Goal: Task Accomplishment & Management: Manage account settings

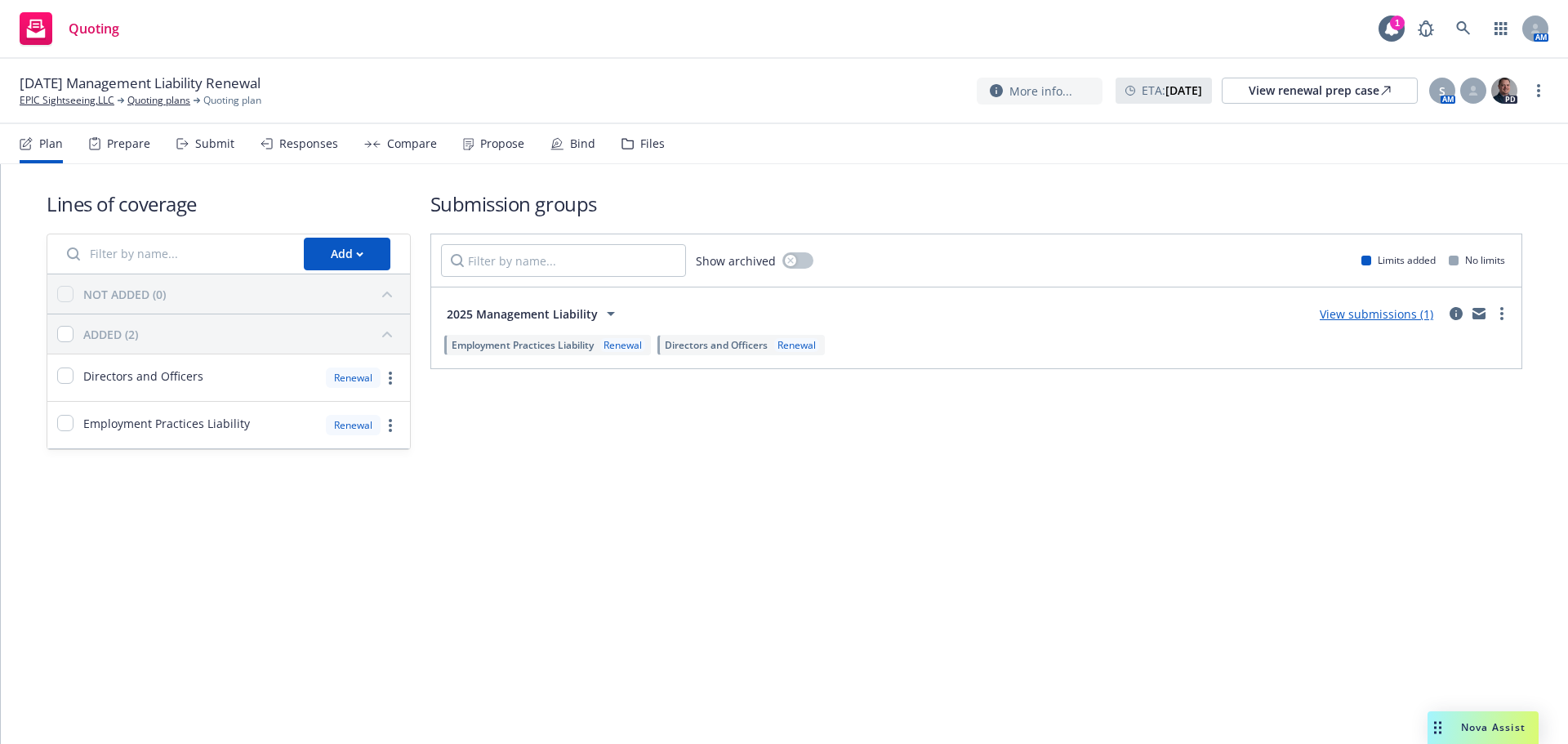
click at [493, 137] on div "Propose" at bounding box center [502, 143] width 44 height 13
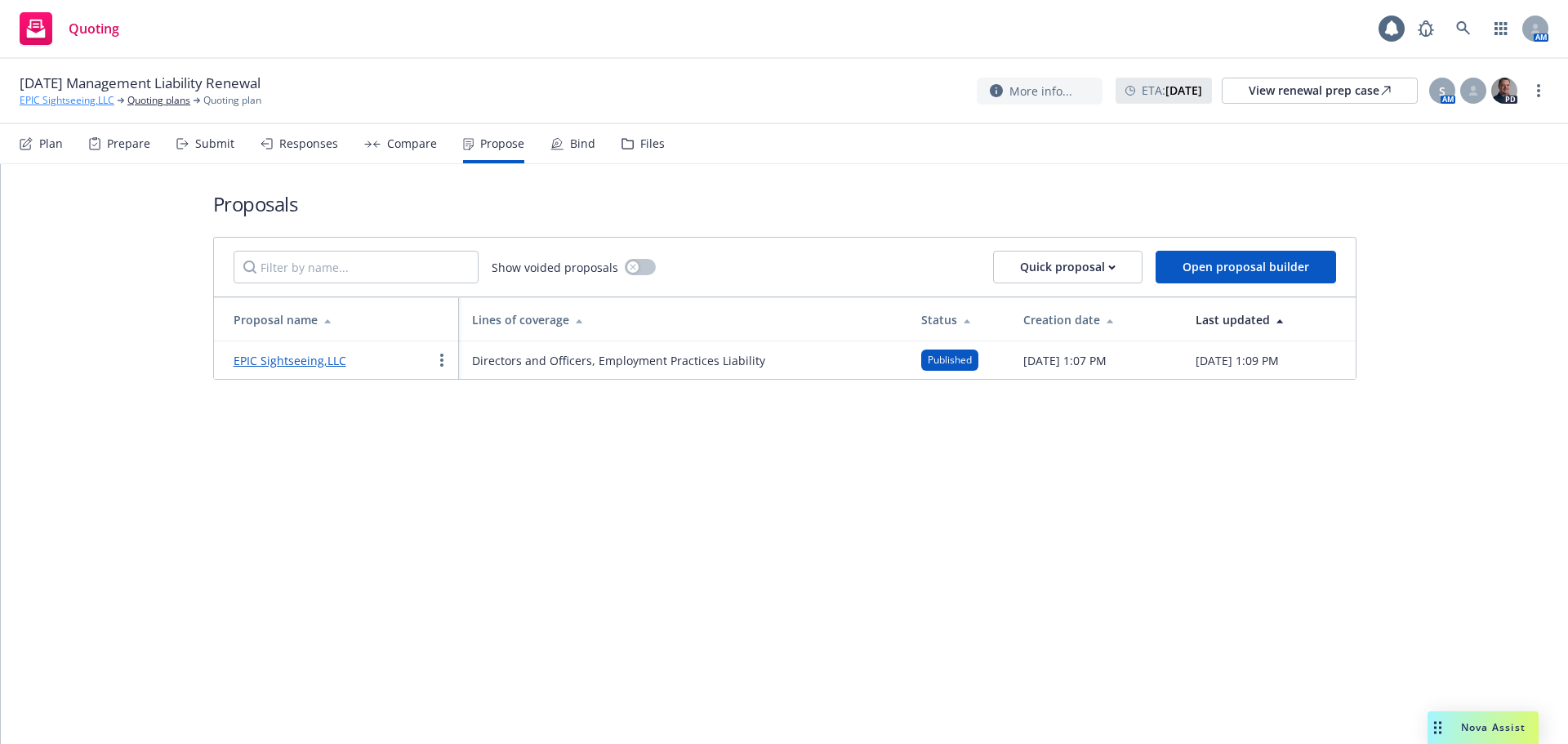
click at [85, 107] on link "EPIC Sightseeing,LLC" at bounding box center [67, 100] width 95 height 14
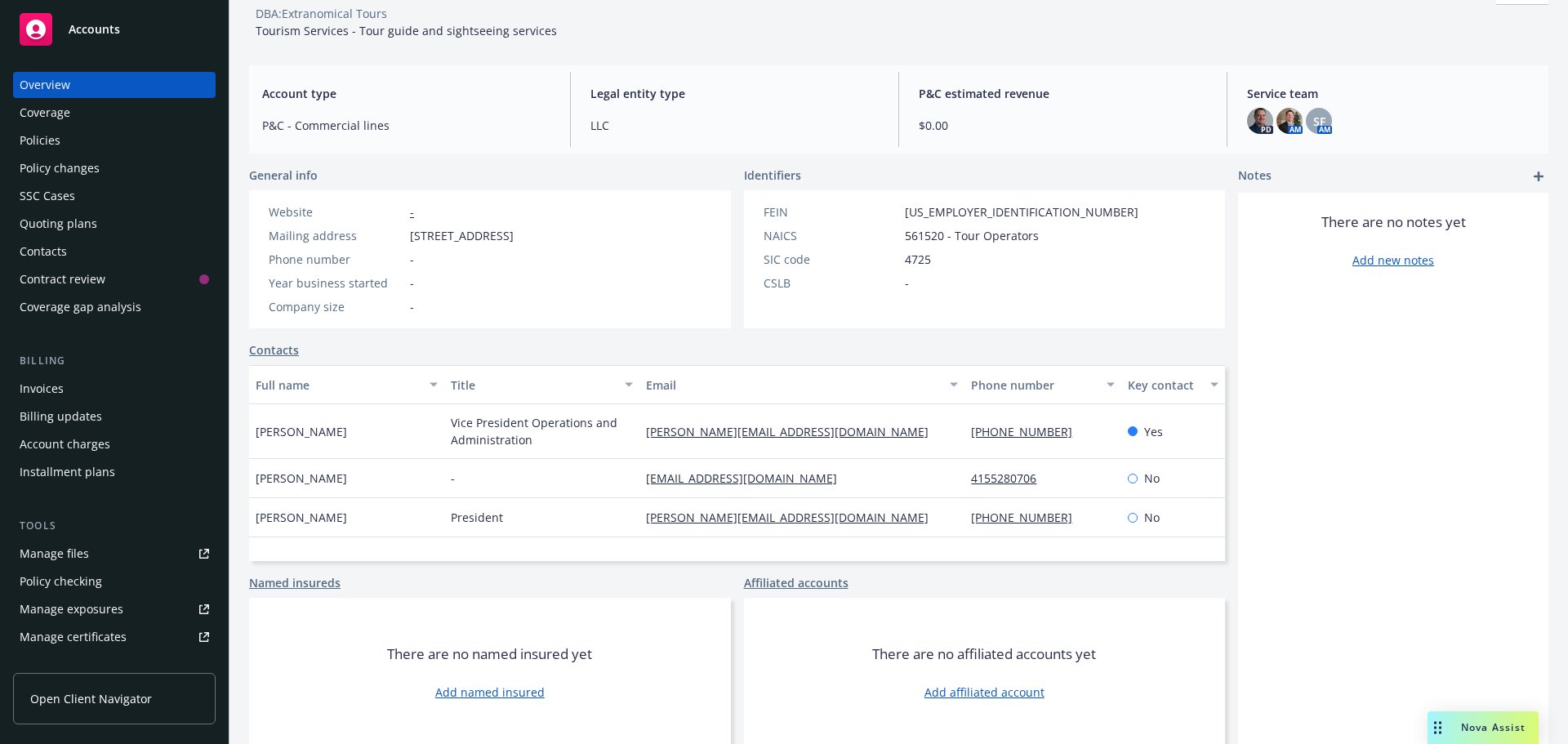
scroll to position [110, 0]
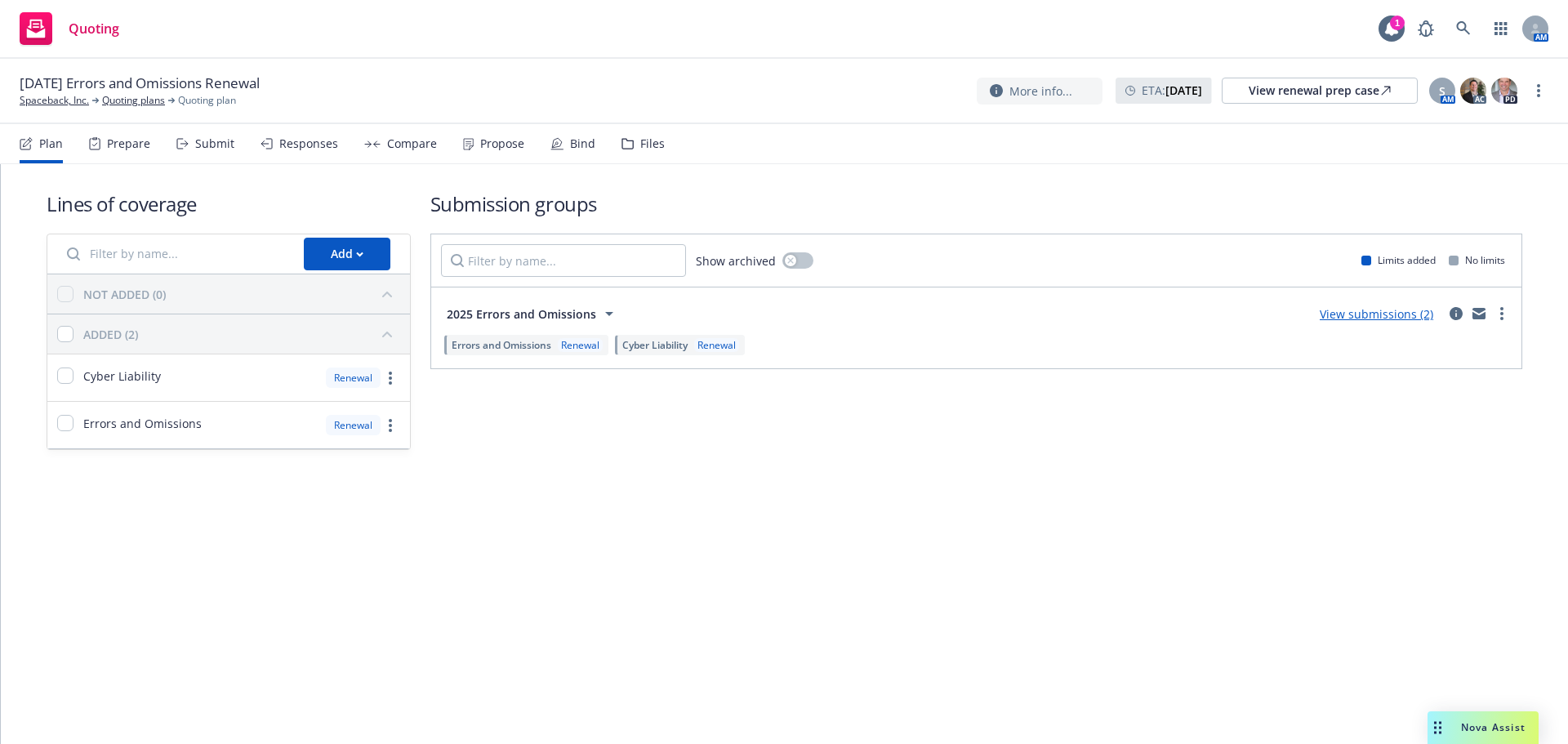
drag, startPoint x: 572, startPoint y: 148, endPoint x: 573, endPoint y: 160, distance: 12.0
click at [572, 148] on div "Bind" at bounding box center [583, 143] width 25 height 13
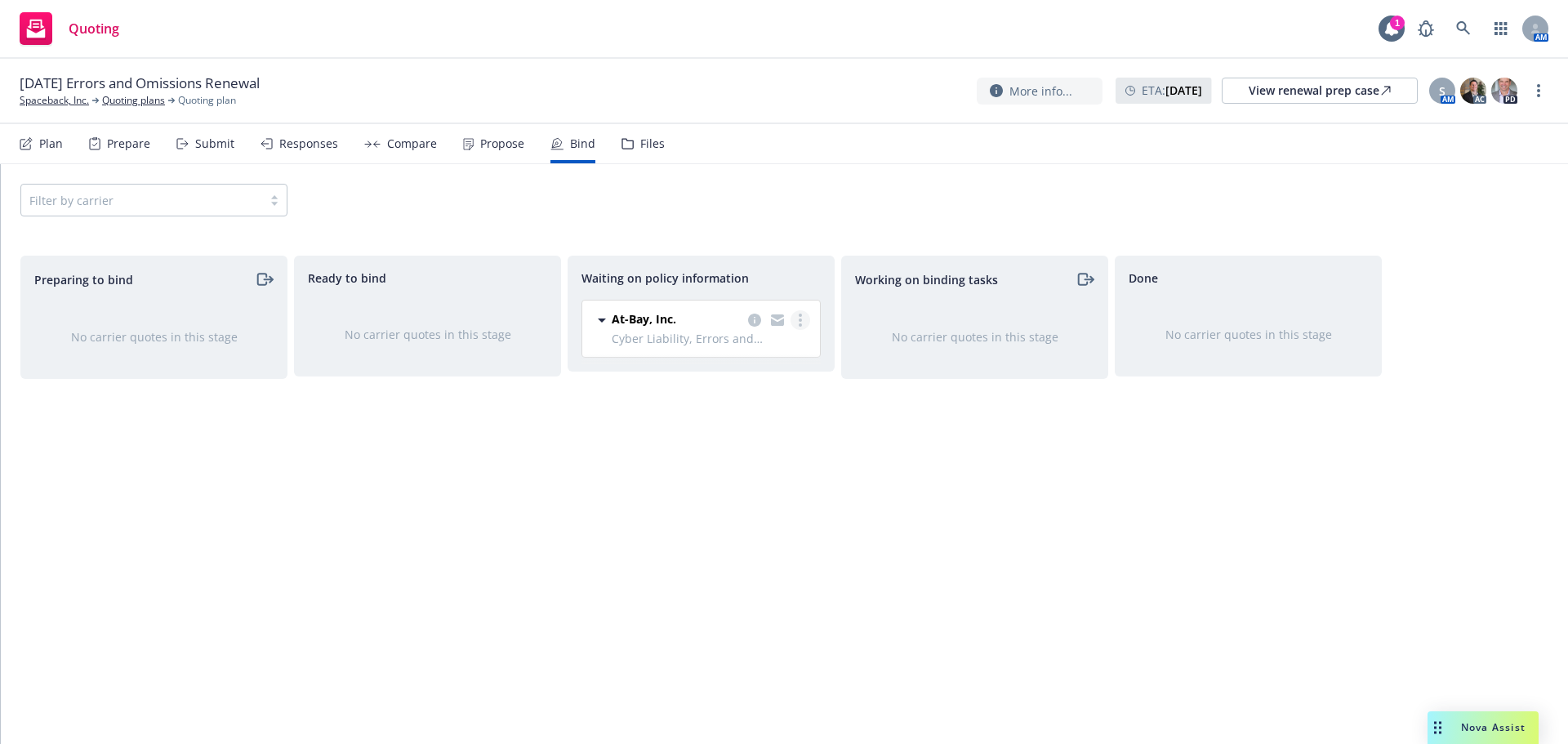
click at [795, 323] on link "more" at bounding box center [800, 320] width 19 height 19
click at [754, 367] on link "Create policies" at bounding box center [735, 353] width 148 height 33
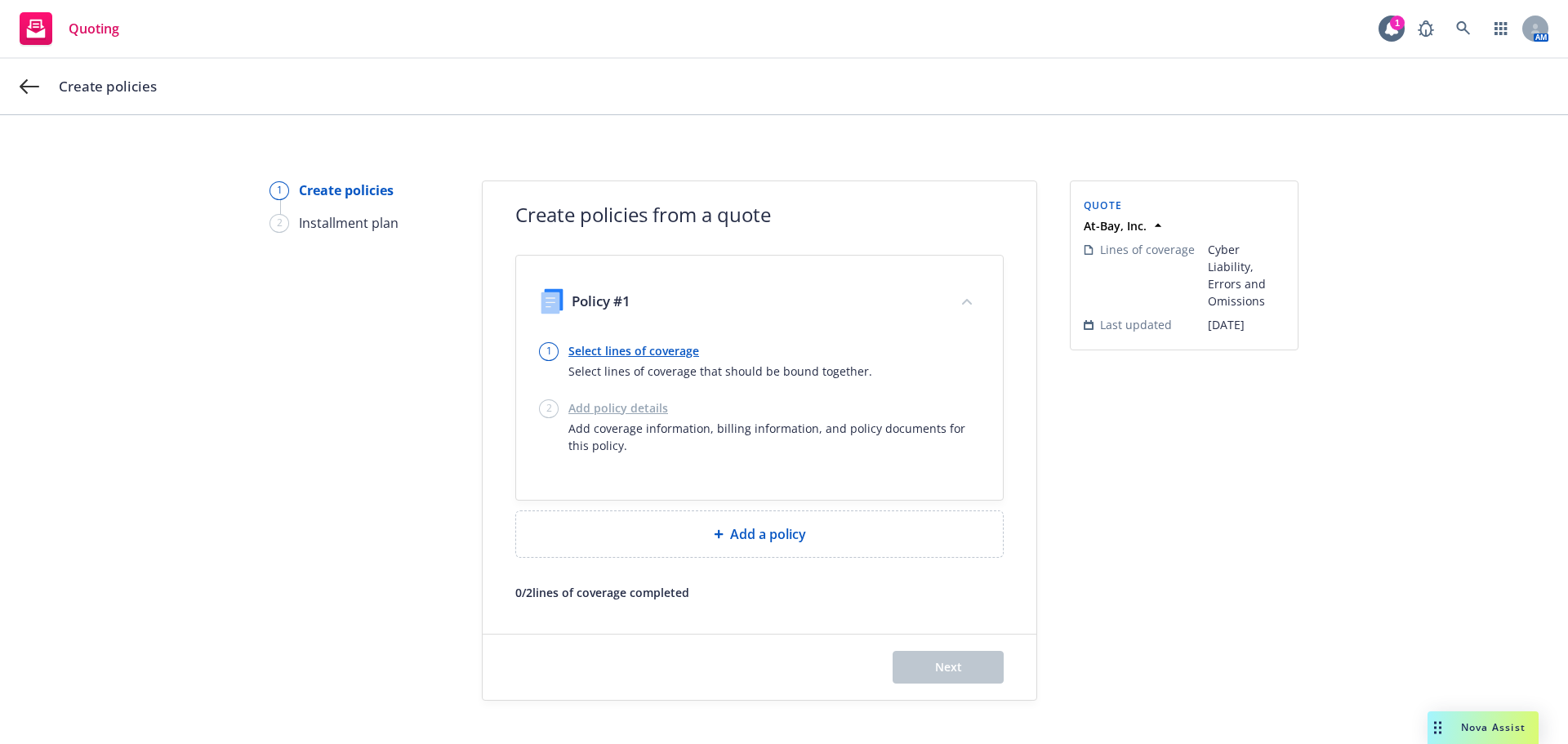
click at [622, 351] on link "Select lines of coverage" at bounding box center [720, 351] width 304 height 17
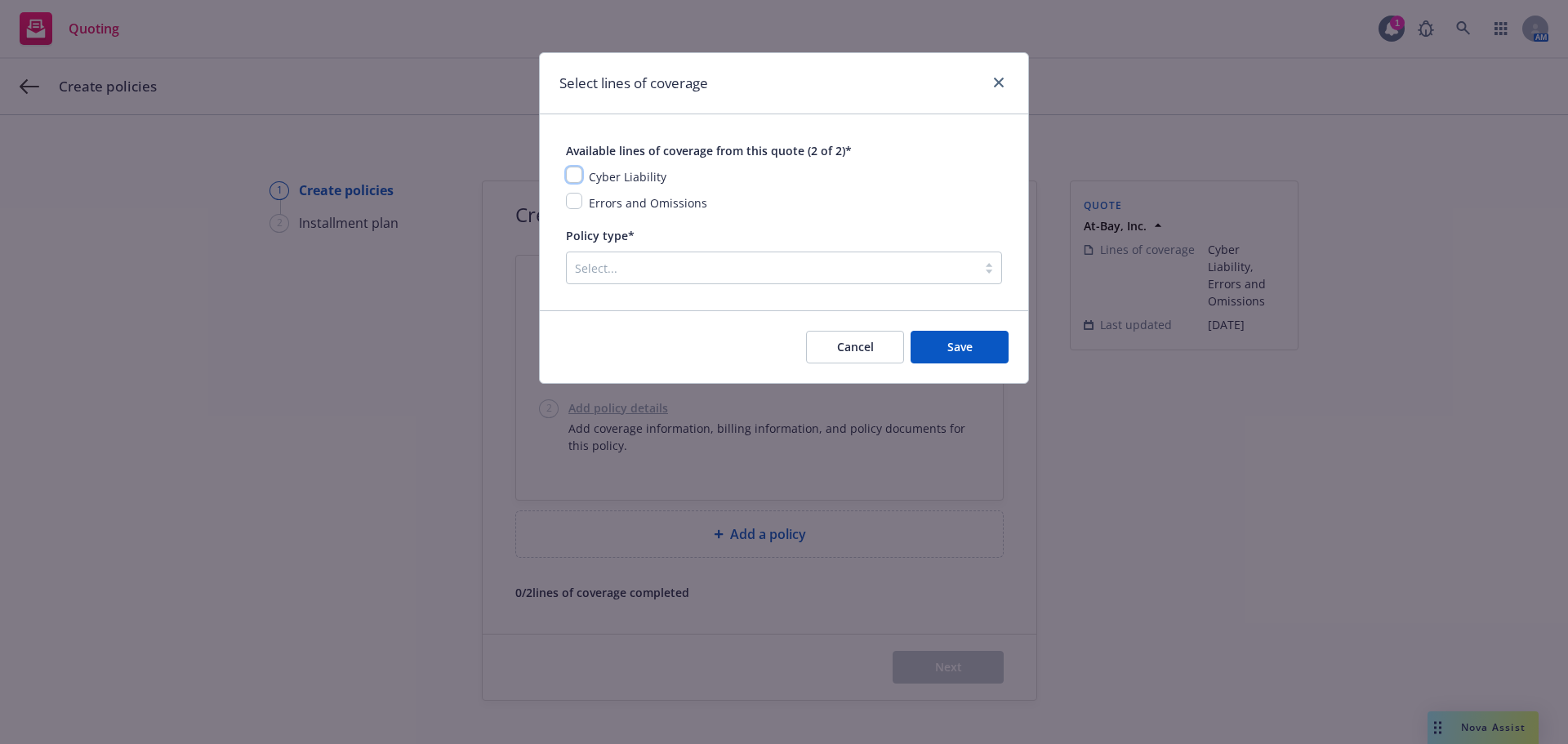
click at [567, 170] on input "checkbox" at bounding box center [573, 174] width 16 height 16
checkbox input "true"
click at [573, 211] on div "Errors and Omissions" at bounding box center [784, 202] width 436 height 19
click at [572, 200] on input "checkbox" at bounding box center [573, 200] width 16 height 16
checkbox input "true"
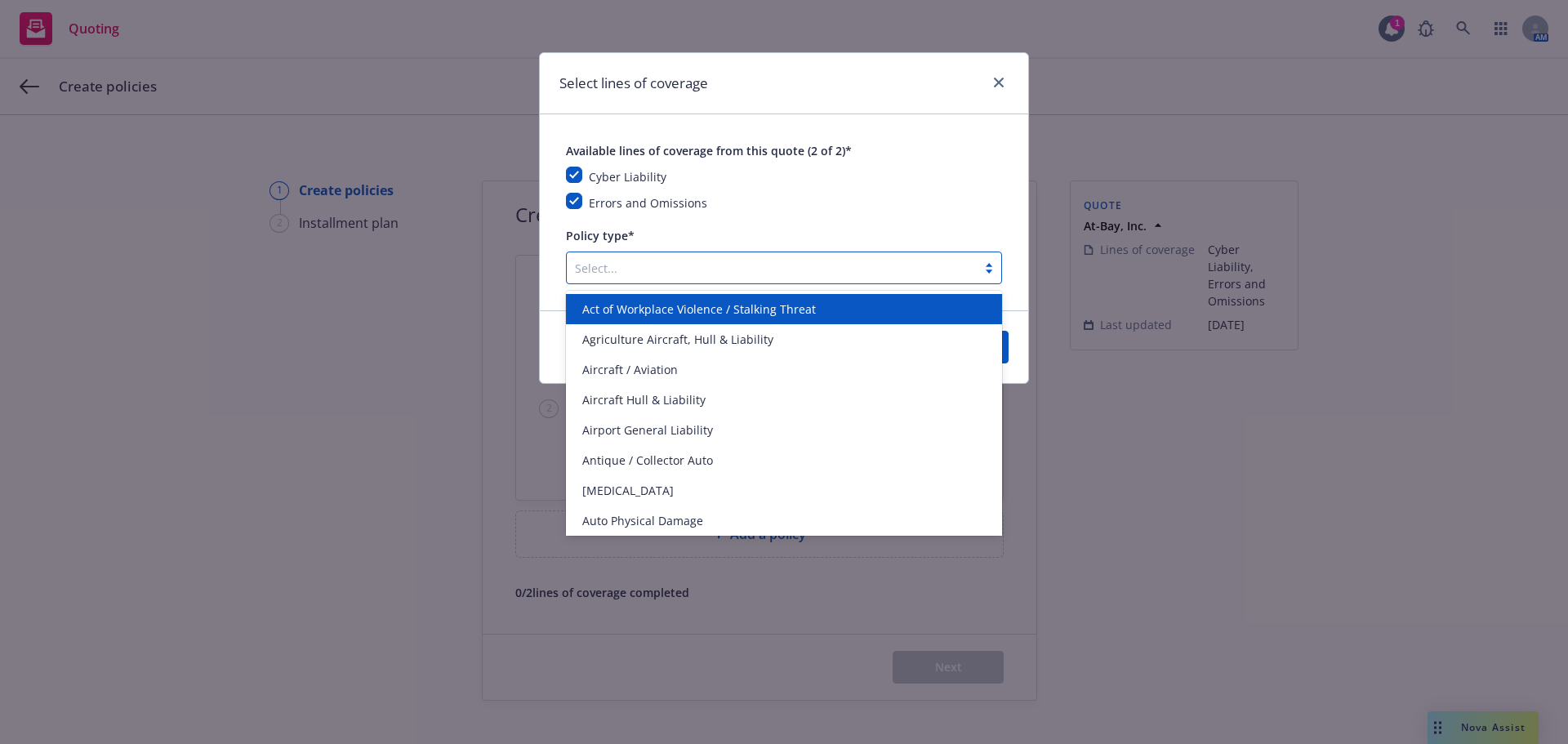
click at [617, 282] on div "Select..." at bounding box center [784, 267] width 436 height 33
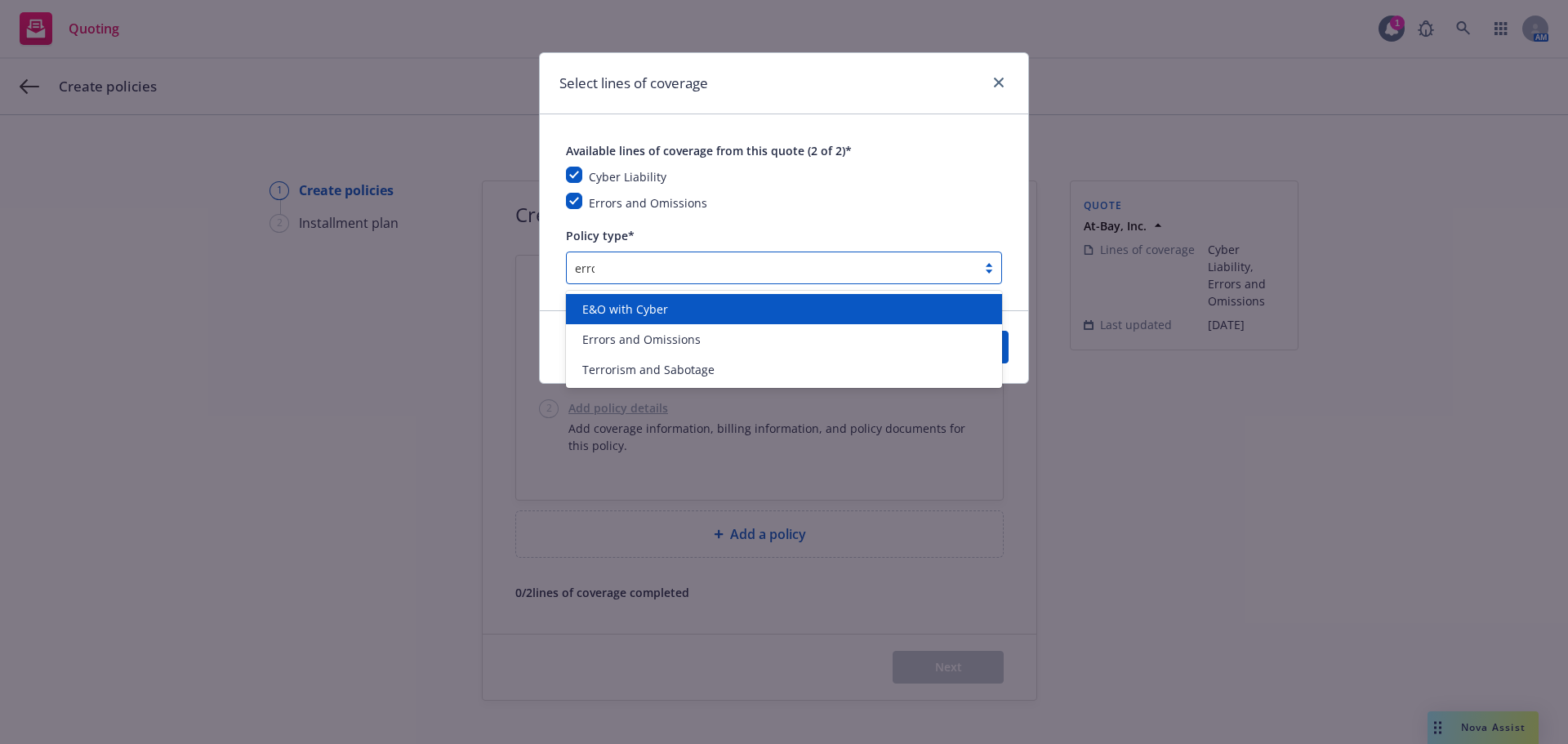
type input "error"
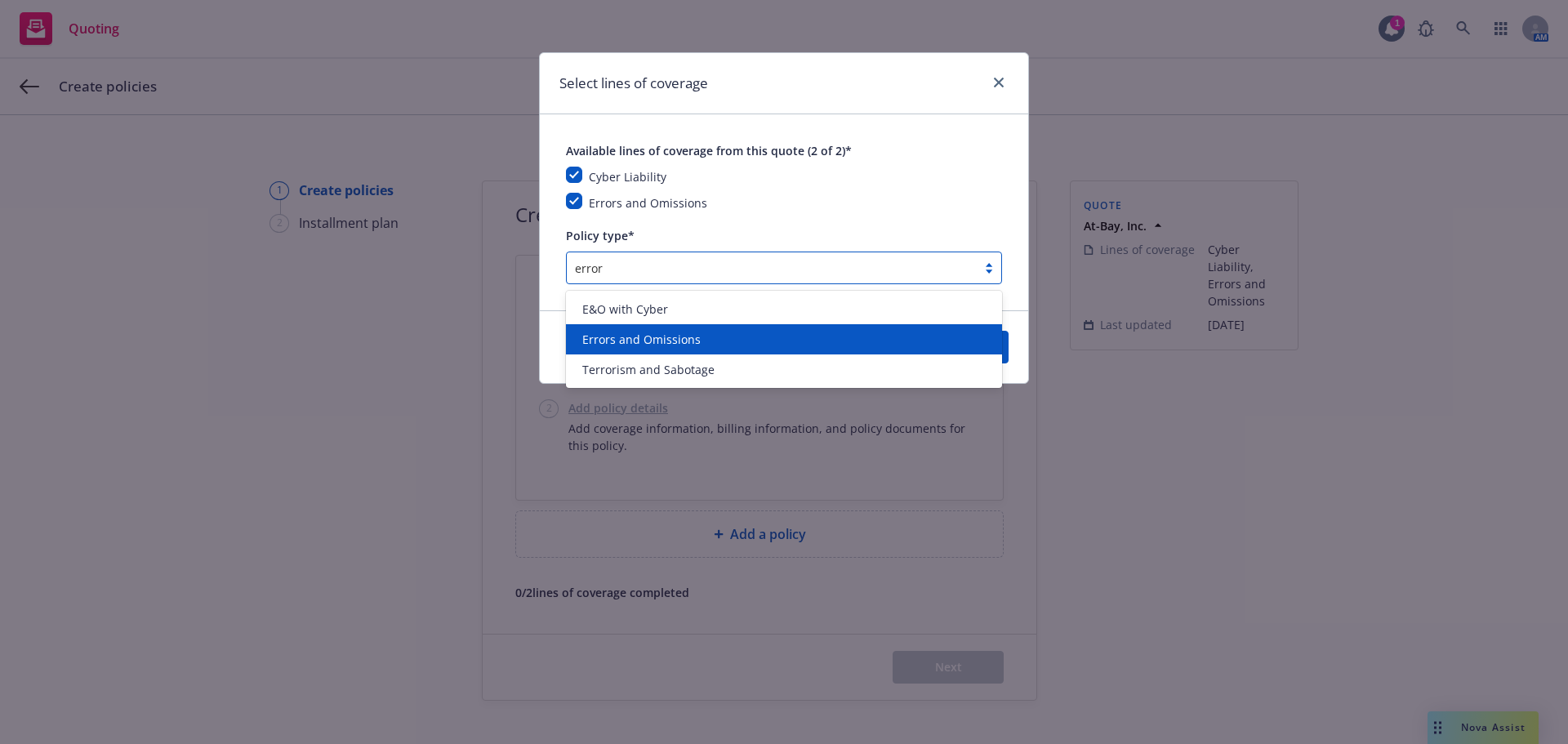
click at [874, 350] on div "Errors and Omissions" at bounding box center [784, 339] width 436 height 30
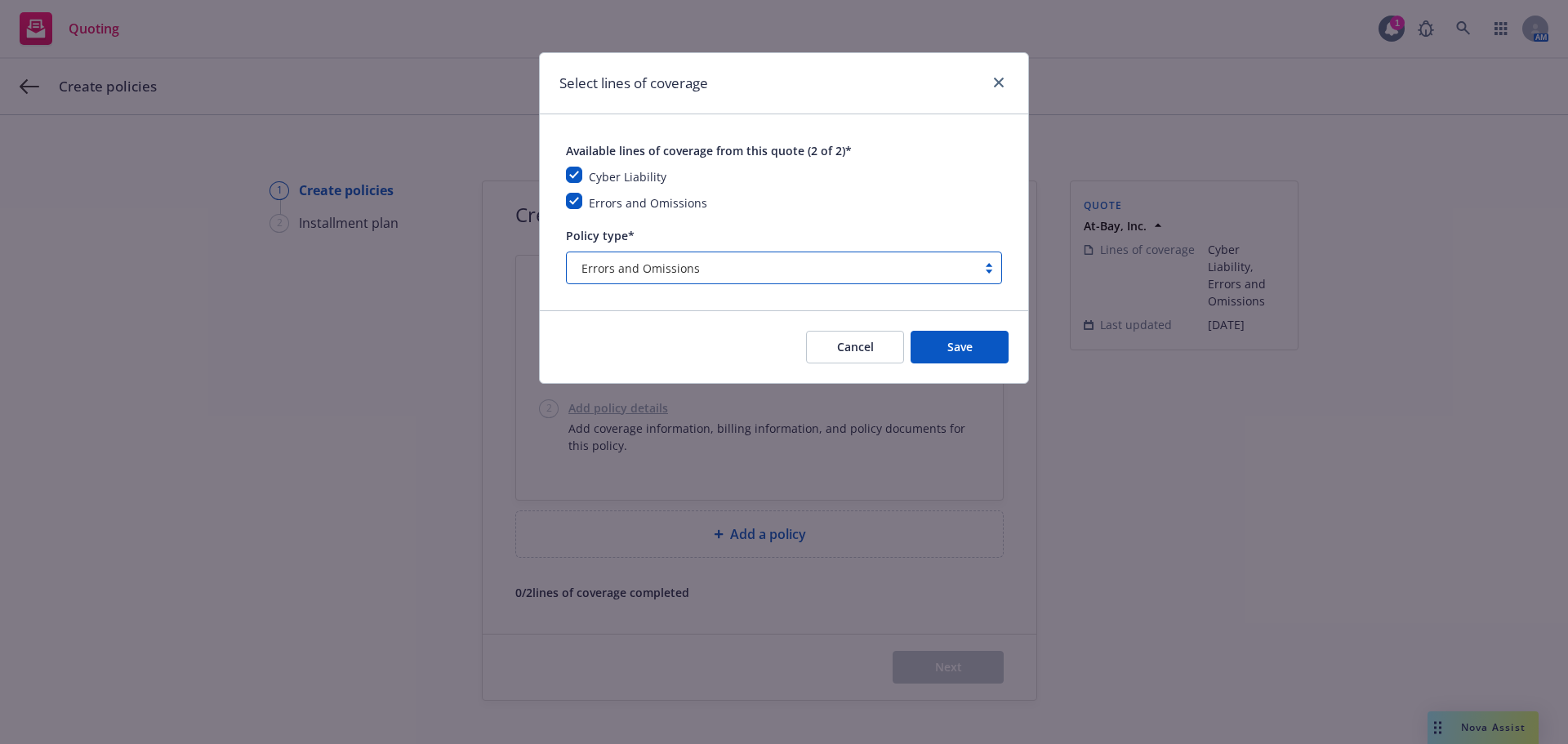
click at [936, 371] on div "Cancel Save" at bounding box center [783, 347] width 488 height 73
click at [943, 348] on button "Save" at bounding box center [960, 347] width 98 height 33
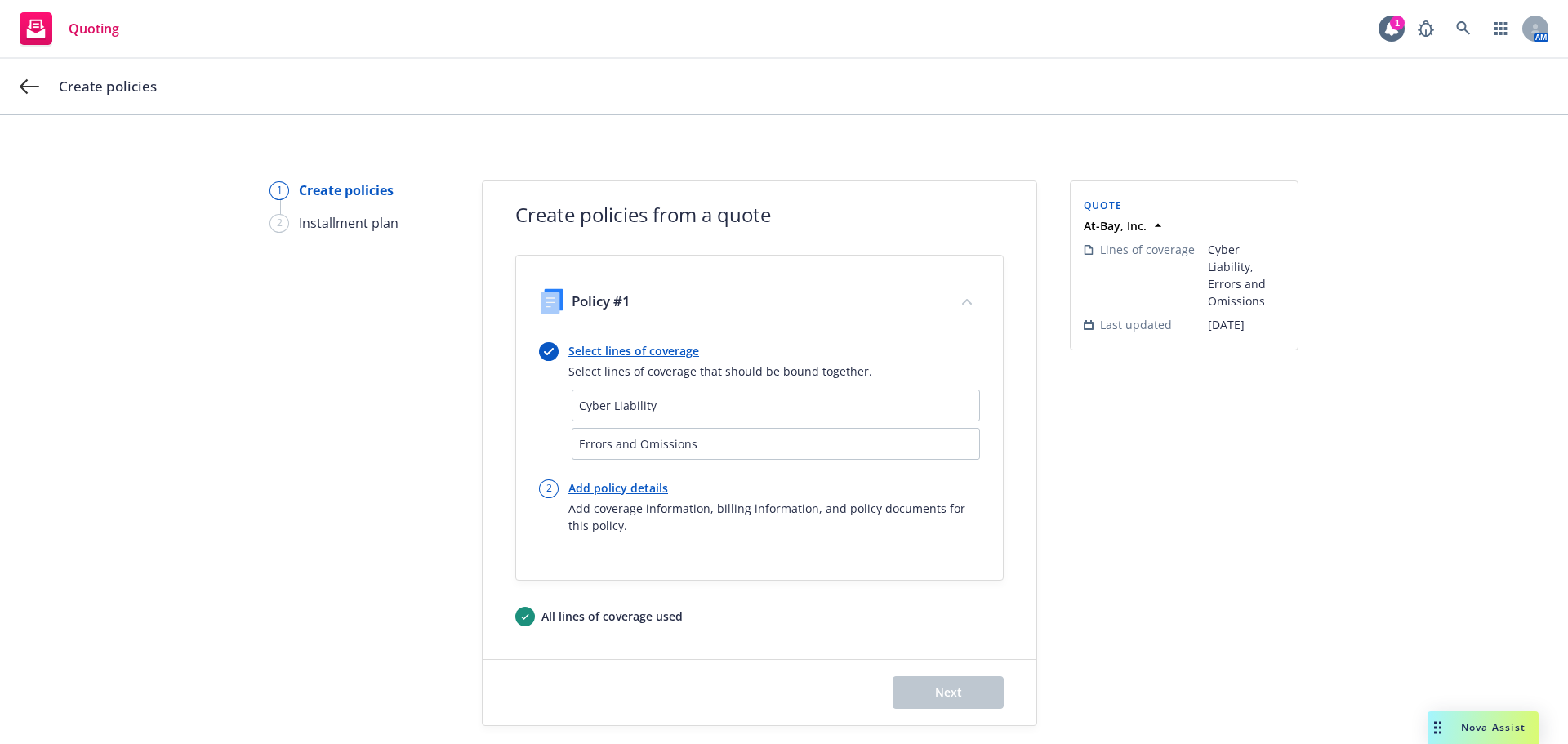
drag, startPoint x: 628, startPoint y: 486, endPoint x: 679, endPoint y: 484, distance: 51.0
click at [628, 486] on link "Add policy details" at bounding box center [774, 488] width 412 height 17
select select "6"
select select "CA"
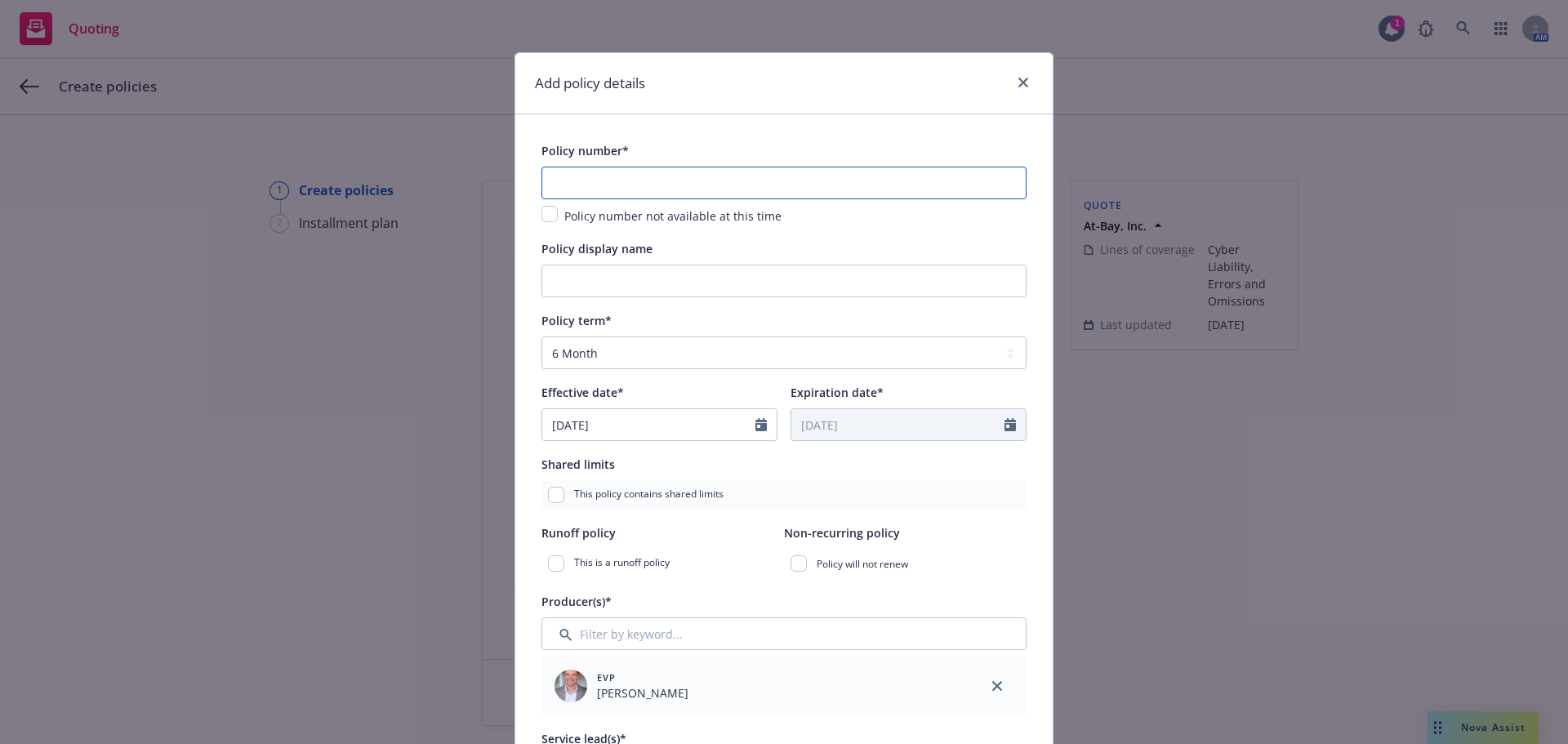
click at [721, 189] on input "text" at bounding box center [784, 183] width 485 height 33
paste input "AB-6718915-04"
type input "AB-6718915-04"
click at [759, 362] on select "Select policy term 12 Month 6 Month 4 Month 3 Month 2 Month 1 Month 36 Month (3…" at bounding box center [784, 353] width 485 height 33
select select "other"
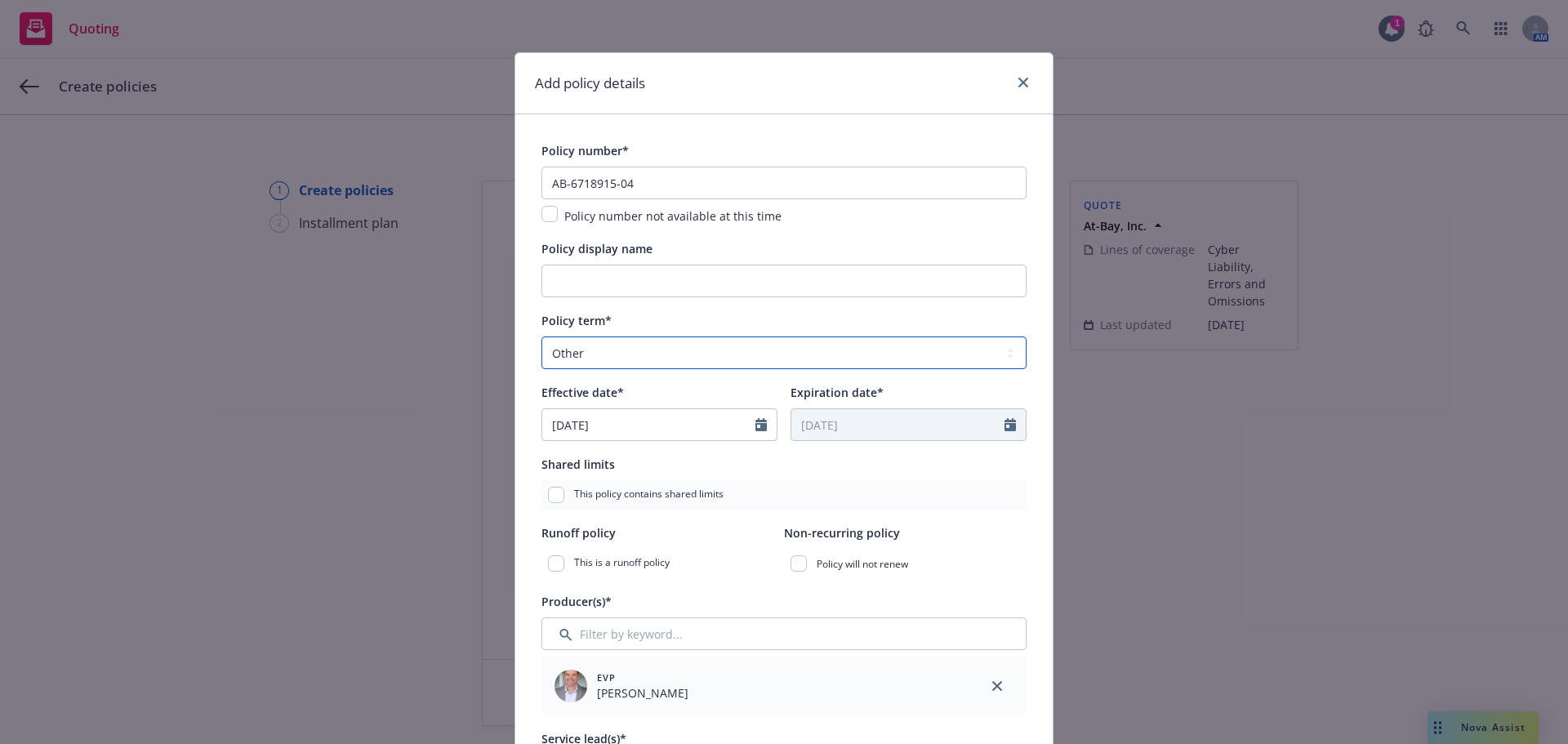
click at [541, 336] on select "Select policy term 12 Month 6 Month 4 Month 3 Month 2 Month 1 Month 36 Month (3…" at bounding box center [784, 353] width 485 height 33
click at [960, 424] on input "Expiration date*" at bounding box center [898, 424] width 213 height 31
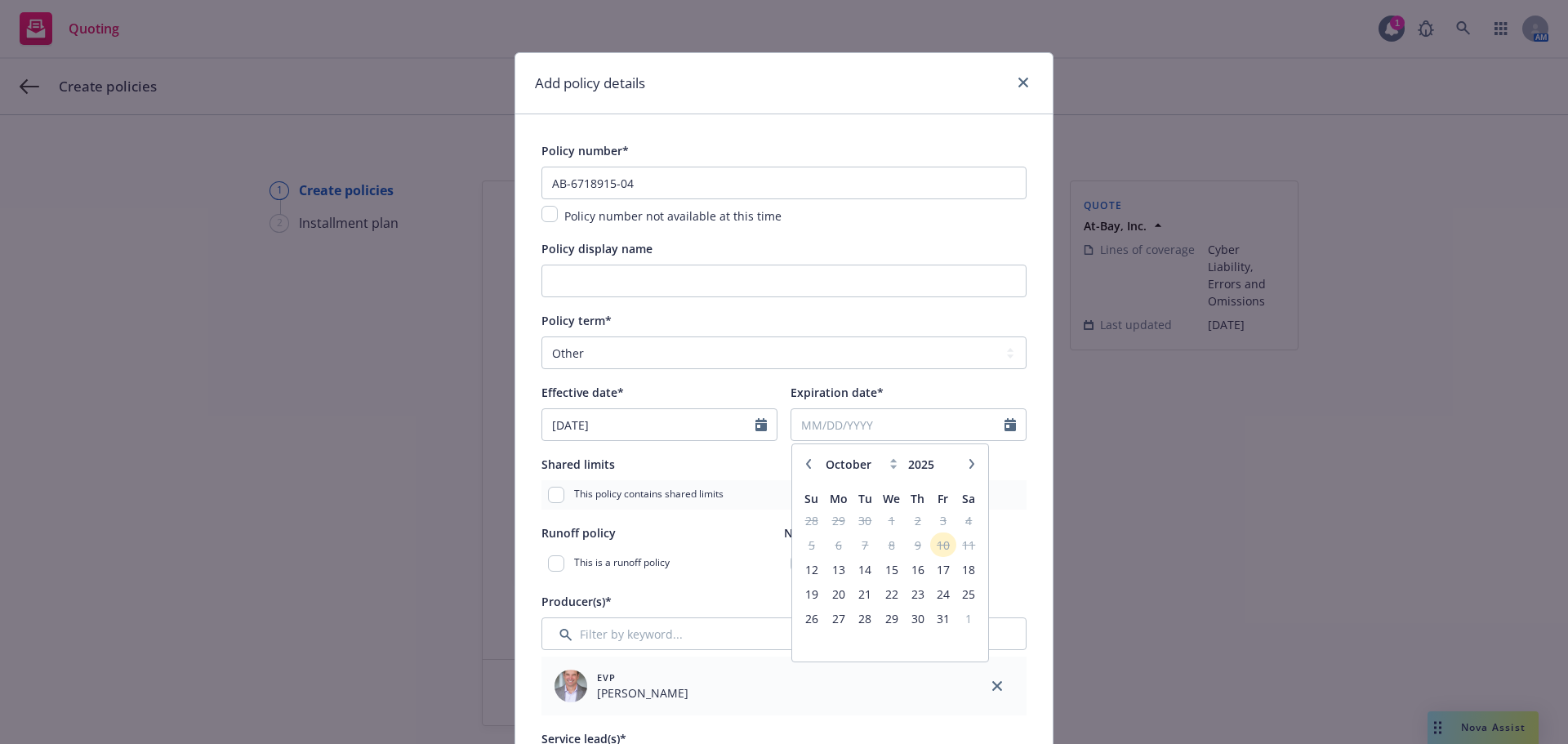
click at [962, 464] on button "button" at bounding box center [971, 463] width 19 height 19
select select "1"
type input "2026"
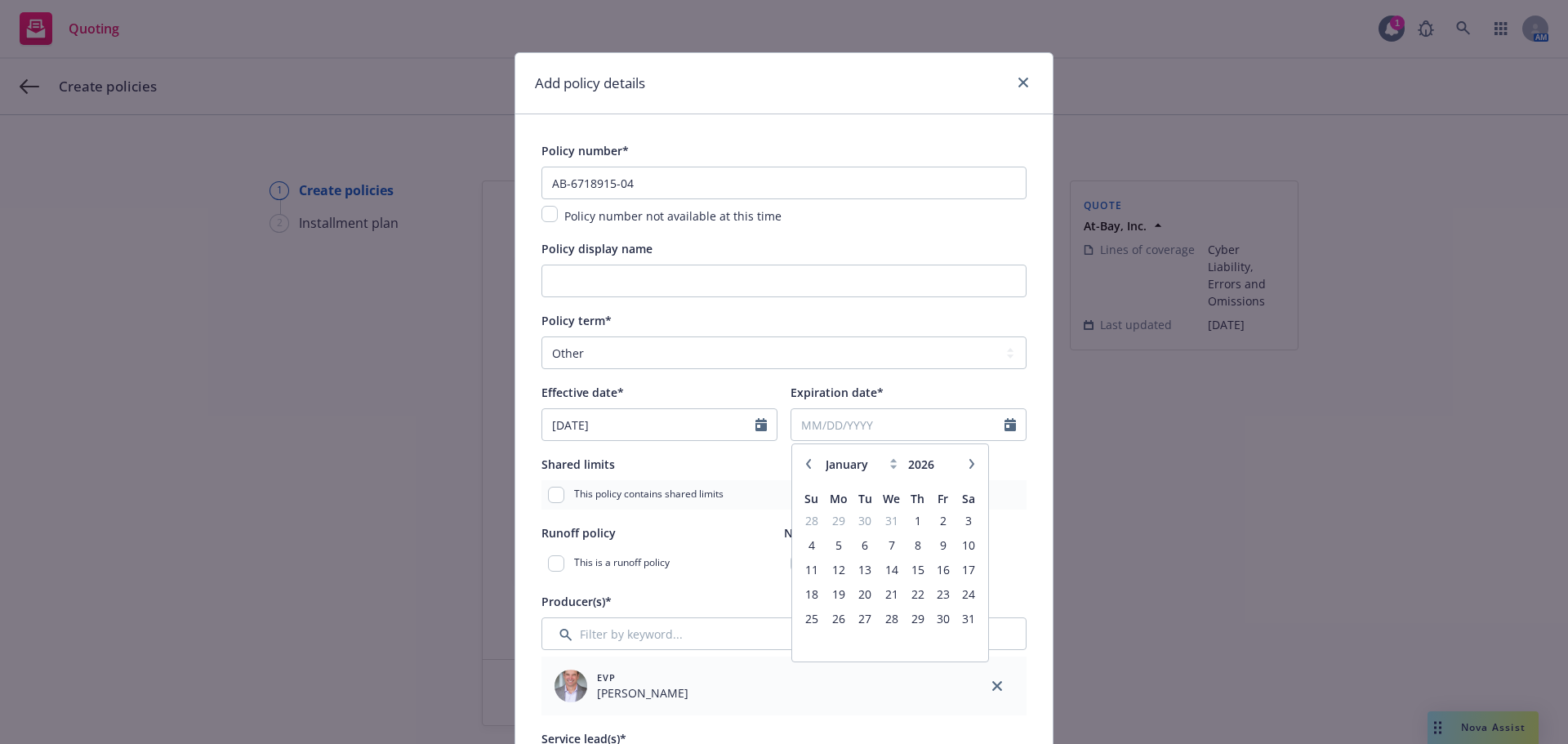
click at [962, 464] on button "button" at bounding box center [971, 463] width 19 height 19
select select "4"
click at [807, 614] on span "26" at bounding box center [811, 618] width 22 height 20
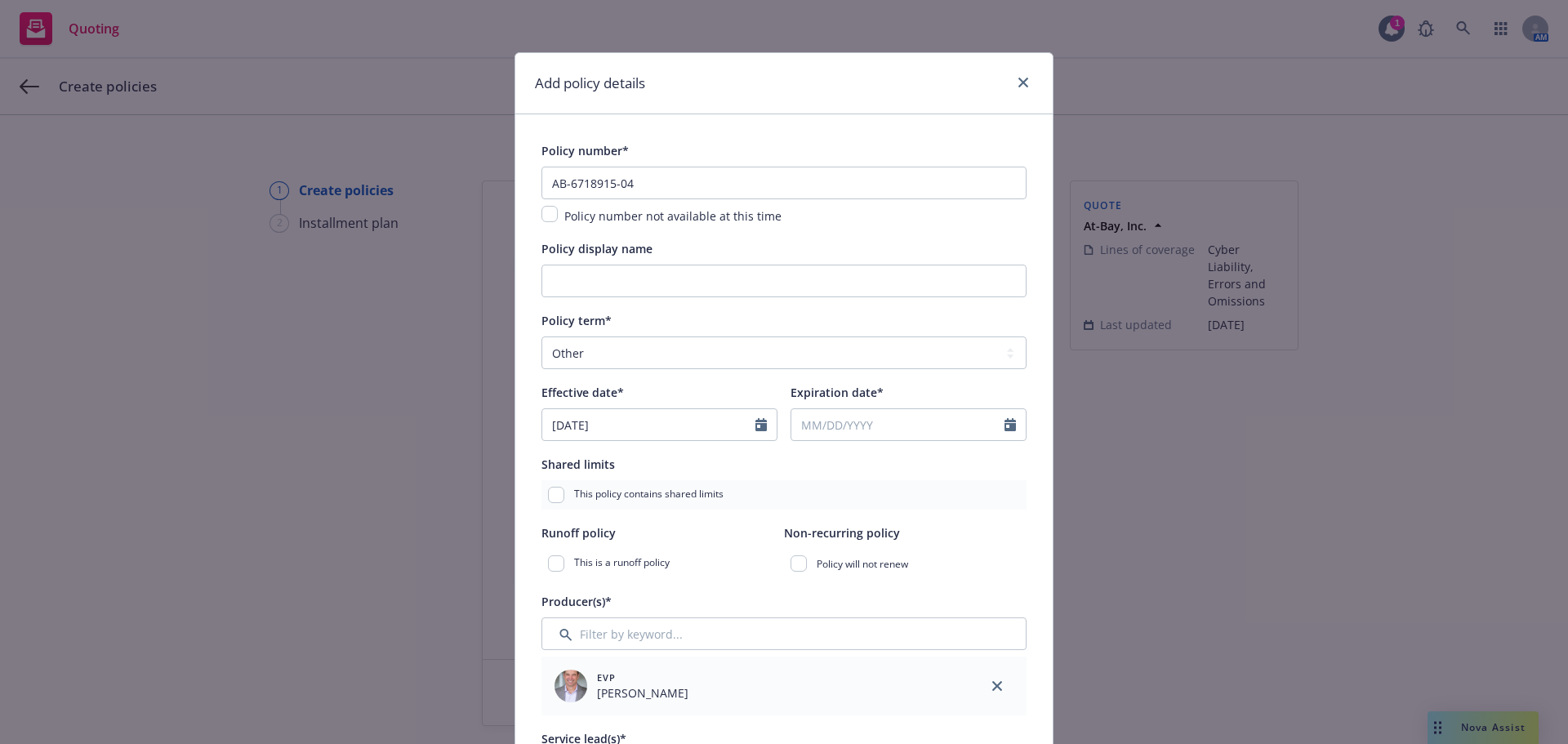
type input "04/26/2026"
click at [866, 473] on div "Shared limits" at bounding box center [784, 463] width 485 height 19
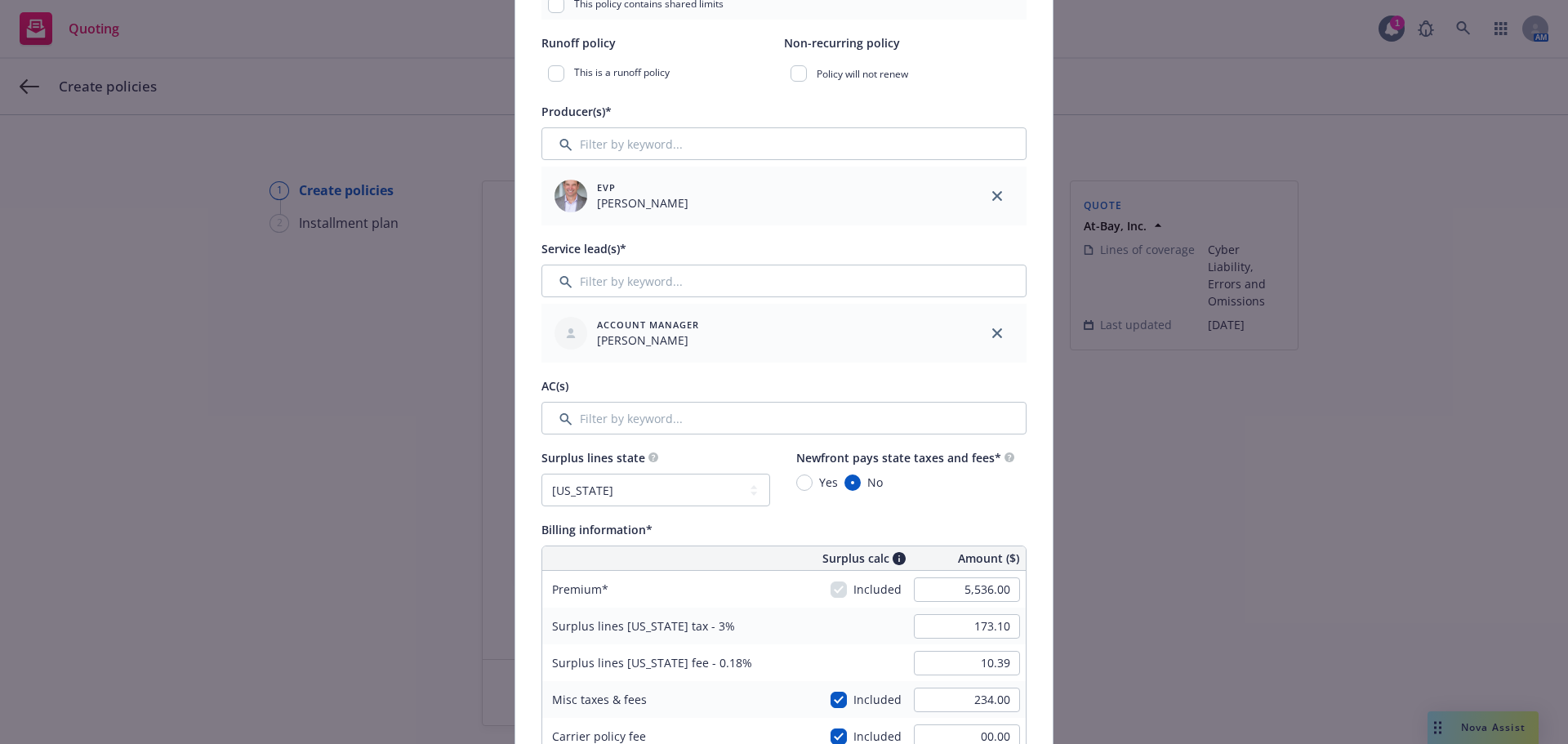
scroll to position [762, 0]
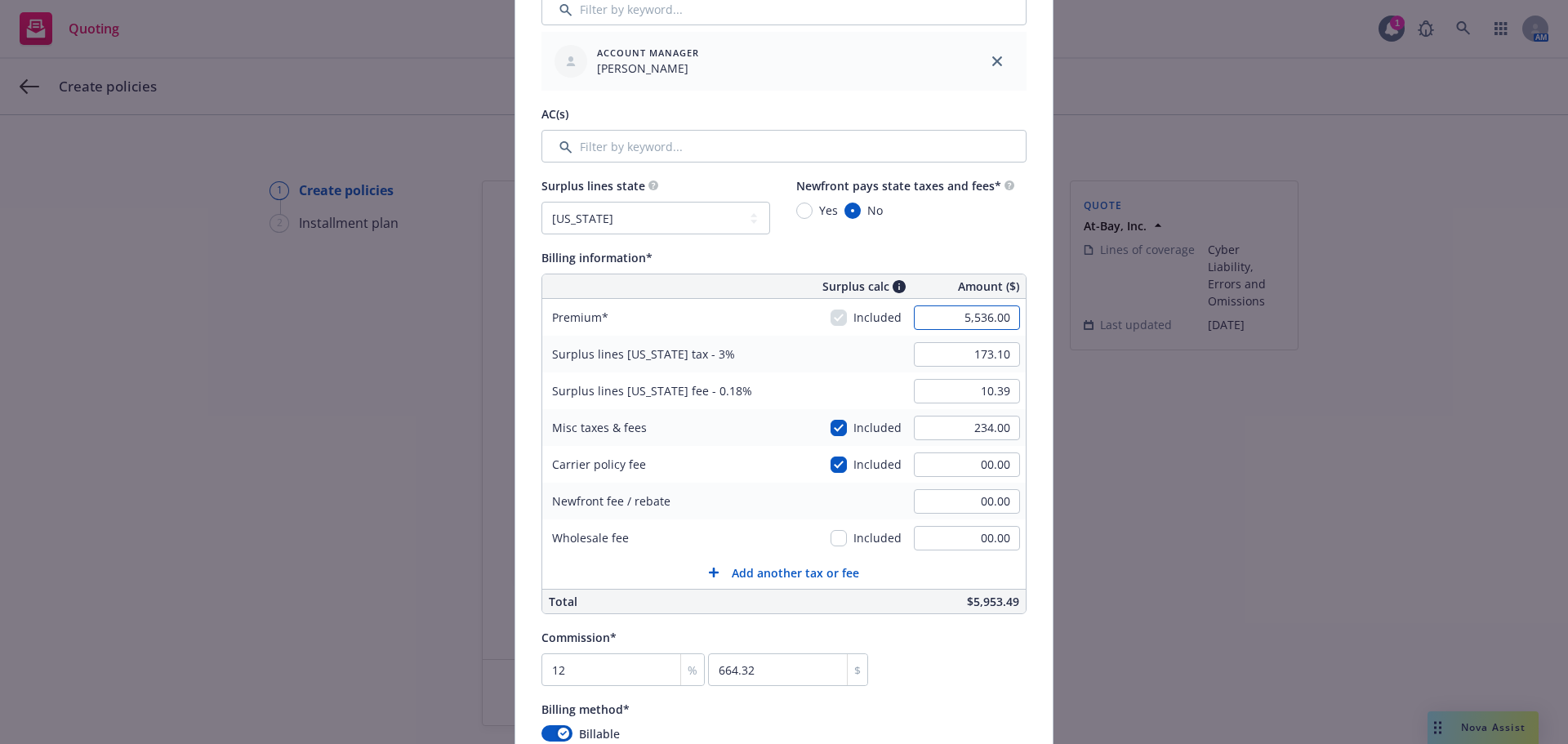
click at [982, 318] on input "5,536.00" at bounding box center [967, 317] width 107 height 25
type input "5,962.00"
type input "185.88"
type input "11.15"
type input "715.44"
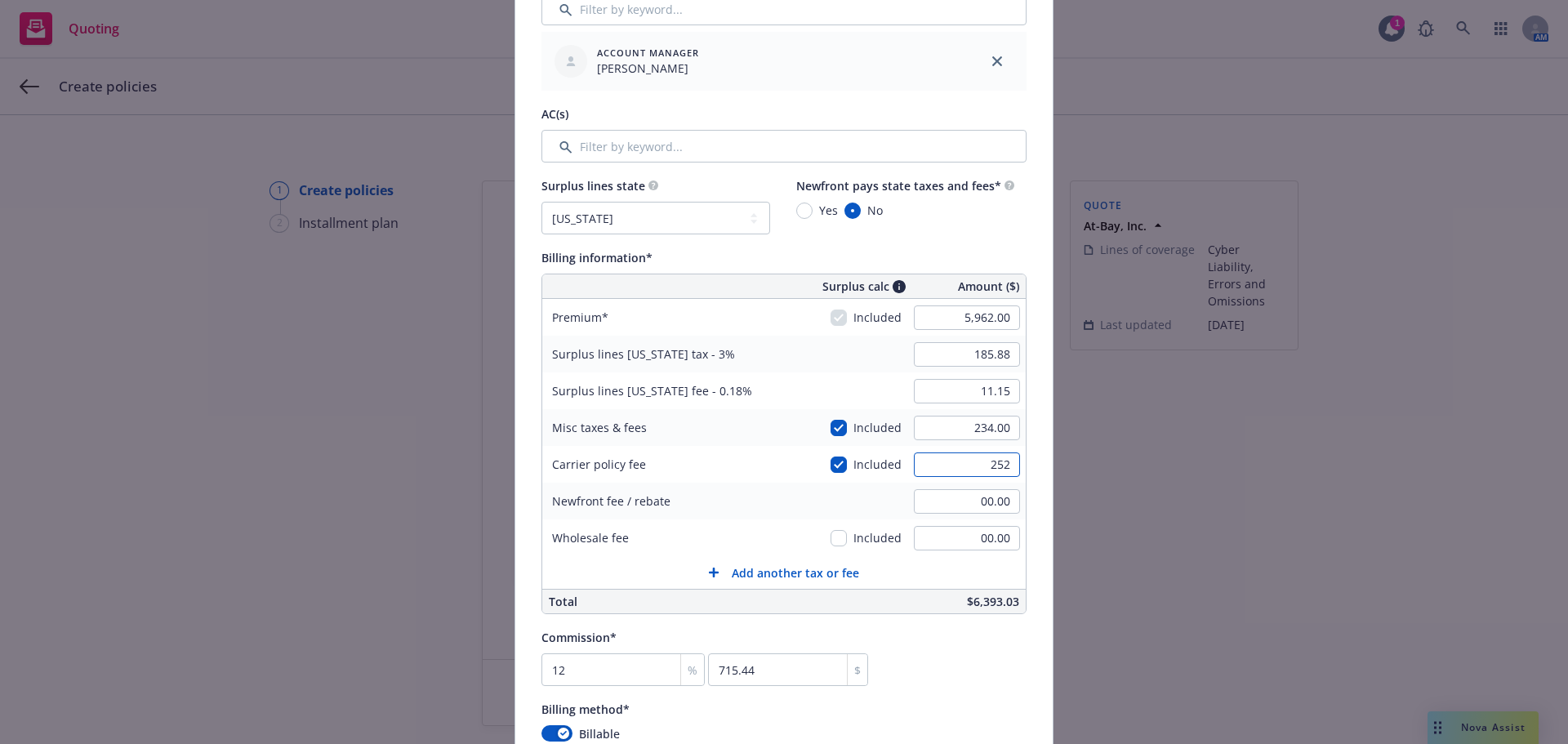
type input "252"
type input "193.44"
type input "11.61"
type input "252.00"
click at [1016, 430] on div "234.00" at bounding box center [967, 428] width 118 height 36
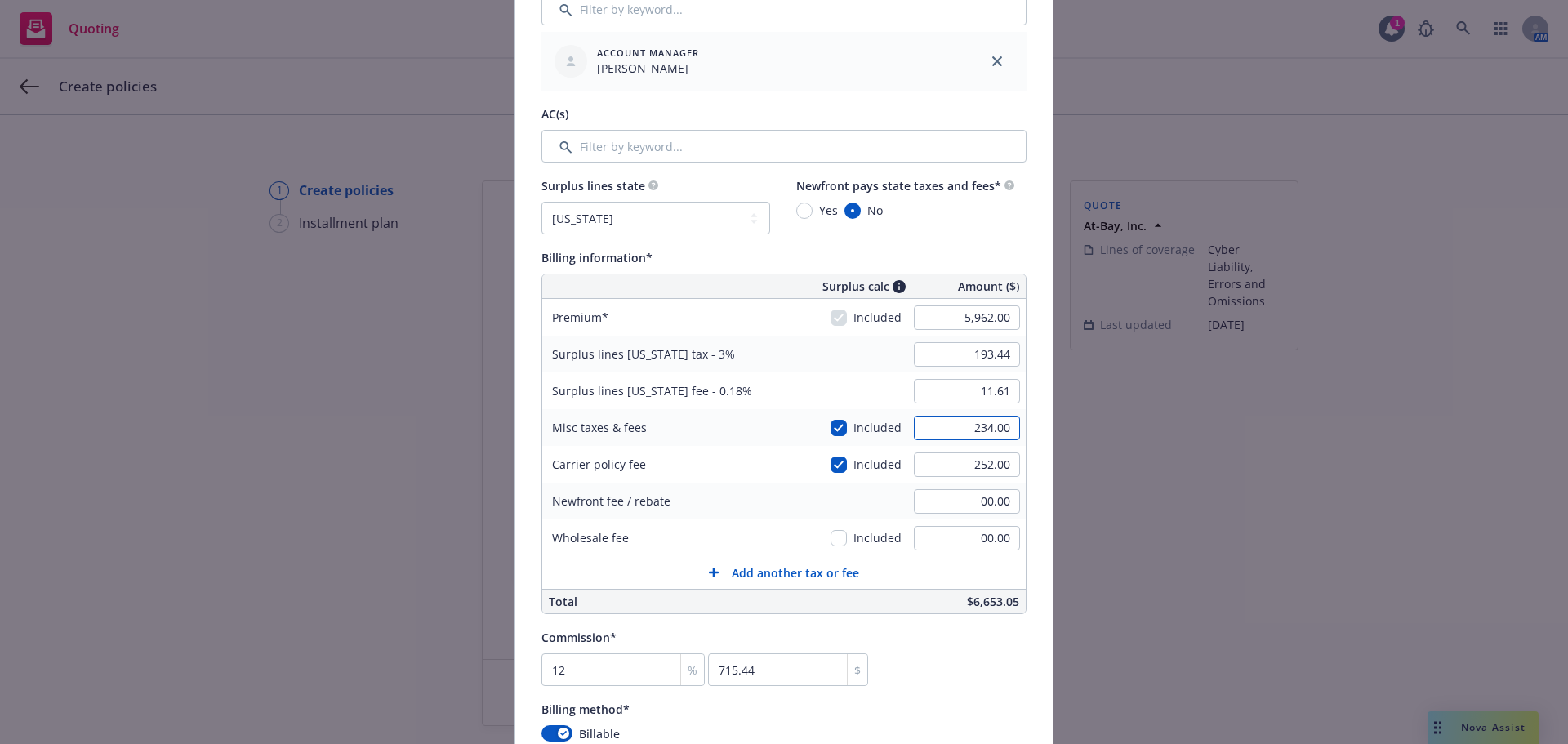
click at [1006, 428] on input "234.00" at bounding box center [967, 427] width 107 height 25
type input "186.42"
type input "11.19"
type input "00.00"
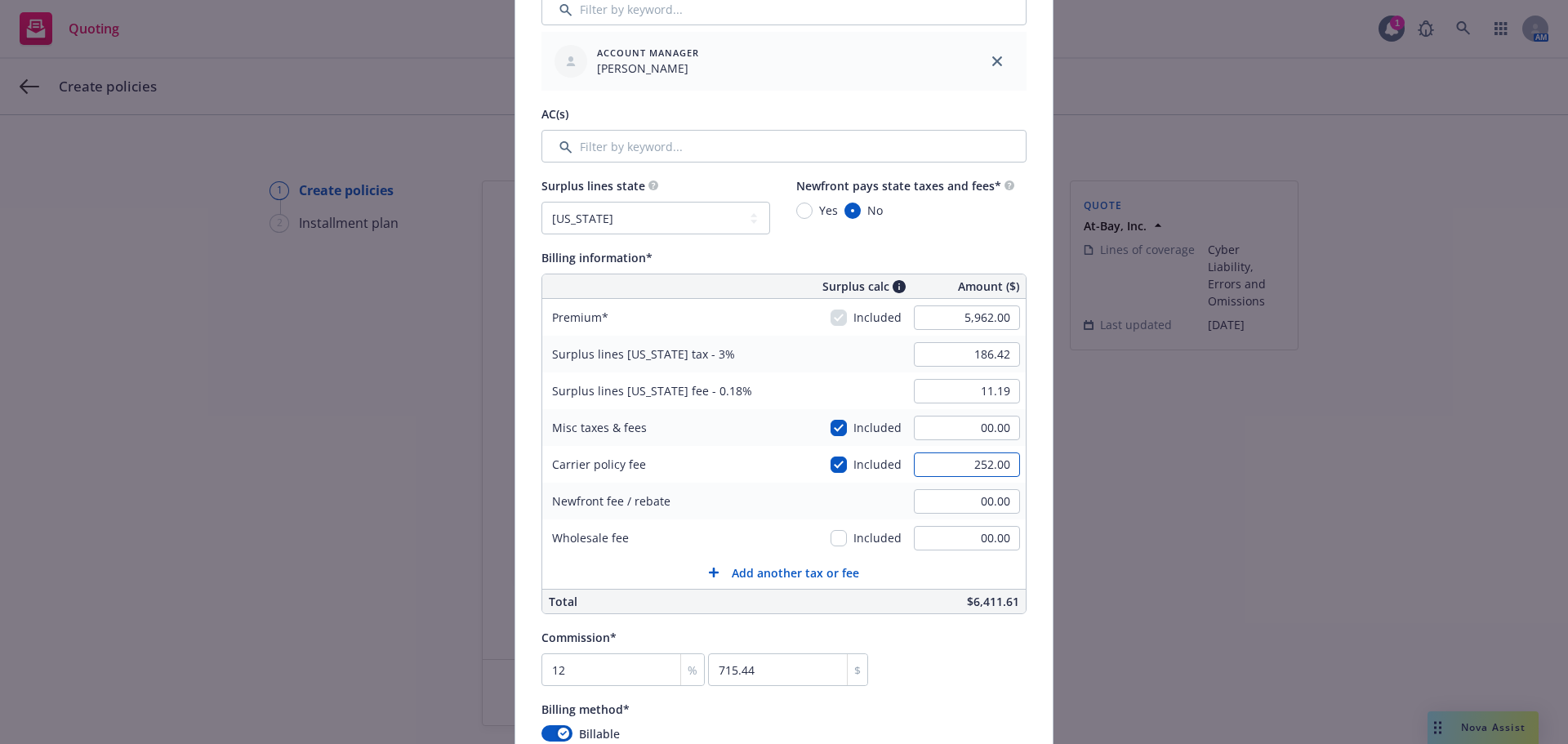
click at [924, 464] on input "252.00" at bounding box center [967, 464] width 107 height 25
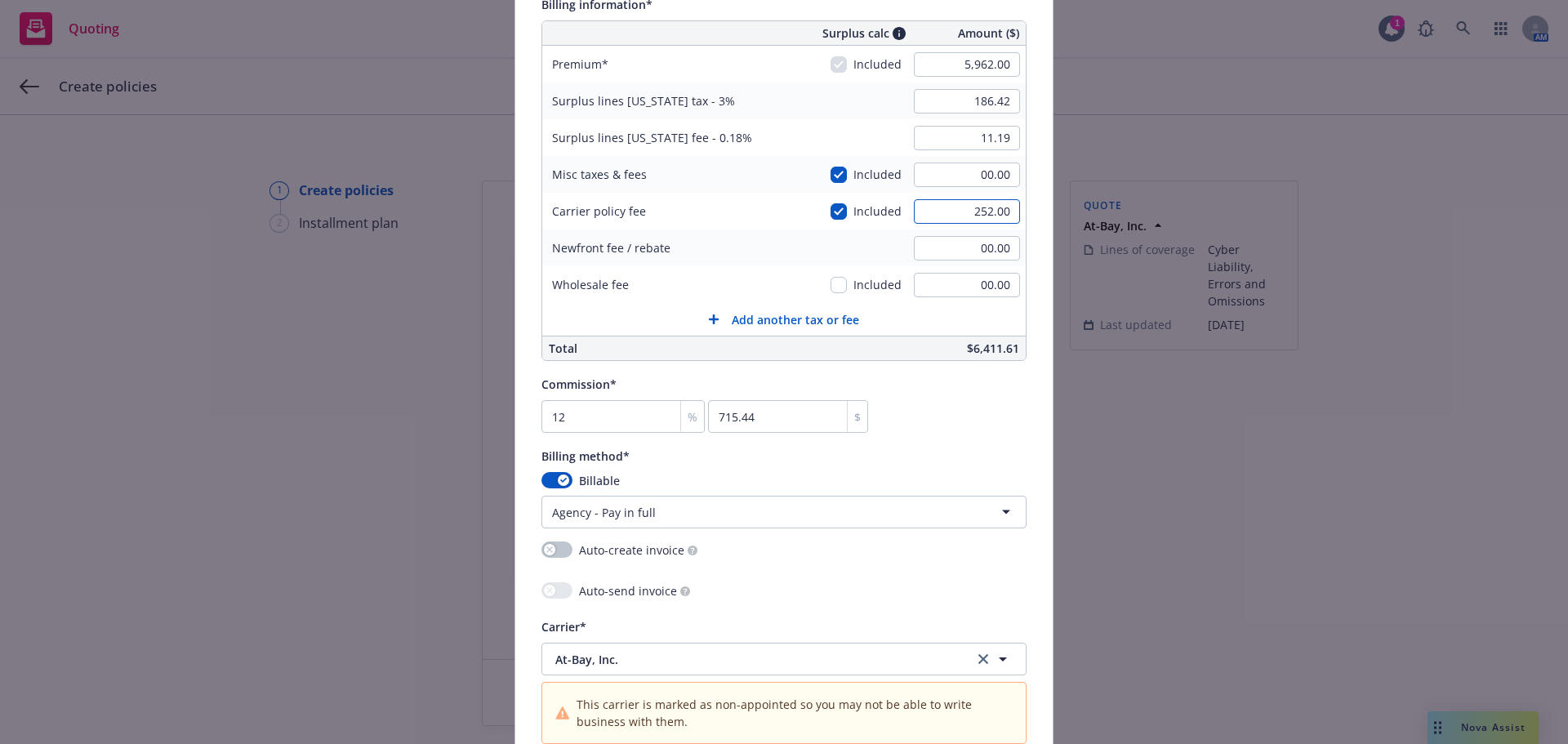
scroll to position [1034, 0]
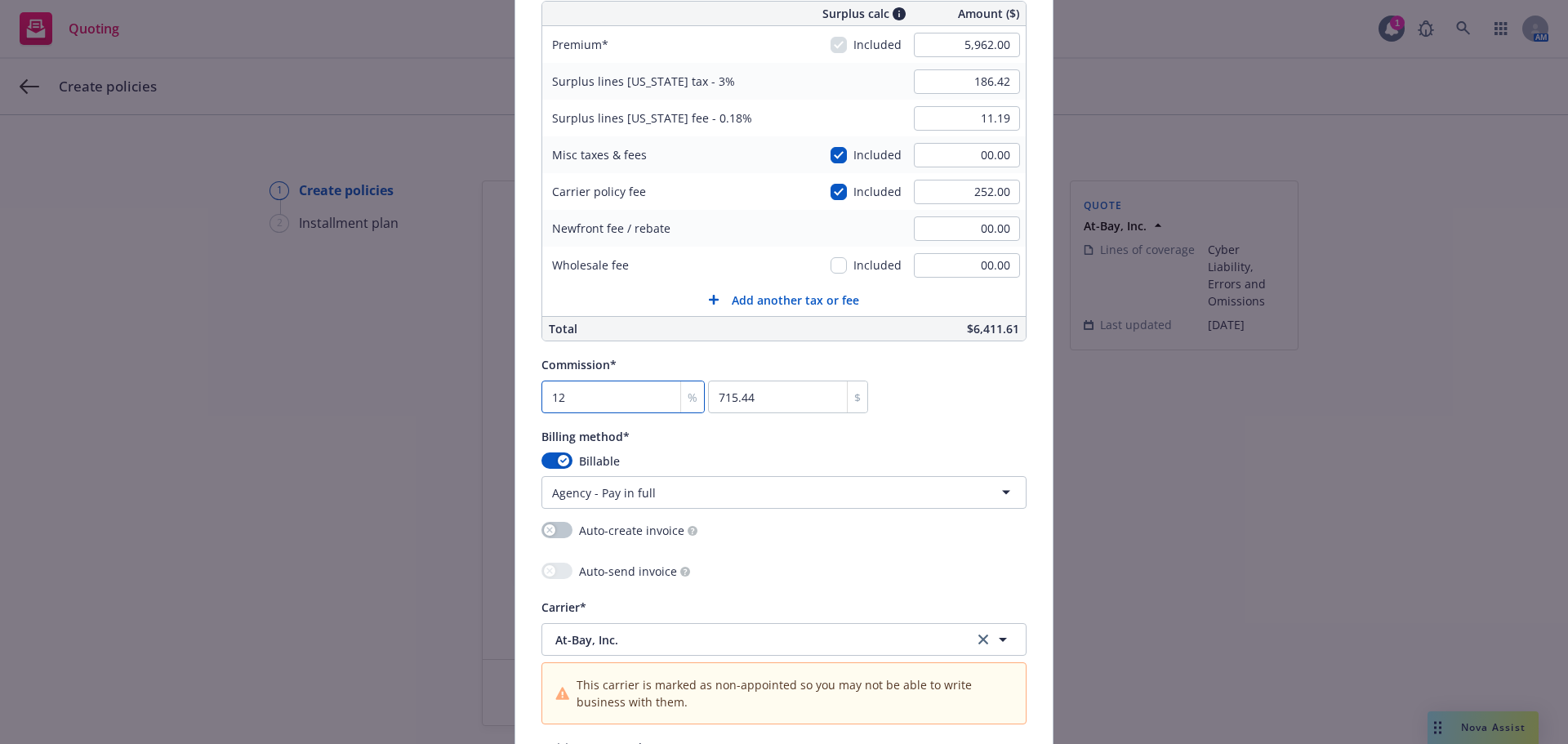
click at [603, 401] on input "12" at bounding box center [622, 397] width 163 height 33
click at [603, 400] on input "12" at bounding box center [622, 397] width 163 height 33
type input "2"
type input "119.24"
type input "20"
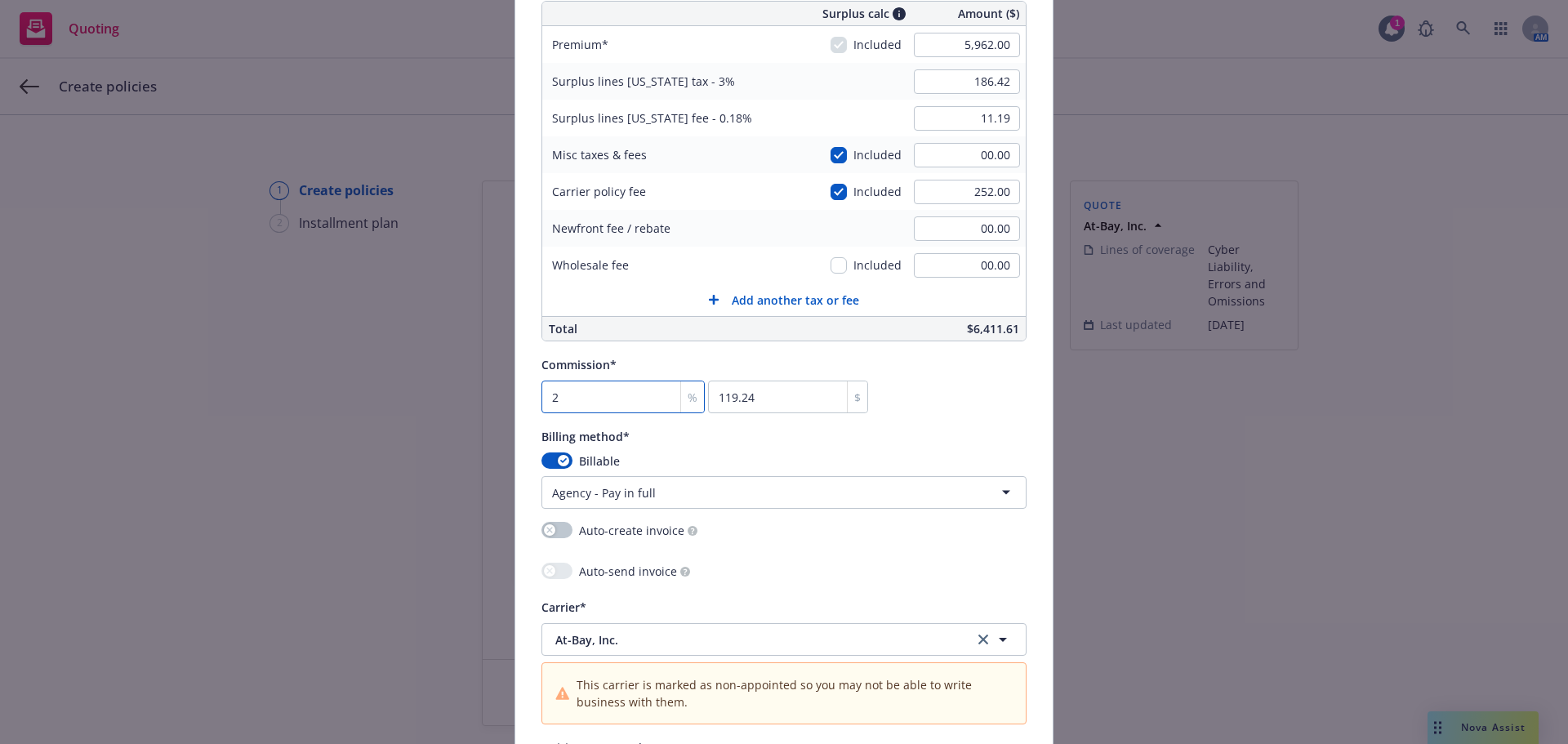
type input "1192.4"
type input "20"
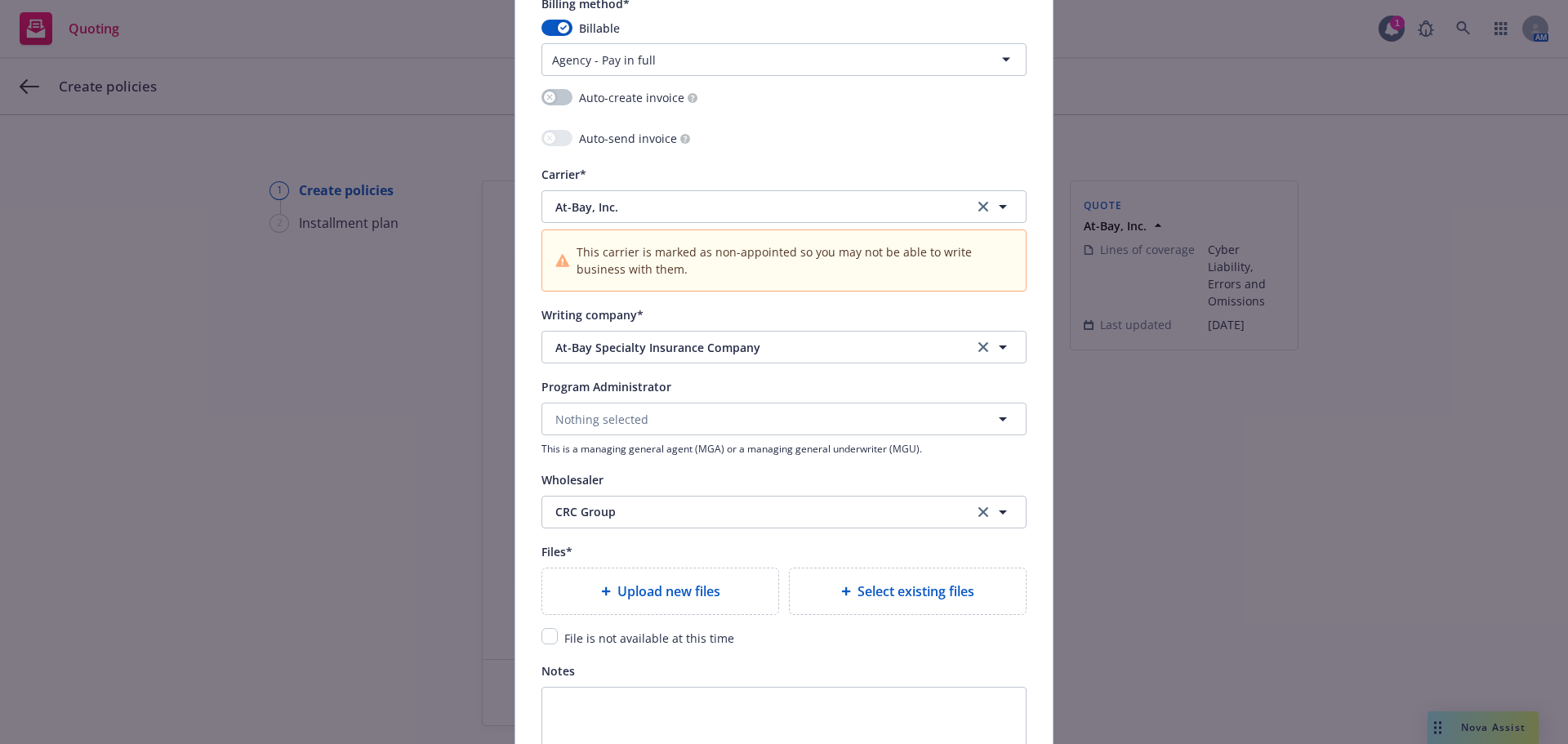
scroll to position [1469, 0]
click at [541, 635] on input "checkbox" at bounding box center [549, 633] width 16 height 16
checkbox input "true"
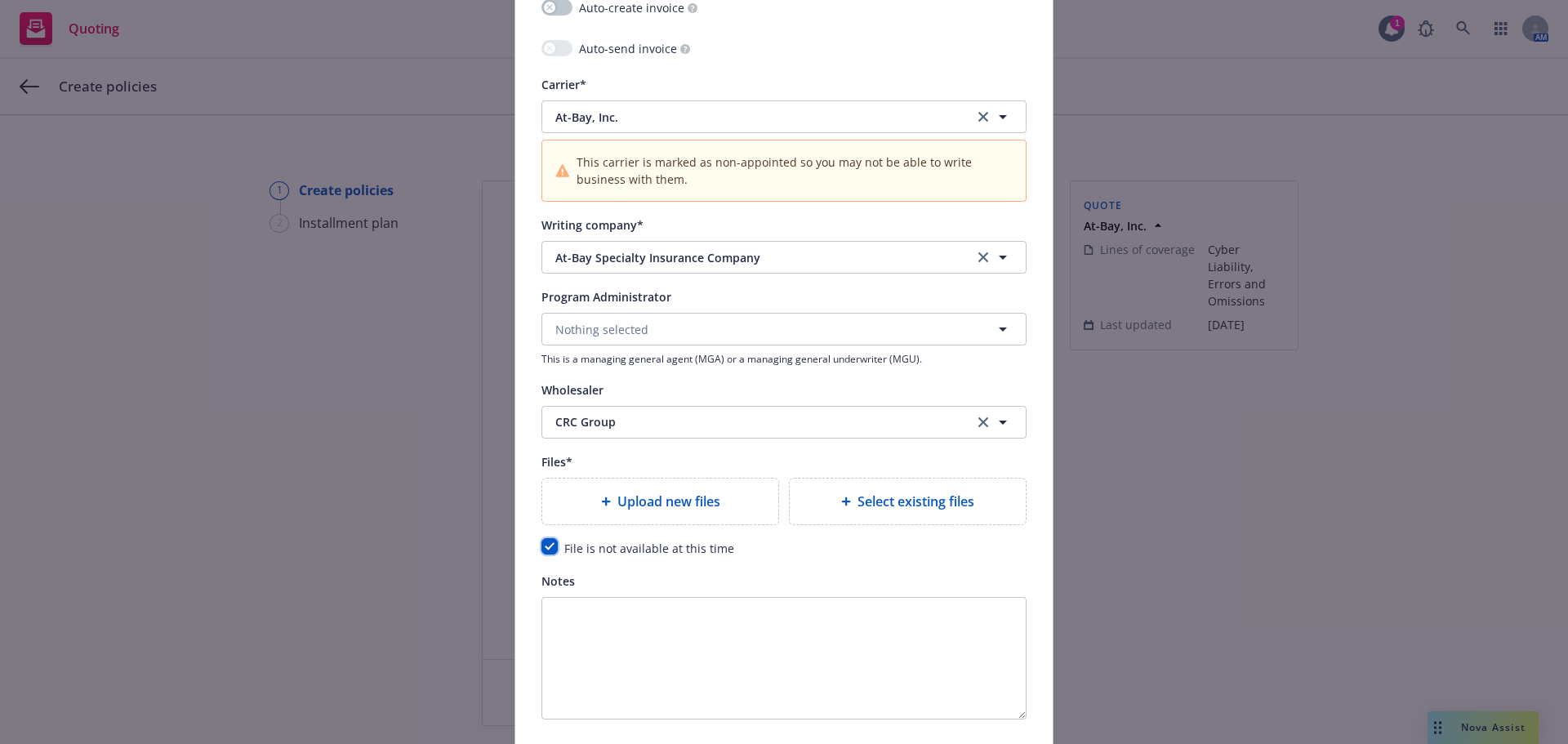
scroll to position [1684, 0]
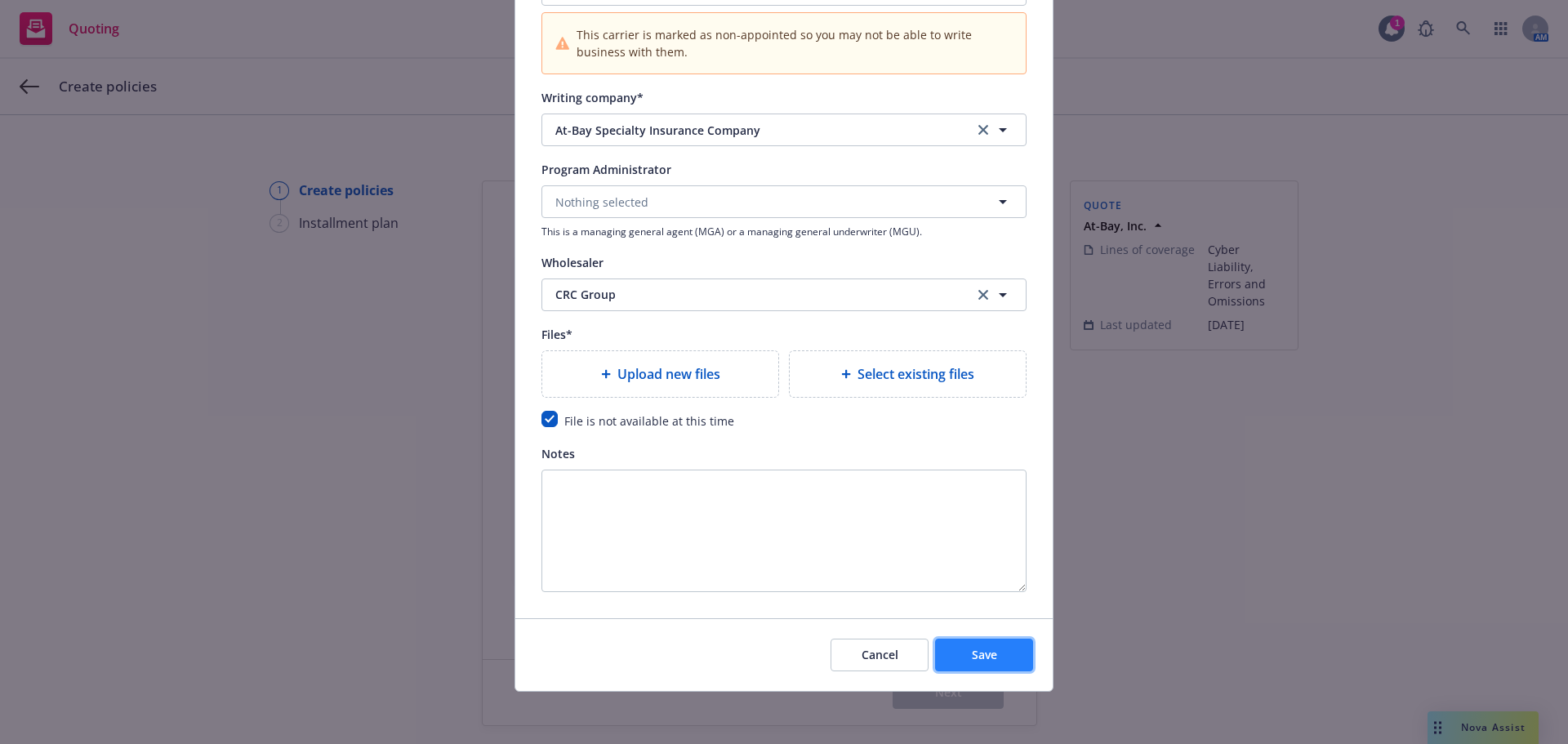
click at [992, 658] on button "Save" at bounding box center [984, 654] width 98 height 33
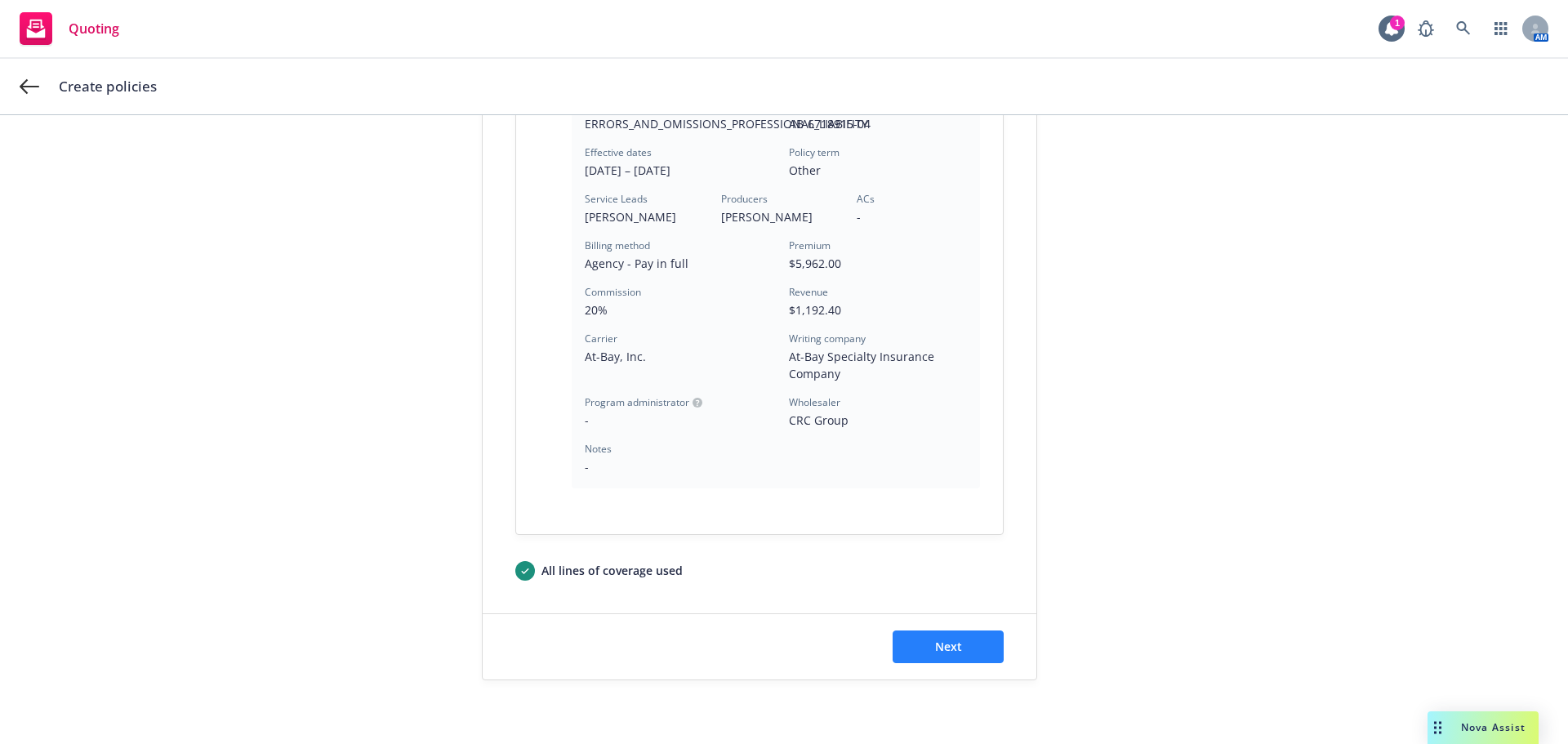
scroll to position [506, 0]
click at [940, 647] on span "Next" at bounding box center [949, 644] width 27 height 15
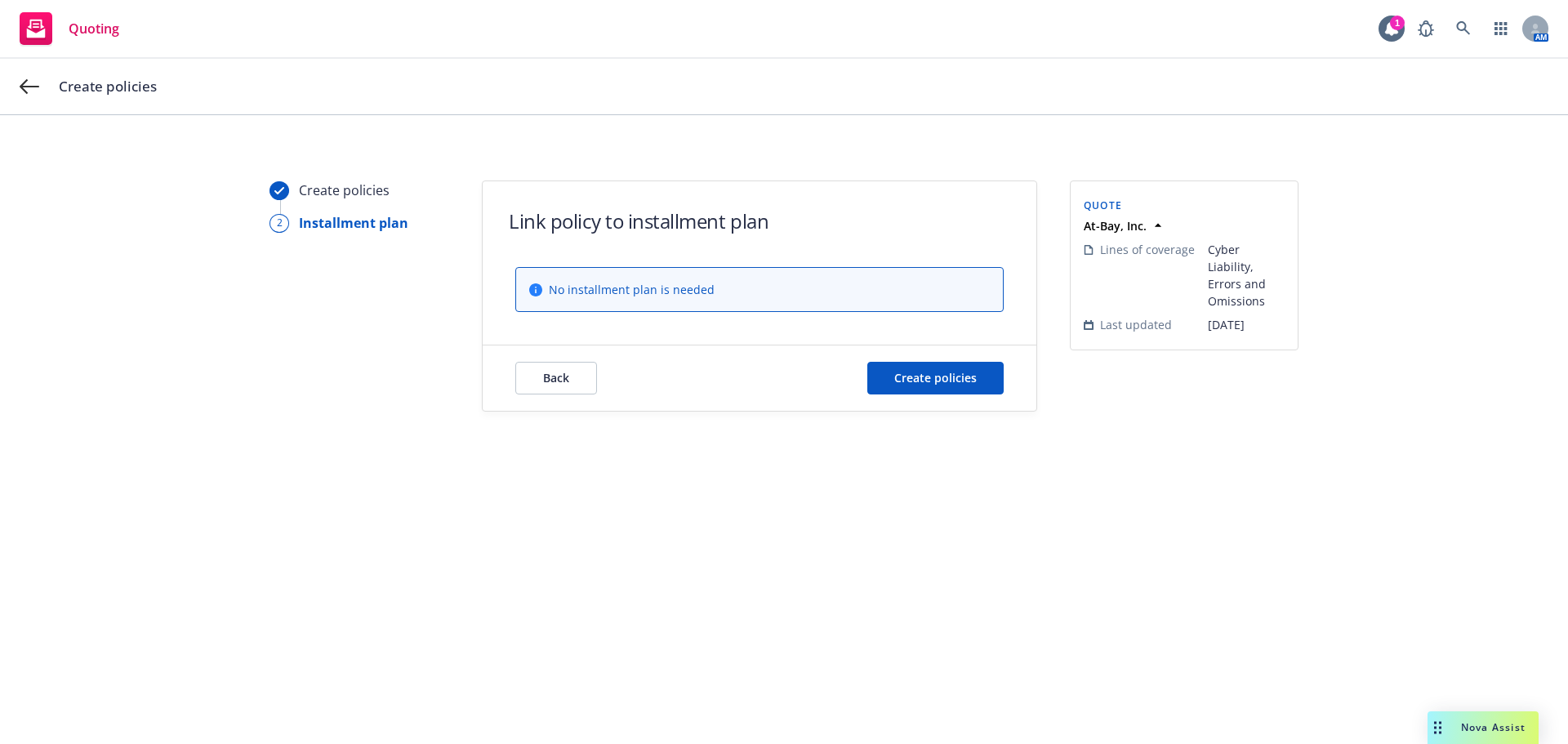
scroll to position [0, 0]
click at [945, 387] on button "Create policies" at bounding box center [935, 378] width 136 height 33
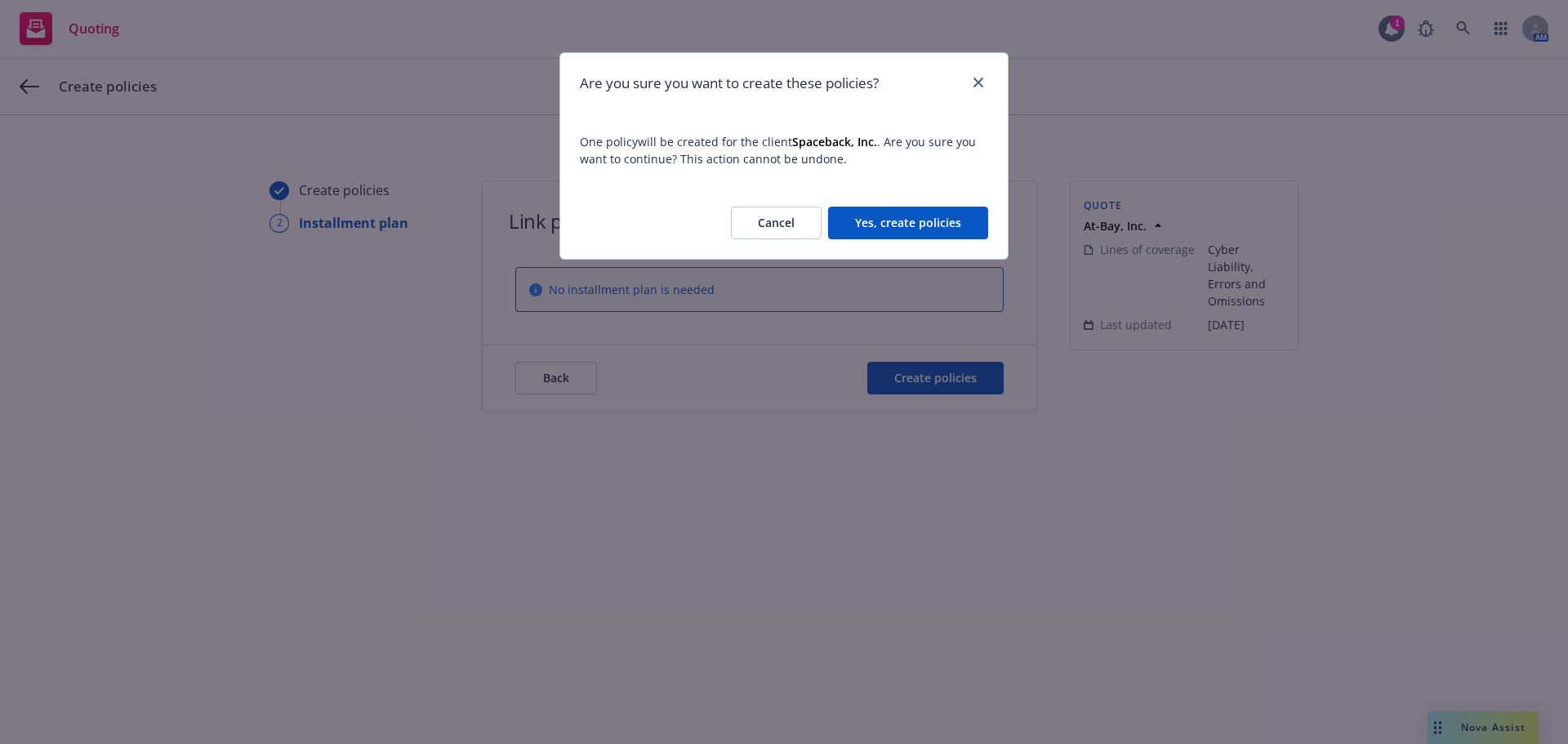
click at [934, 224] on button "Yes, create policies" at bounding box center [907, 222] width 160 height 33
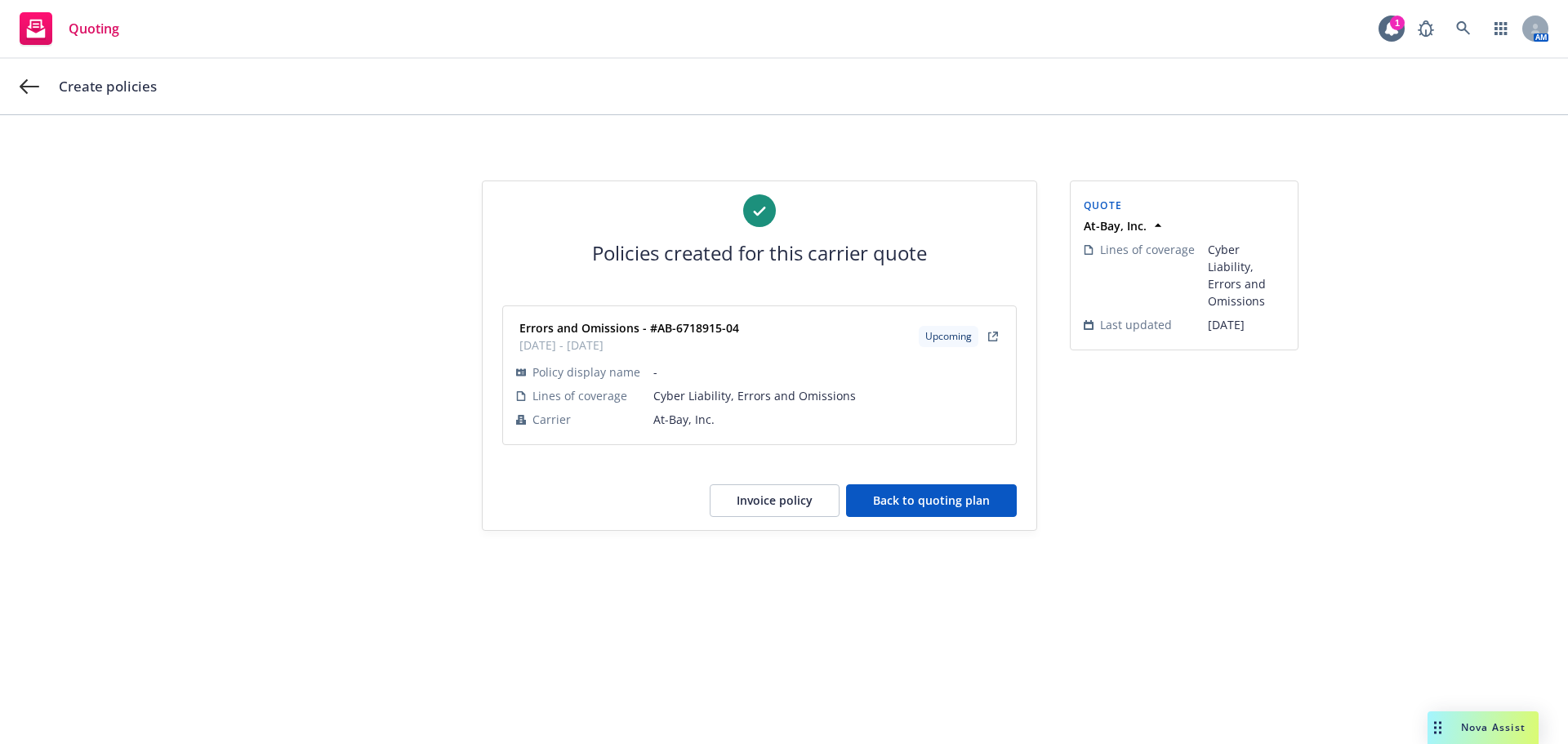
click at [956, 512] on button "Back to quoting plan" at bounding box center [931, 501] width 171 height 33
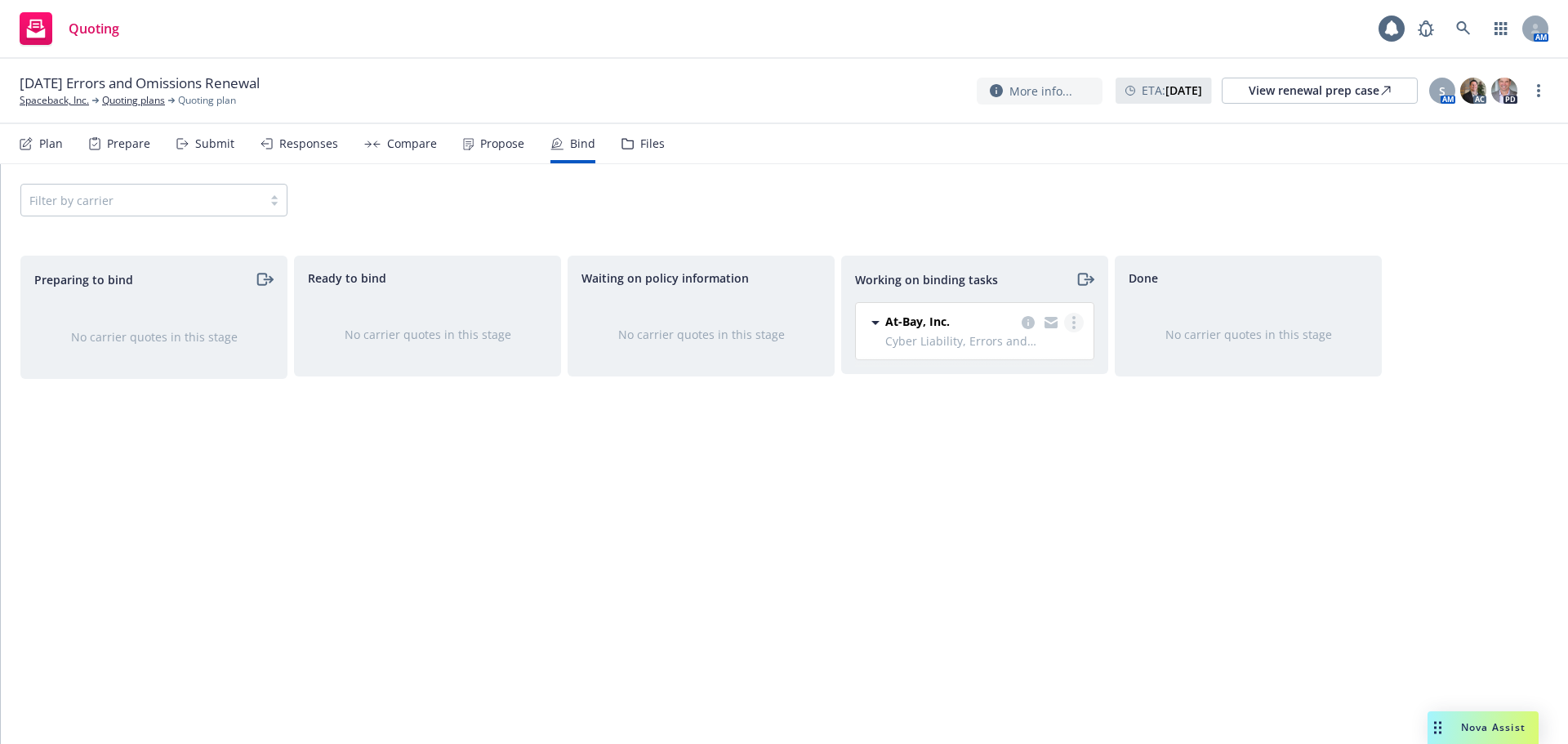
click at [1072, 316] on link "more" at bounding box center [1073, 322] width 19 height 19
click at [1018, 387] on span "Move to done" at bounding box center [992, 388] width 113 height 15
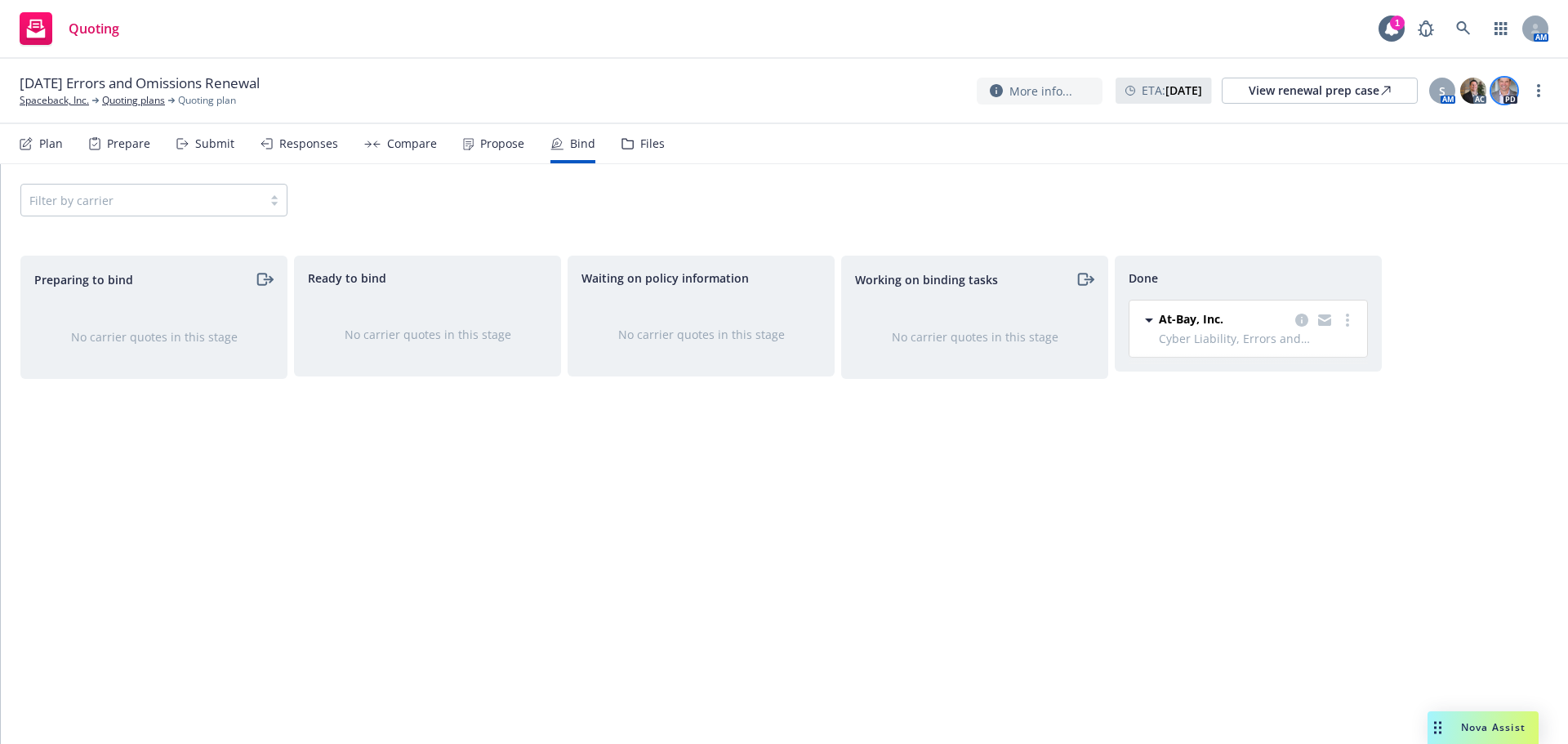
click at [1510, 88] on img at bounding box center [1504, 90] width 26 height 26
click at [1538, 92] on circle "more" at bounding box center [1538, 90] width 3 height 3
click at [1472, 127] on link "Copy logging email" at bounding box center [1456, 123] width 182 height 33
click at [1533, 86] on link "more" at bounding box center [1538, 90] width 19 height 19
drag, startPoint x: 1441, startPoint y: 121, endPoint x: 1412, endPoint y: 120, distance: 29.0
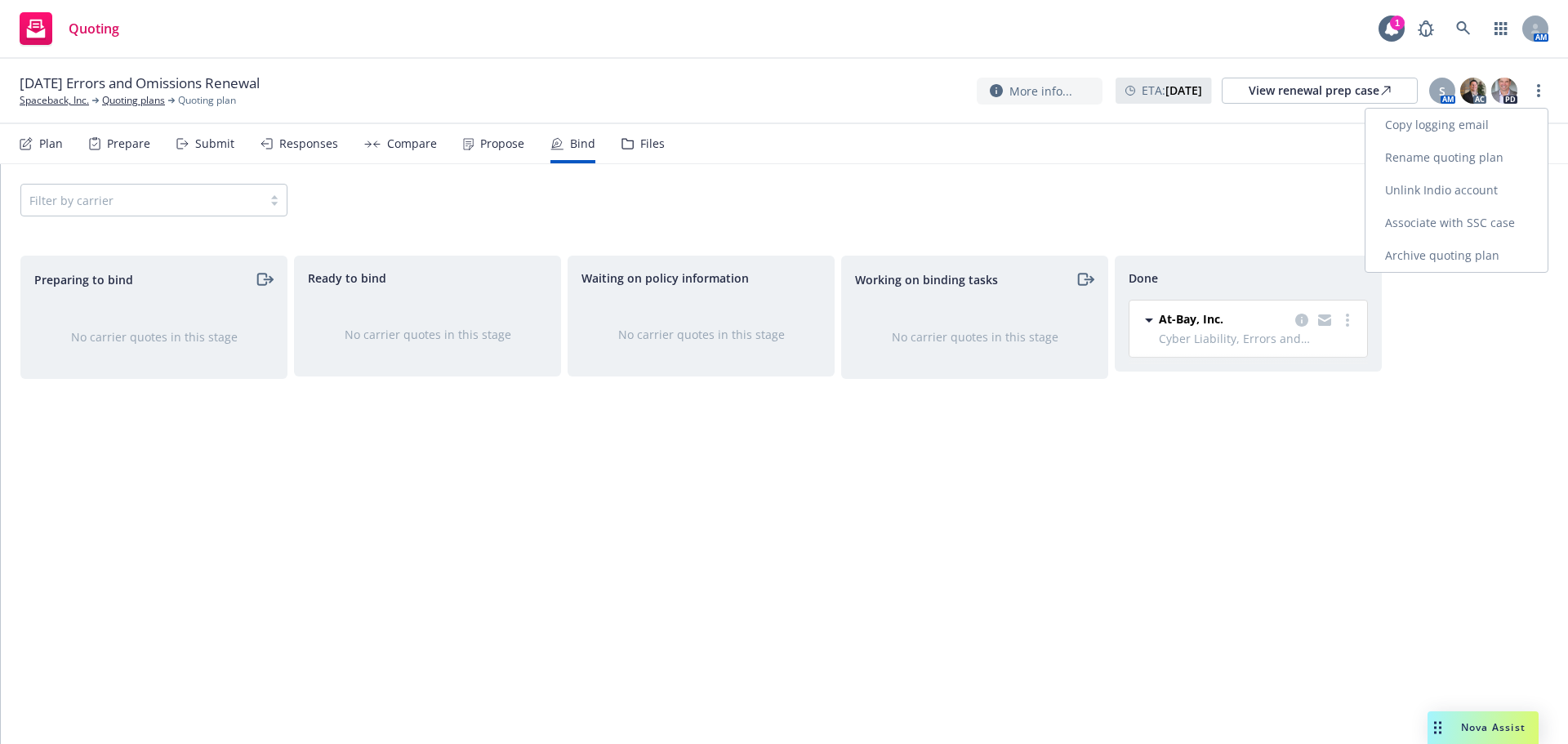
click at [1441, 121] on link "Copy logging email" at bounding box center [1456, 124] width 182 height 33
click at [43, 100] on link "Spaceback, Inc." at bounding box center [54, 100] width 69 height 14
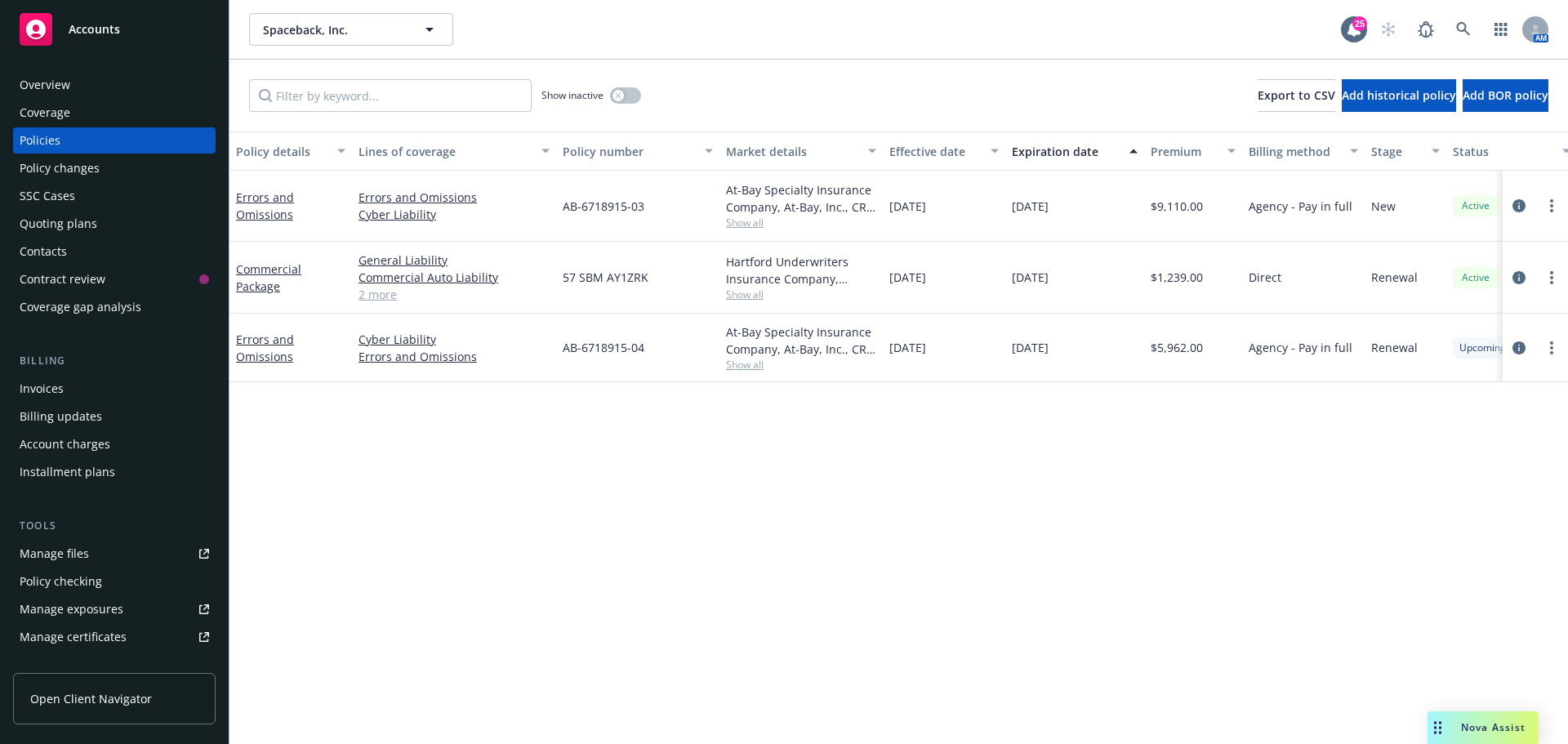
click at [96, 380] on div "Invoices" at bounding box center [114, 388] width 189 height 26
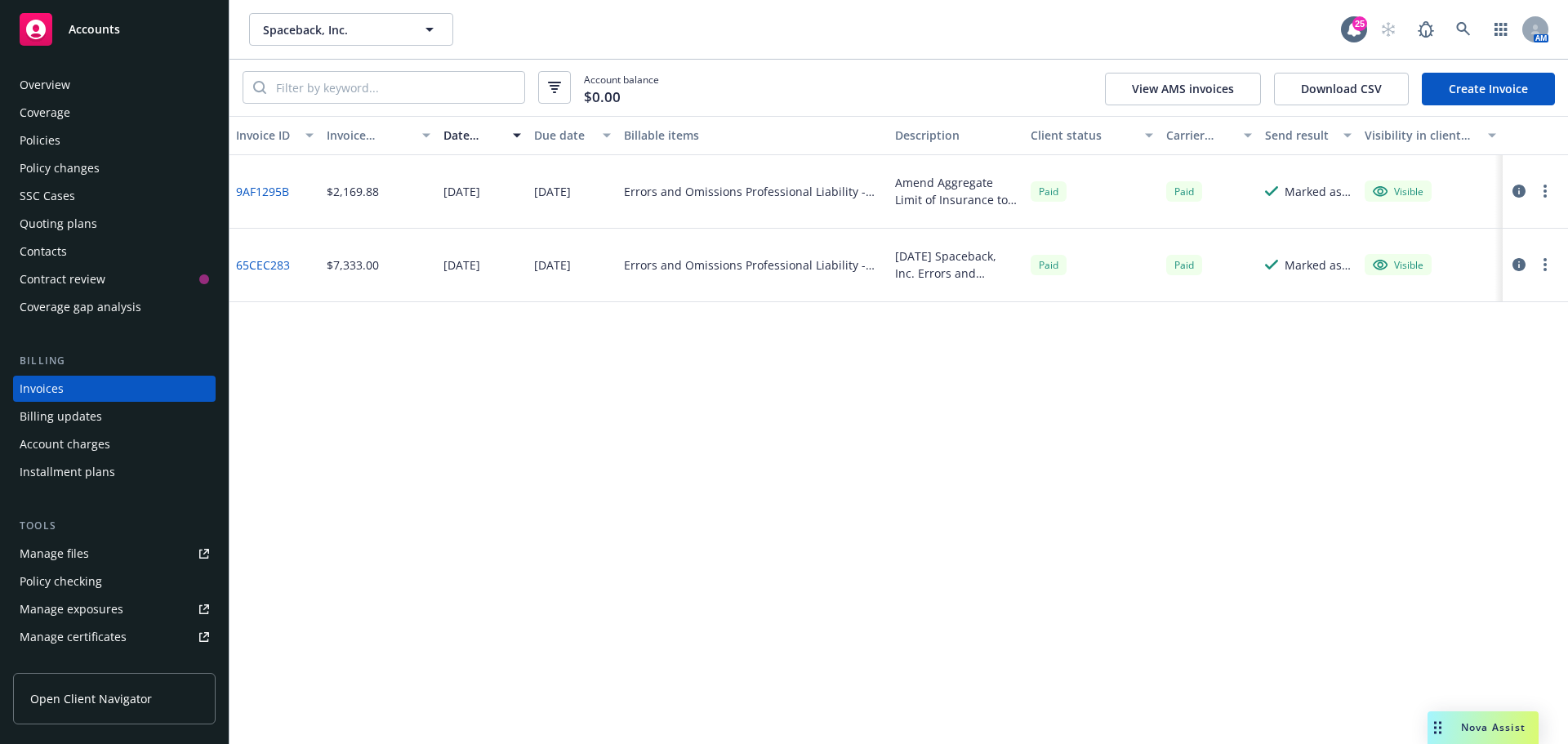
click at [1499, 92] on link "Create Invoice" at bounding box center [1488, 89] width 133 height 33
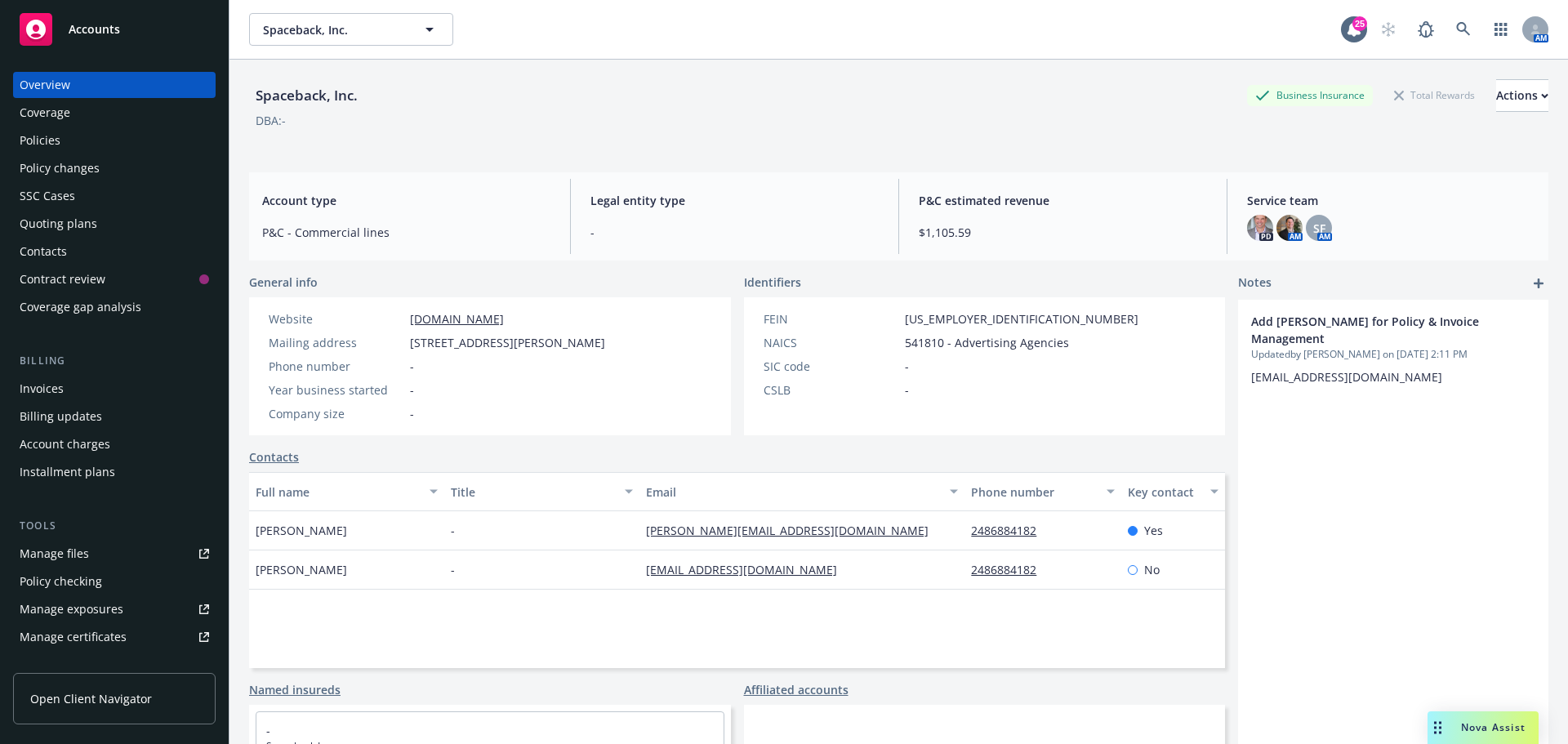
drag, startPoint x: 720, startPoint y: 535, endPoint x: 855, endPoint y: 642, distance: 172.3
click at [855, 642] on div "Full name Title Email Phone number Key contact Rachel Villalobos - anthony@spac…" at bounding box center [737, 570] width 976 height 196
drag, startPoint x: 350, startPoint y: 573, endPoint x: 249, endPoint y: 562, distance: 101.6
click at [249, 562] on div "Spaceback, Inc. Business Insurance Total Rewards Actions DBA: - Account type P&…" at bounding box center [898, 431] width 1339 height 744
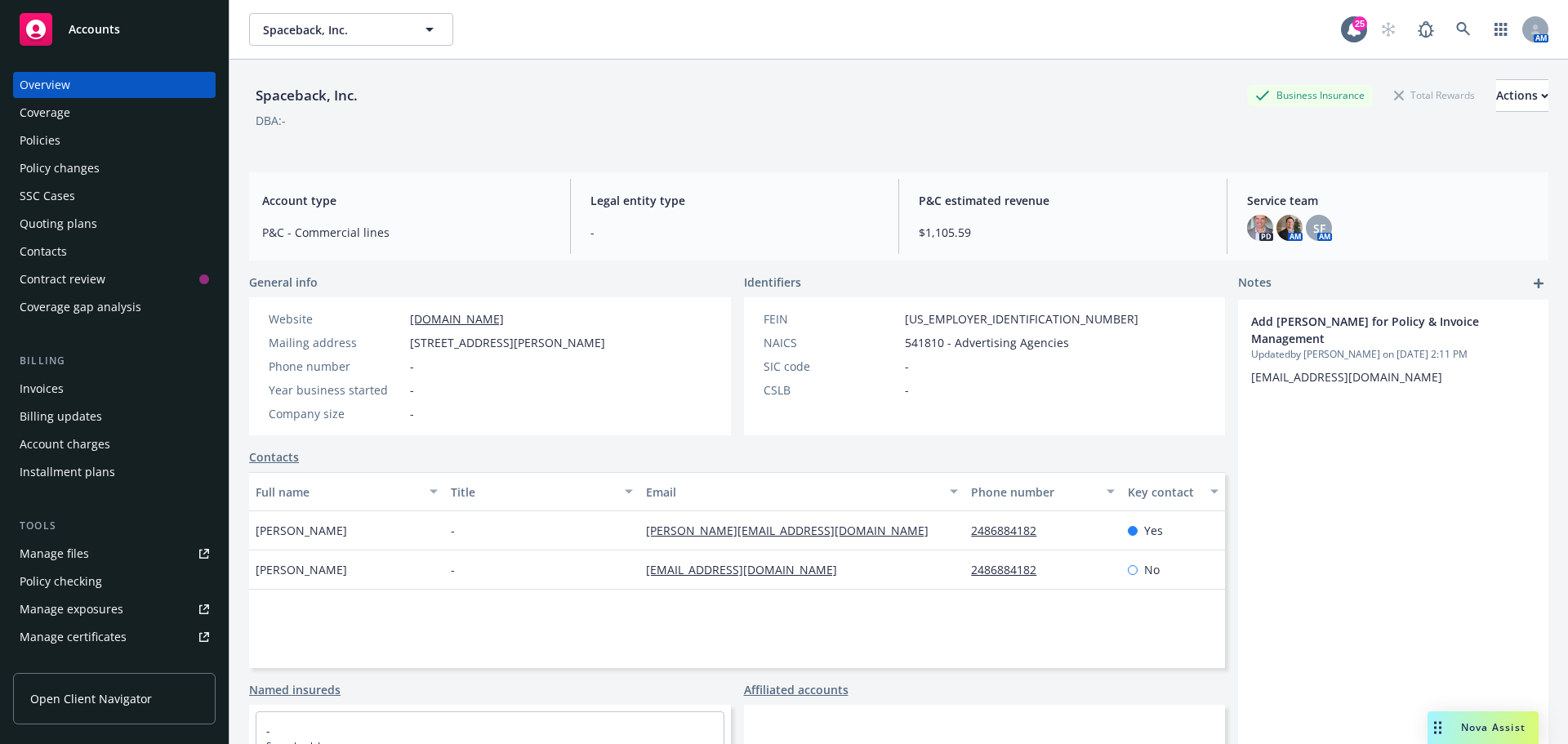
copy span "Rachel Villalobos"
drag, startPoint x: 255, startPoint y: 96, endPoint x: 390, endPoint y: 95, distance: 135.0
click at [390, 95] on div "Spaceback, Inc. Business Insurance Total Rewards Actions" at bounding box center [899, 96] width 1299 height 33
copy div "Spaceback, Inc."
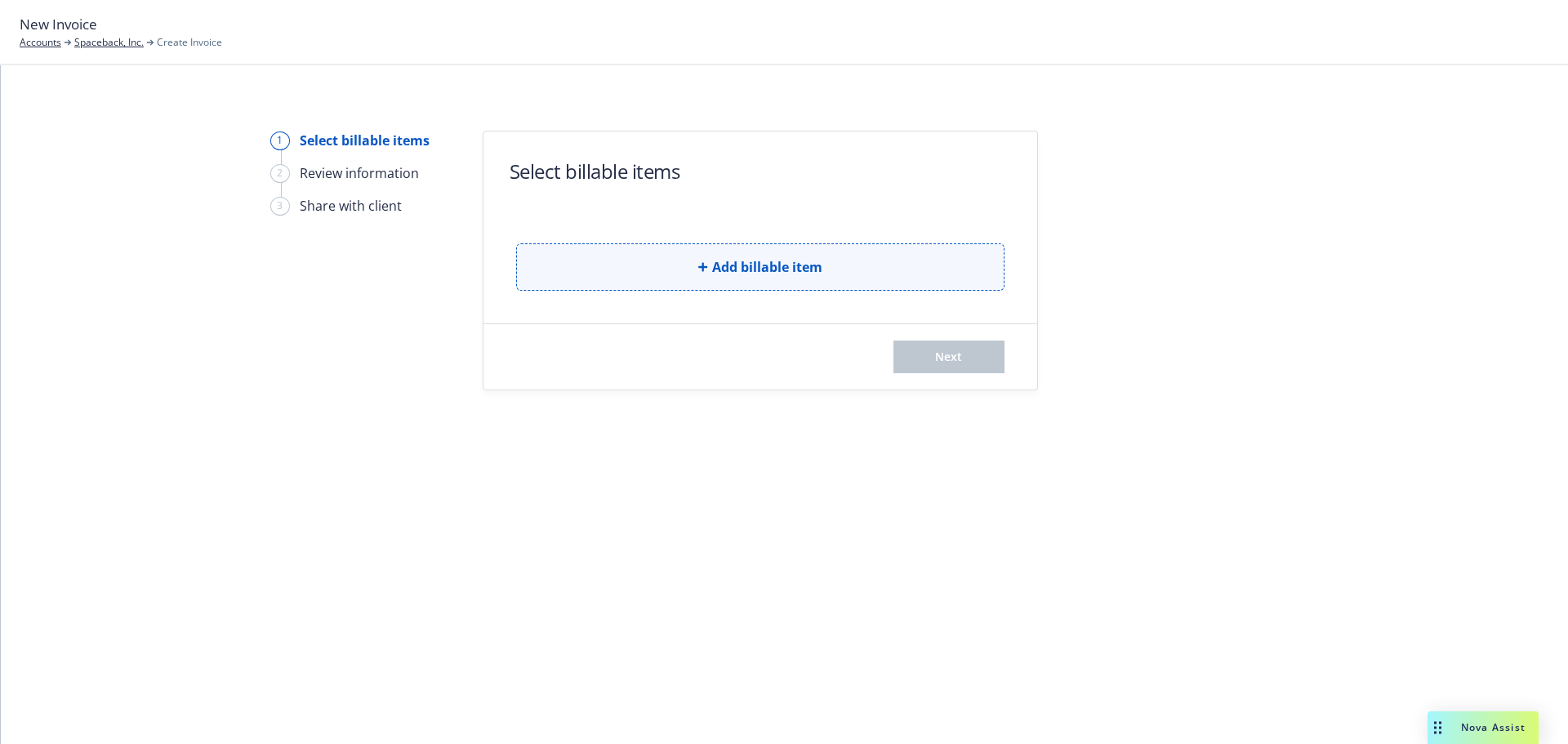
click at [707, 270] on icon "button" at bounding box center [704, 267] width 10 height 10
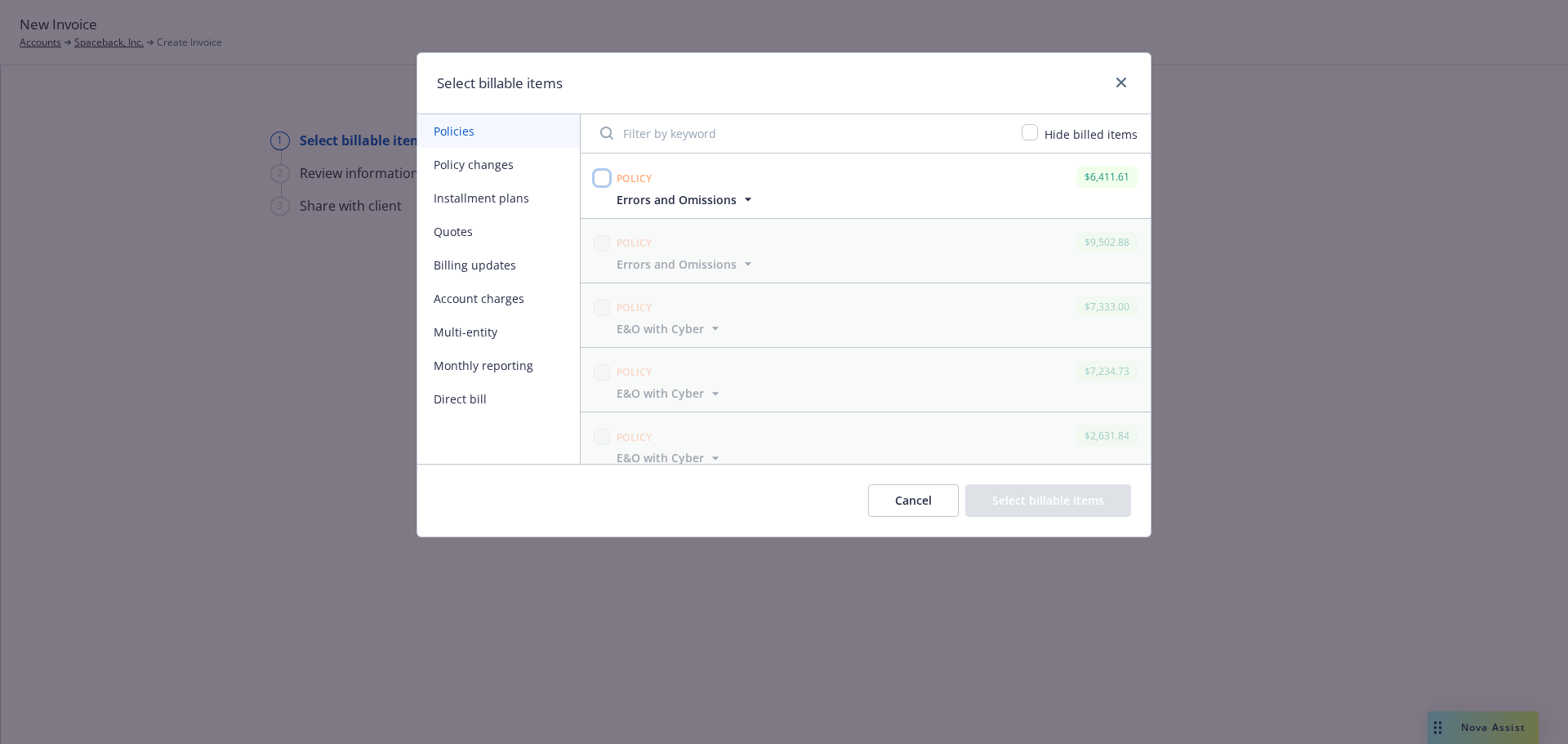
click at [598, 174] on input "checkbox" at bounding box center [601, 178] width 16 height 16
checkbox input "true"
click at [1007, 501] on button "Select billable items" at bounding box center [1048, 501] width 166 height 33
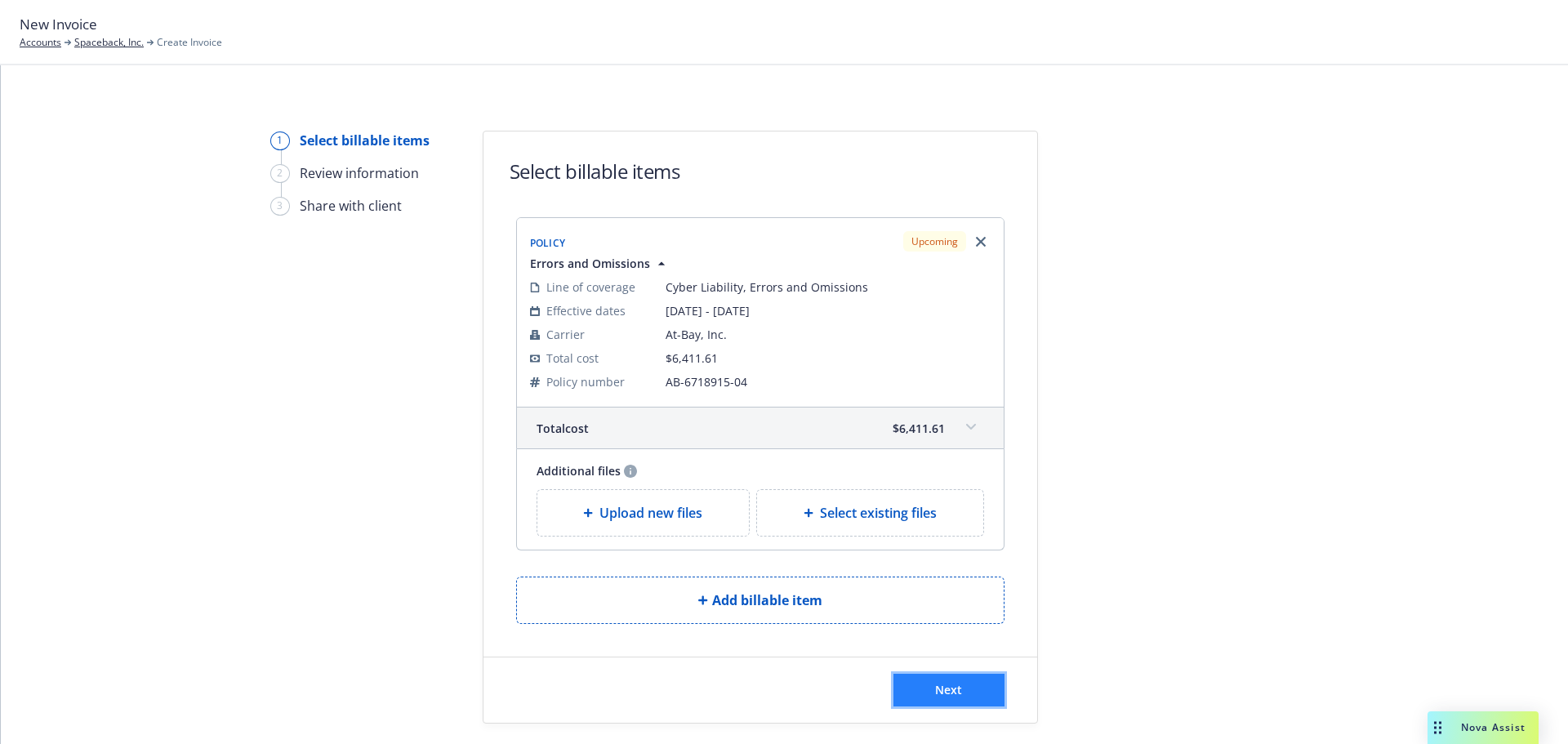
click at [955, 678] on button "Next" at bounding box center [948, 690] width 111 height 33
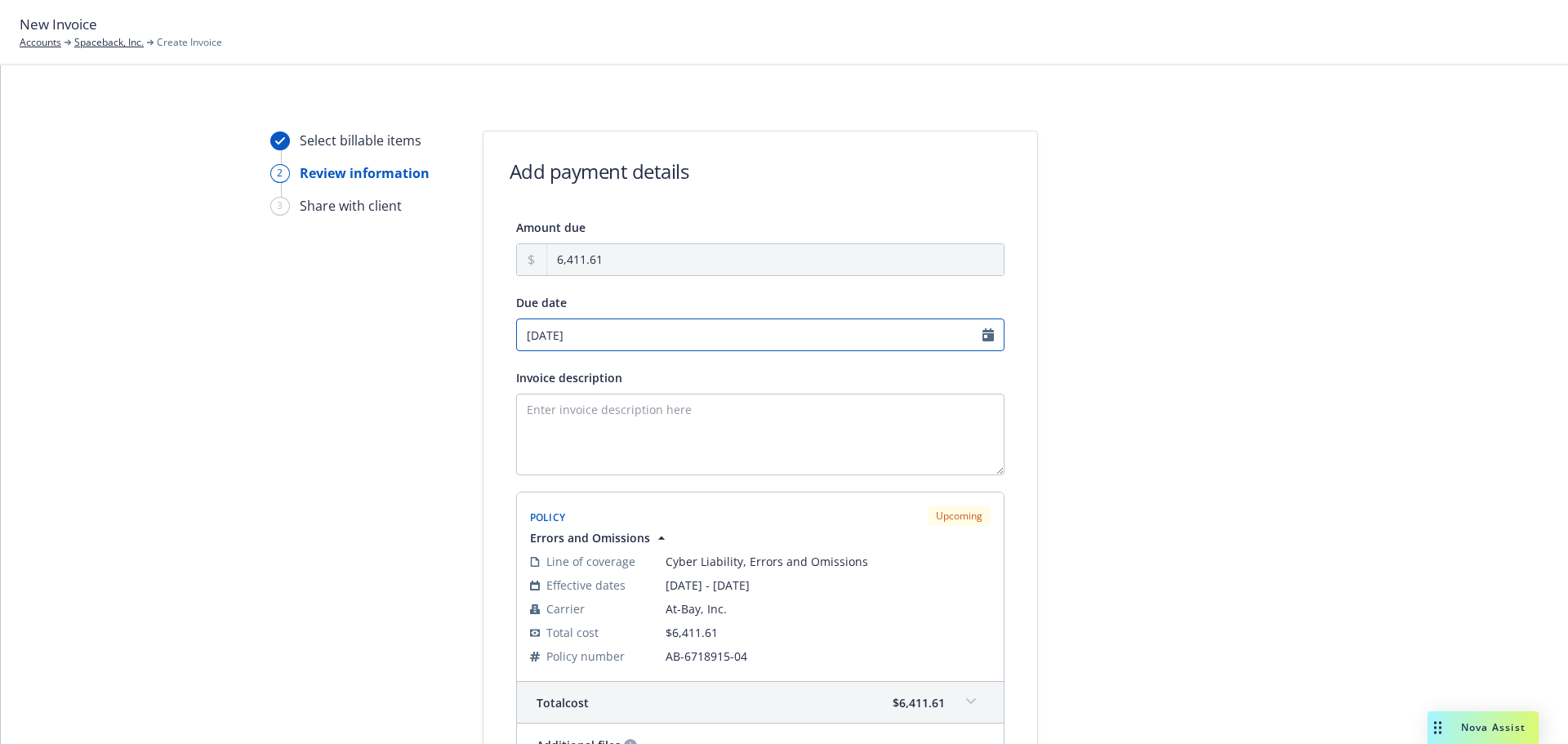
click at [716, 331] on input "10/12/2025" at bounding box center [759, 335] width 488 height 33
select select "October"
select select "2025"
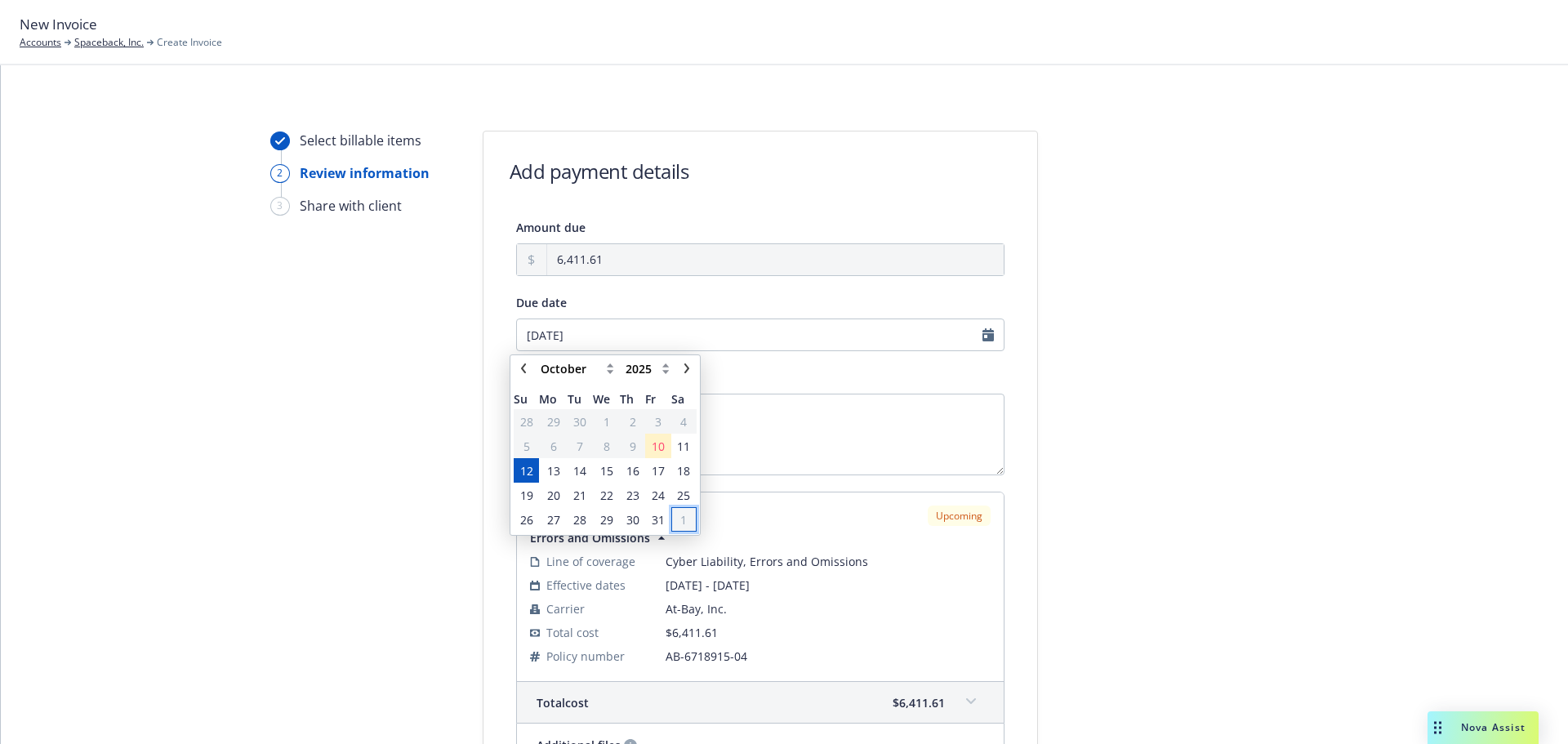
click at [679, 515] on span "1" at bounding box center [684, 520] width 22 height 20
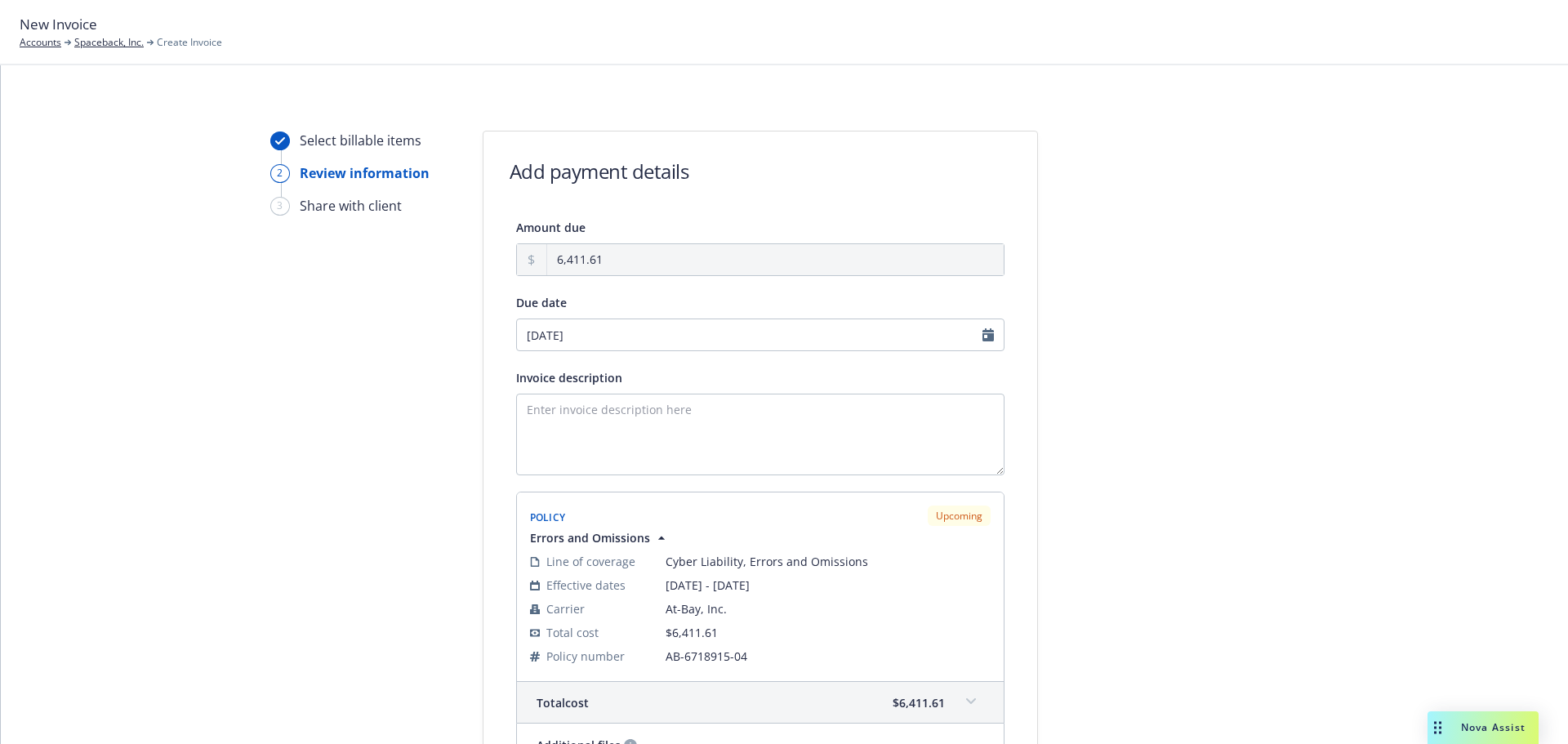
type input "[DATE]"
click at [677, 424] on textarea "Invoice description" at bounding box center [759, 434] width 488 height 82
paste textarea "10/12/25 - Spaceback, Inc. -"
paste textarea "Errors and Omissions"
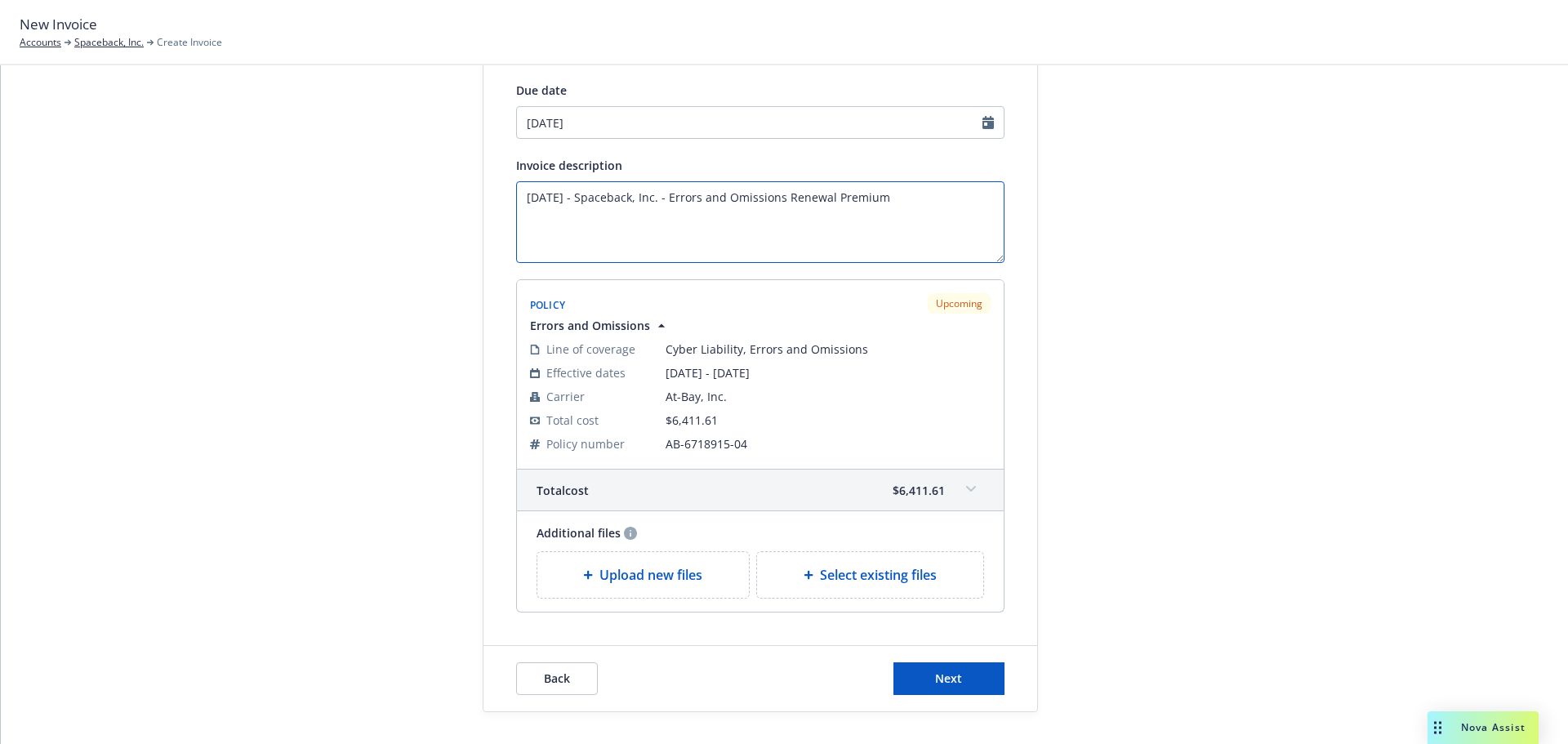
scroll to position [218, 0]
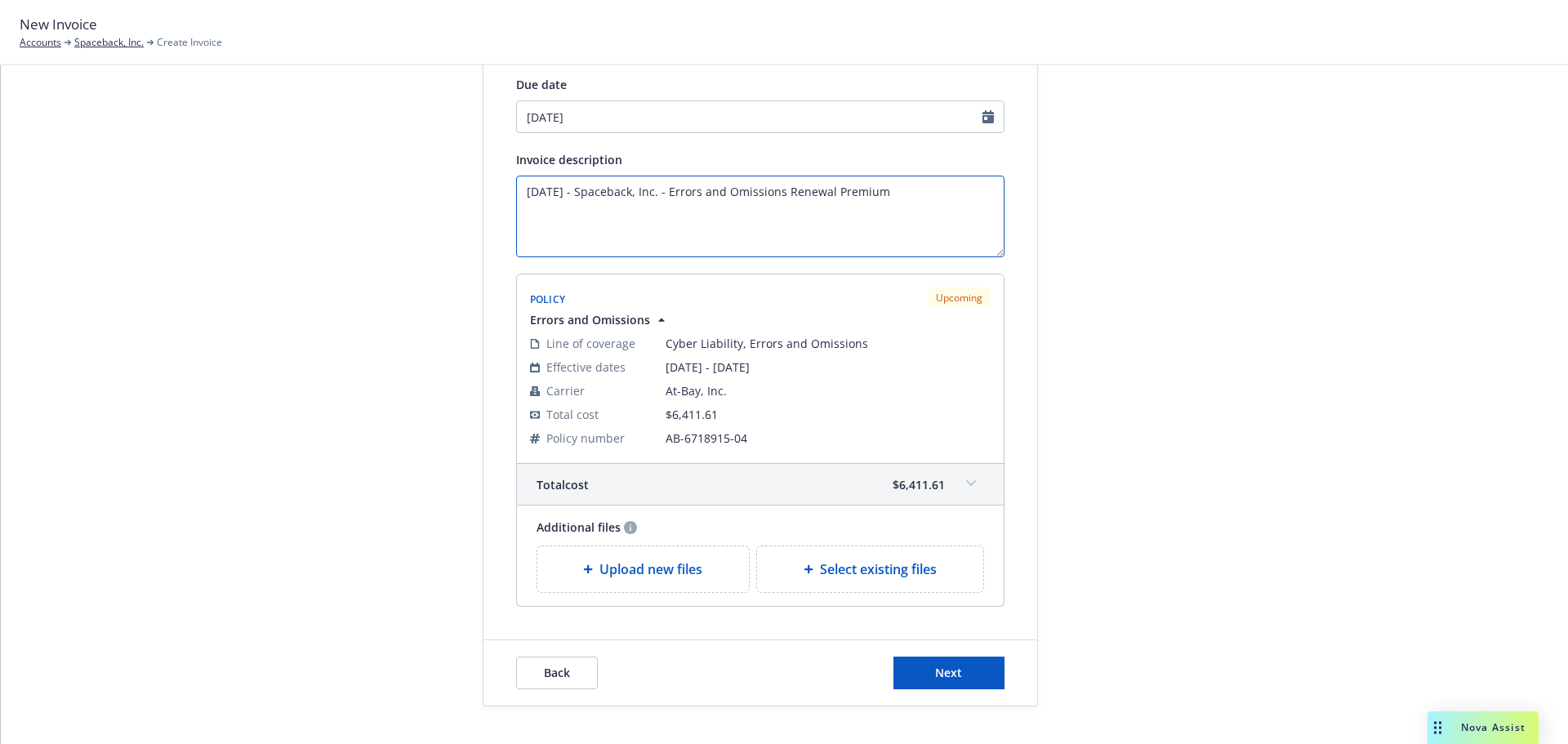
type textarea "[DATE] - Spaceback, Inc. - Errors and Omissions Renewal Premium"
click at [954, 676] on button "Next" at bounding box center [948, 672] width 111 height 33
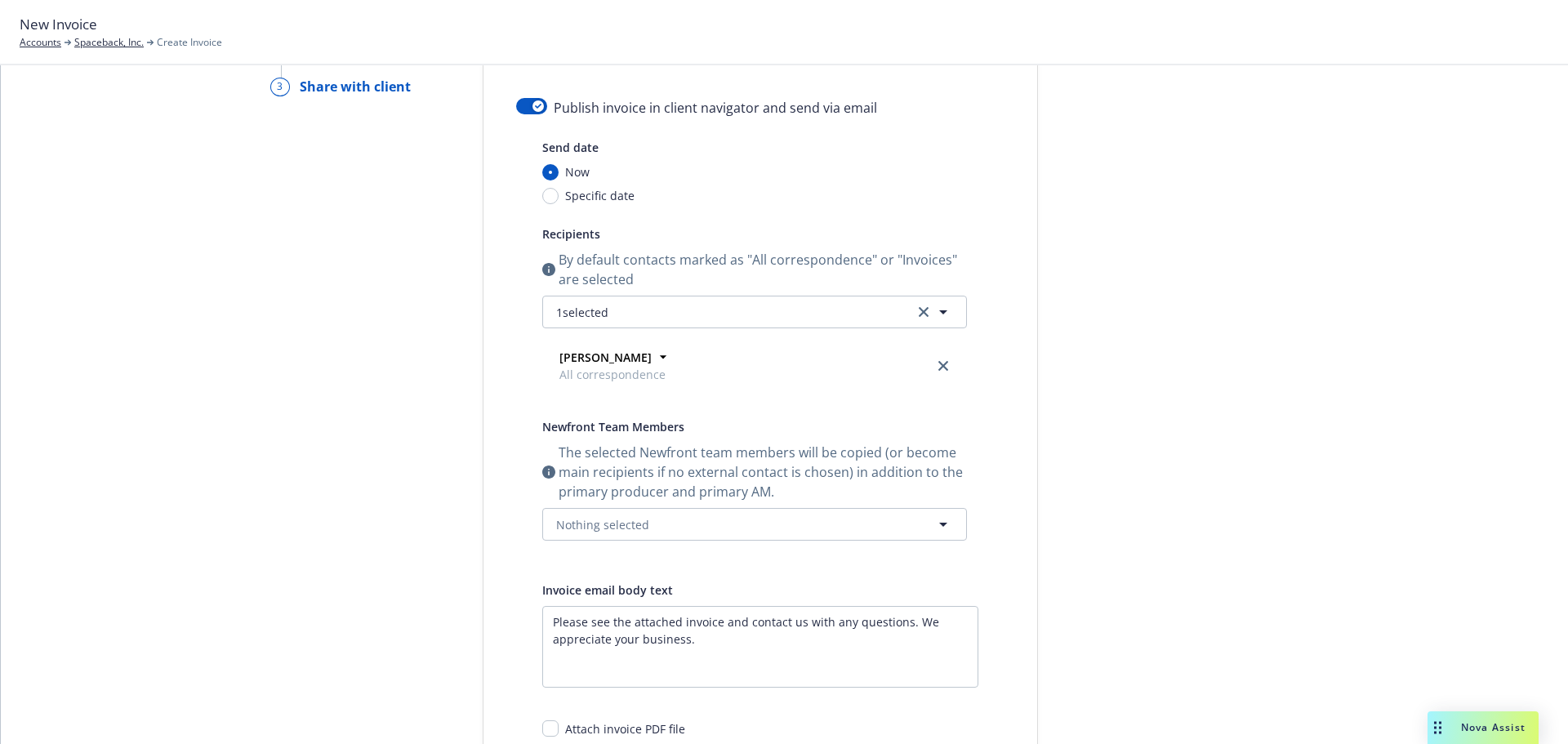
scroll to position [0, 0]
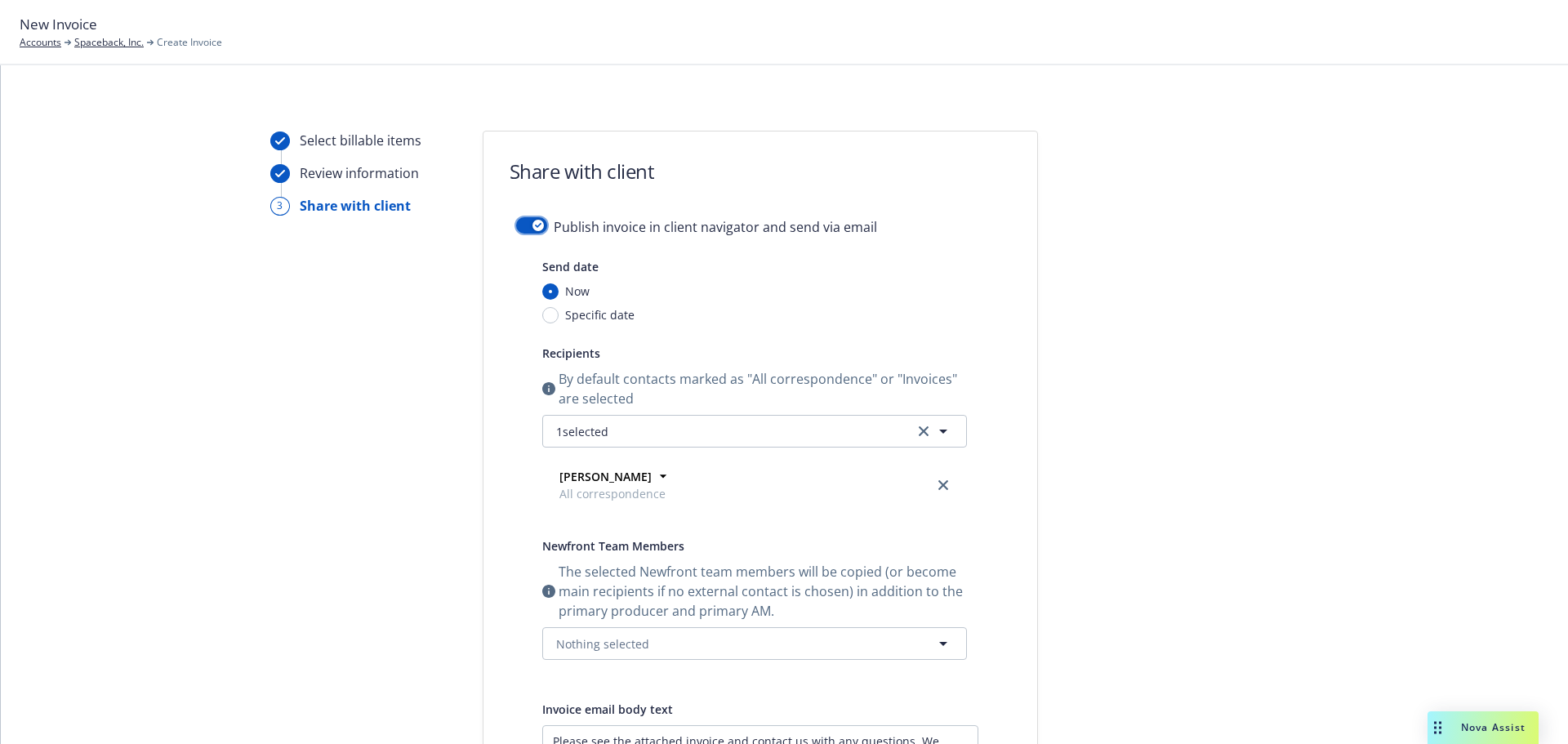
click at [516, 222] on button "button" at bounding box center [531, 225] width 31 height 16
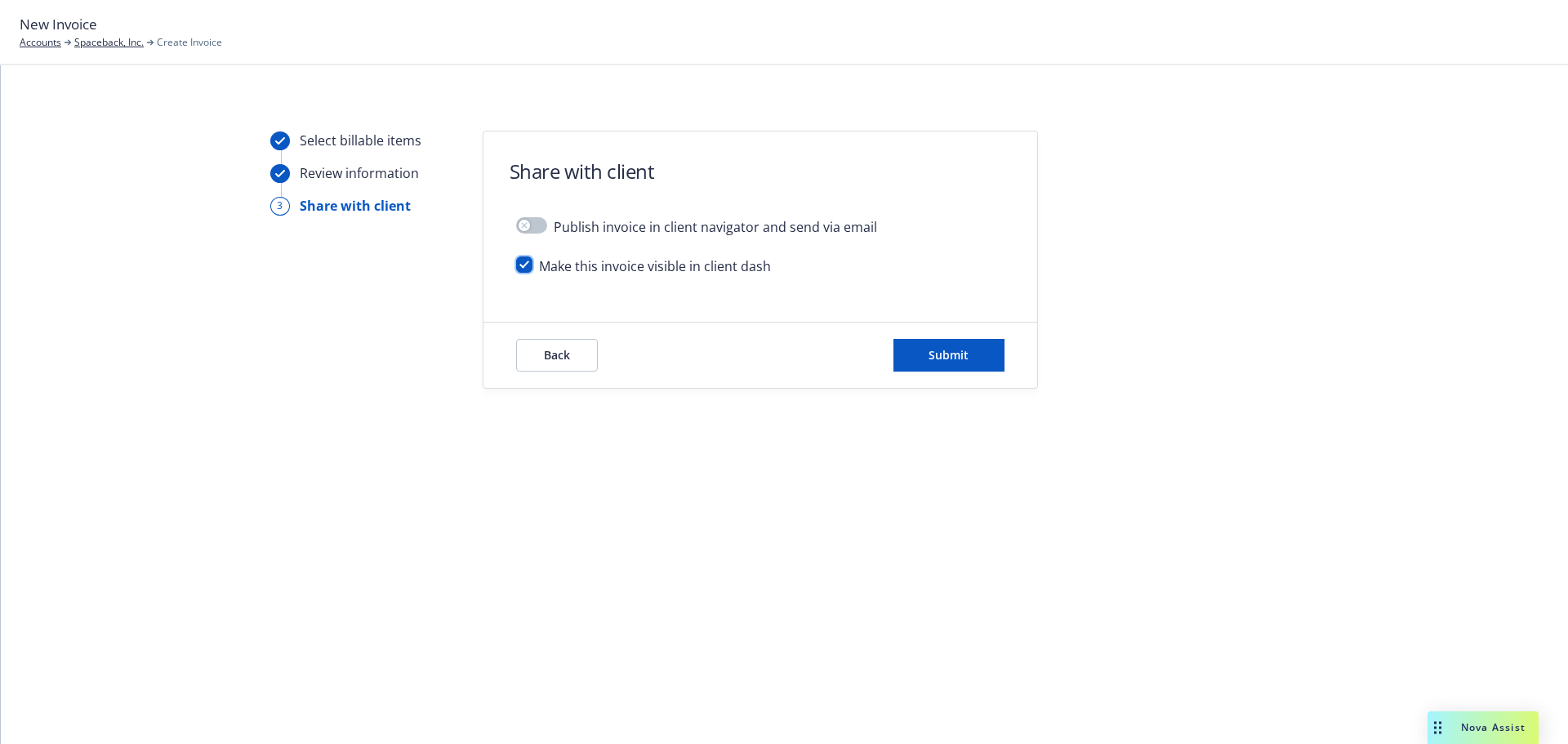
click at [524, 264] on input "checkbox" at bounding box center [524, 264] width 16 height 16
checkbox input "false"
click at [998, 355] on button "Submit" at bounding box center [948, 355] width 111 height 33
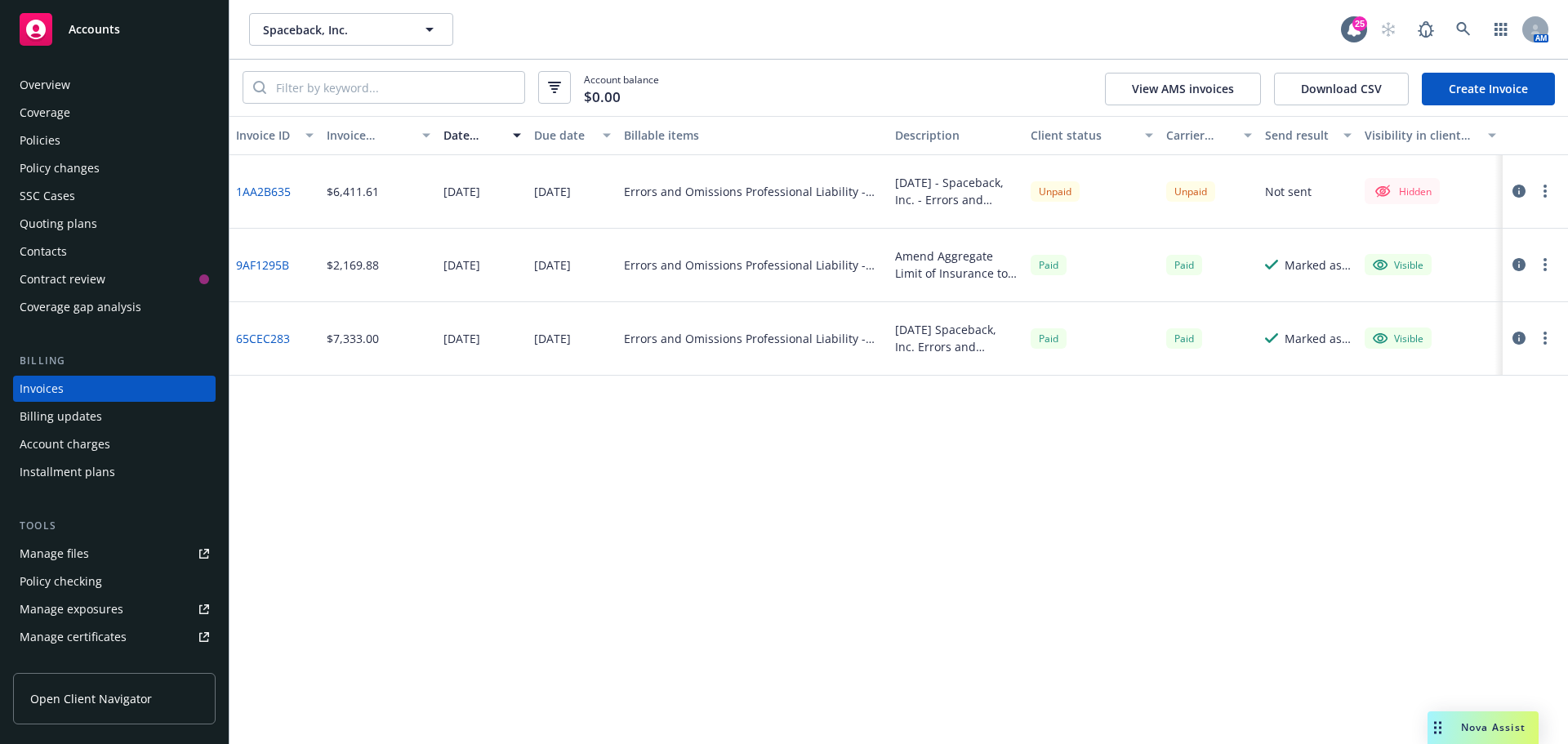
click at [1545, 193] on circle "button" at bounding box center [1545, 191] width 3 height 3
drag, startPoint x: 1467, startPoint y: 325, endPoint x: 1439, endPoint y: 326, distance: 28.0
click at [1467, 325] on link "Make it visible in client dash" at bounding box center [1450, 322] width 208 height 33
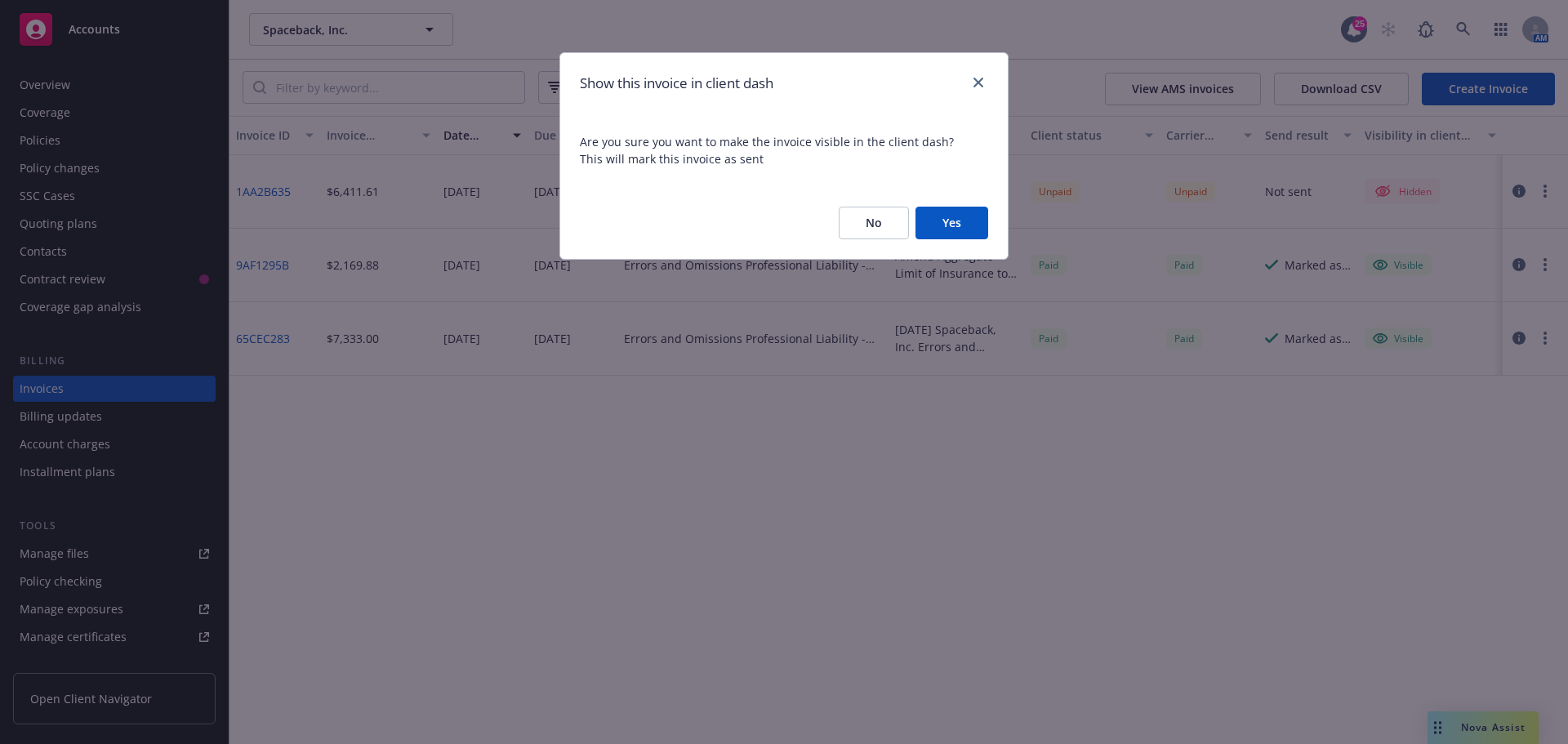
click at [946, 223] on button "Yes" at bounding box center [951, 222] width 73 height 33
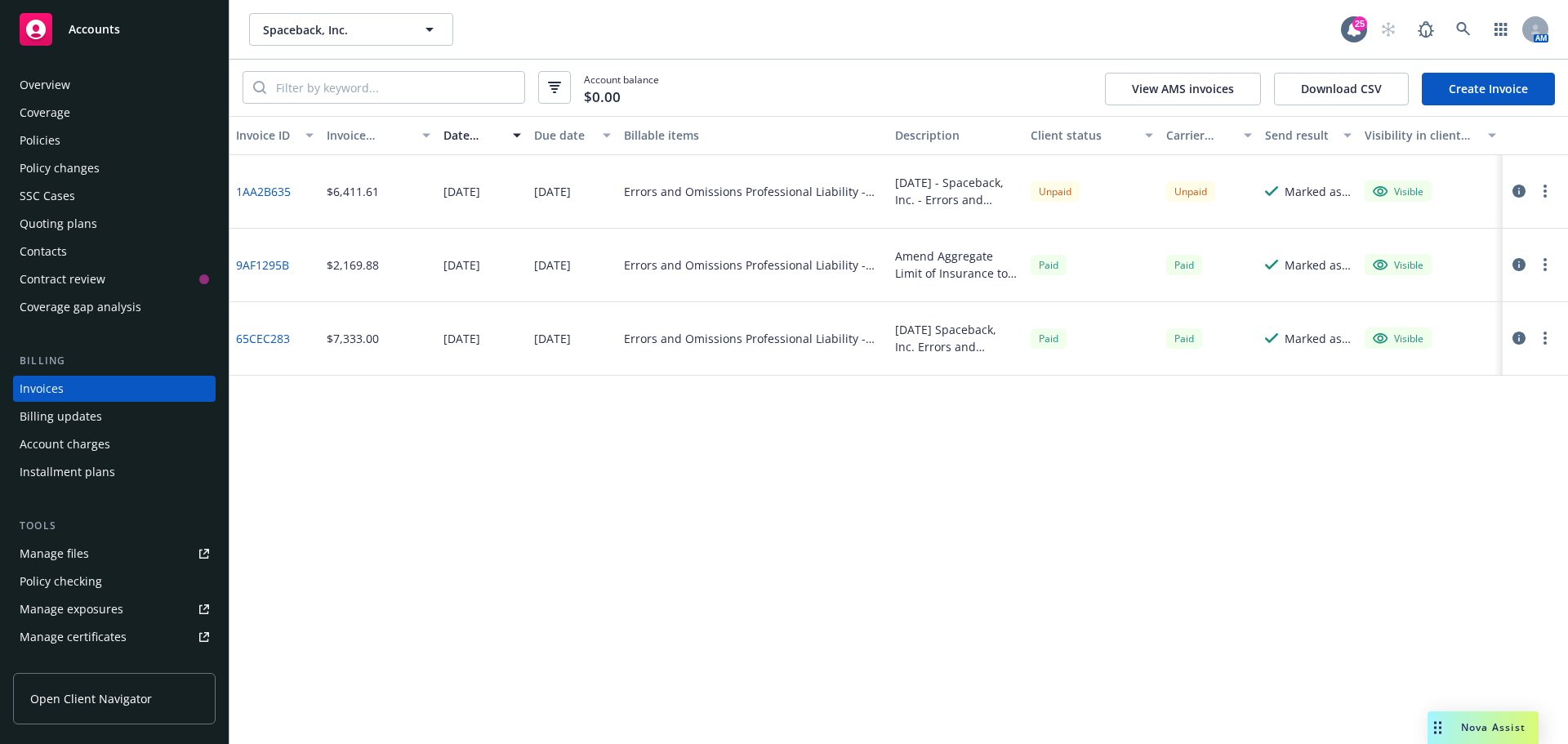
click at [1515, 190] on icon "button" at bounding box center [1518, 190] width 13 height 13
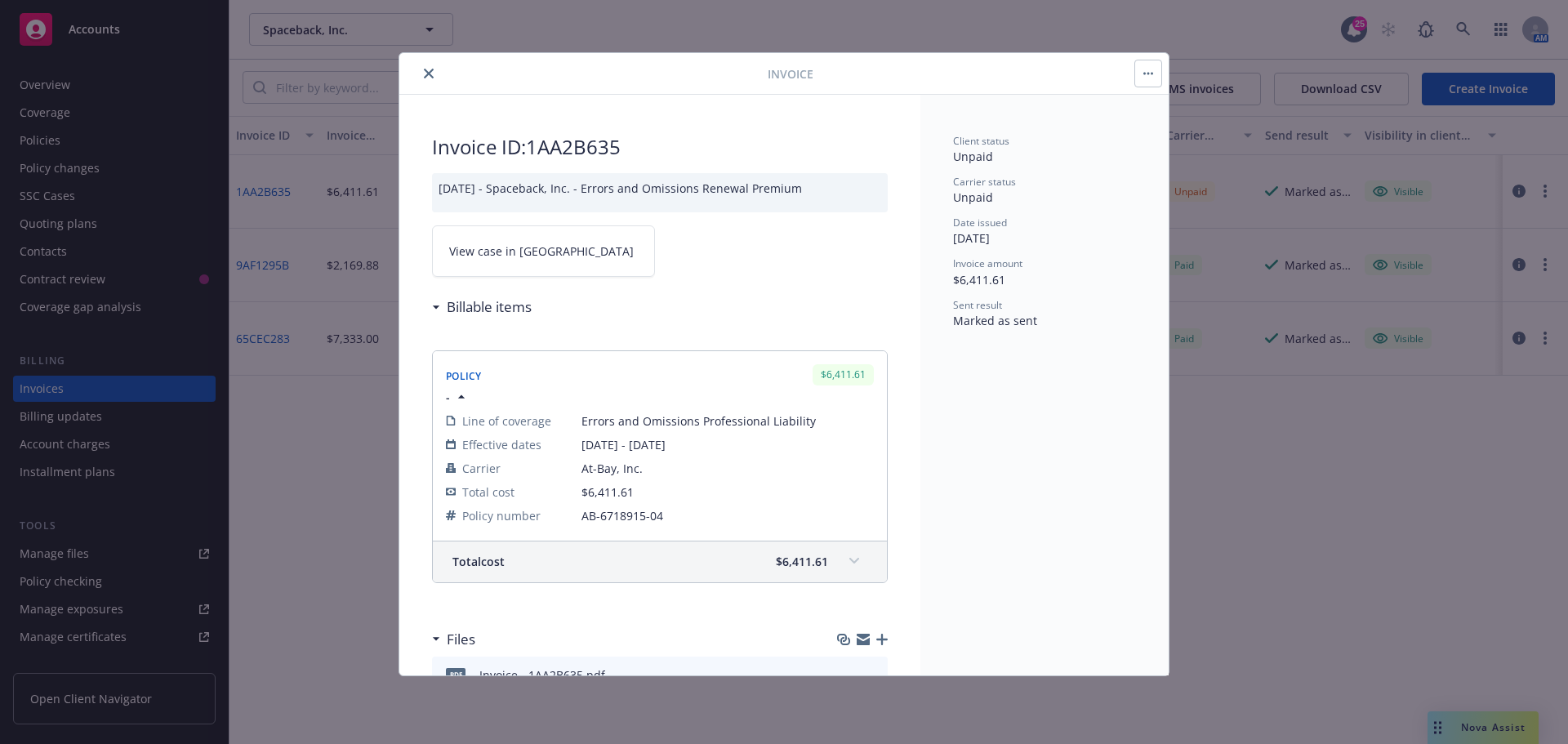
click at [580, 249] on link "View case in [GEOGRAPHIC_DATA]" at bounding box center [544, 251] width 223 height 52
click at [430, 68] on icon "close" at bounding box center [429, 74] width 10 height 10
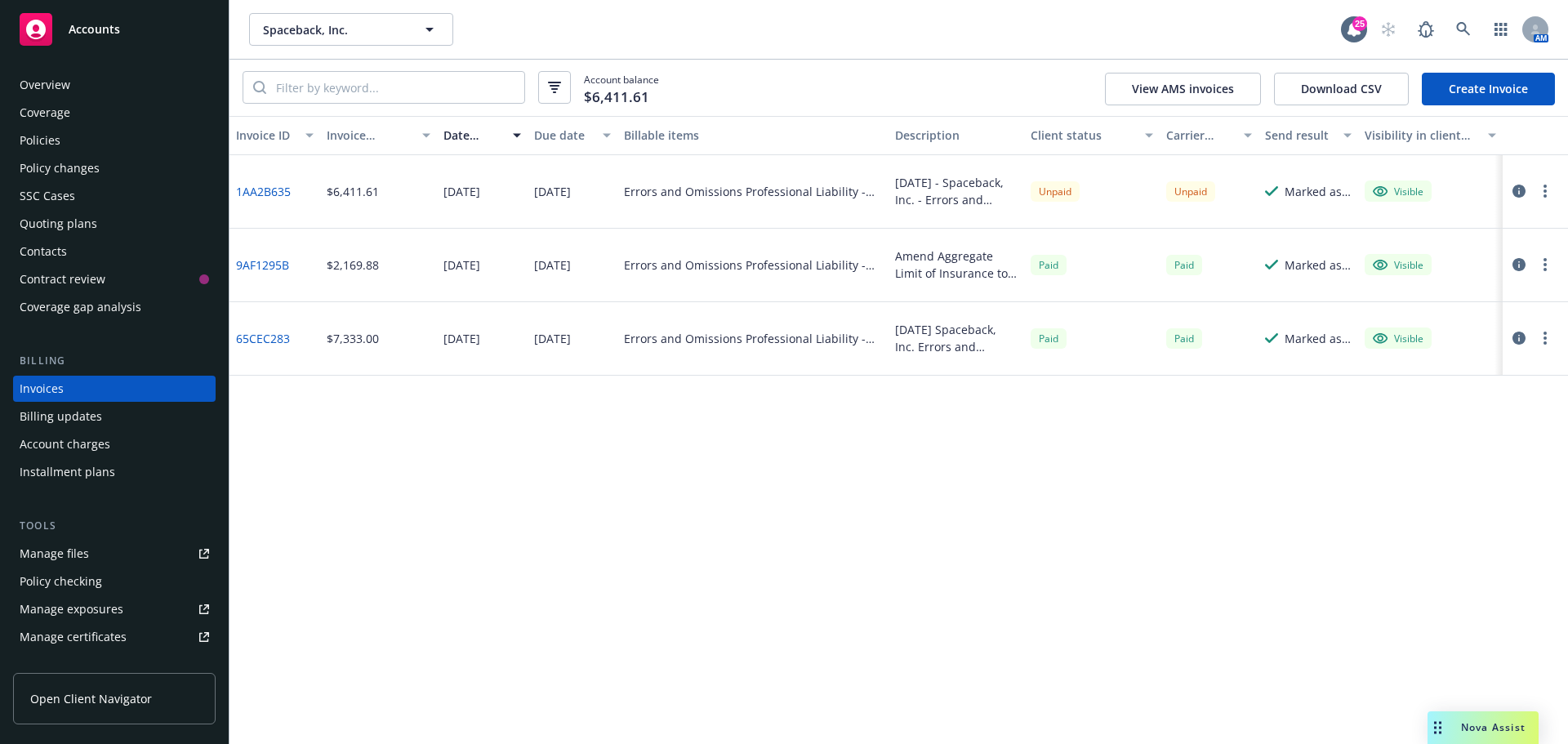
click at [1540, 194] on button "button" at bounding box center [1544, 190] width 19 height 19
drag, startPoint x: 1412, startPoint y: 280, endPoint x: 1406, endPoint y: 293, distance: 14.3
click at [1412, 280] on link "Copy invoice URL" at bounding box center [1450, 289] width 208 height 33
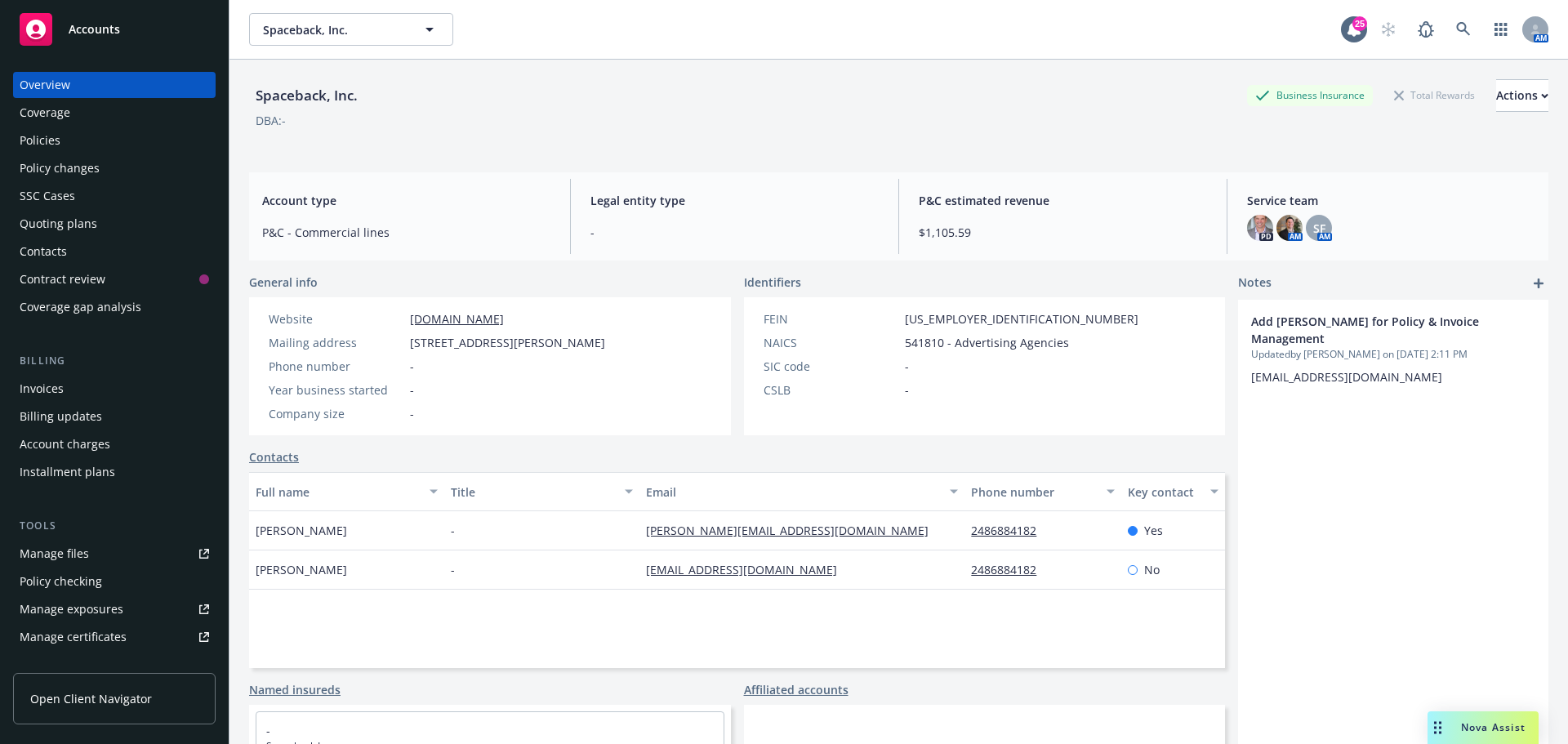
click at [444, 324] on link "www.spaceback.com" at bounding box center [457, 319] width 94 height 15
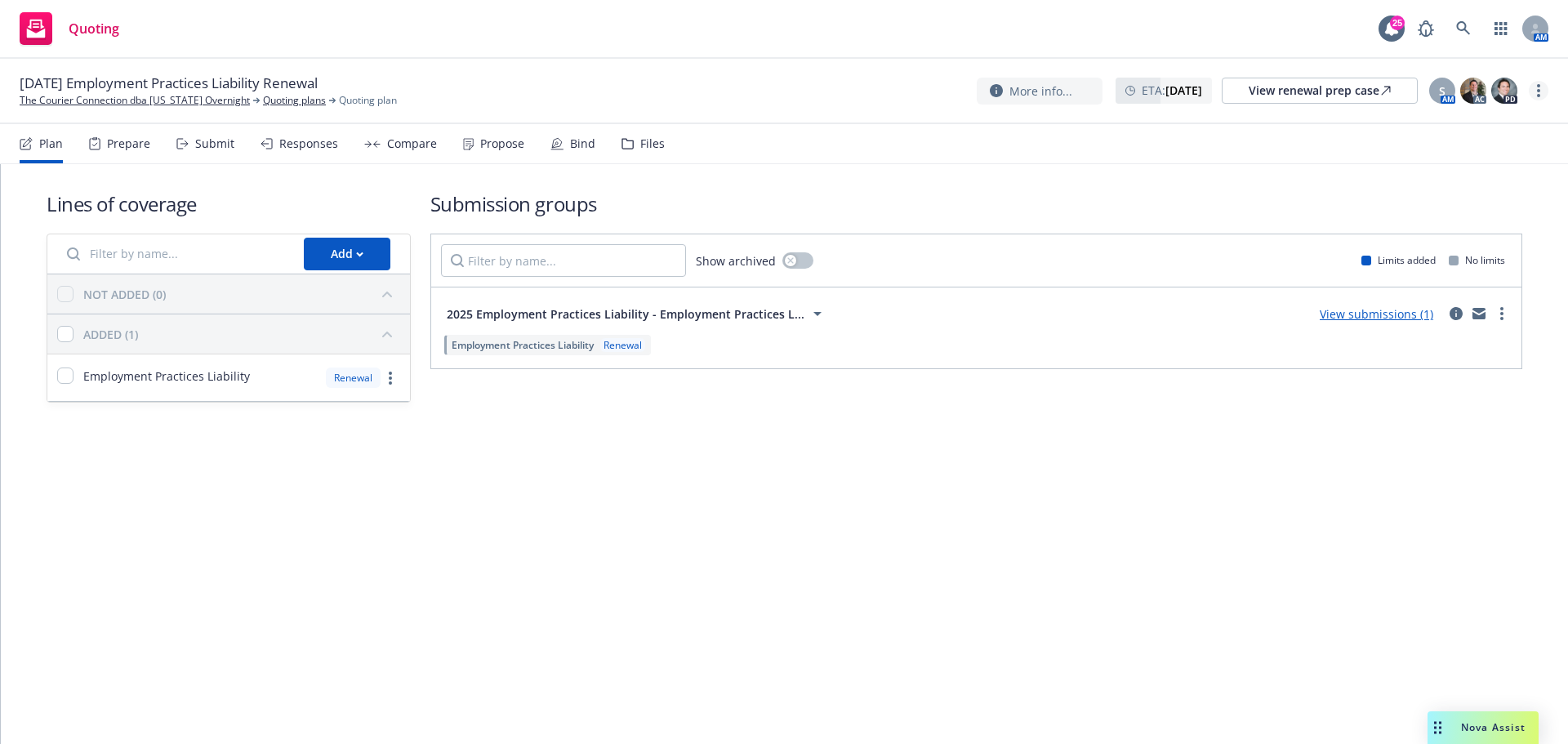
click at [1535, 88] on link "more" at bounding box center [1538, 90] width 19 height 19
click at [1451, 131] on link "Copy logging email" at bounding box center [1456, 123] width 182 height 33
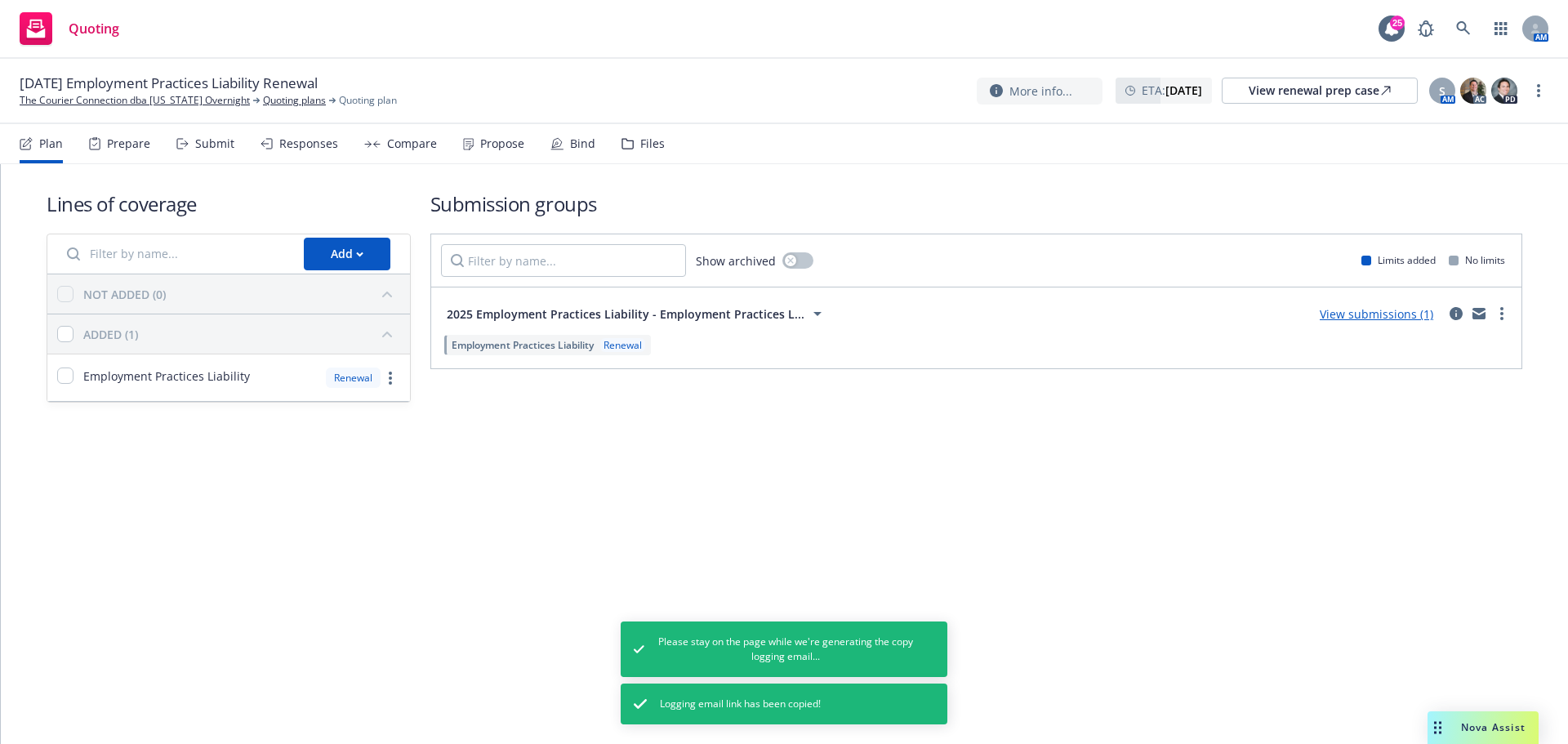
click at [508, 153] on div "Propose" at bounding box center [493, 144] width 61 height 39
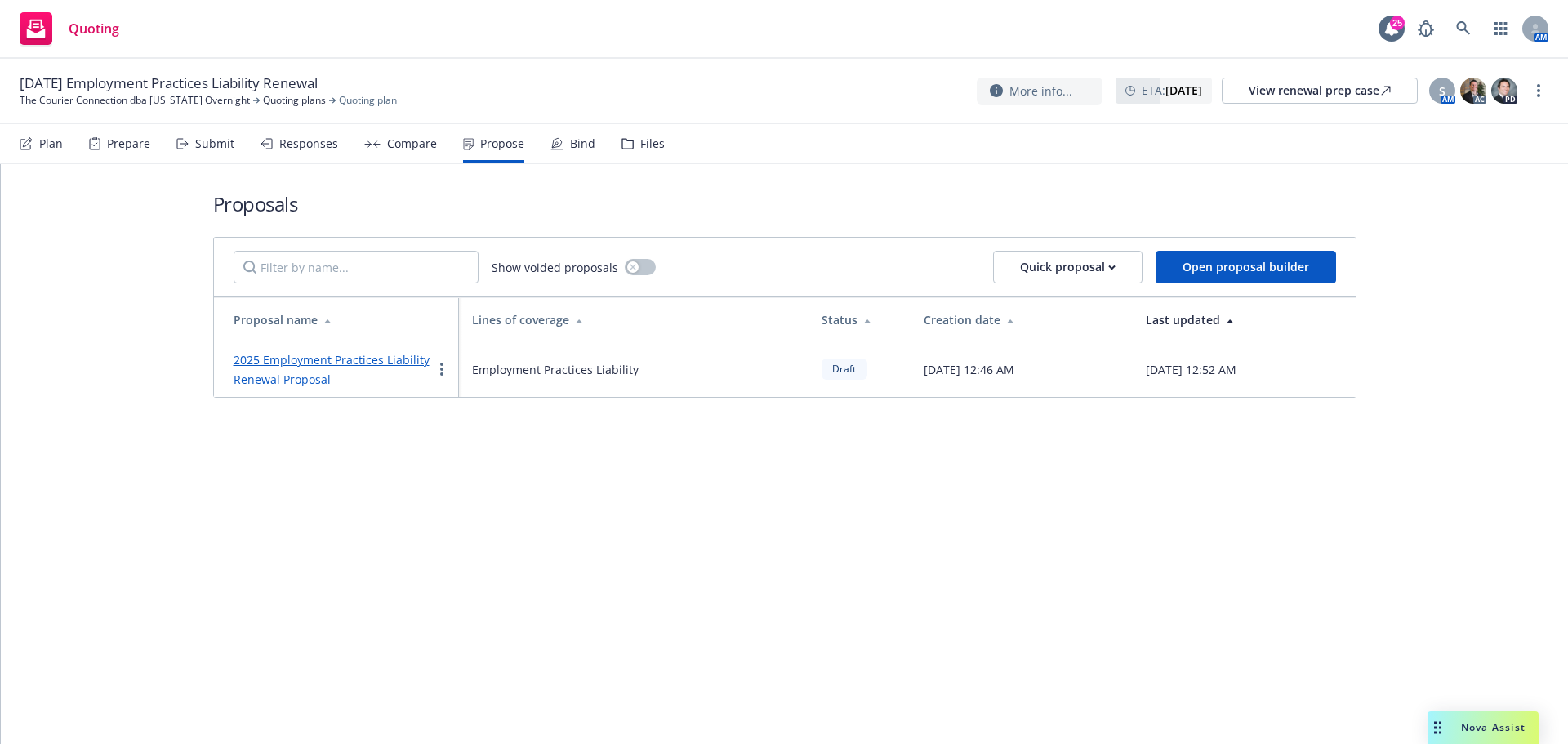
click at [394, 358] on link "2025 Employment Practices Liability Renewal Proposal" at bounding box center [332, 369] width 196 height 36
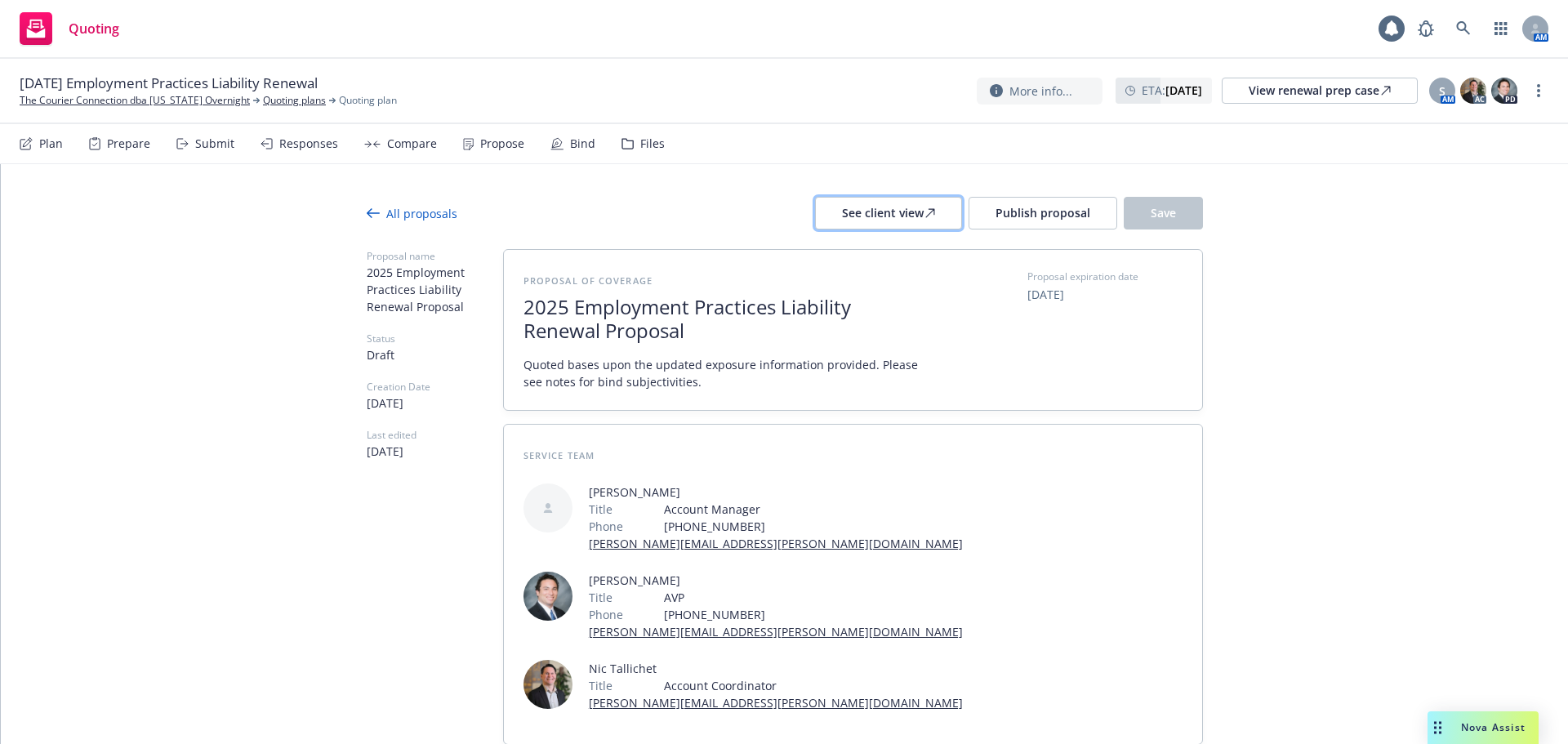
click at [919, 210] on div "See client view" at bounding box center [889, 213] width 93 height 31
click at [1058, 203] on button "Publish proposal" at bounding box center [1043, 213] width 149 height 33
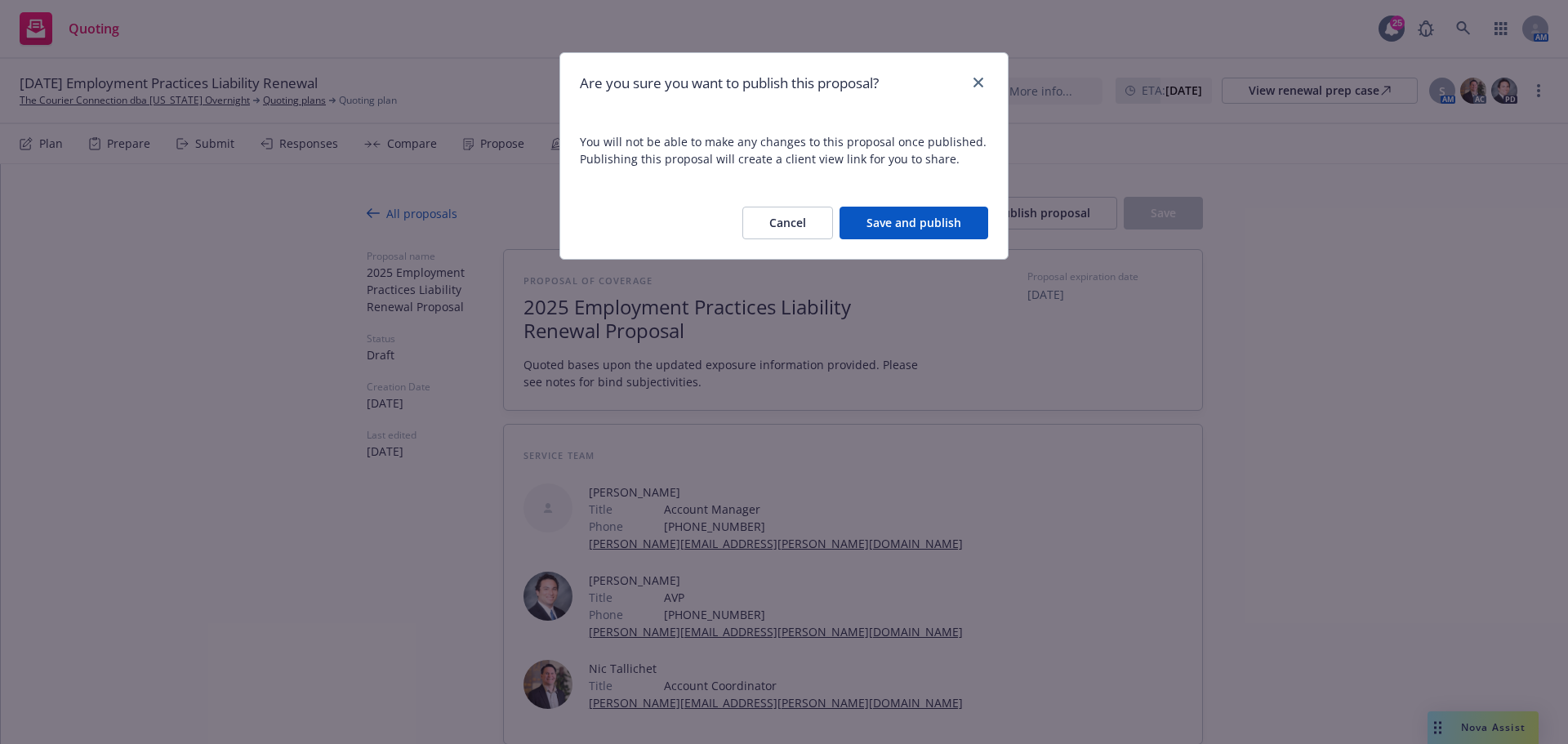
click at [947, 218] on button "Save and publish" at bounding box center [914, 222] width 149 height 33
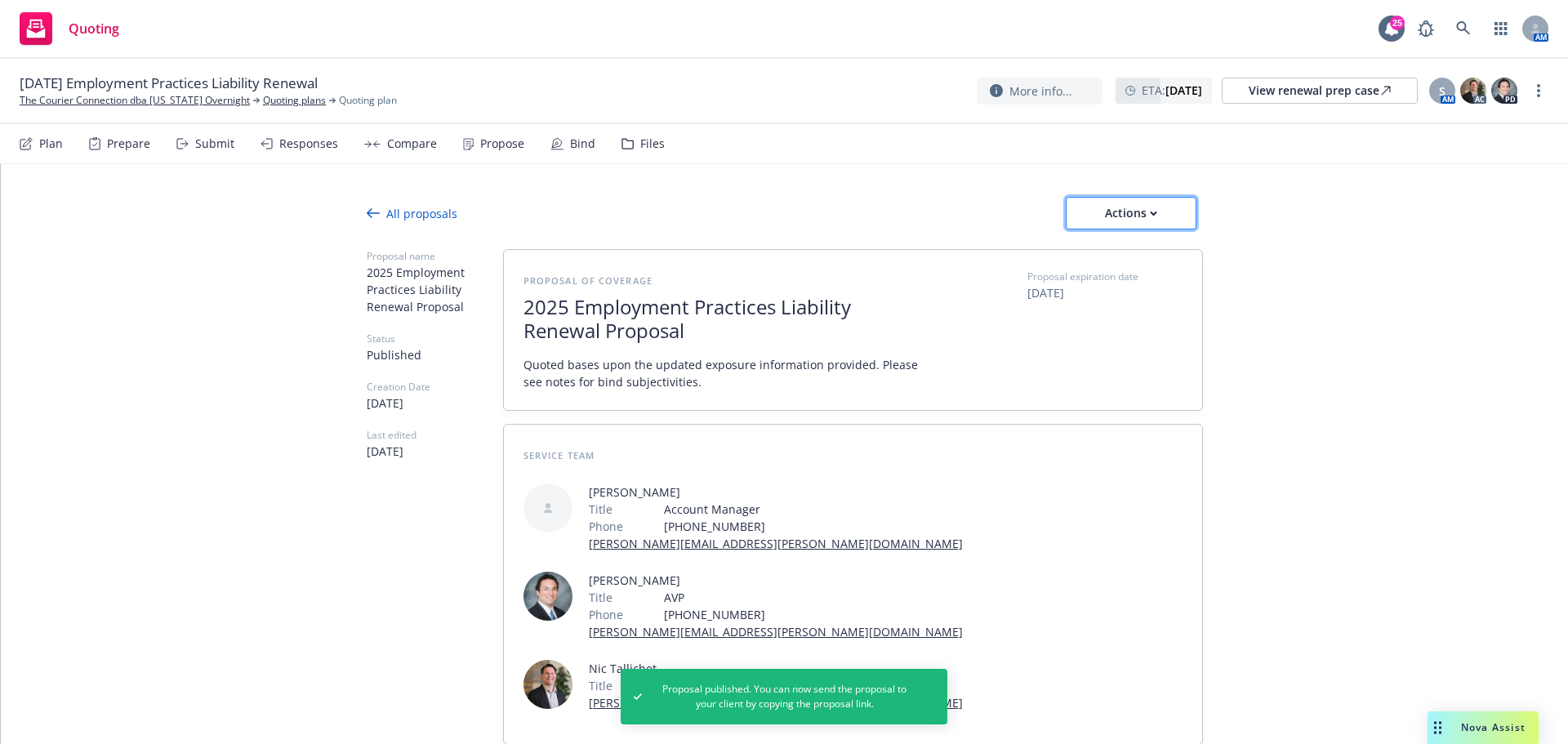
click at [1135, 216] on div "Actions" at bounding box center [1131, 213] width 77 height 31
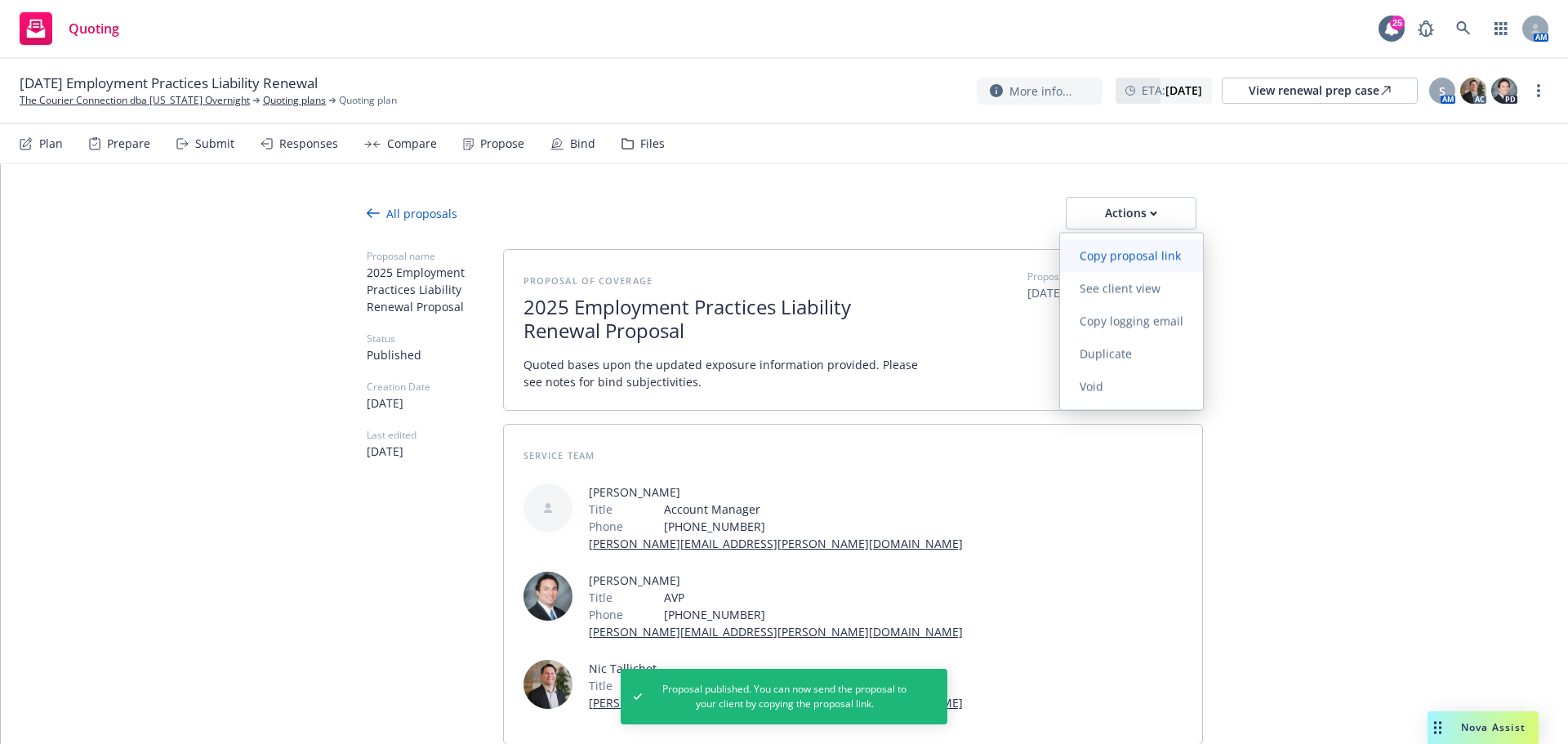
click at [1121, 249] on span "Copy proposal link" at bounding box center [1130, 255] width 140 height 15
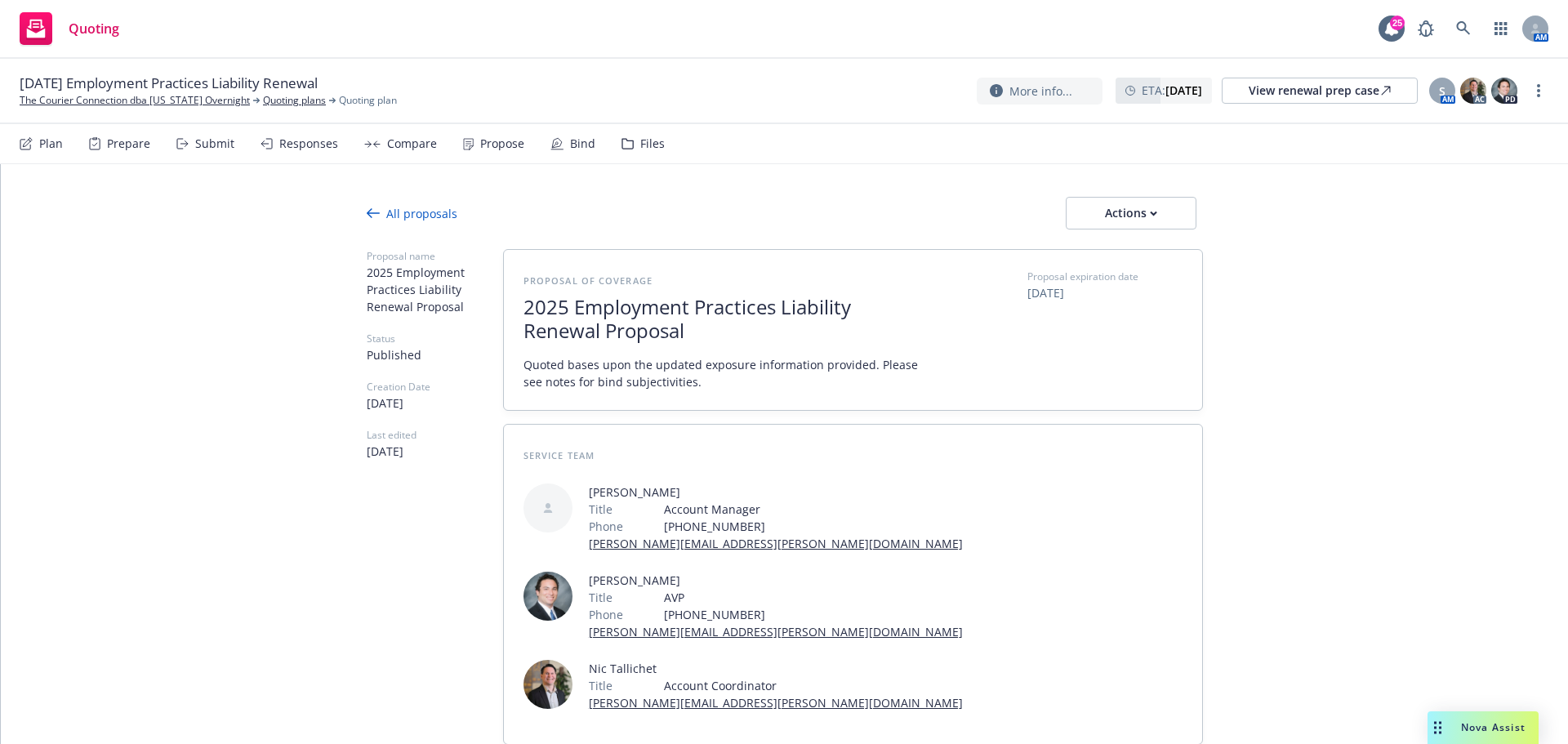
type textarea "x"
click at [74, 103] on link "The Courier Connection dba [US_STATE] Overnight" at bounding box center [134, 100] width 230 height 14
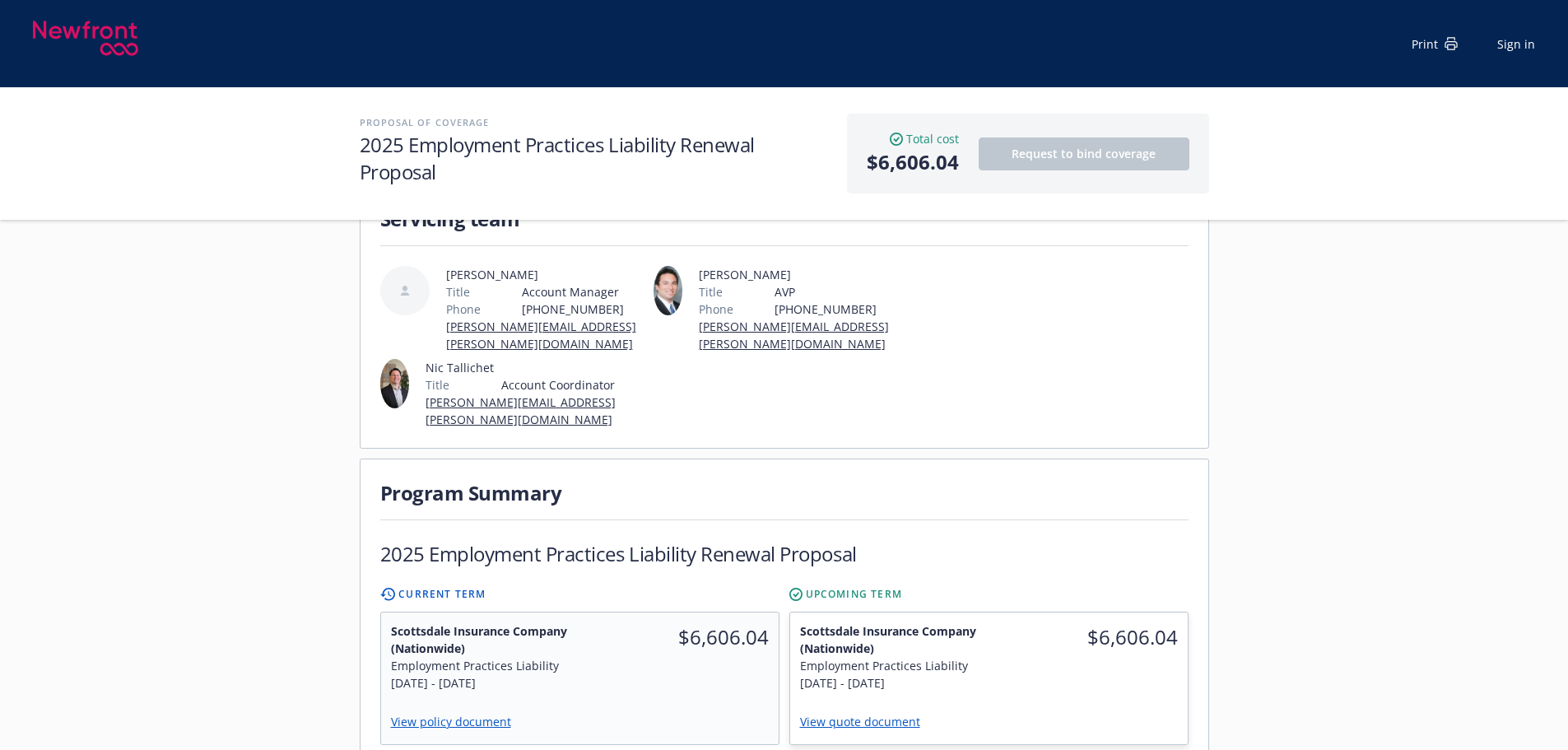
scroll to position [164, 0]
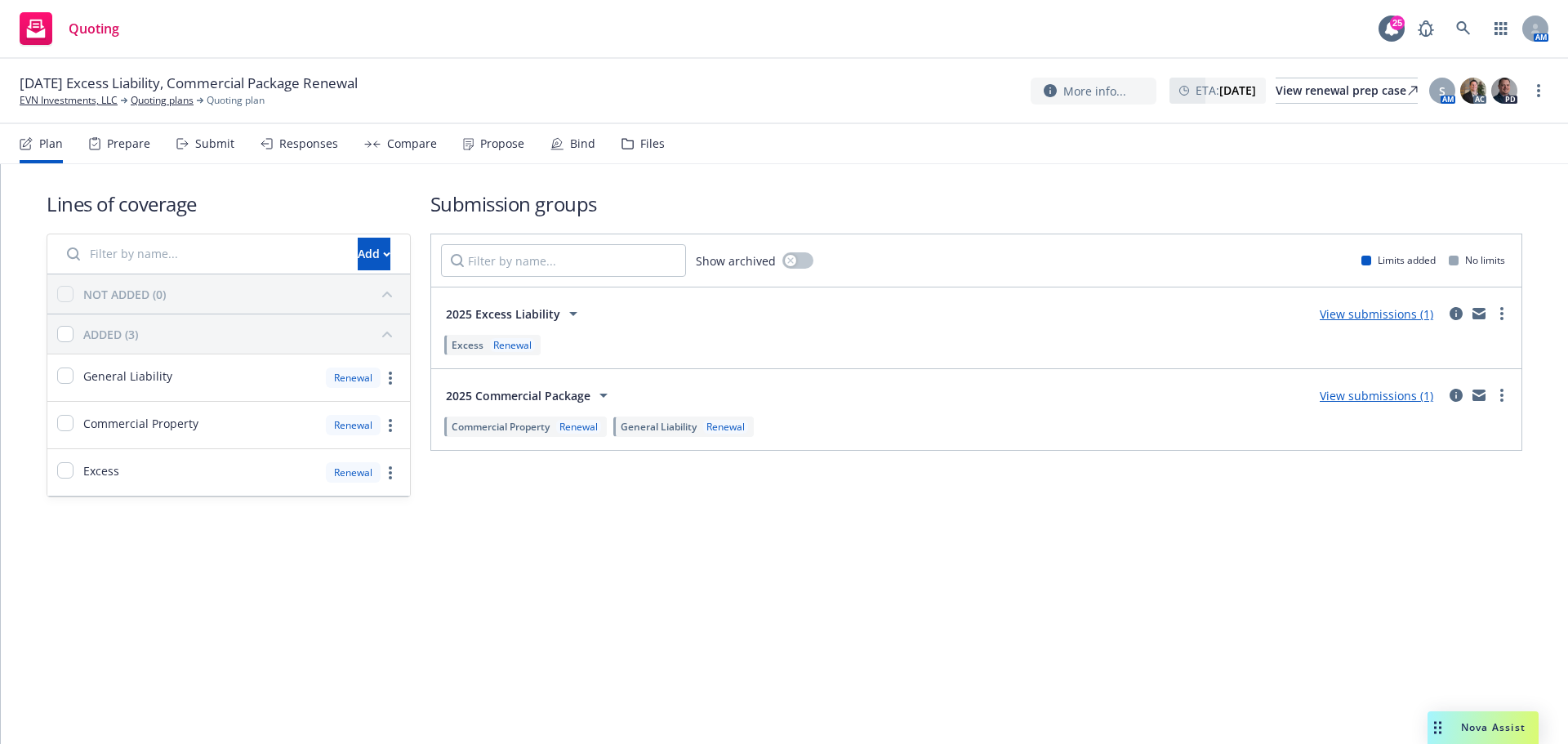
click at [480, 143] on div "Propose" at bounding box center [502, 143] width 44 height 13
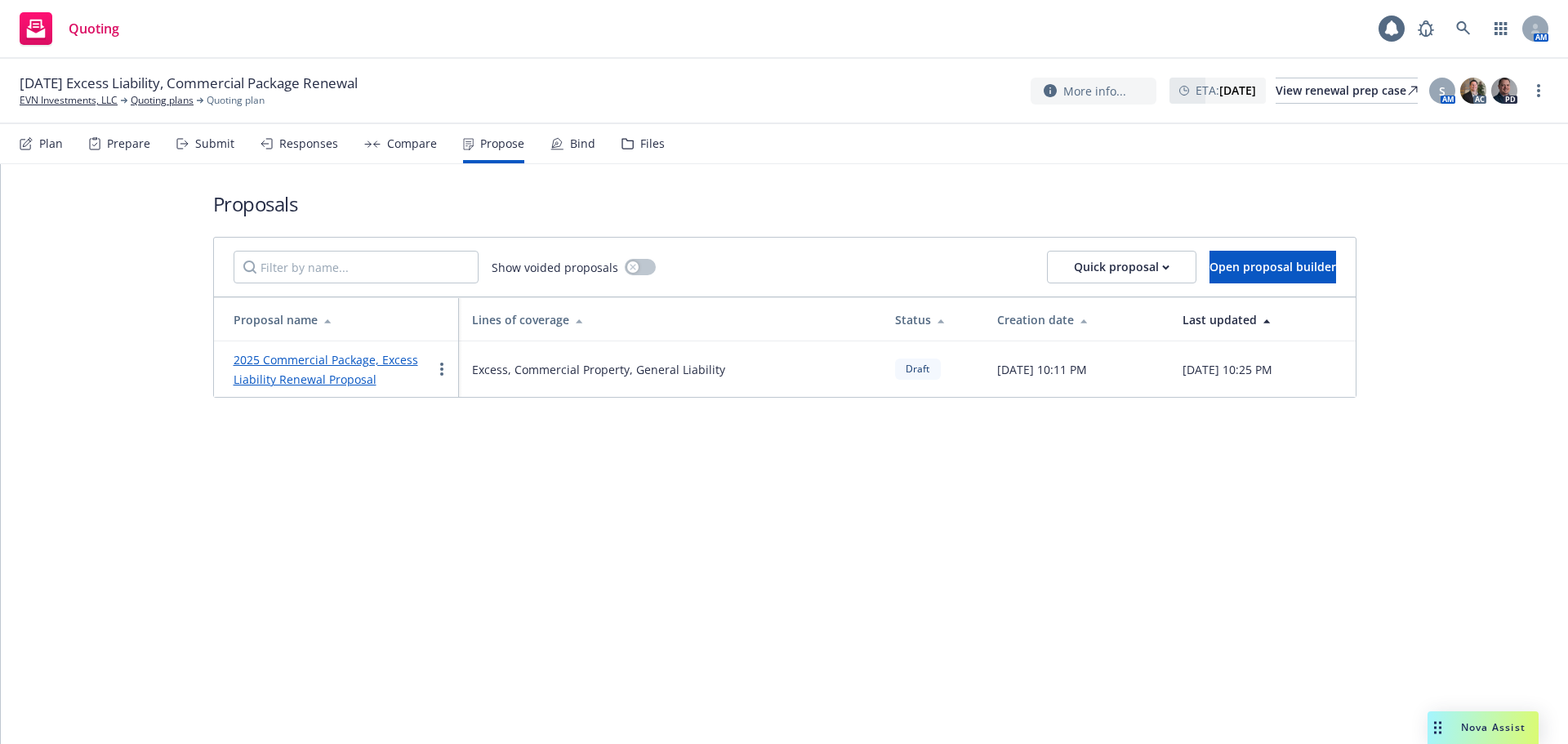
click at [330, 377] on link "2025 Commercial Package, Excess Liability Renewal Proposal" at bounding box center [326, 369] width 184 height 36
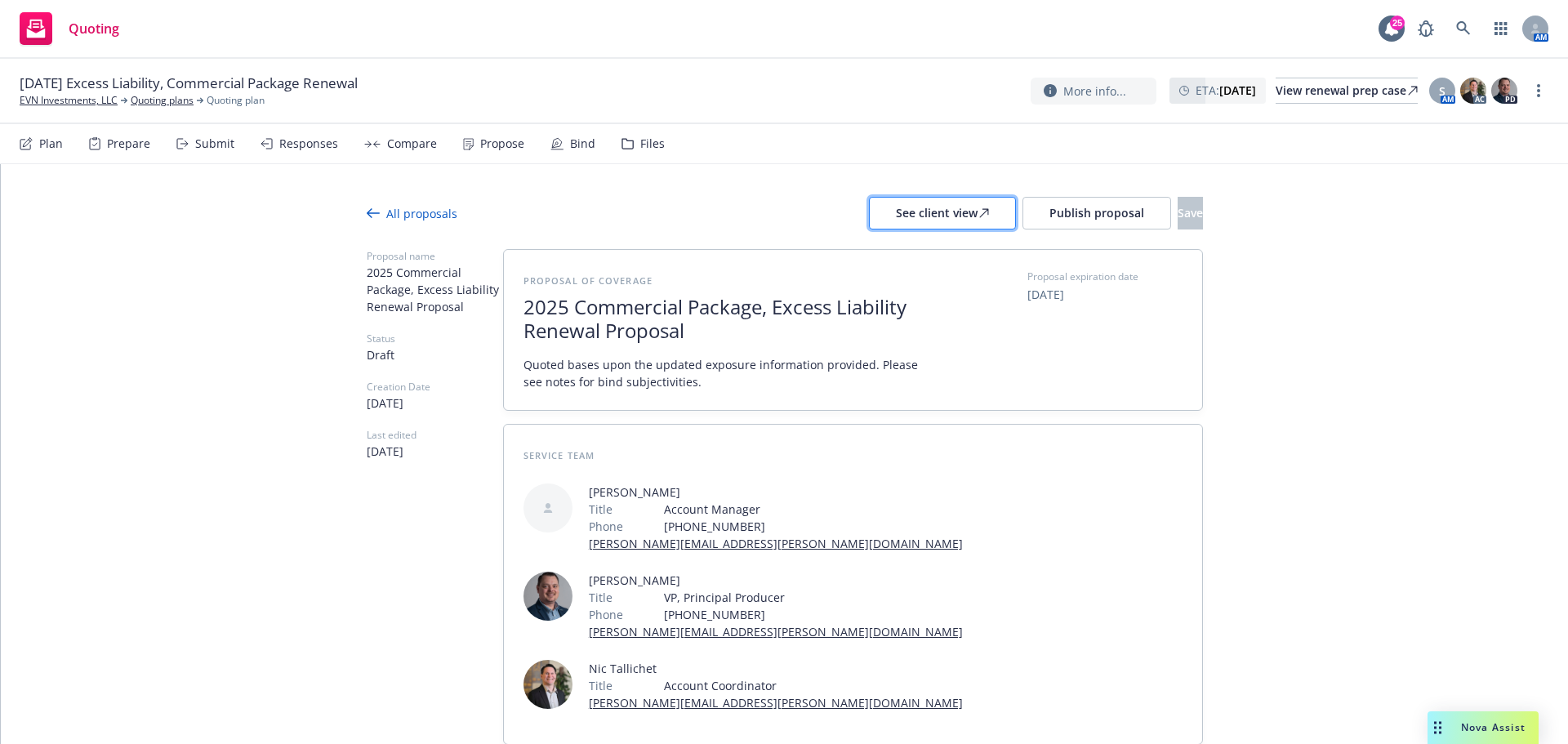
click at [902, 220] on div "See client view" at bounding box center [942, 213] width 93 height 31
click at [1042, 223] on button "Publish proposal" at bounding box center [1097, 213] width 149 height 33
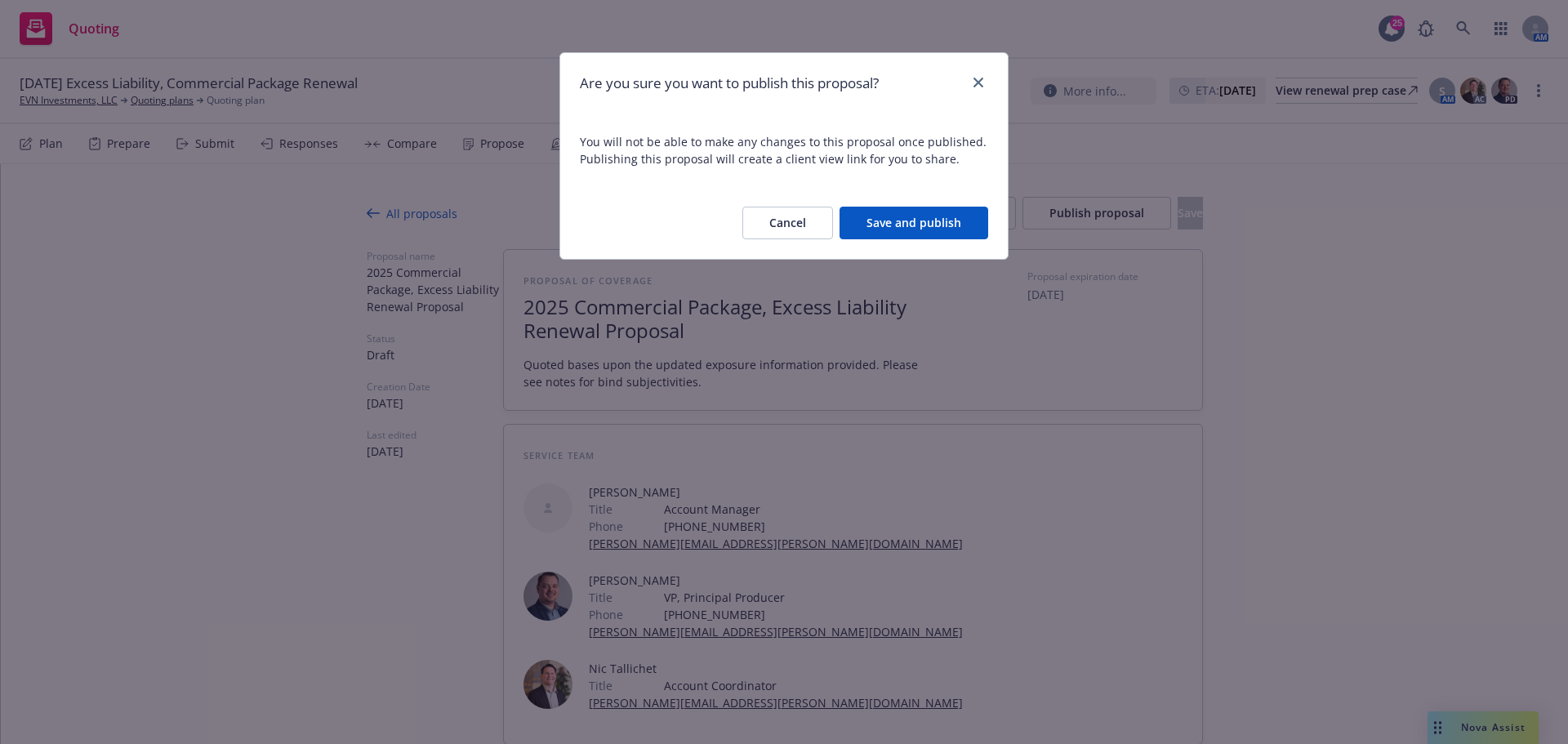
click at [907, 222] on button "Save and publish" at bounding box center [914, 222] width 149 height 33
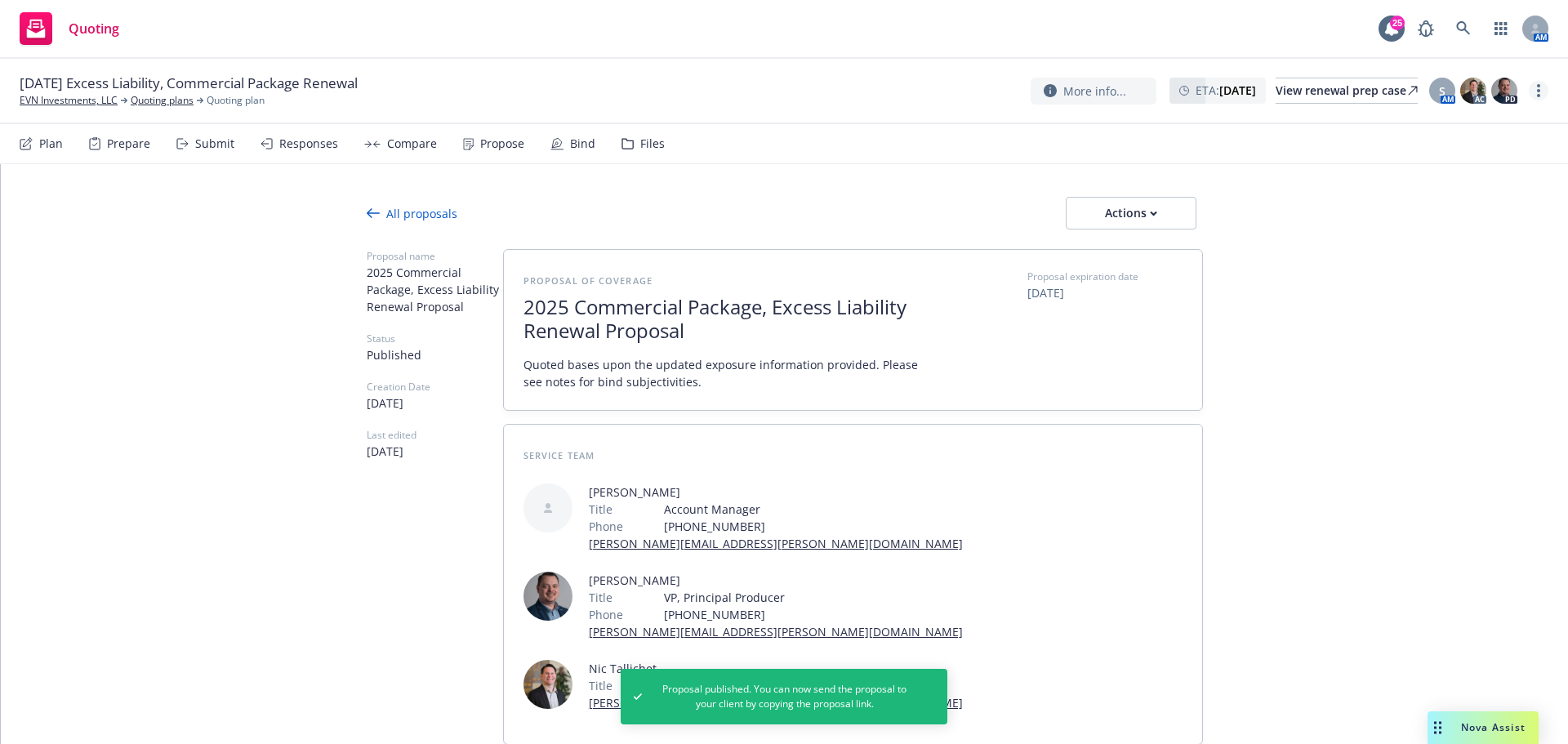
click at [1532, 97] on link "more" at bounding box center [1538, 90] width 19 height 19
click at [1483, 119] on link "Copy logging email" at bounding box center [1456, 123] width 182 height 33
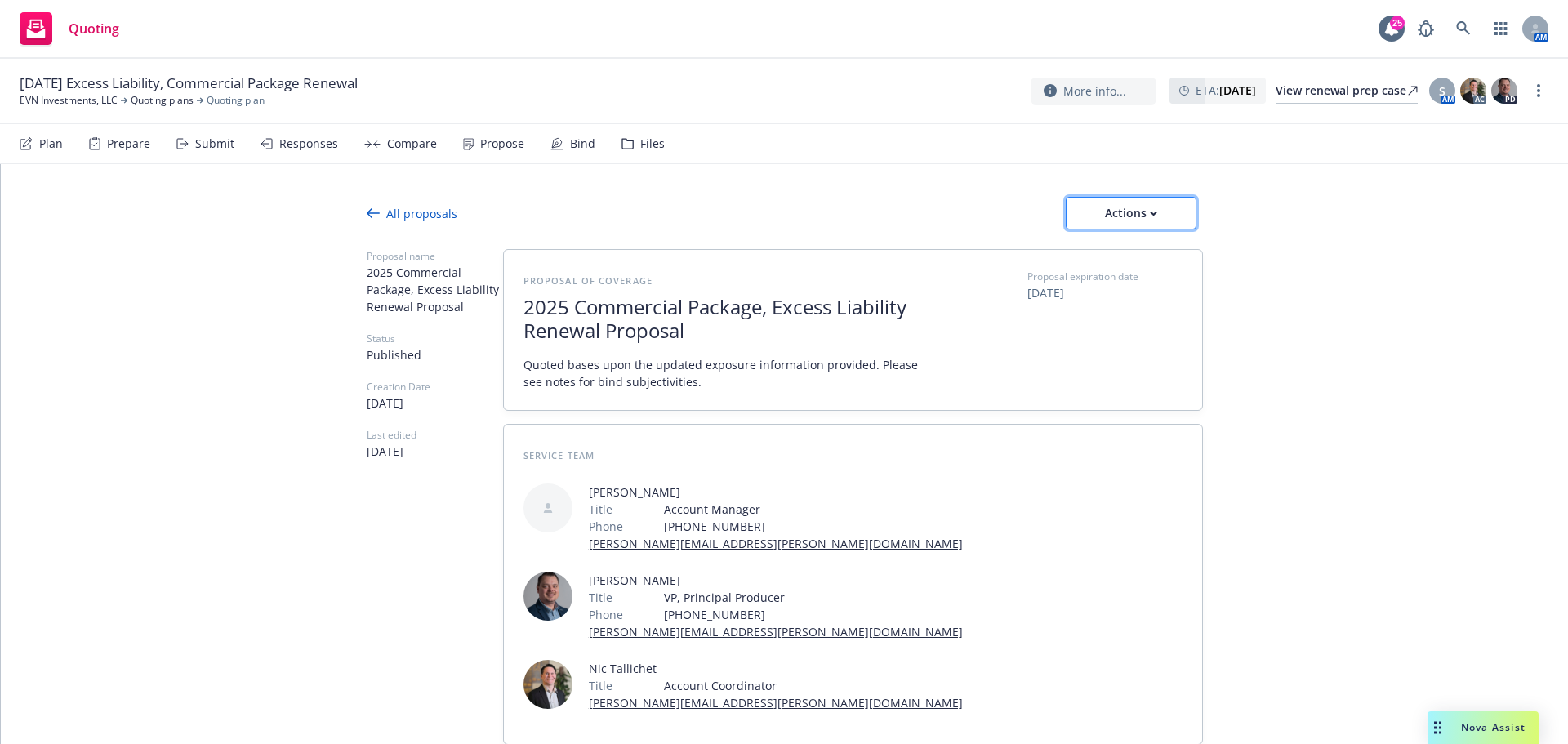
click at [1109, 220] on div "Actions" at bounding box center [1131, 213] width 77 height 31
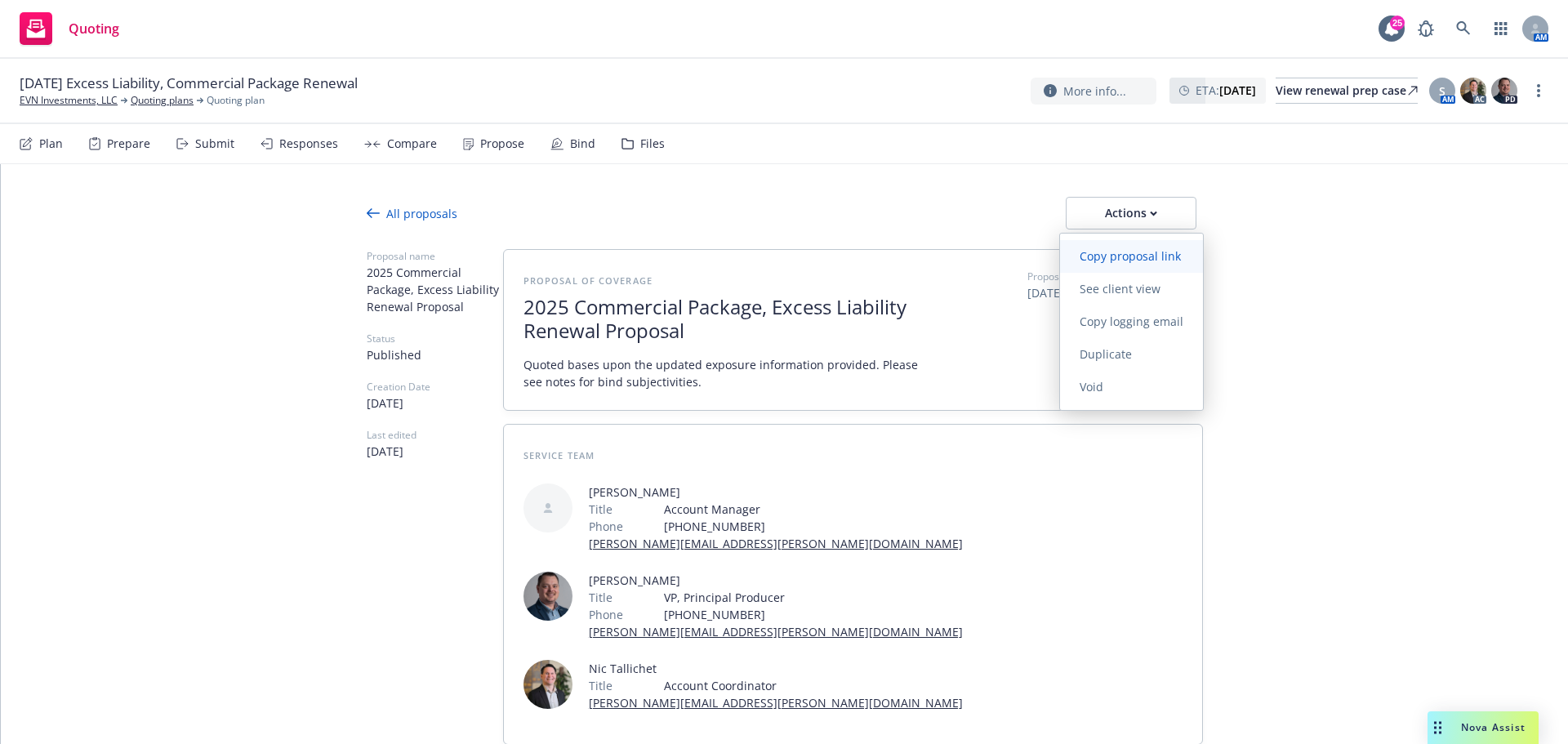
click at [1131, 261] on span "Copy proposal link" at bounding box center [1130, 256] width 140 height 15
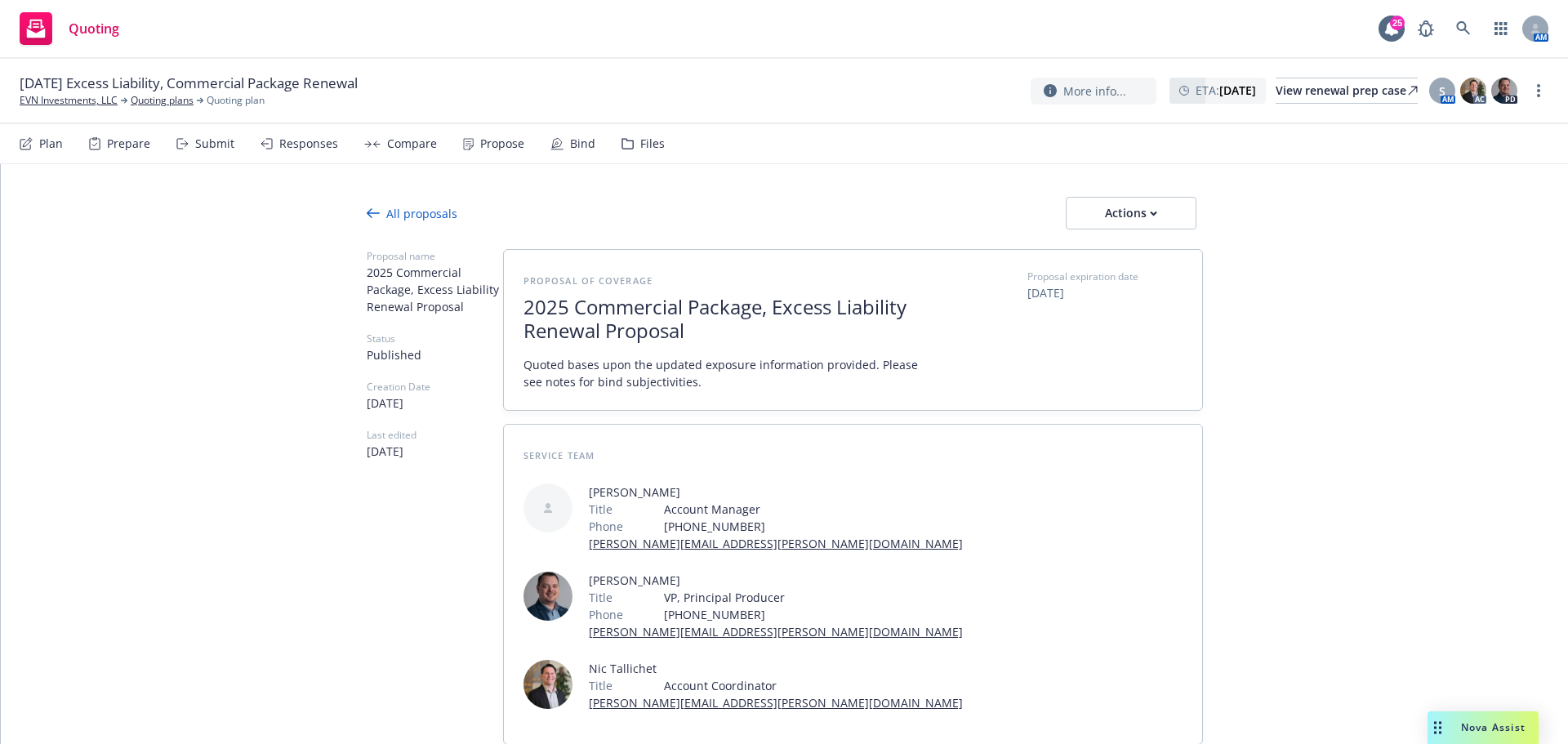
type textarea "x"
drag, startPoint x: 84, startPoint y: 99, endPoint x: 90, endPoint y: 18, distance: 81.2
click at [84, 99] on link "EVN Investments, LLC" at bounding box center [69, 100] width 98 height 14
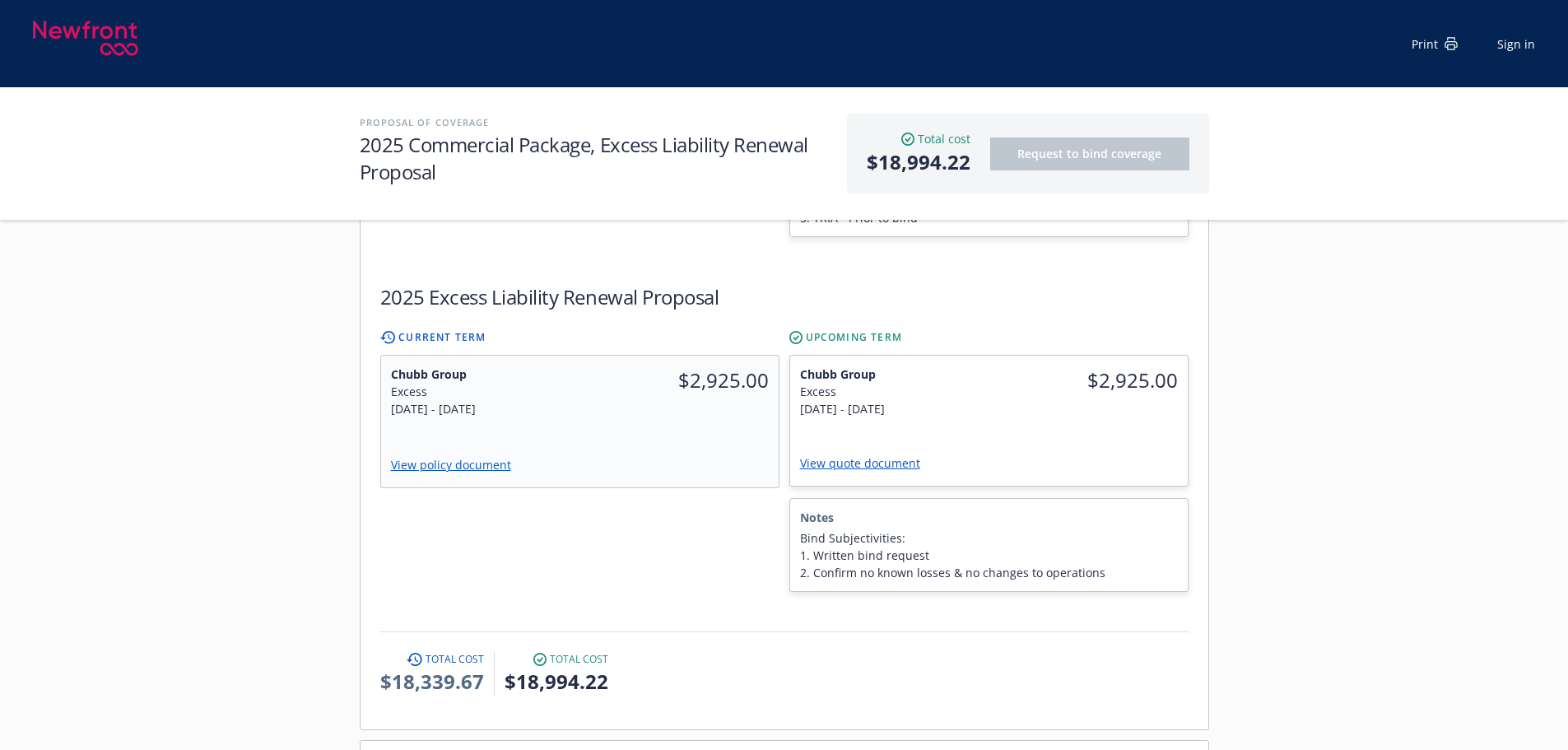
scroll to position [1152, 0]
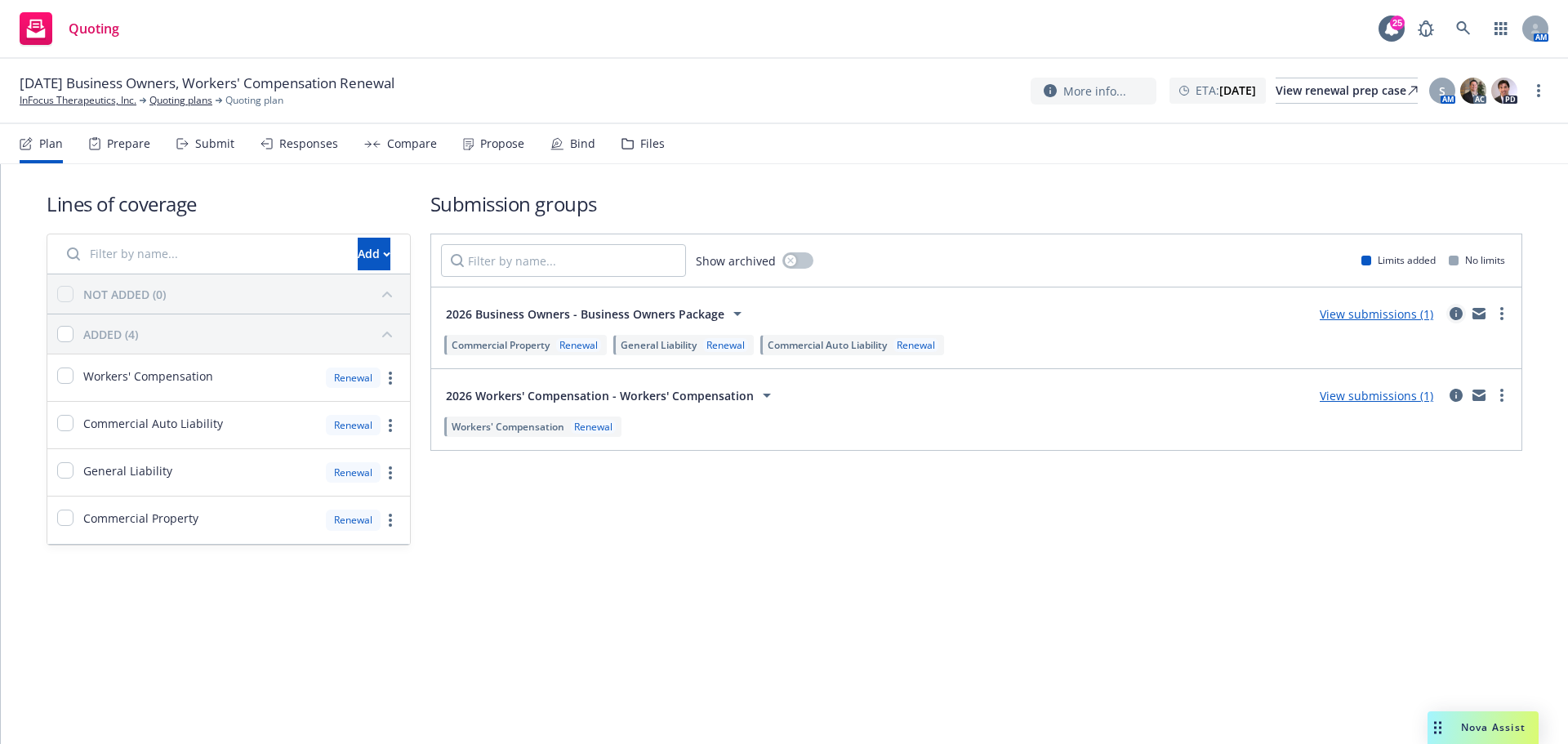
click at [1452, 319] on icon "circleInformation" at bounding box center [1456, 313] width 13 height 13
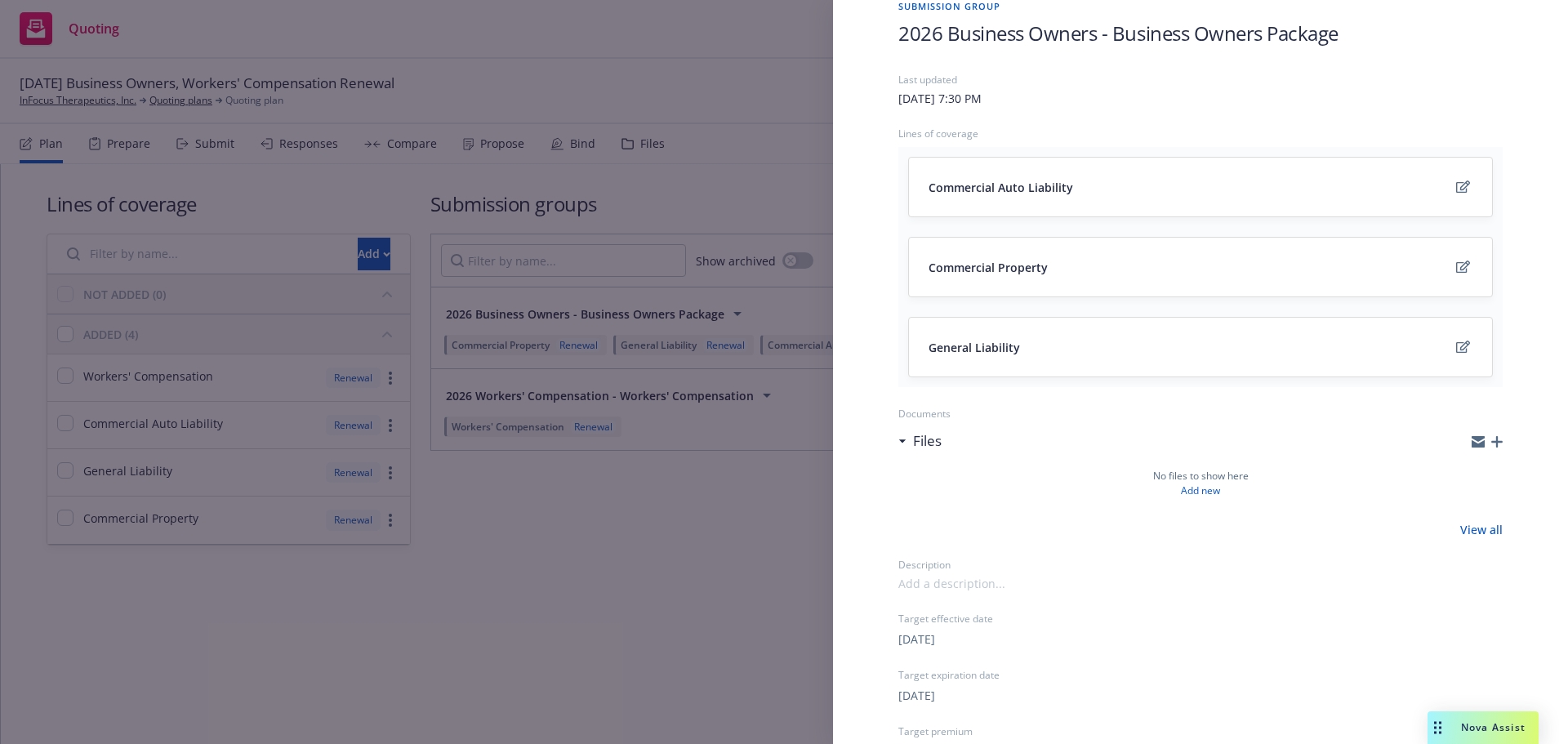
scroll to position [317, 0]
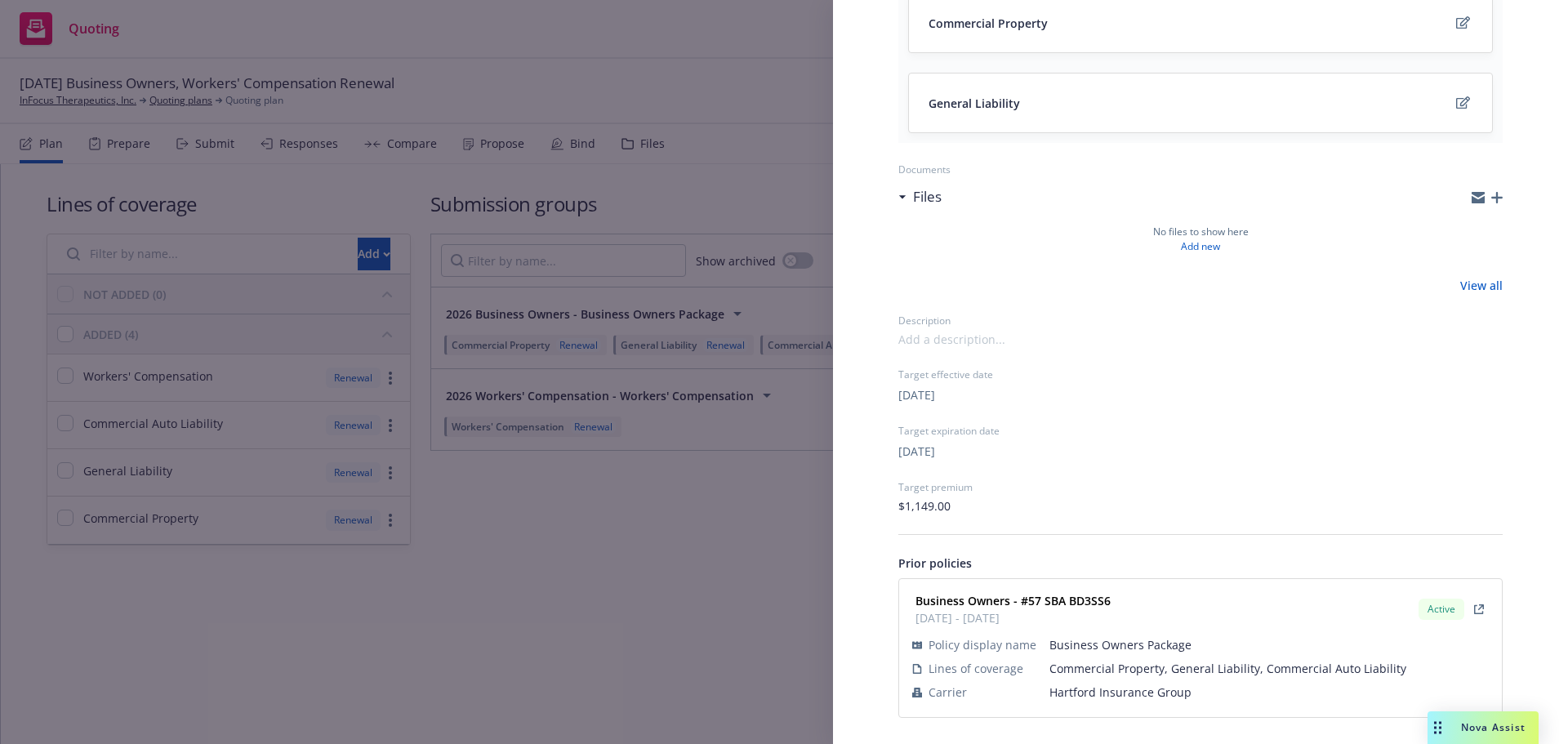
click at [1113, 698] on span "Hartford Insurance Group" at bounding box center [1269, 692] width 439 height 17
click at [1112, 698] on span "Hartford Insurance Group" at bounding box center [1269, 692] width 439 height 17
copy span "Hartford Insurance Group"
drag, startPoint x: 1065, startPoint y: 604, endPoint x: 1028, endPoint y: 604, distance: 37.0
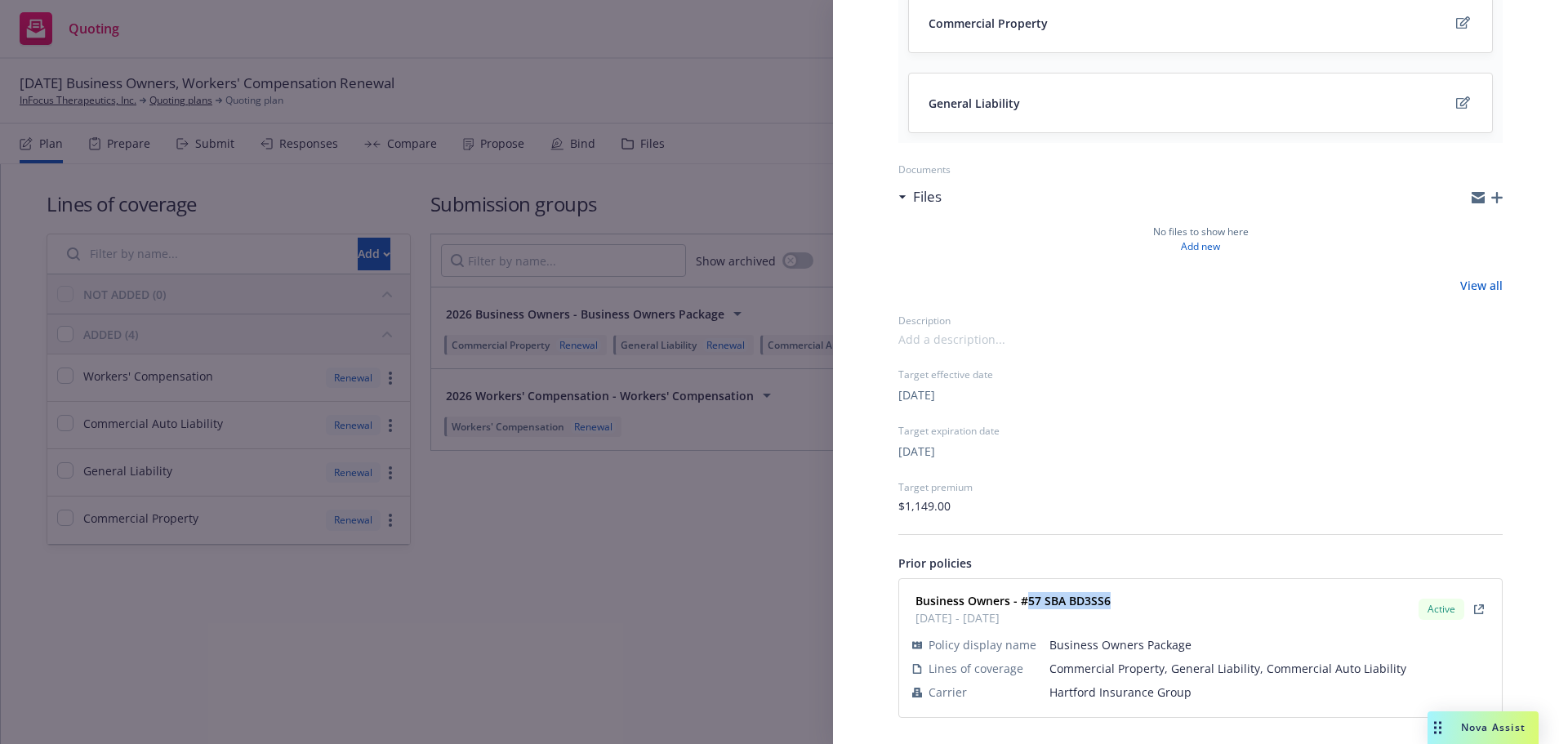
click at [1028, 604] on div "Business Owners - #57 SBA BD3SS6 02/07/2025 - 02/07/2026 Active" at bounding box center [1200, 609] width 583 height 41
copy strong "57 SBA BD3SS6"
click at [581, 509] on div "Submission group 2026 Business Owners - Business Owners Package Last updated Th…" at bounding box center [784, 372] width 1568 height 744
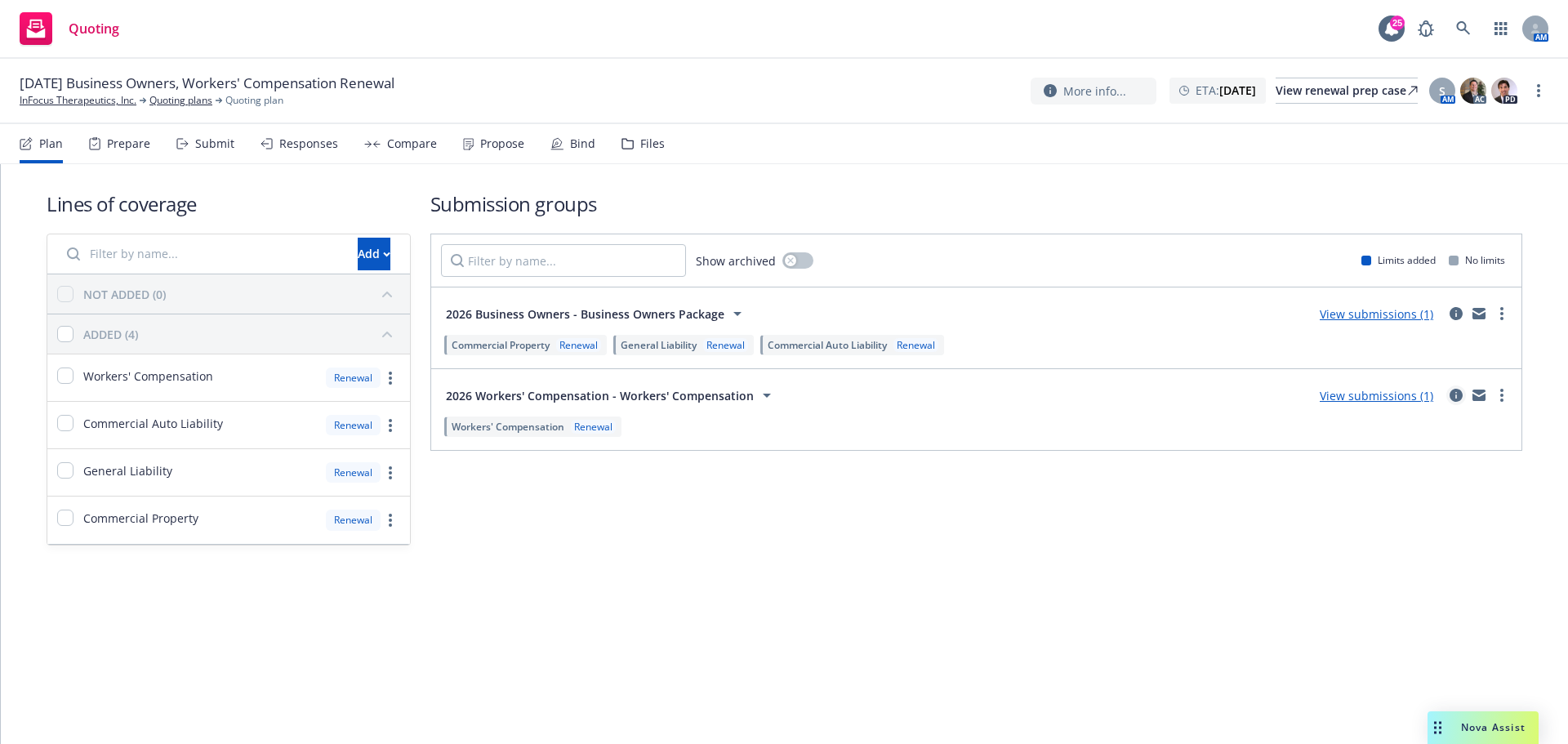
click at [1458, 387] on link "circleInformation" at bounding box center [1456, 395] width 19 height 19
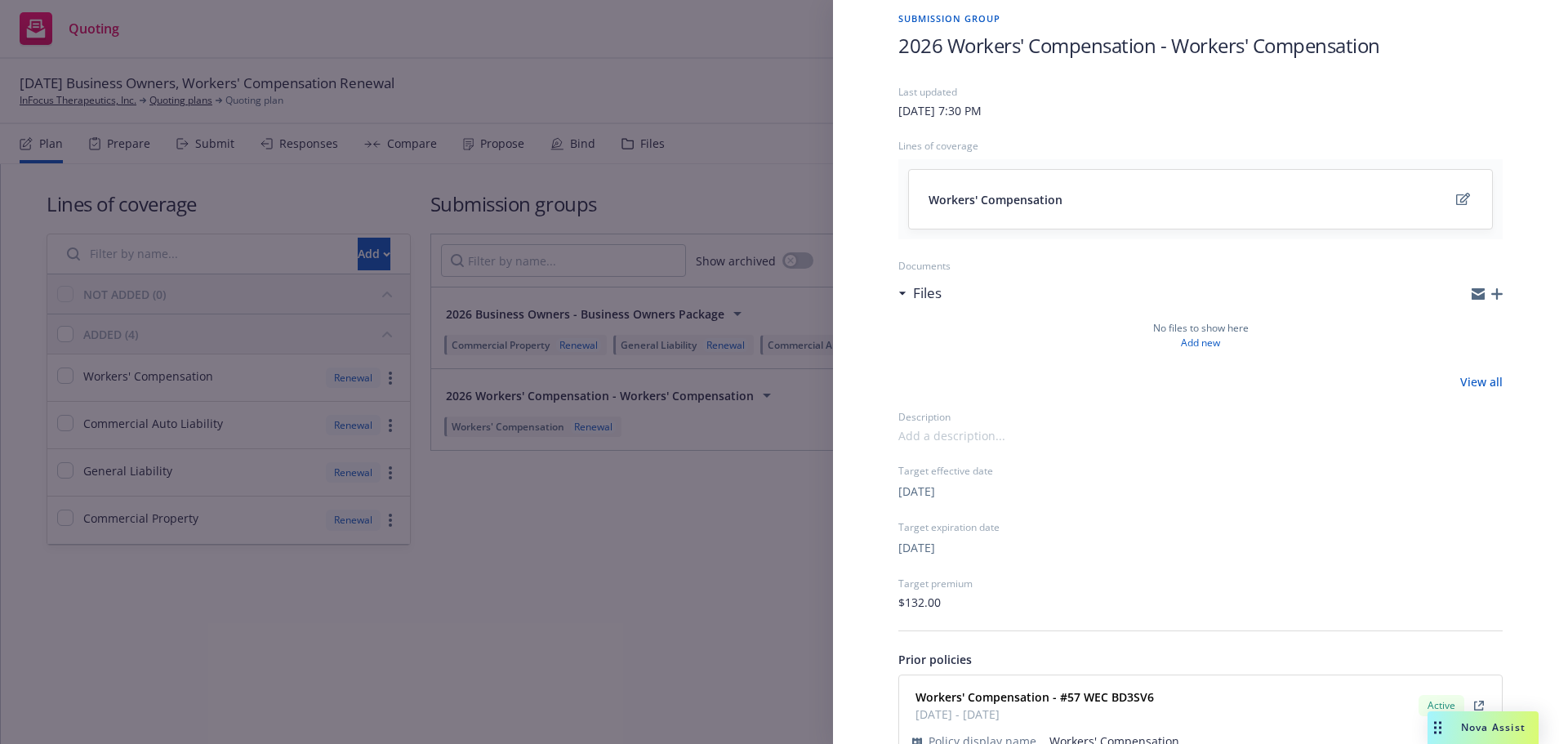
scroll to position [156, 0]
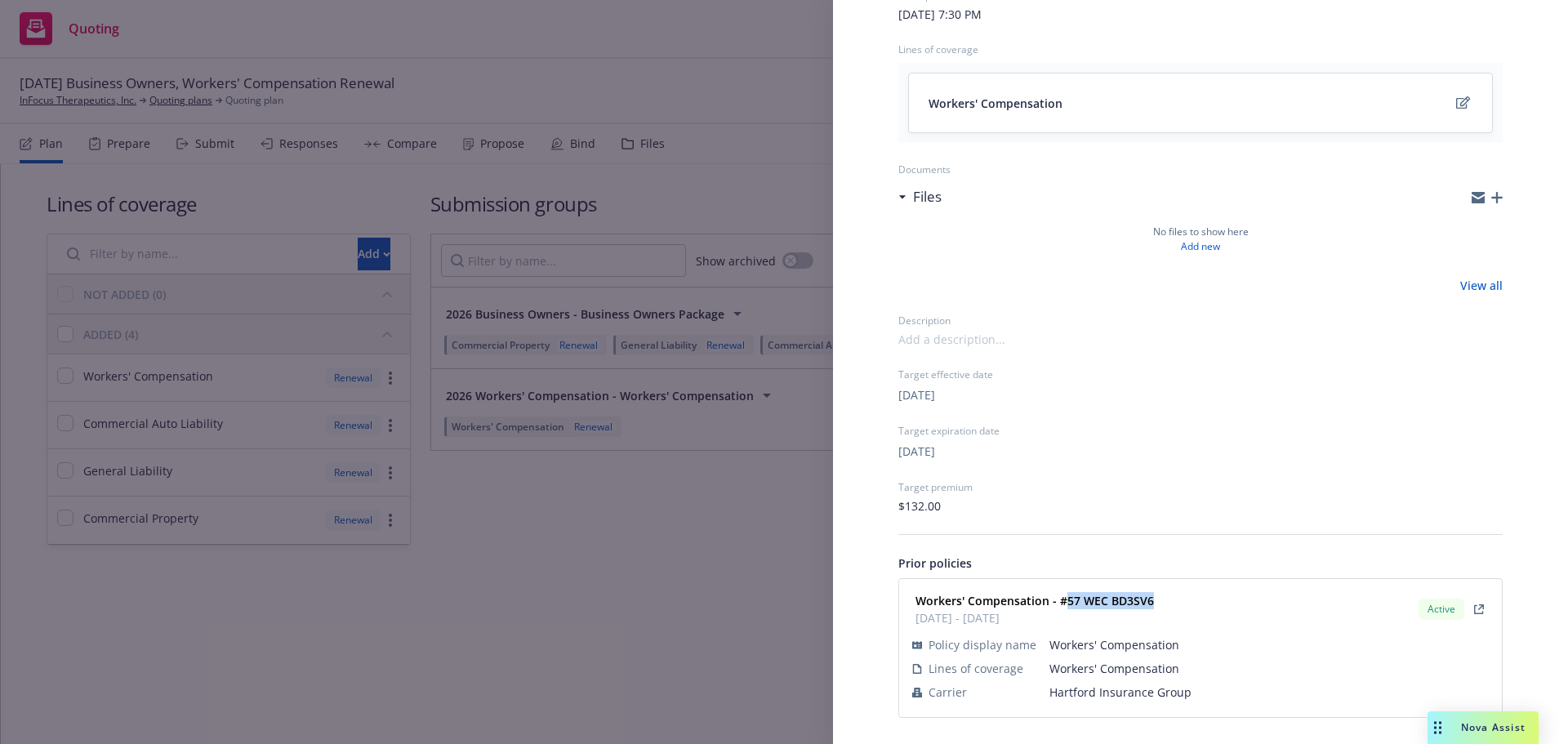
drag, startPoint x: 1158, startPoint y: 603, endPoint x: 1054, endPoint y: 581, distance: 106.3
click at [1066, 594] on div "Workers' Compensation - #57 WEC BD3SV6 02/07/2025 - 02/07/2026 Active" at bounding box center [1200, 609] width 583 height 41
copy strong "57 WEC BD3SV6"
click at [476, 318] on div "Submission group 2026 Workers' Compensation - Workers' Compensation Last update…" at bounding box center [784, 372] width 1568 height 744
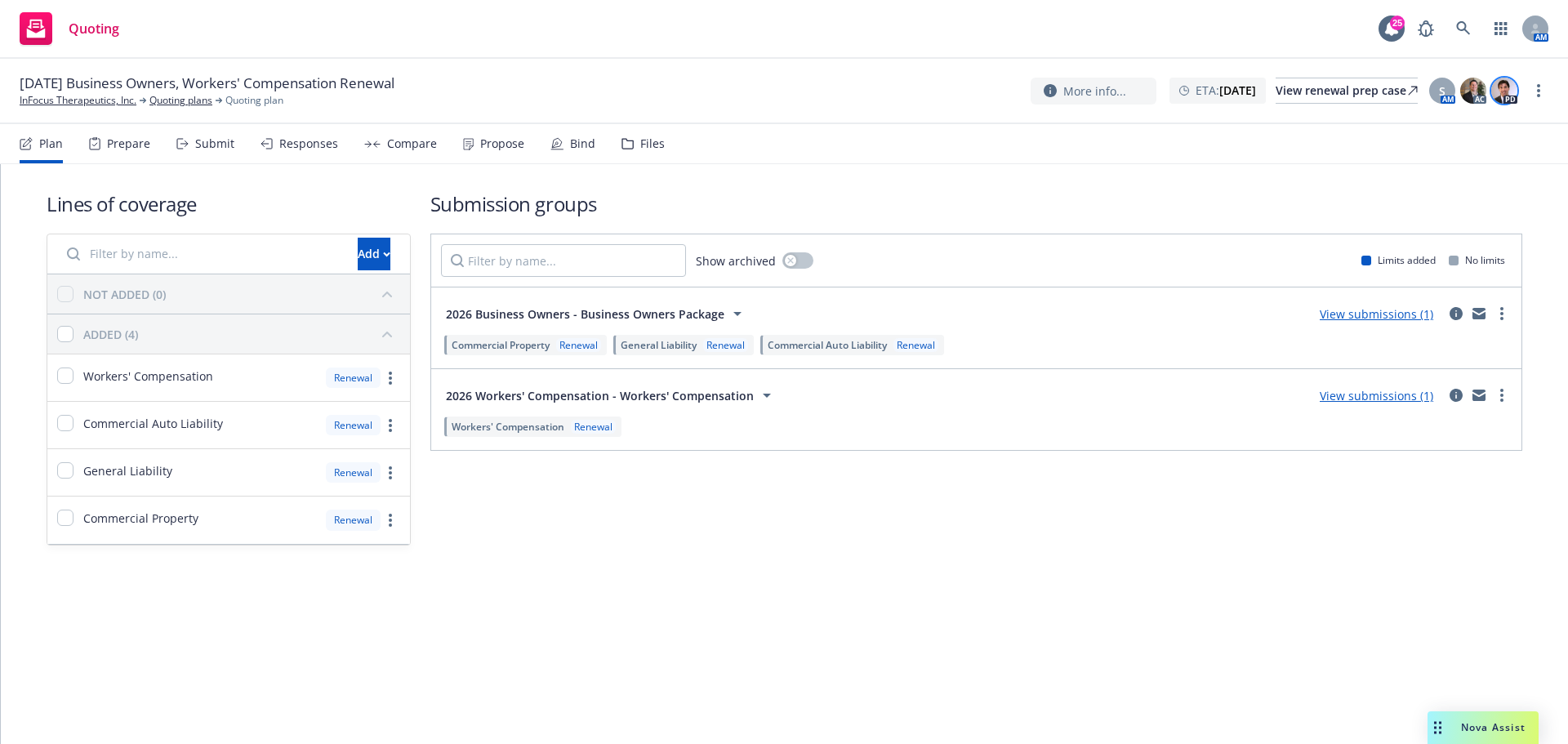
click at [1497, 95] on img at bounding box center [1504, 90] width 26 height 26
click at [1551, 91] on div "02/07/26 Business Owners, Workers' Compensation Renewal InFocus Therapeutics, I…" at bounding box center [784, 91] width 1568 height 65
click at [1531, 90] on link "more" at bounding box center [1538, 90] width 19 height 19
click at [1469, 209] on link "Archive quoting plan" at bounding box center [1456, 222] width 182 height 33
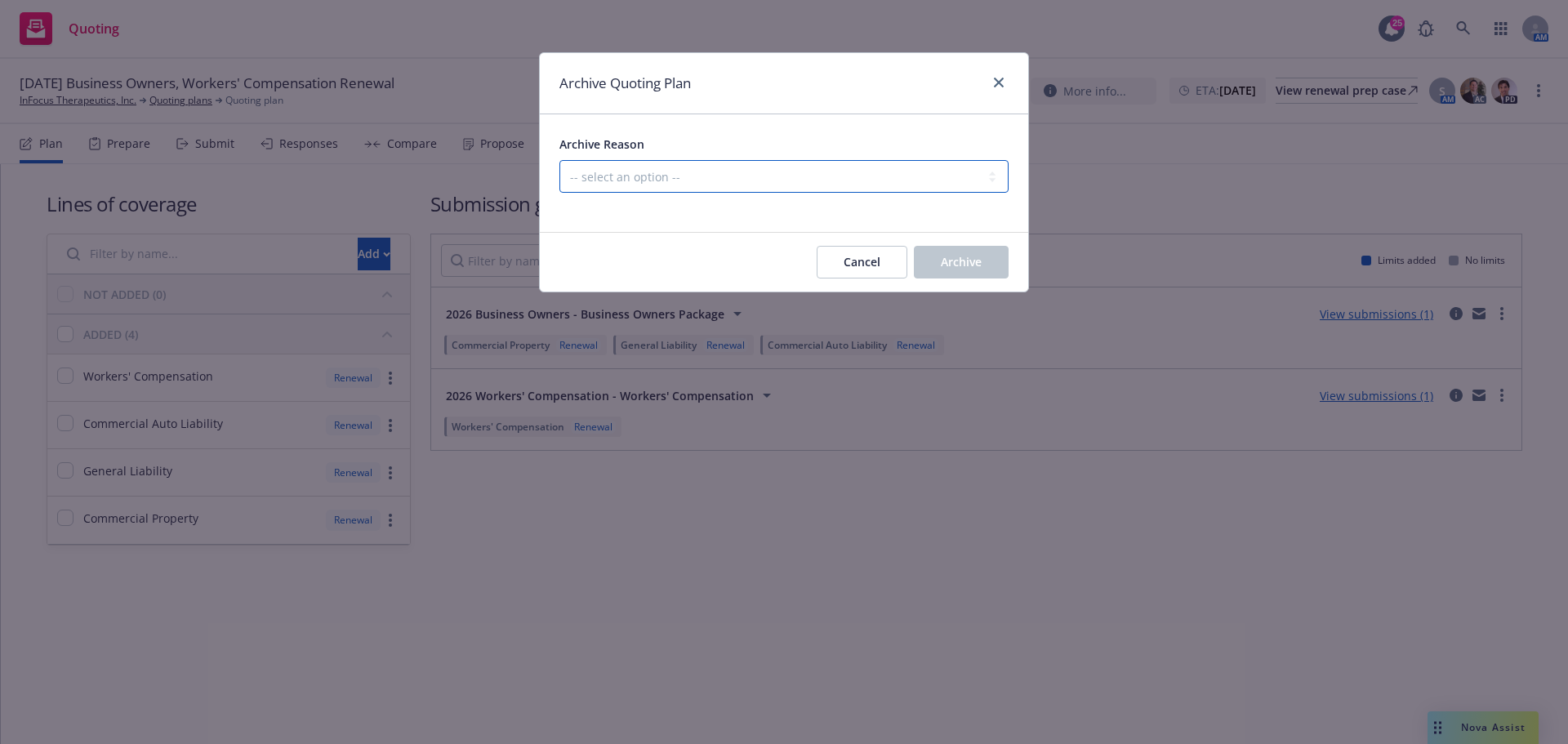
click at [962, 179] on select "-- select an option -- All policies in this renewal plan are auto-renewed Creat…" at bounding box center [783, 176] width 449 height 33
select select "ARCHIVED_RENEWAL_POLICY_AUTO_RENEWED"
click at [559, 160] on select "-- select an option -- All policies in this renewal plan are auto-renewed Creat…" at bounding box center [783, 176] width 449 height 33
click at [995, 253] on button "Archive" at bounding box center [961, 262] width 95 height 33
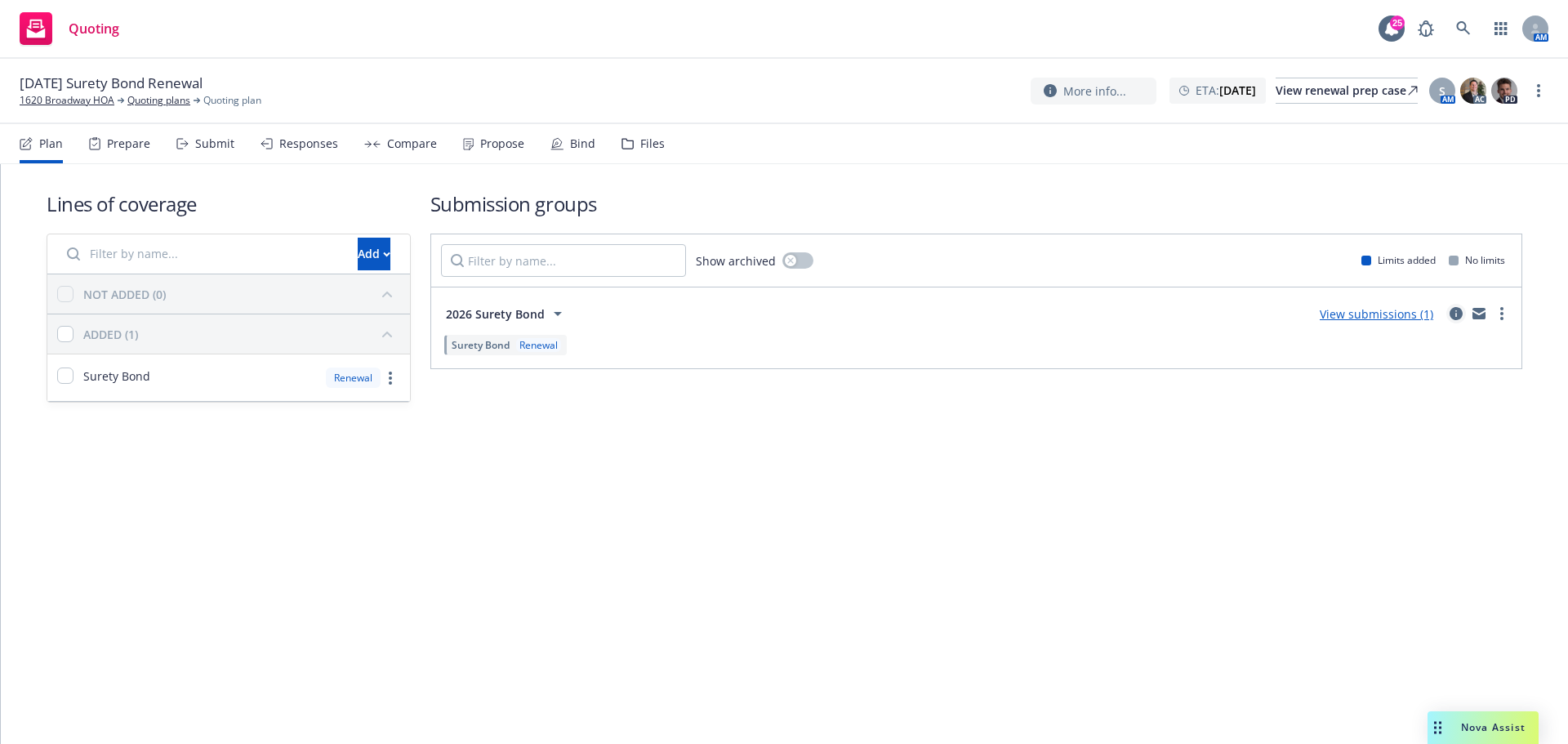
click at [1456, 319] on icon "circleInformation" at bounding box center [1456, 313] width 13 height 13
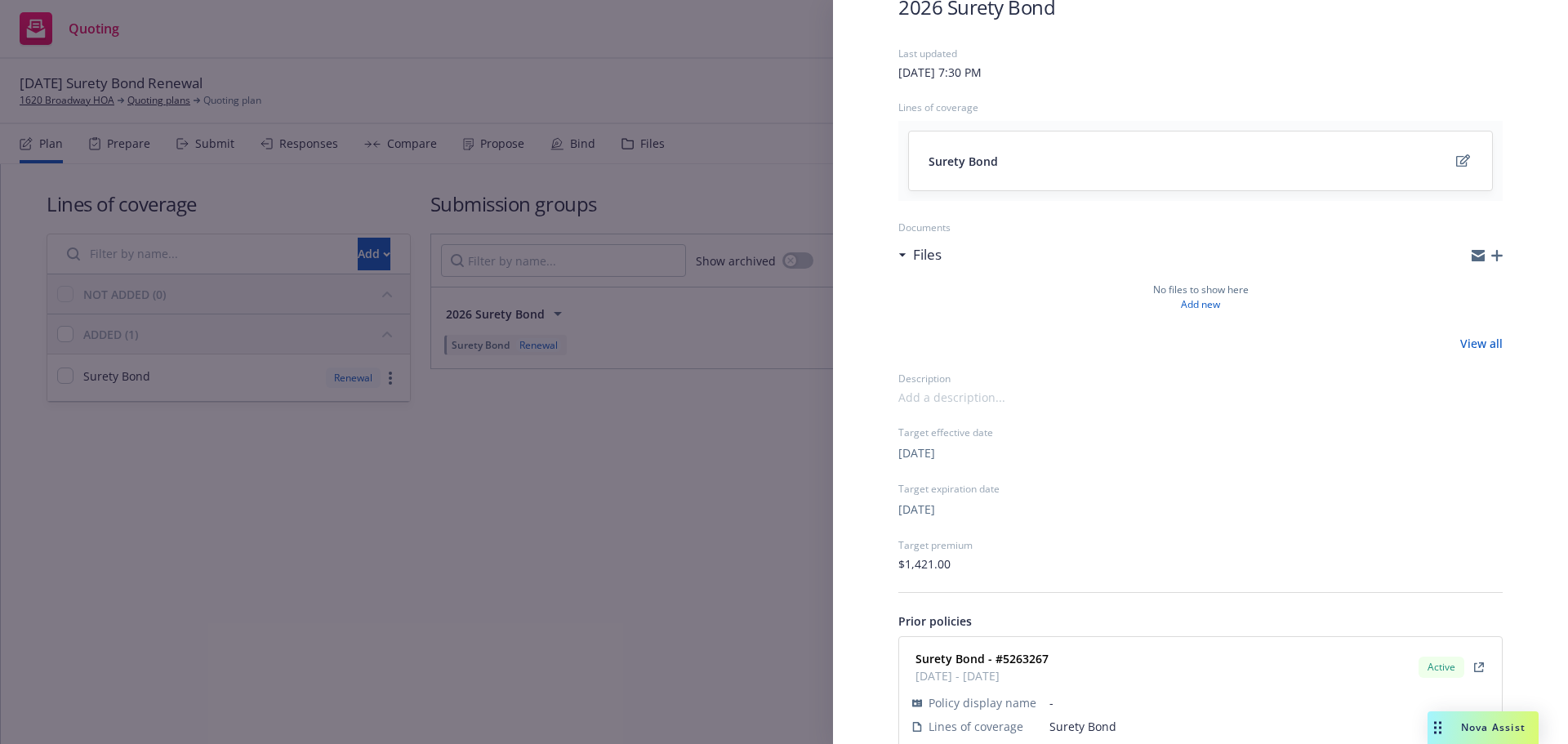
scroll to position [156, 0]
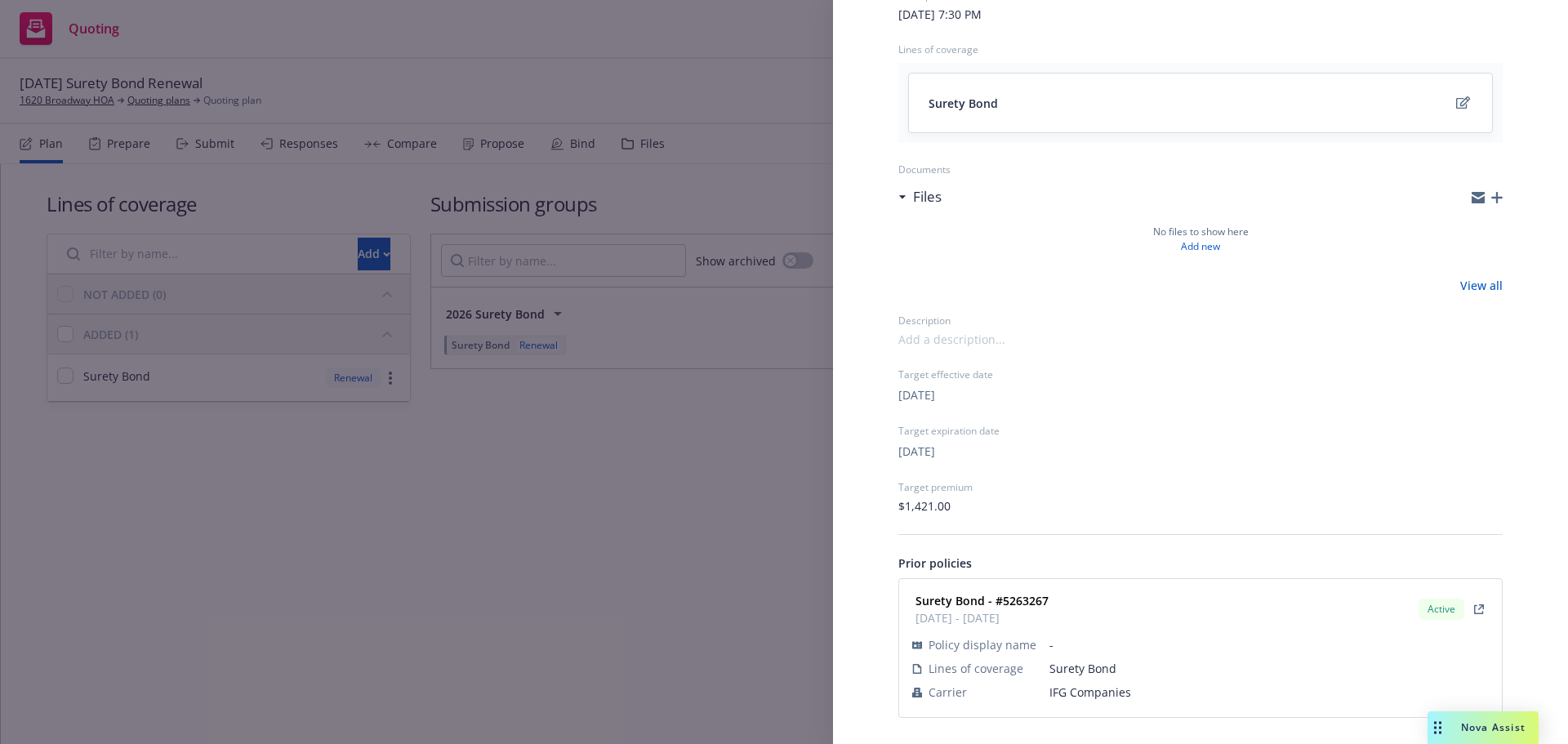
click at [1094, 692] on span "IFG Companies" at bounding box center [1269, 692] width 439 height 17
copy span "IFG Companies"
click at [1023, 595] on strong "Surety Bond - #5263267" at bounding box center [981, 600] width 133 height 15
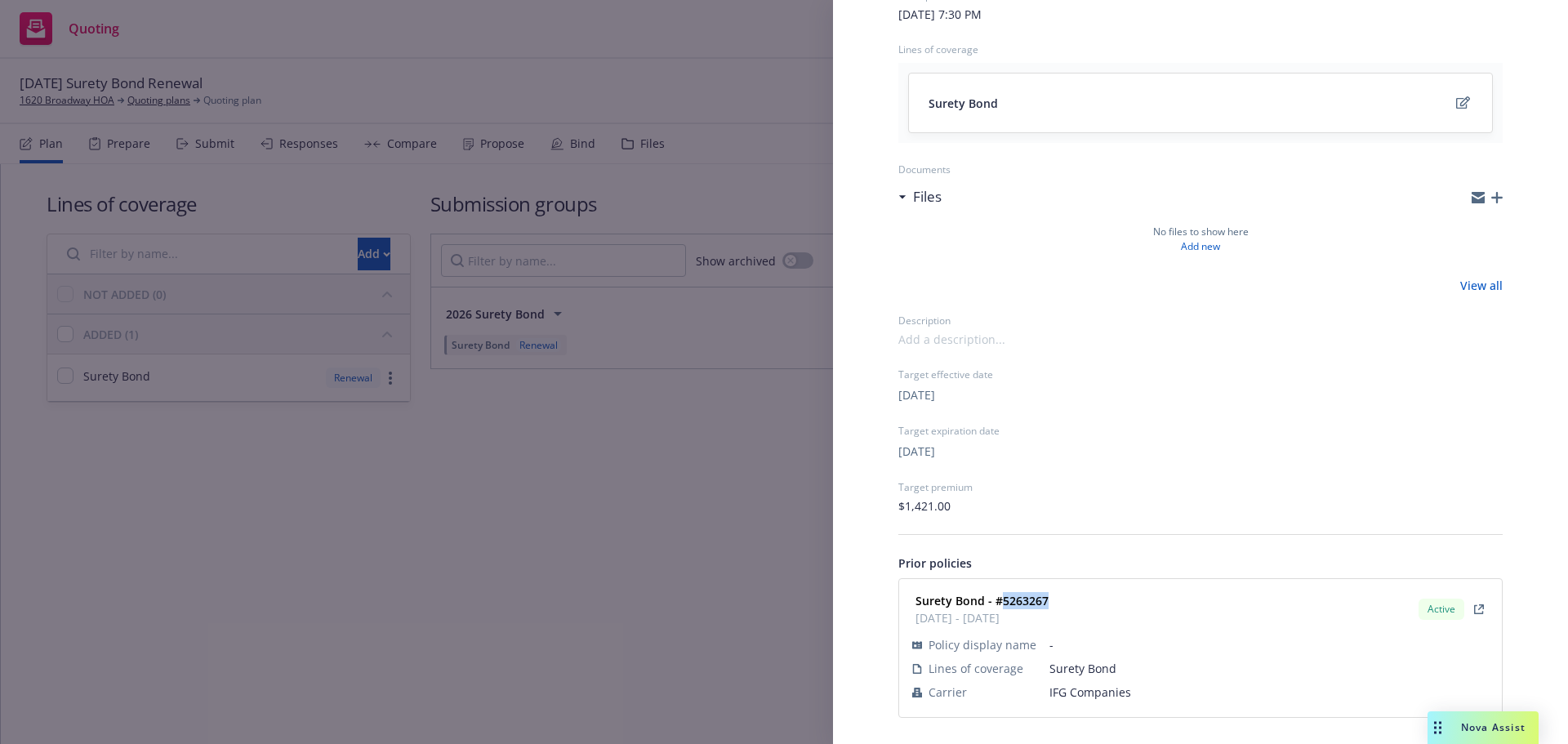
click at [1022, 595] on strong "Surety Bond - #5263267" at bounding box center [981, 600] width 133 height 15
copy strong "5263267"
click at [363, 352] on div "Submission group 2026 Surety Bond Last updated Thursday, October 9, 2025 at 7:3…" at bounding box center [784, 372] width 1568 height 744
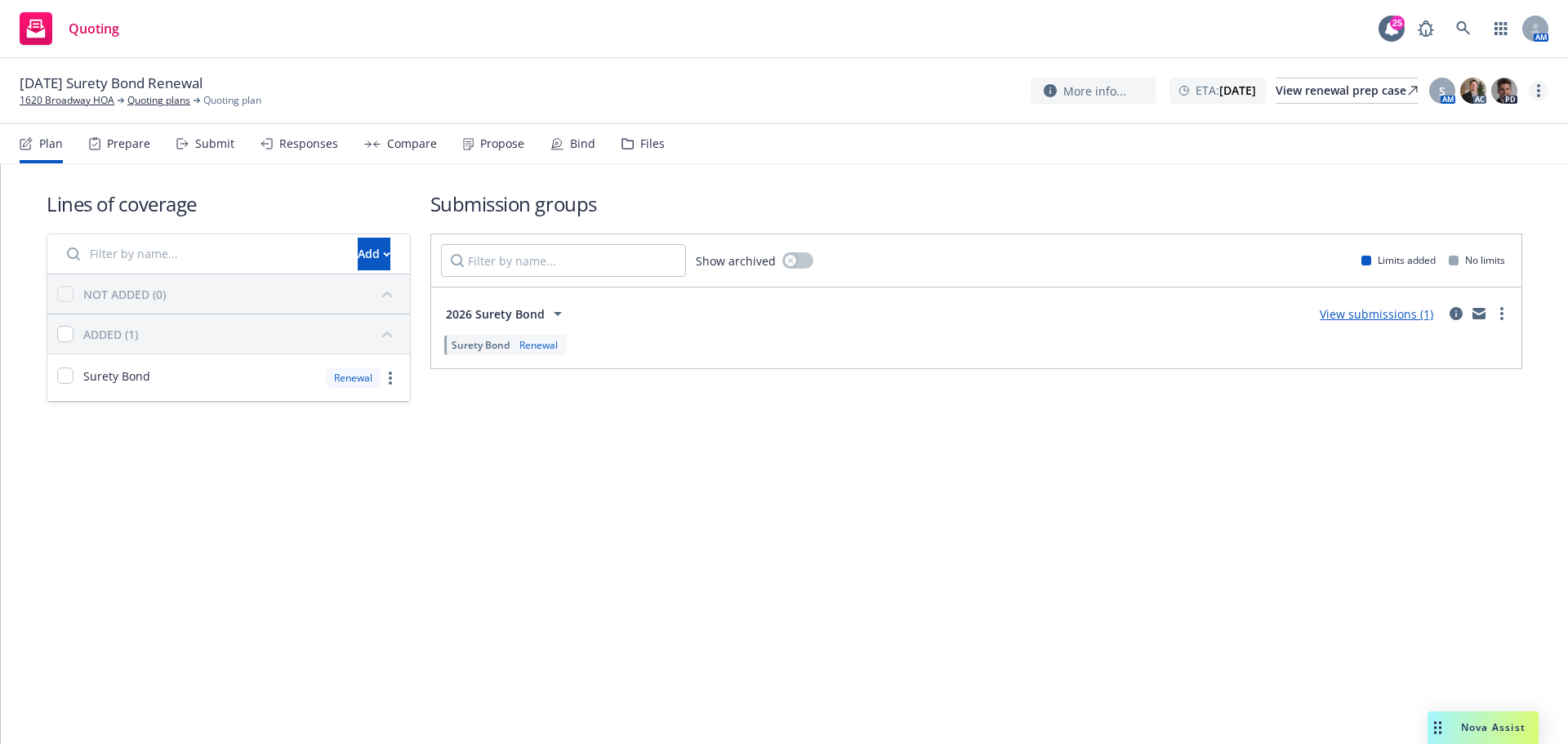
click at [1533, 92] on link "more" at bounding box center [1538, 90] width 19 height 19
click at [1426, 222] on link "Archive quoting plan" at bounding box center [1456, 222] width 182 height 33
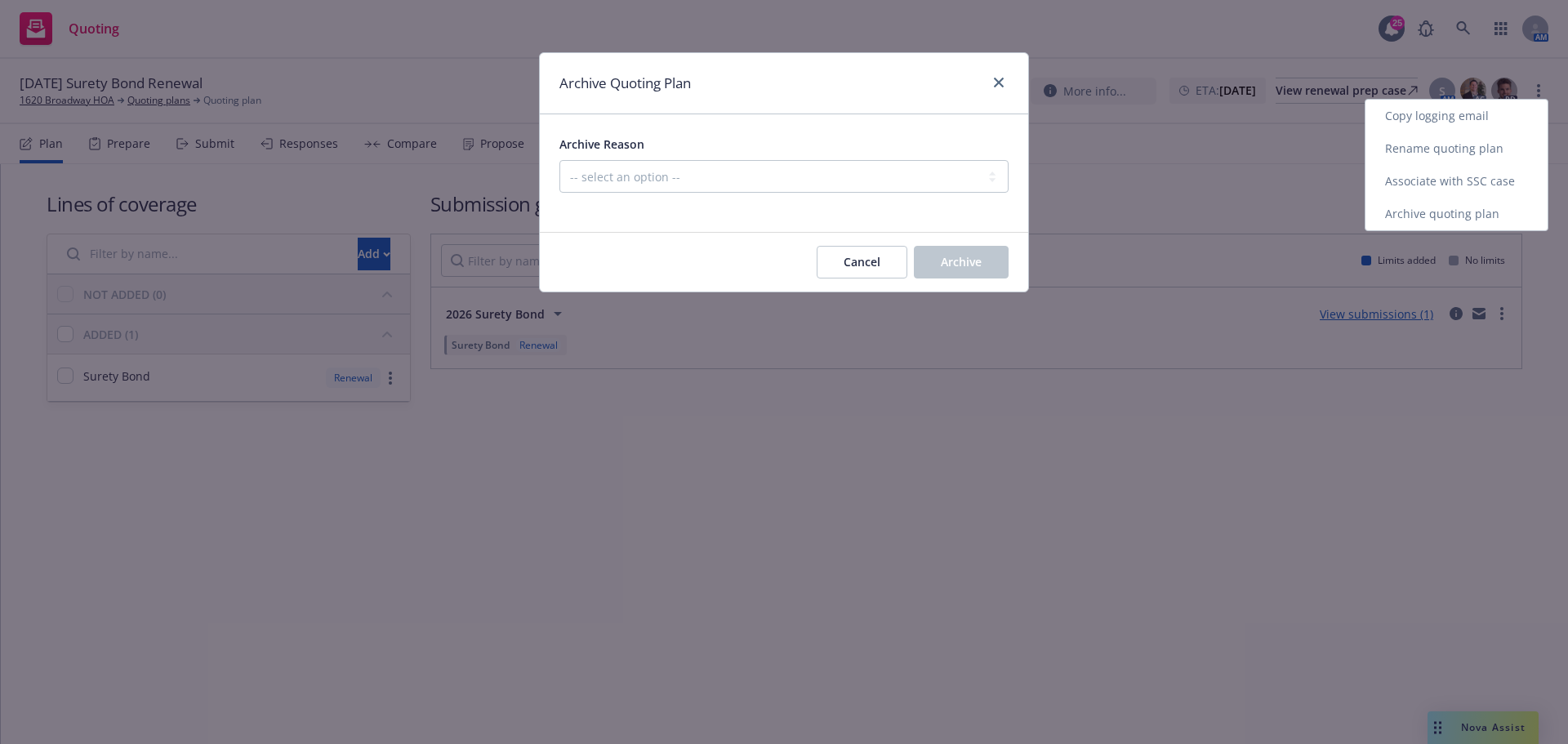
click at [913, 150] on div "Archive Reason" at bounding box center [783, 143] width 449 height 19
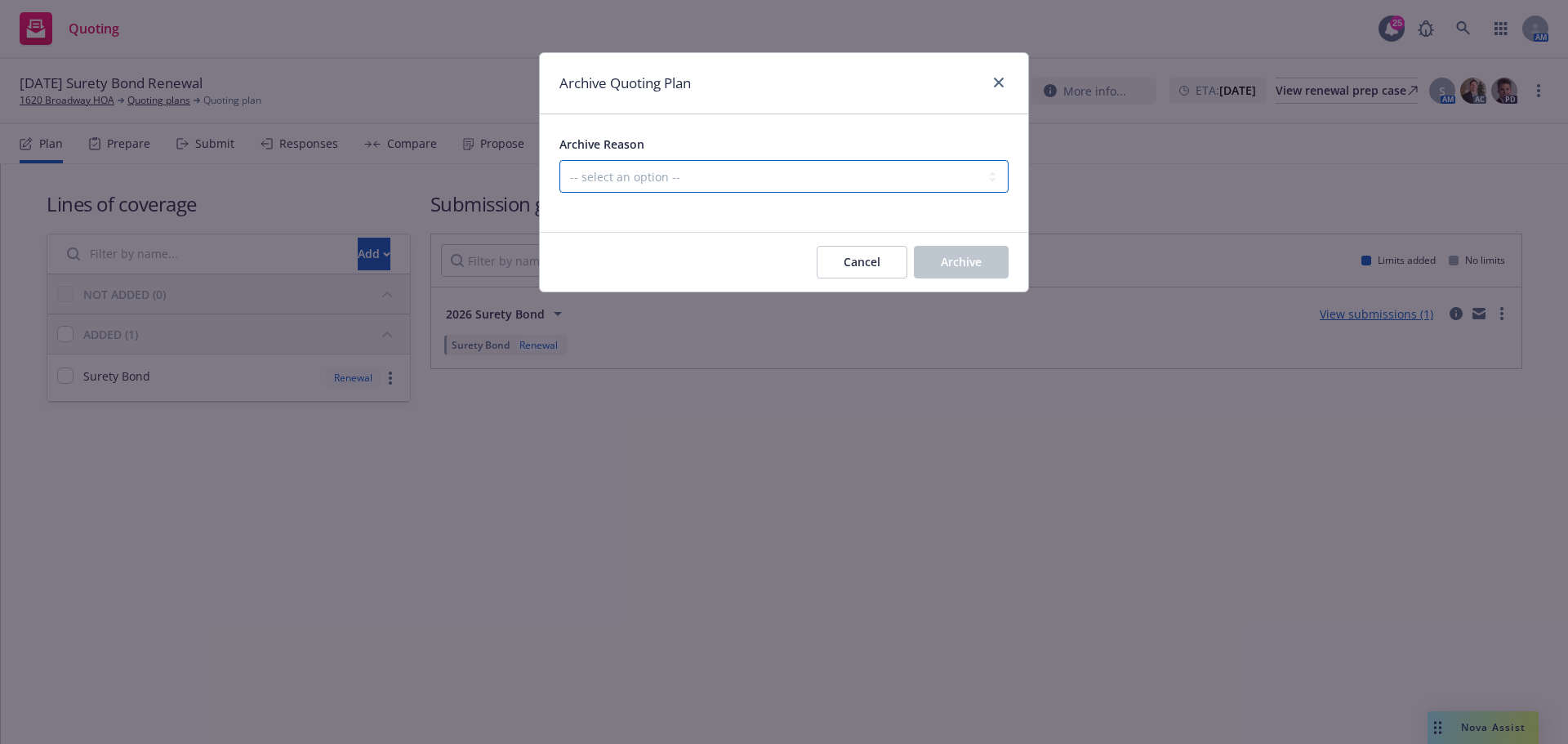
drag, startPoint x: 907, startPoint y: 176, endPoint x: 858, endPoint y: 187, distance: 50.2
click at [907, 176] on select "-- select an option -- All policies in this renewal plan are auto-renewed Creat…" at bounding box center [783, 176] width 449 height 33
select select "ARCHIVED_CREATED_IN_ERROR"
click at [559, 160] on select "-- select an option -- All policies in this renewal plan are auto-renewed Creat…" at bounding box center [783, 176] width 449 height 33
click at [985, 271] on button "Archive" at bounding box center [961, 262] width 95 height 33
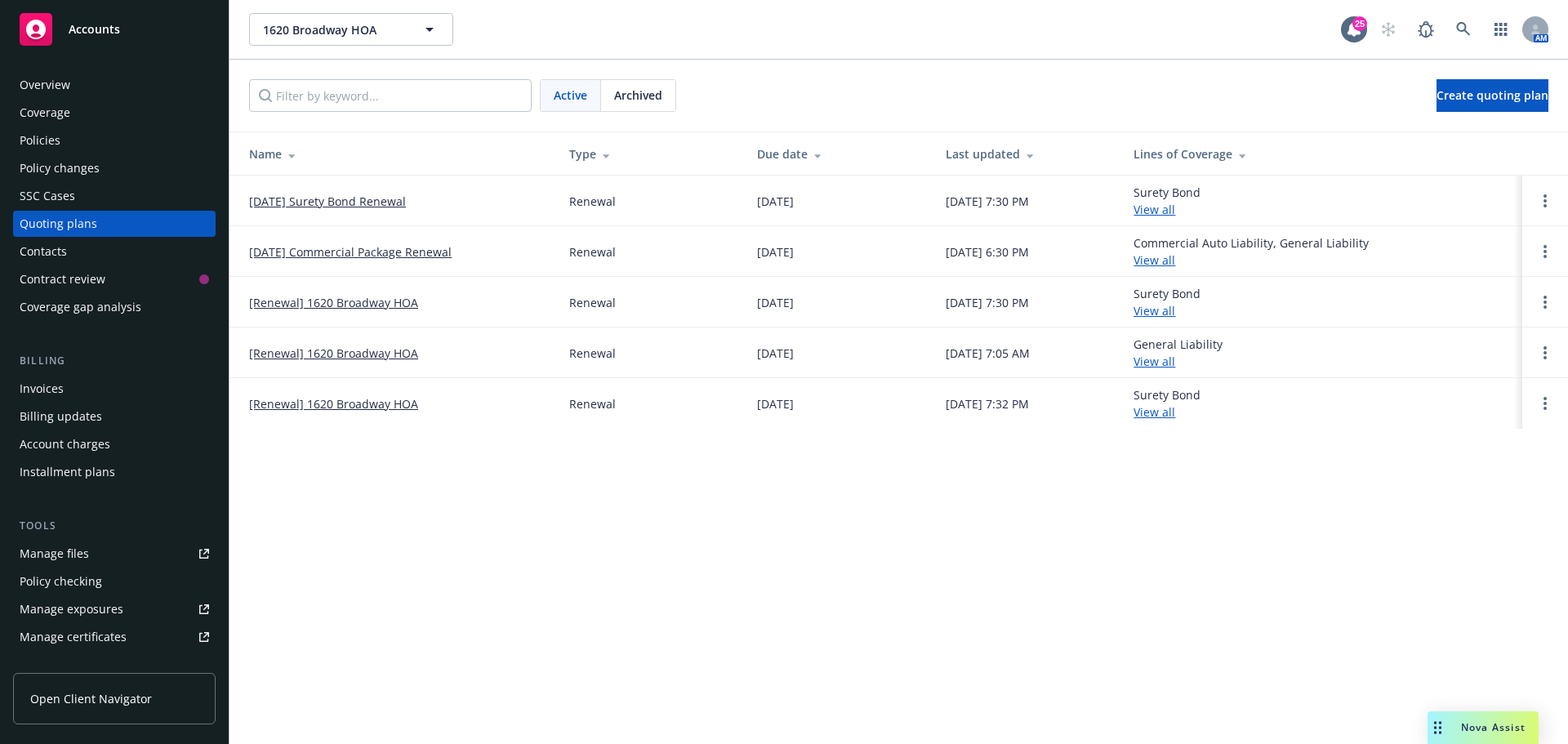
drag, startPoint x: 633, startPoint y: 96, endPoint x: 562, endPoint y: 141, distance: 84.1
click at [633, 96] on span "Archived" at bounding box center [638, 95] width 48 height 17
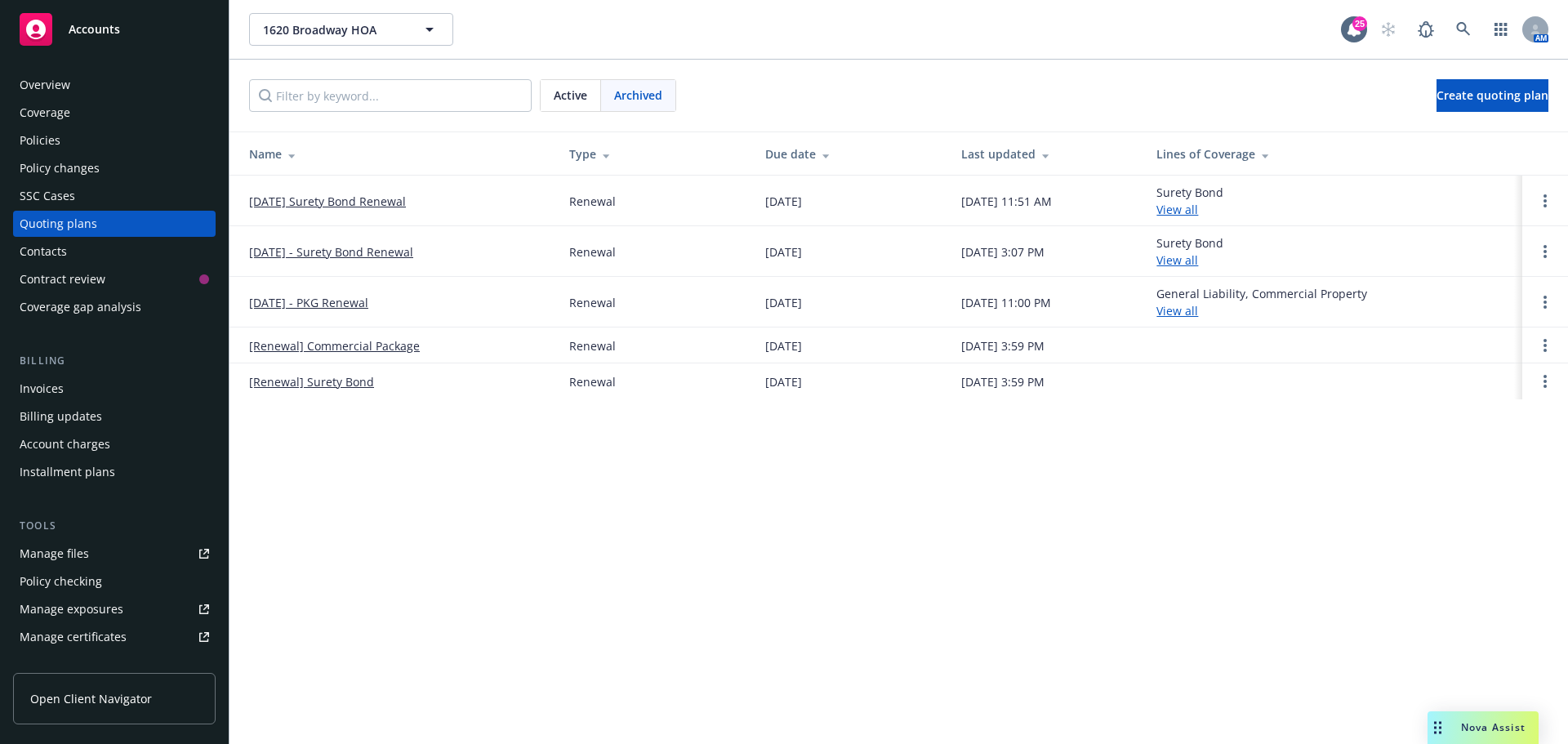
click at [356, 202] on link "[DATE] Surety Bond Renewal" at bounding box center [327, 201] width 156 height 17
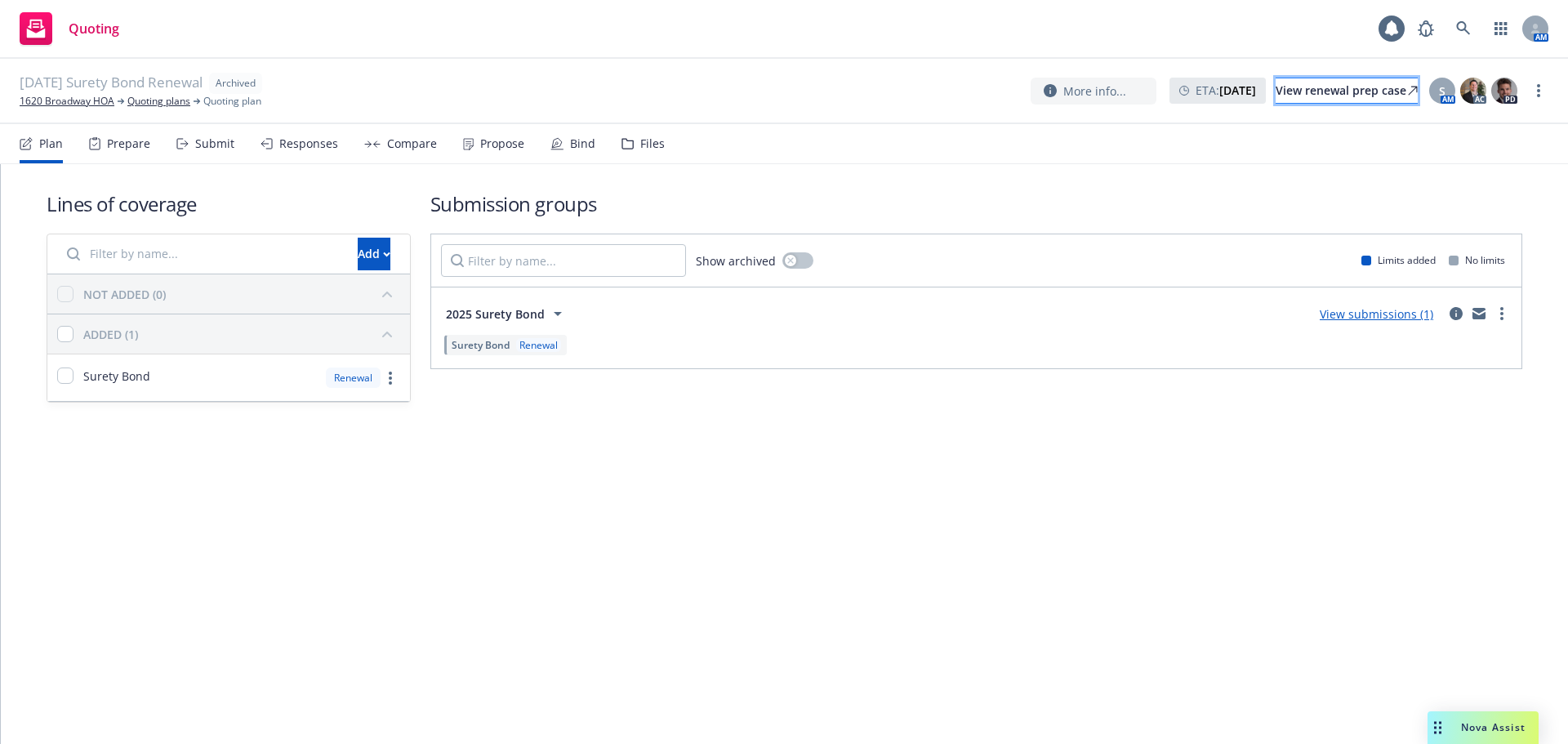
click at [1303, 92] on div "View renewal prep case" at bounding box center [1346, 90] width 142 height 25
click at [77, 104] on link "1620 Broadway HOA" at bounding box center [67, 101] width 95 height 14
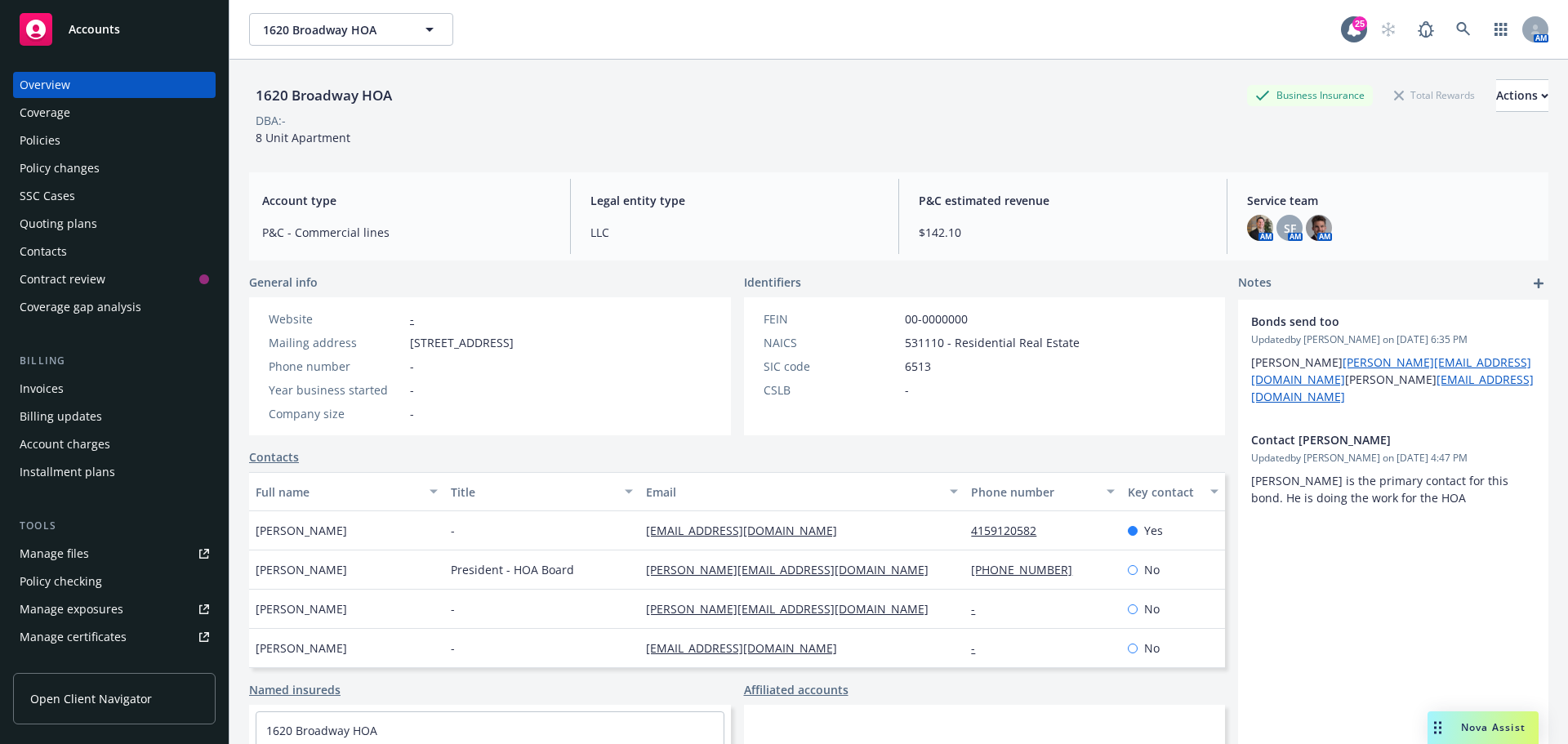
click at [50, 140] on div "Policies" at bounding box center [40, 140] width 41 height 26
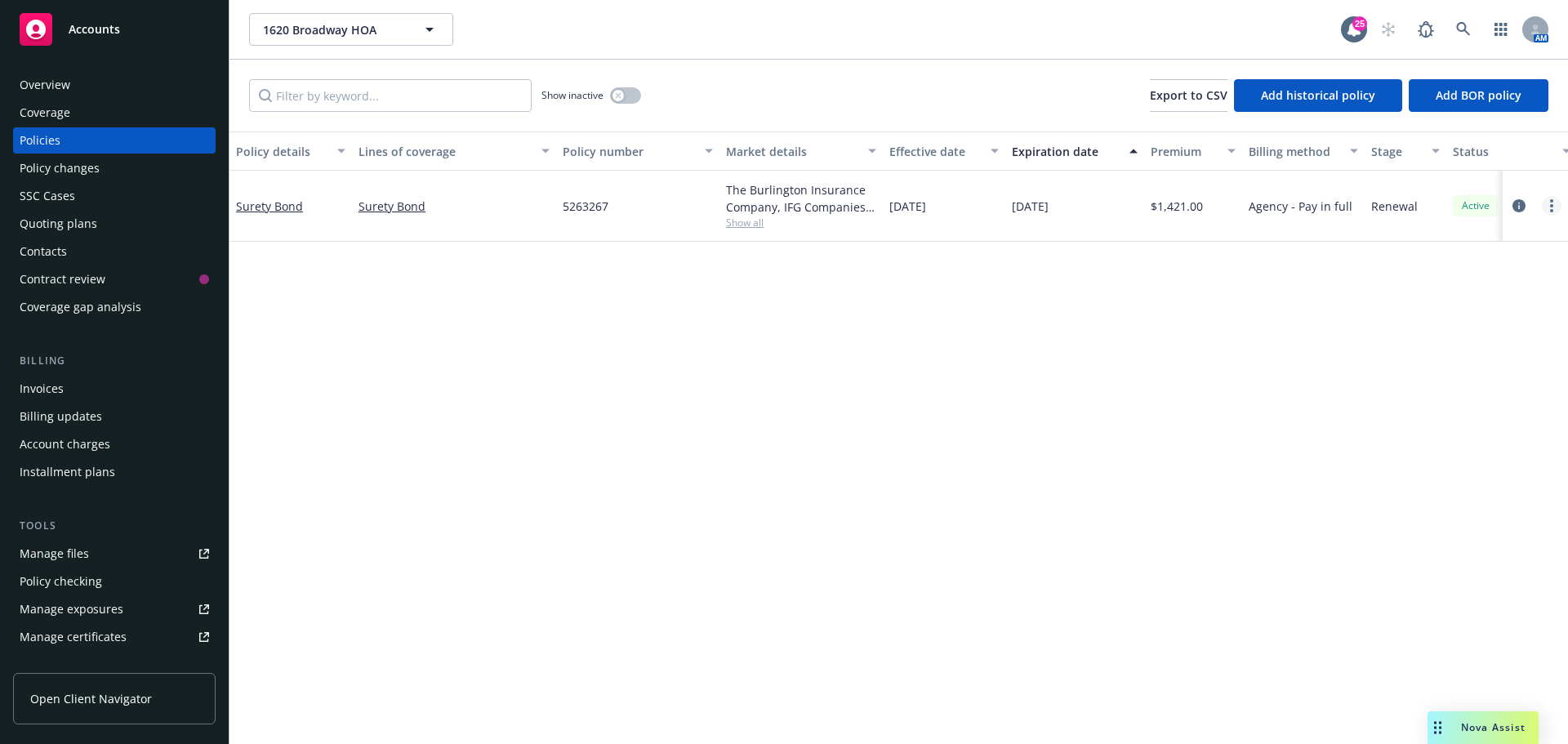
click at [1549, 198] on link "more" at bounding box center [1551, 205] width 19 height 19
click at [1457, 315] on link "End policy" at bounding box center [1464, 304] width 192 height 33
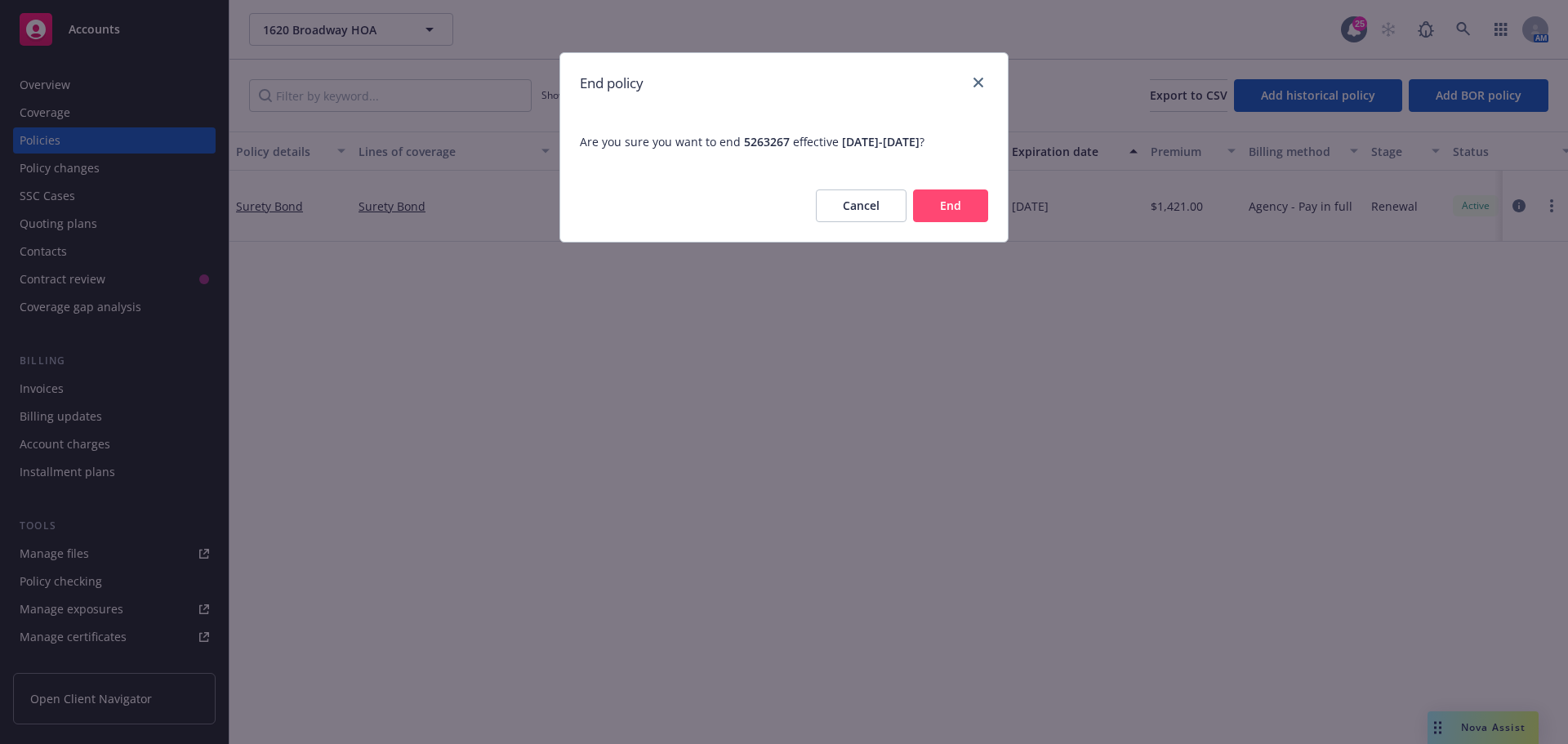
click at [960, 210] on button "End" at bounding box center [951, 205] width 75 height 33
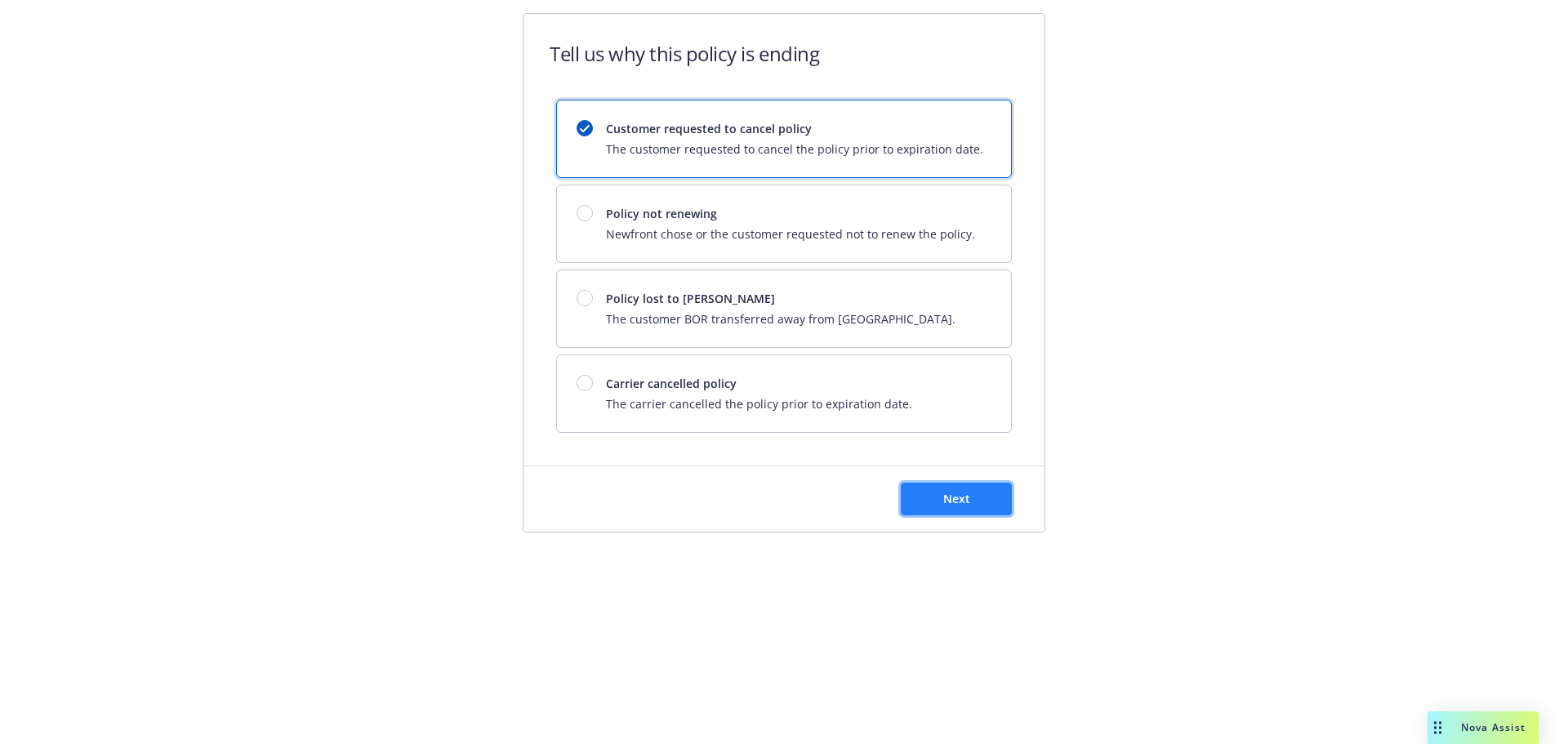
click at [925, 494] on button "Next" at bounding box center [956, 499] width 111 height 33
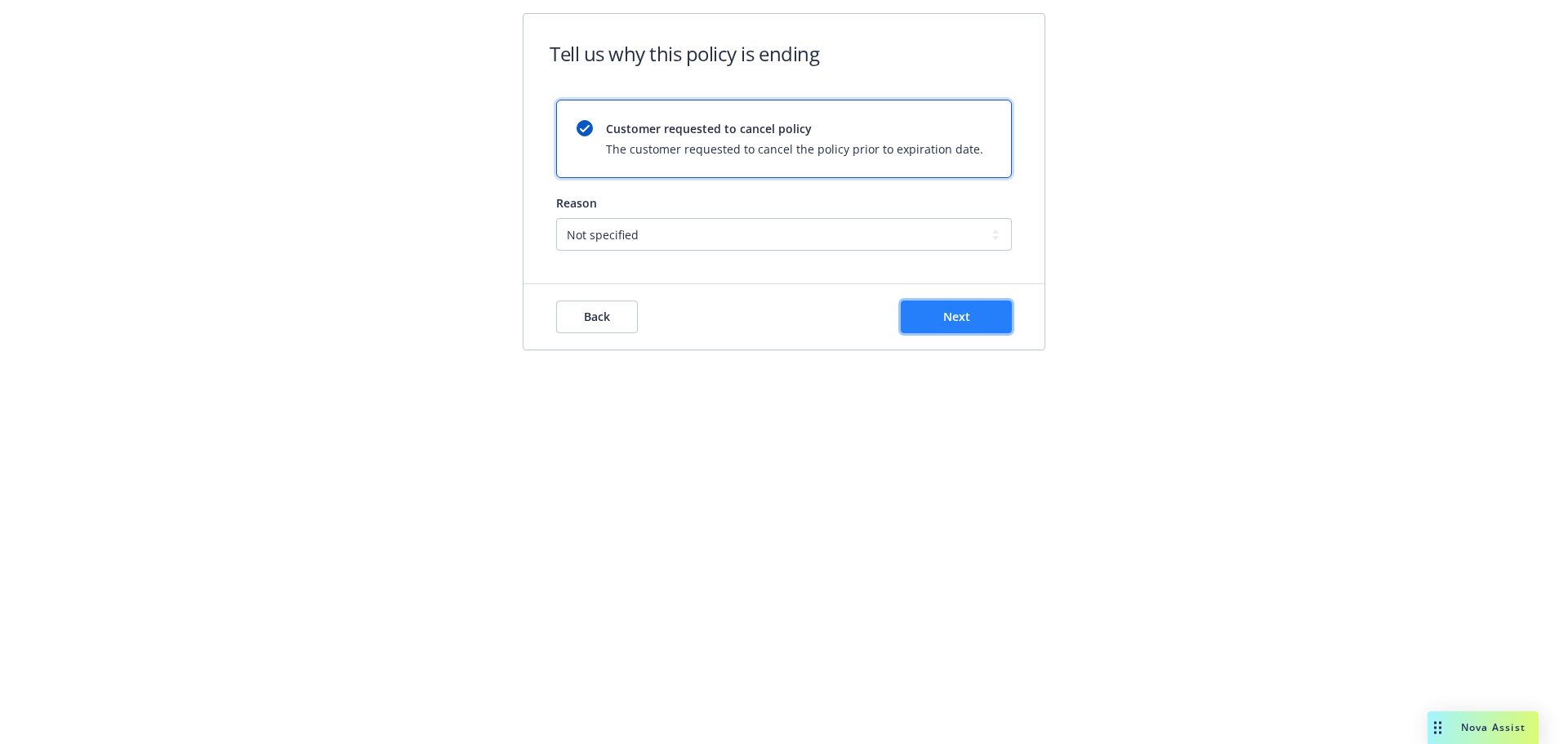
click at [922, 314] on button "Next" at bounding box center [956, 316] width 111 height 33
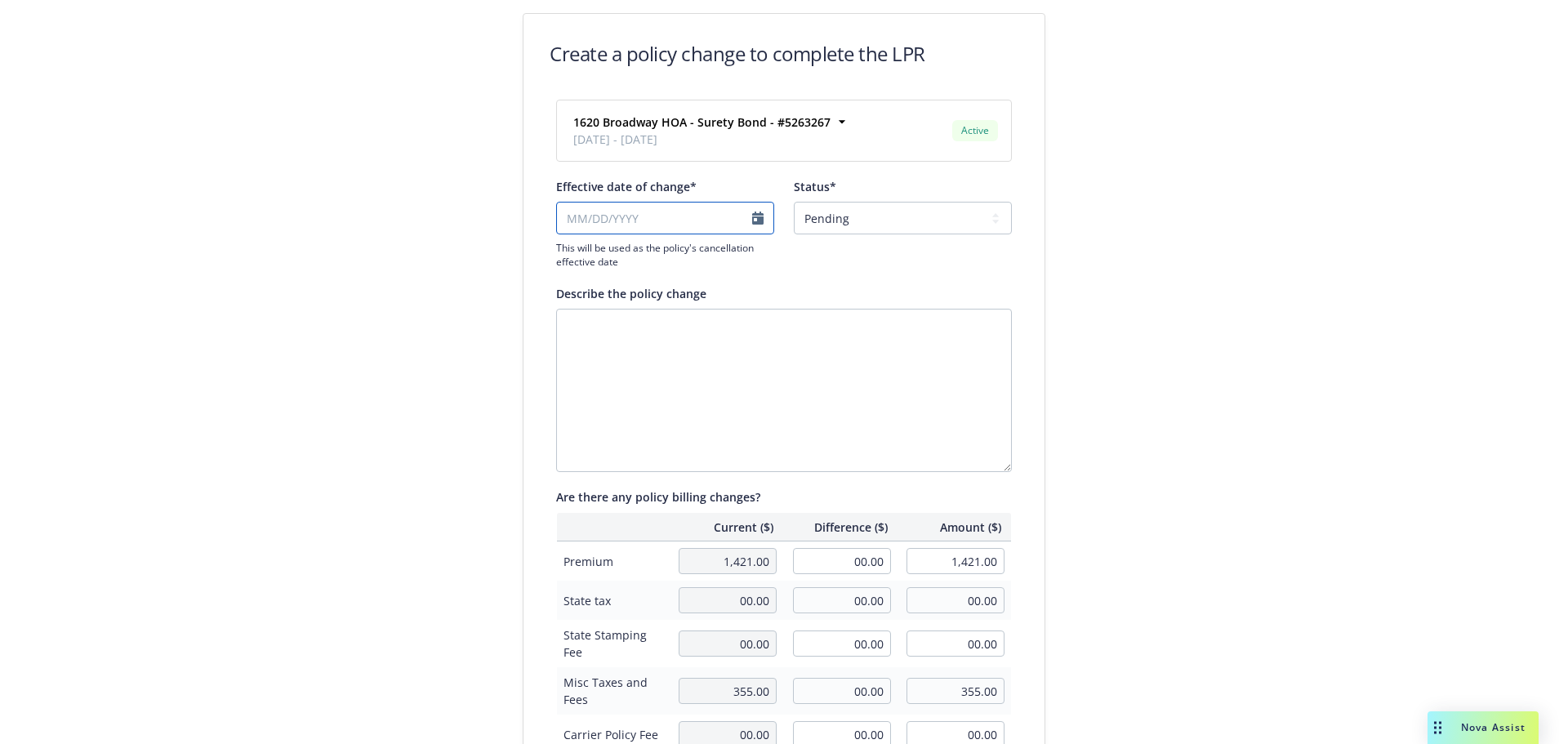
click at [749, 215] on input "Effective date of change*" at bounding box center [666, 218] width 218 height 33
select select "October"
select select "2025"
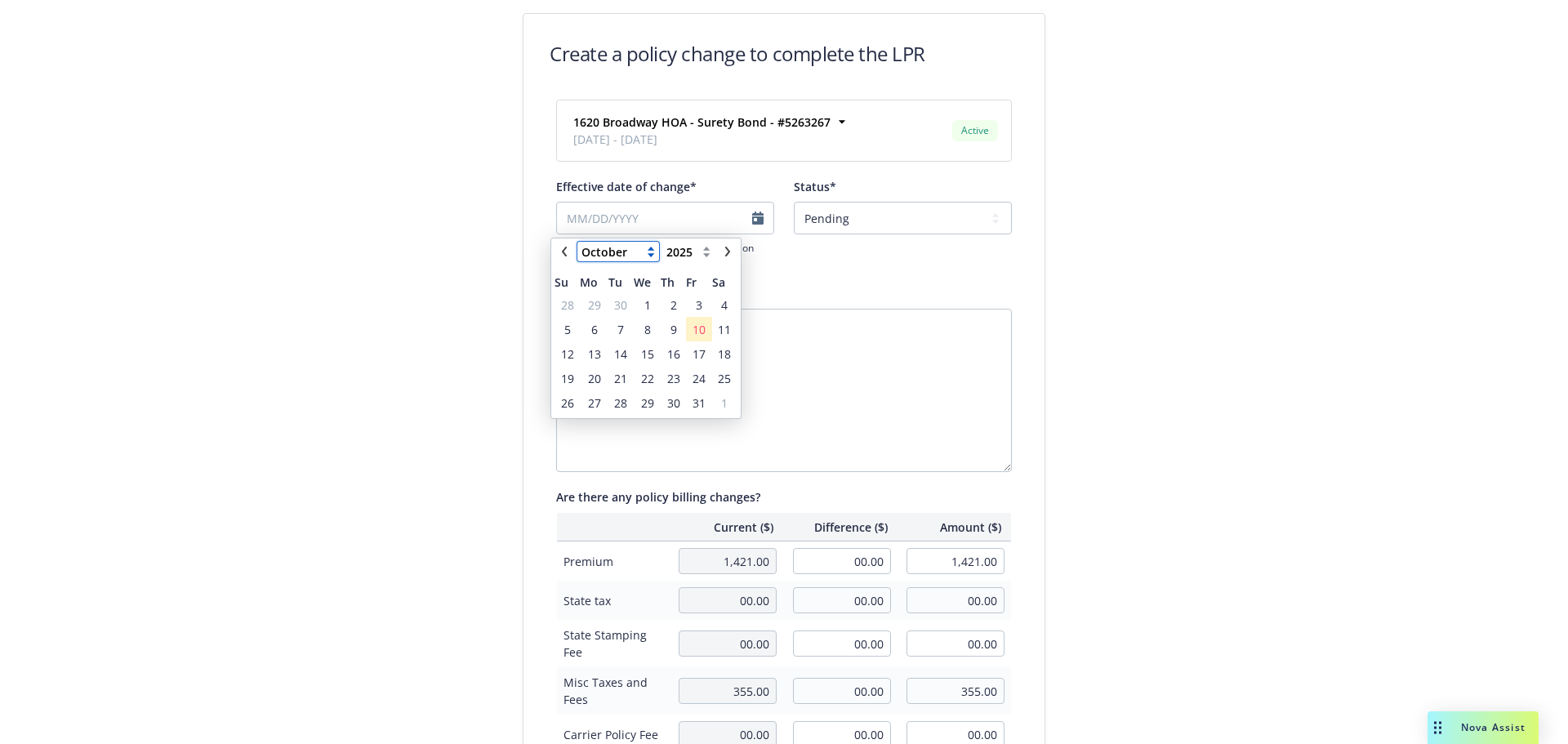
click at [657, 253] on select "January February March April May June July August September October November De…" at bounding box center [618, 251] width 82 height 19
select select "February"
click at [578, 242] on select "January February March April May June July August September October November De…" at bounding box center [618, 251] width 82 height 19
click at [694, 327] on span "7" at bounding box center [699, 330] width 22 height 20
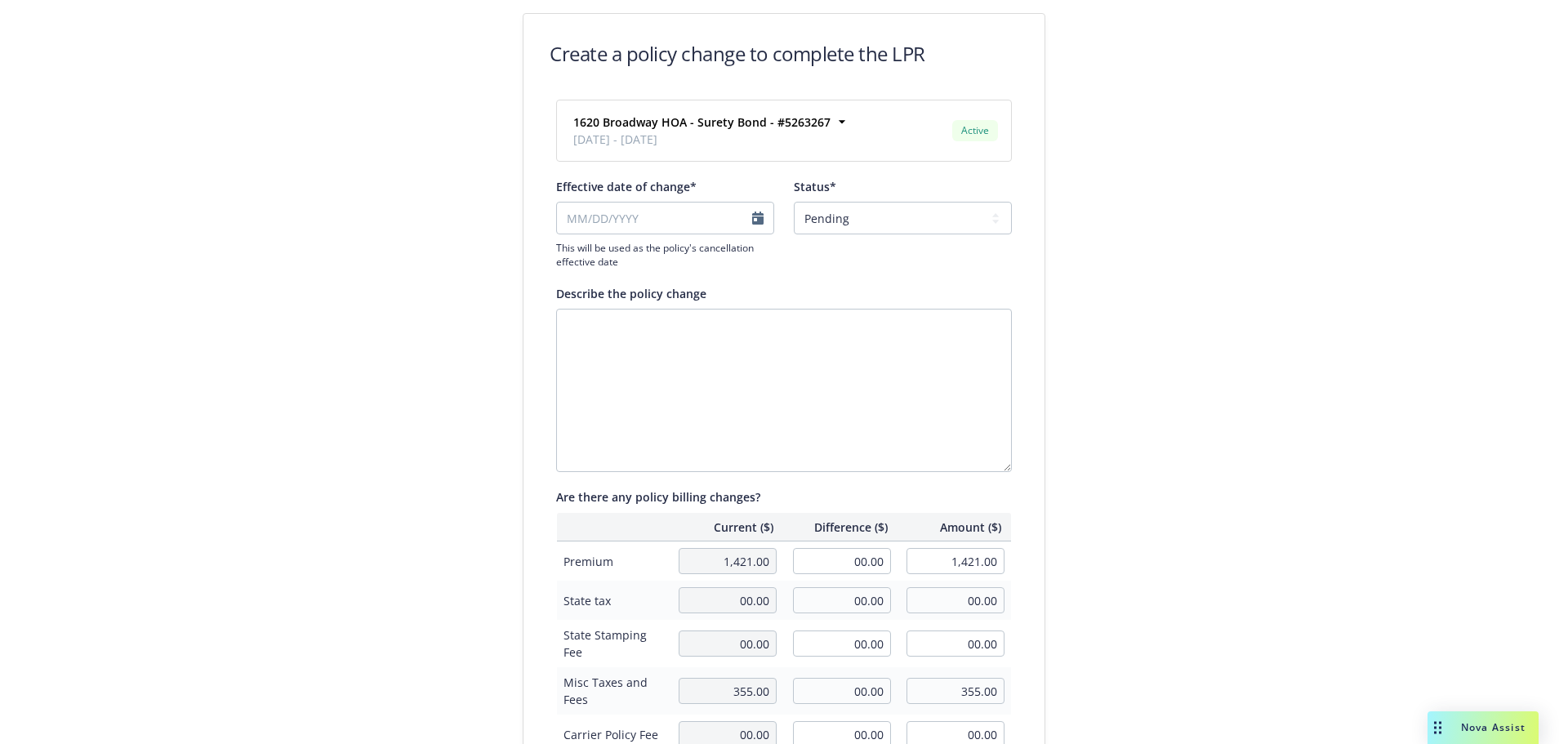
type input "02/07/2025"
click at [924, 186] on div "Status*" at bounding box center [903, 186] width 218 height 17
drag, startPoint x: 926, startPoint y: 209, endPoint x: 924, endPoint y: 230, distance: 21.1
click at [926, 209] on select "Pending Confirmed" at bounding box center [903, 218] width 218 height 33
select select "Confirmed"
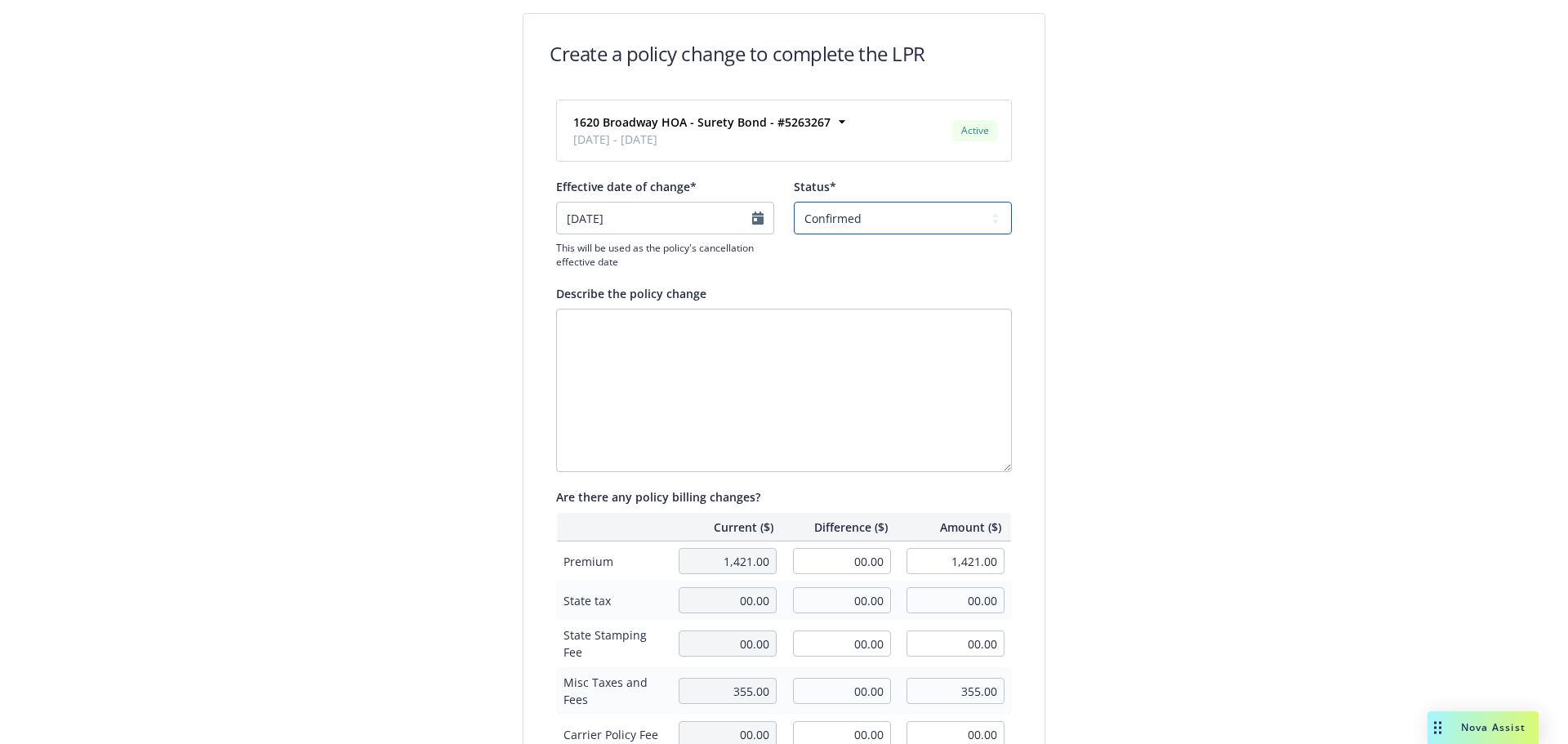
click at [794, 202] on select "Pending Confirmed" at bounding box center [903, 218] width 218 height 33
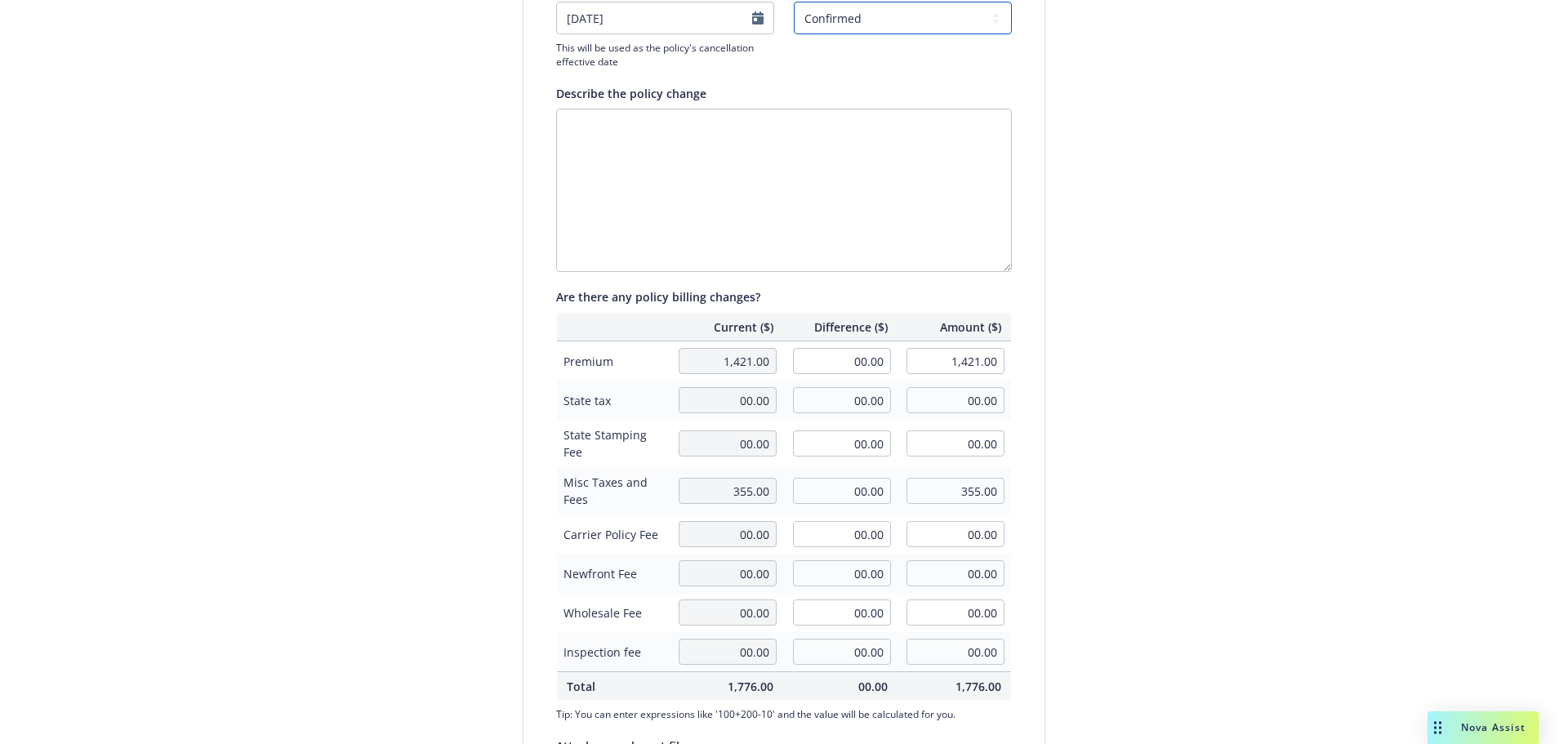
scroll to position [376, 0]
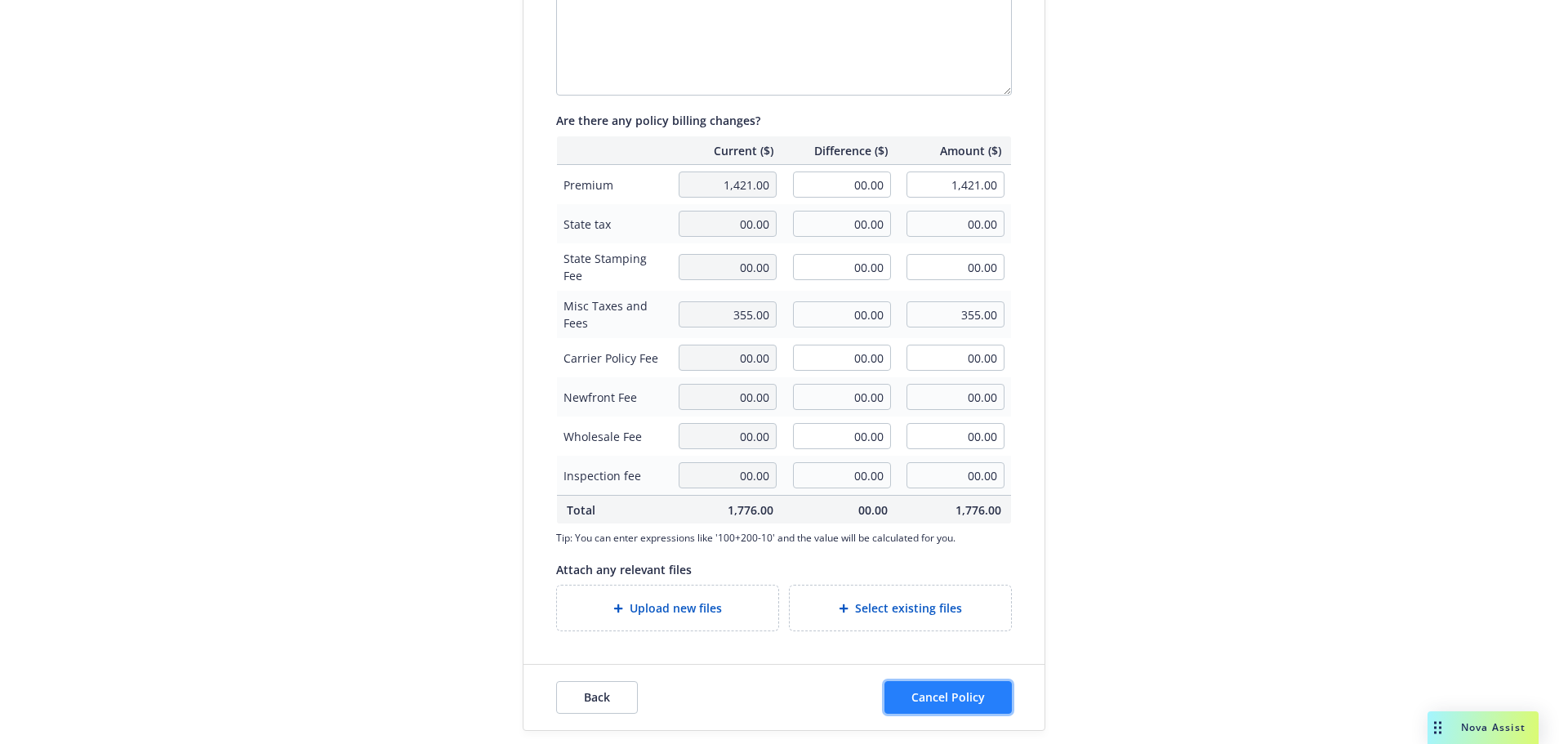
click at [945, 686] on button "Cancel Policy" at bounding box center [948, 697] width 128 height 33
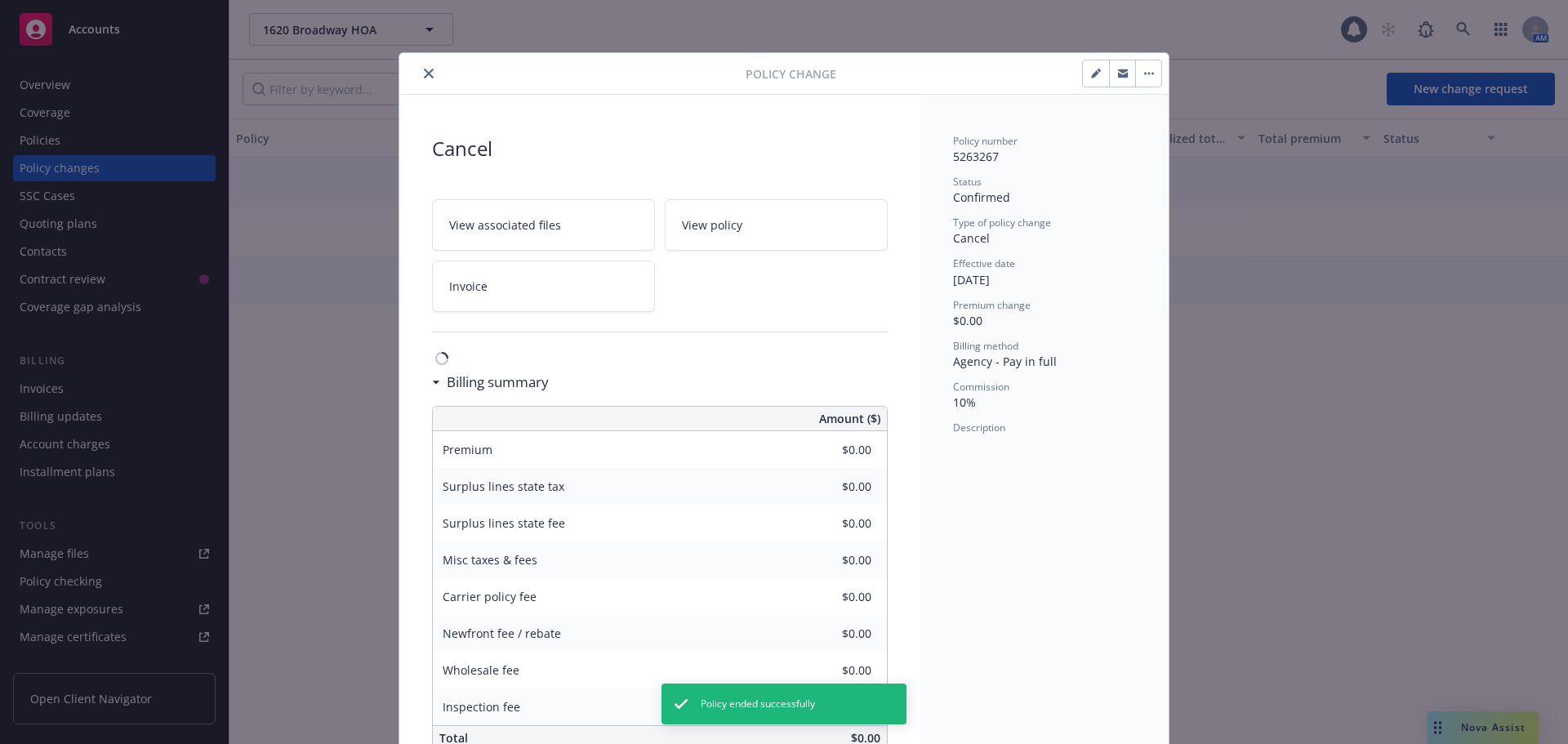
scroll to position [41, 0]
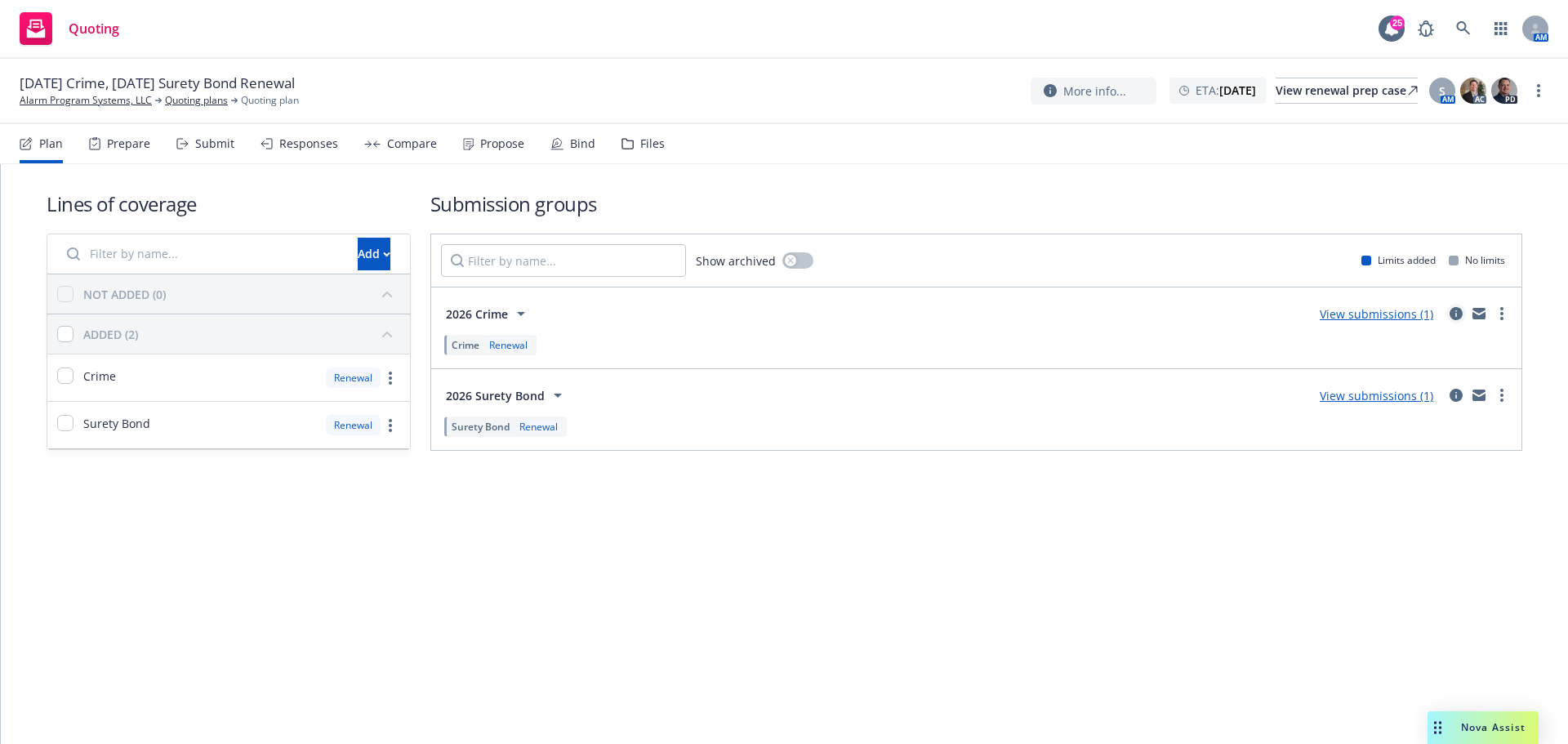
click at [1450, 316] on icon "circleInformation" at bounding box center [1456, 313] width 13 height 13
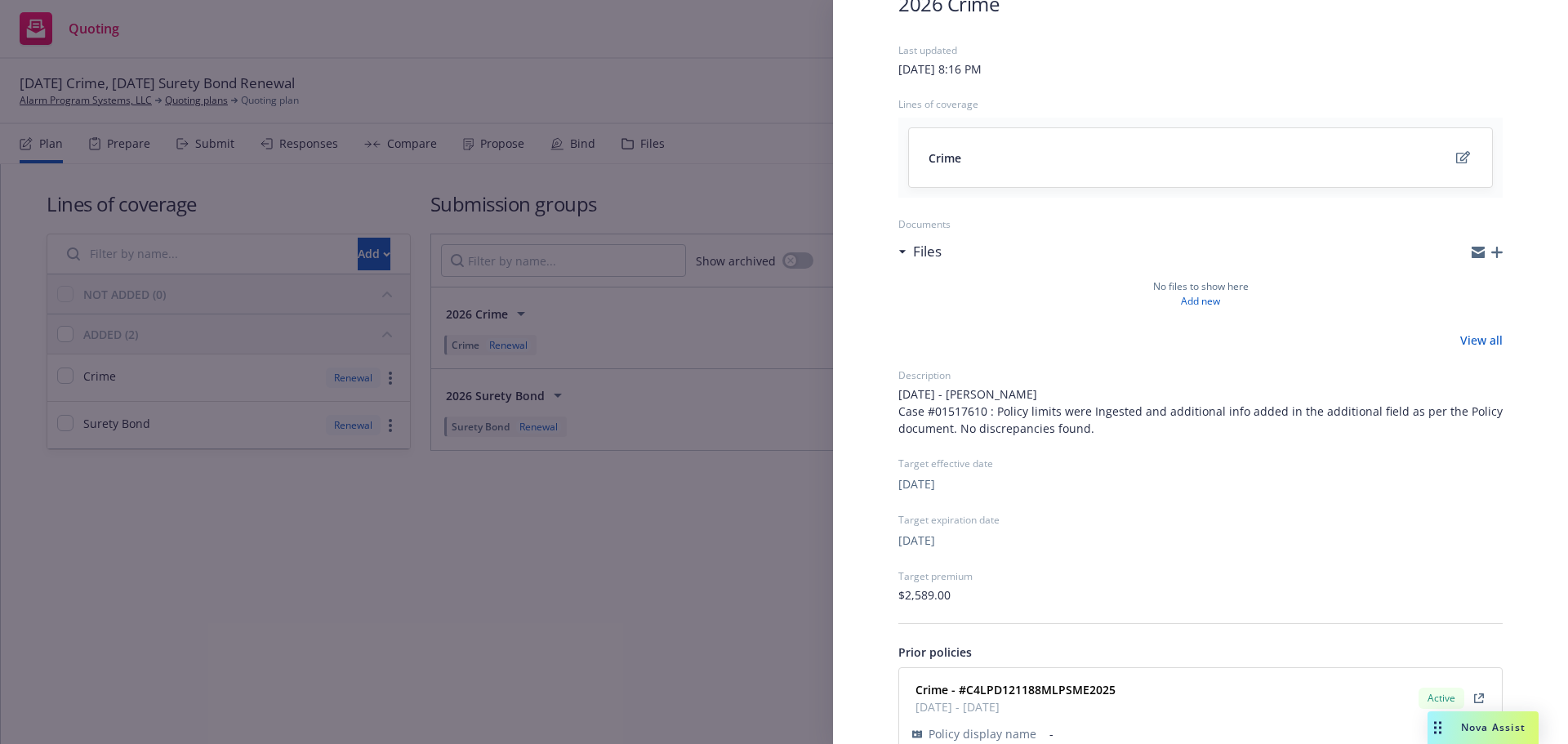
scroll to position [191, 0]
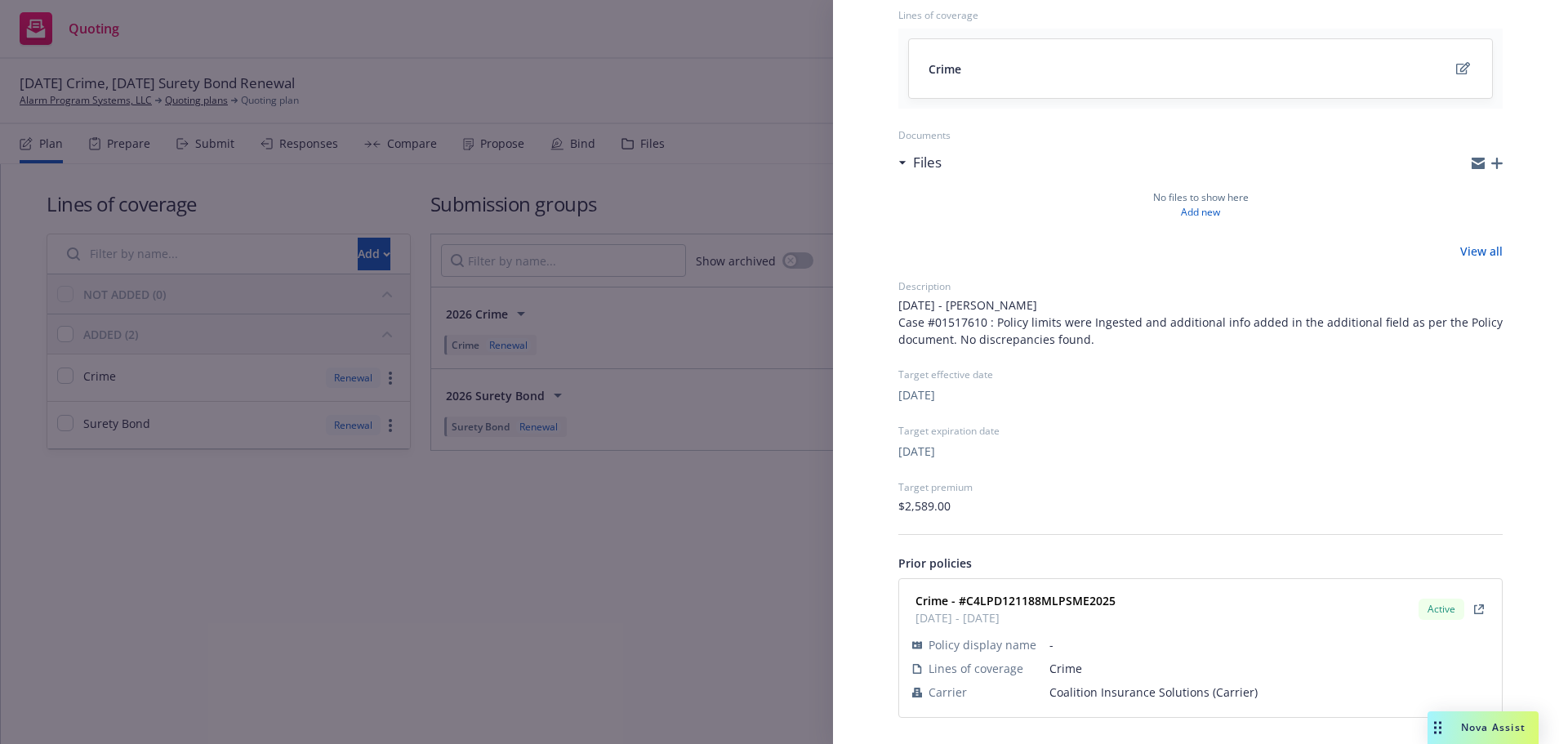
click at [1109, 688] on span "Coalition Insurance Solutions (Carrier)" at bounding box center [1269, 692] width 439 height 17
copy span "Coalition Insurance Solutions (Carrier)"
drag, startPoint x: 1037, startPoint y: 612, endPoint x: 968, endPoint y: 597, distance: 70.6
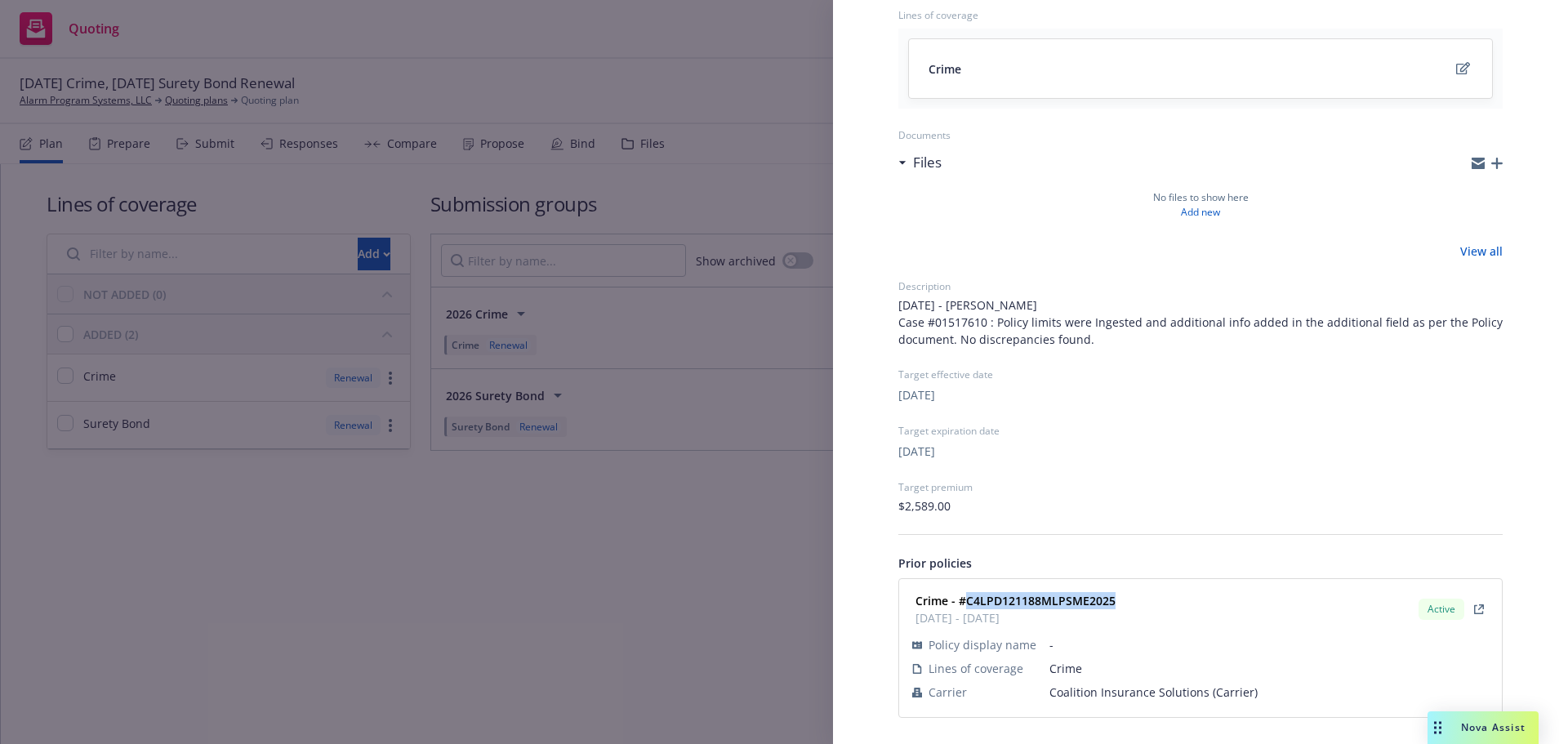
click at [968, 597] on div "Crime - #C4LPD121188MLPSME2025 [DATE] - [DATE] Active" at bounding box center [1200, 609] width 583 height 41
copy strong "C4LPD121188MLPSME2025"
click at [509, 492] on div "Submission group 2026 Crime Last updated [DATE] 8:16 PM Lines of coverage Crime…" at bounding box center [784, 372] width 1568 height 744
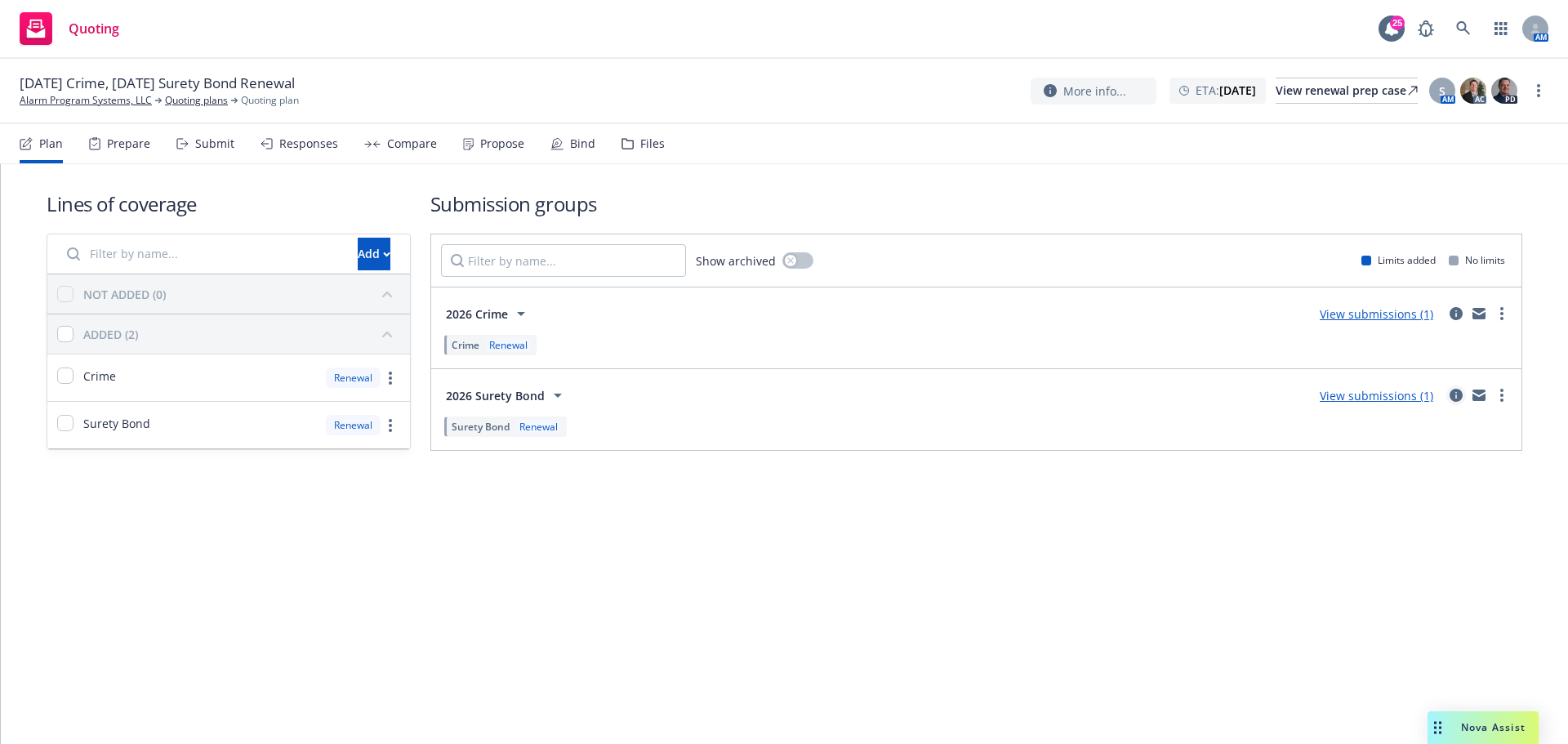
click at [1450, 396] on icon "circleInformation" at bounding box center [1456, 395] width 13 height 13
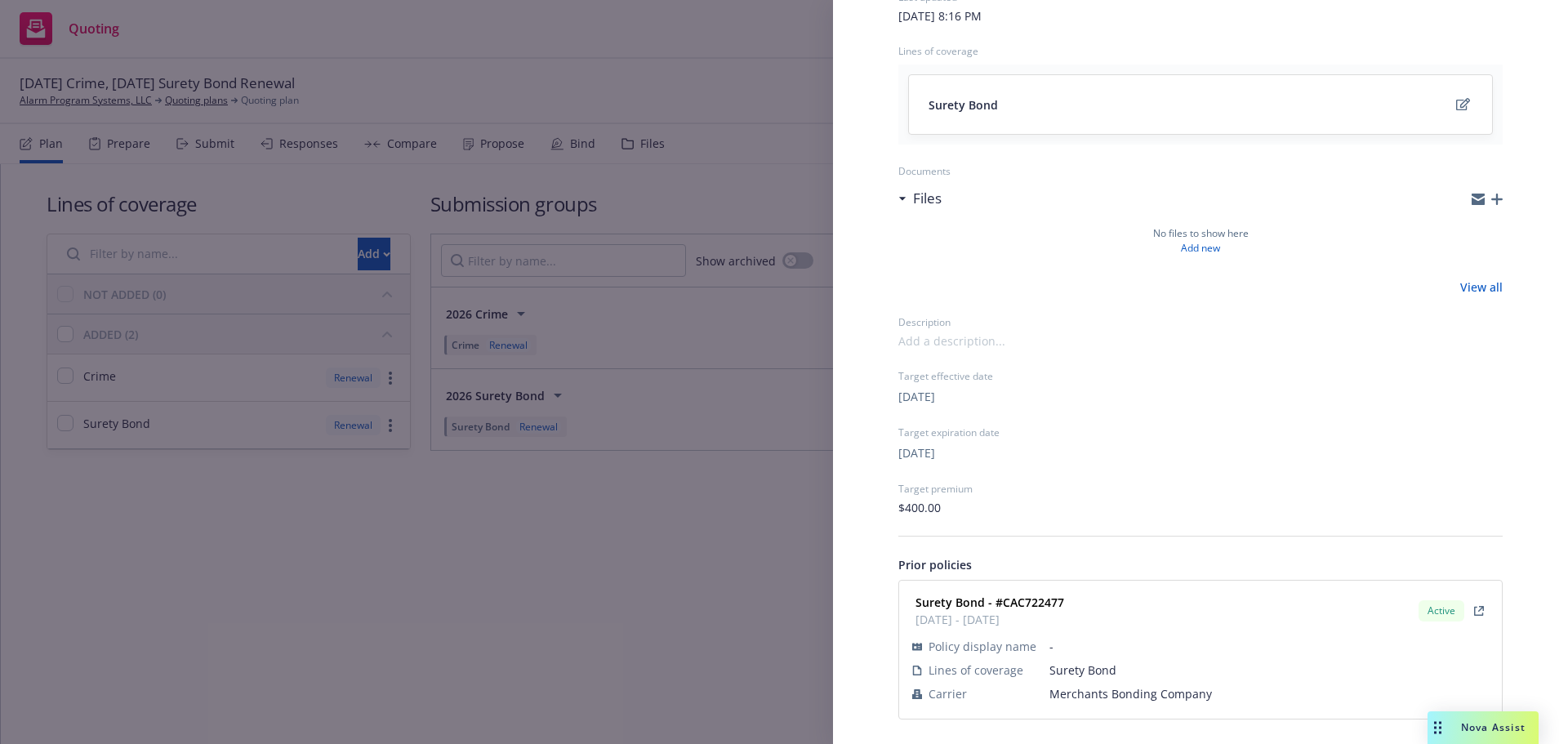
scroll to position [156, 0]
click at [1103, 694] on span "Merchants Bonding Company" at bounding box center [1269, 692] width 439 height 17
copy span "Merchants Bonding Company"
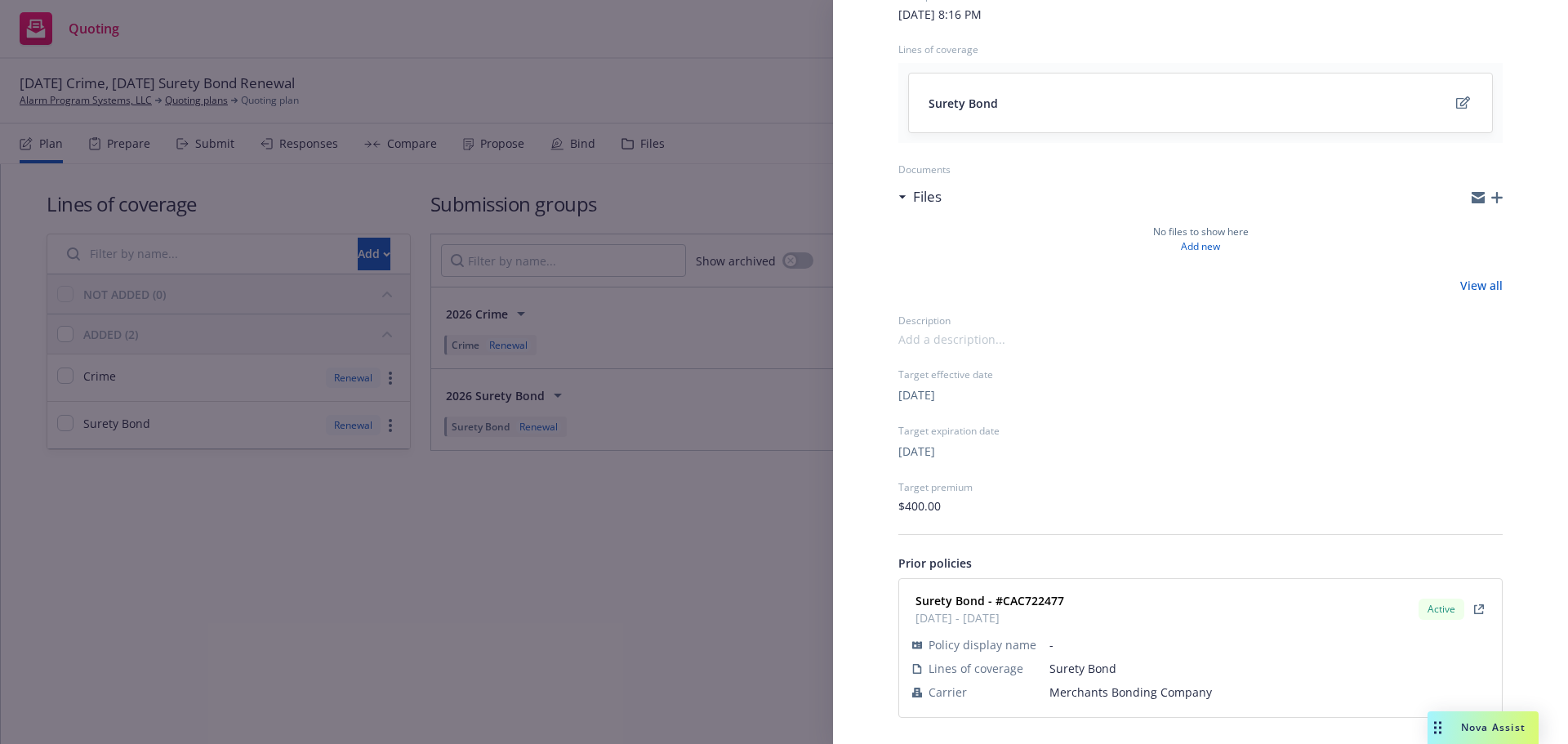
click at [1048, 599] on strong "Surety Bond - #CAC722477" at bounding box center [990, 600] width 149 height 15
copy strong "CAC722477"
click at [609, 517] on div "Submission group 2026 Surety Bond Last updated Thursday, October 9, 2025 at 8:1…" at bounding box center [784, 372] width 1568 height 744
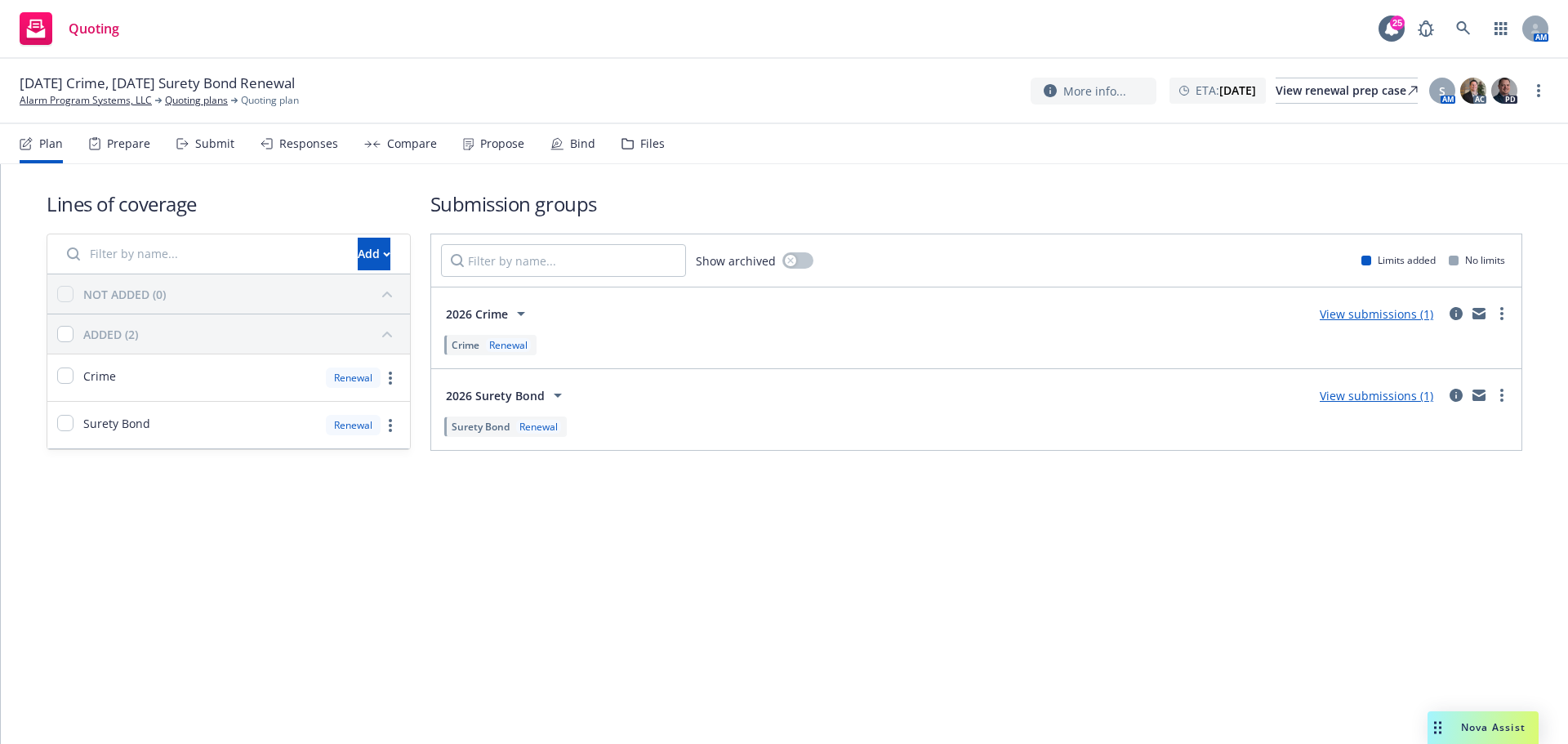
click at [233, 151] on div "Plan Prepare Submit Responses Compare Propose Bind Files" at bounding box center [342, 144] width 645 height 39
click at [229, 151] on div "Submit" at bounding box center [206, 144] width 58 height 39
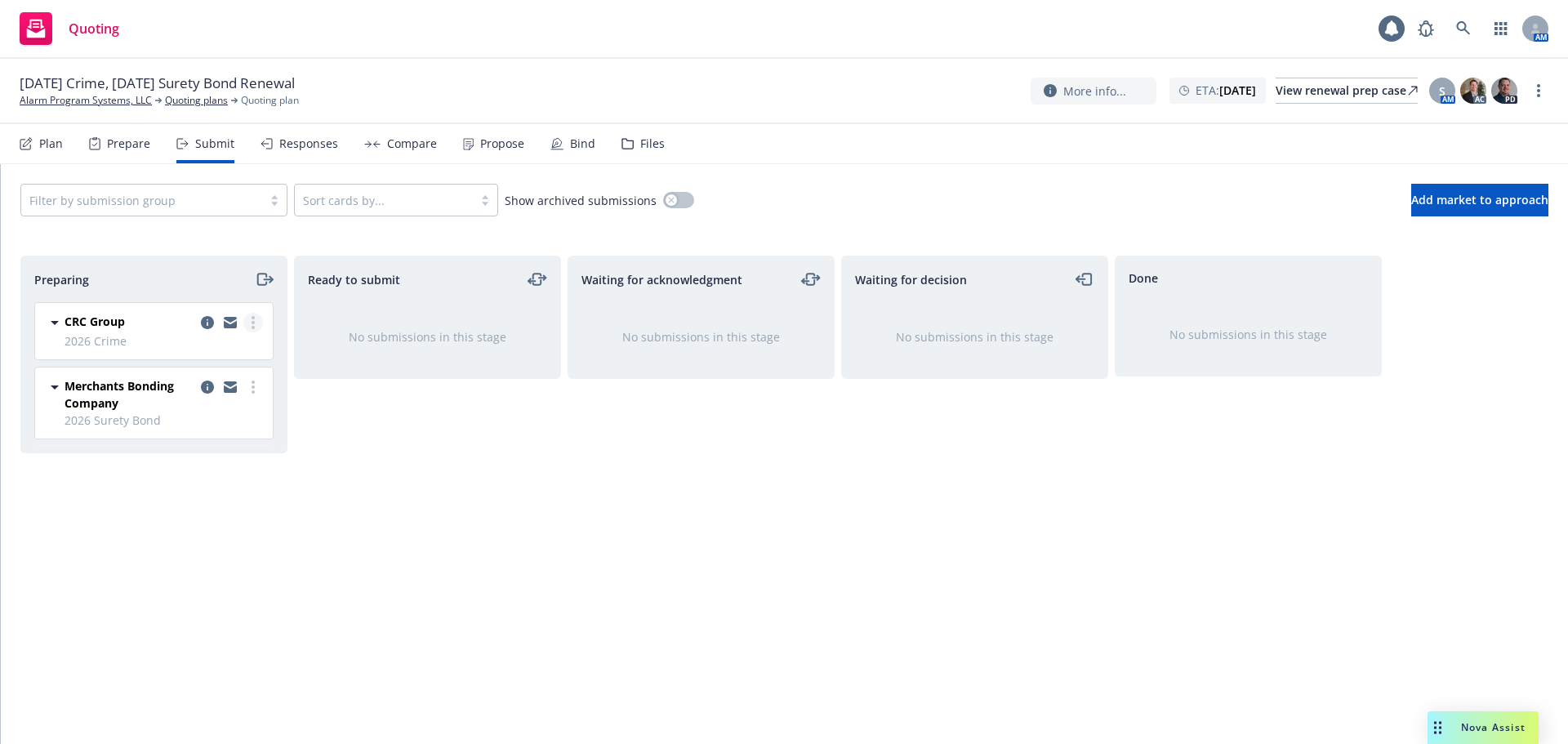
click at [255, 327] on link "more" at bounding box center [253, 322] width 19 height 19
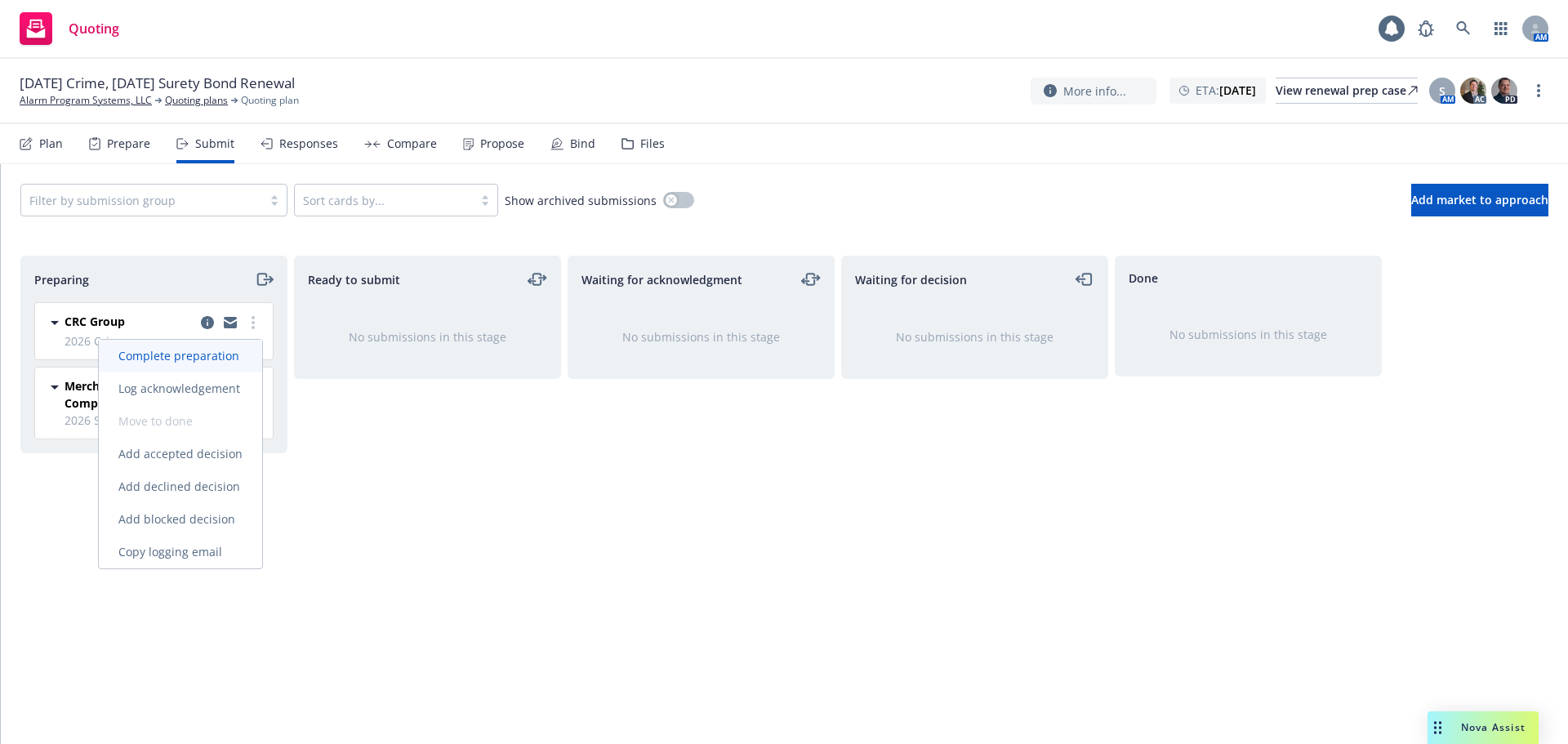
click at [239, 361] on span "Complete preparation" at bounding box center [178, 355] width 160 height 15
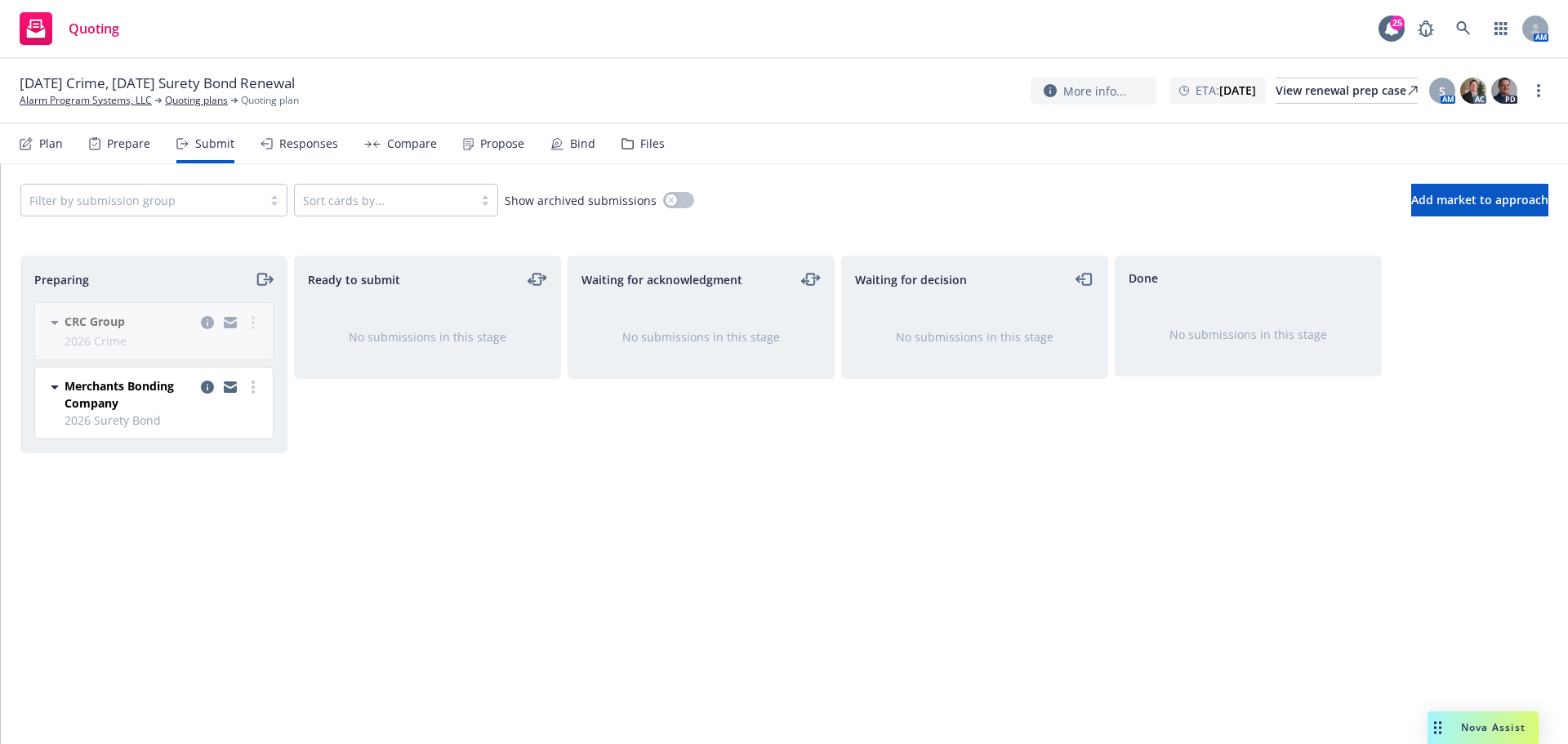
click at [250, 396] on link "more" at bounding box center [253, 386] width 19 height 19
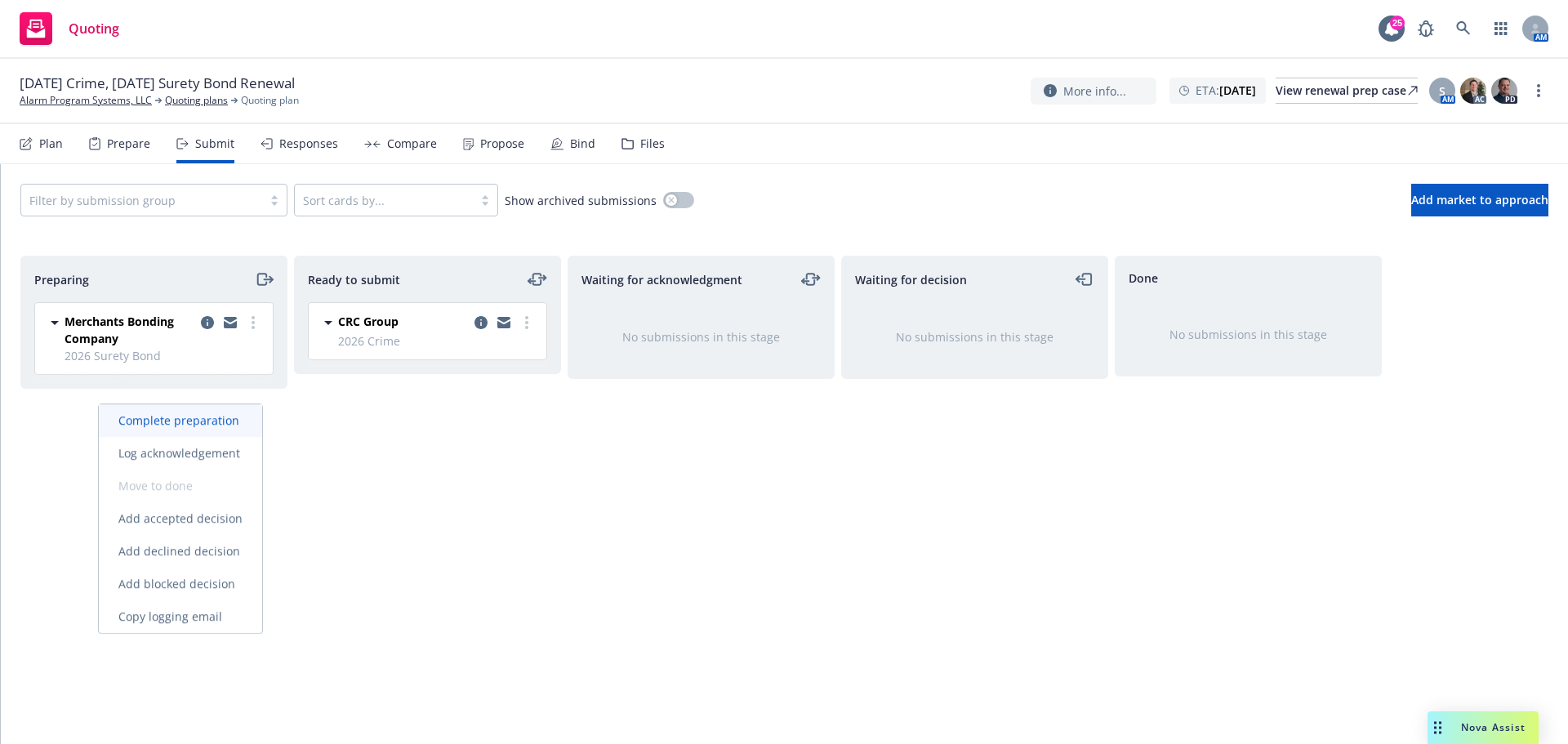
click at [235, 415] on span "Complete preparation" at bounding box center [178, 420] width 160 height 15
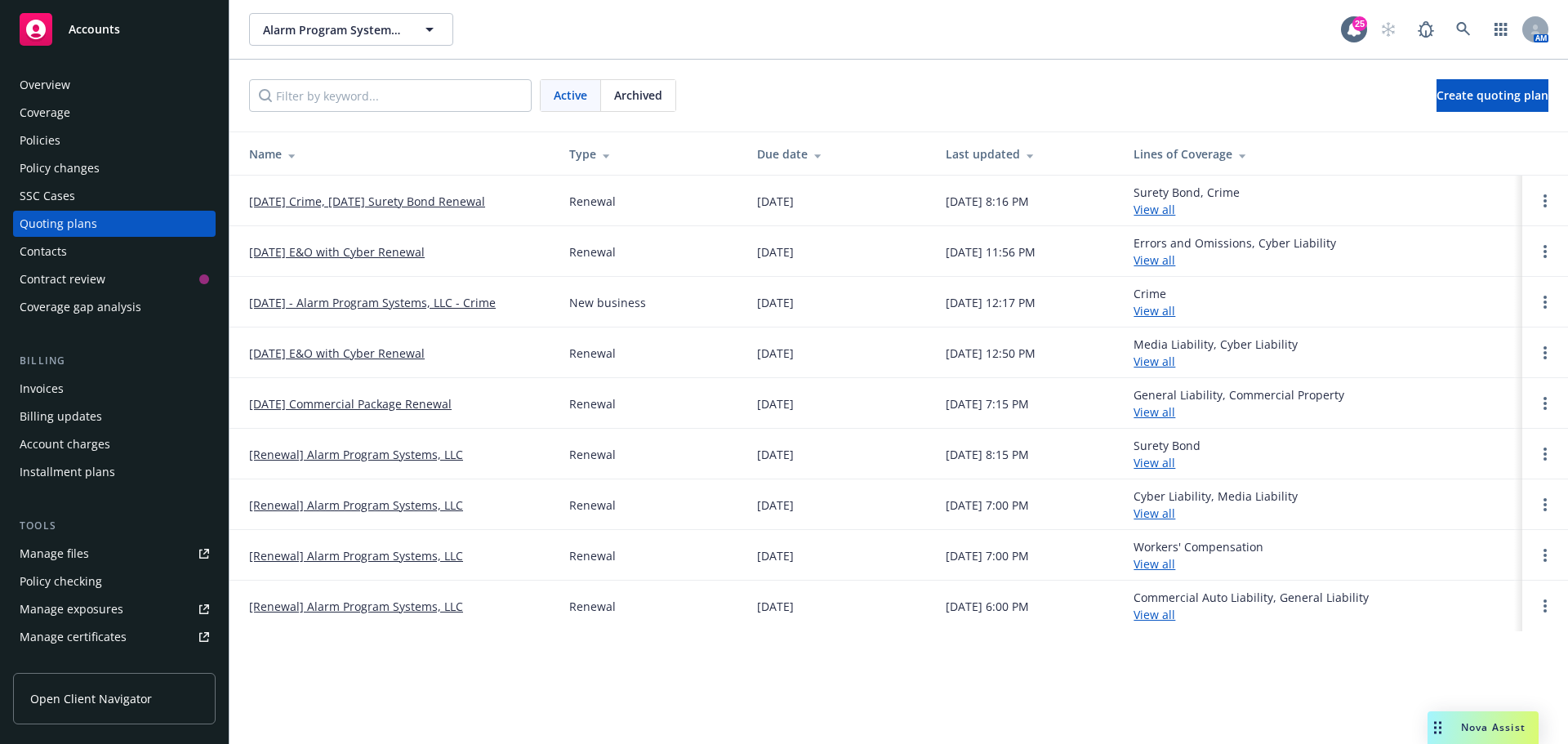
click at [361, 302] on link "[DATE] - Alarm Program Systems, LLC - Crime" at bounding box center [373, 303] width 247 height 17
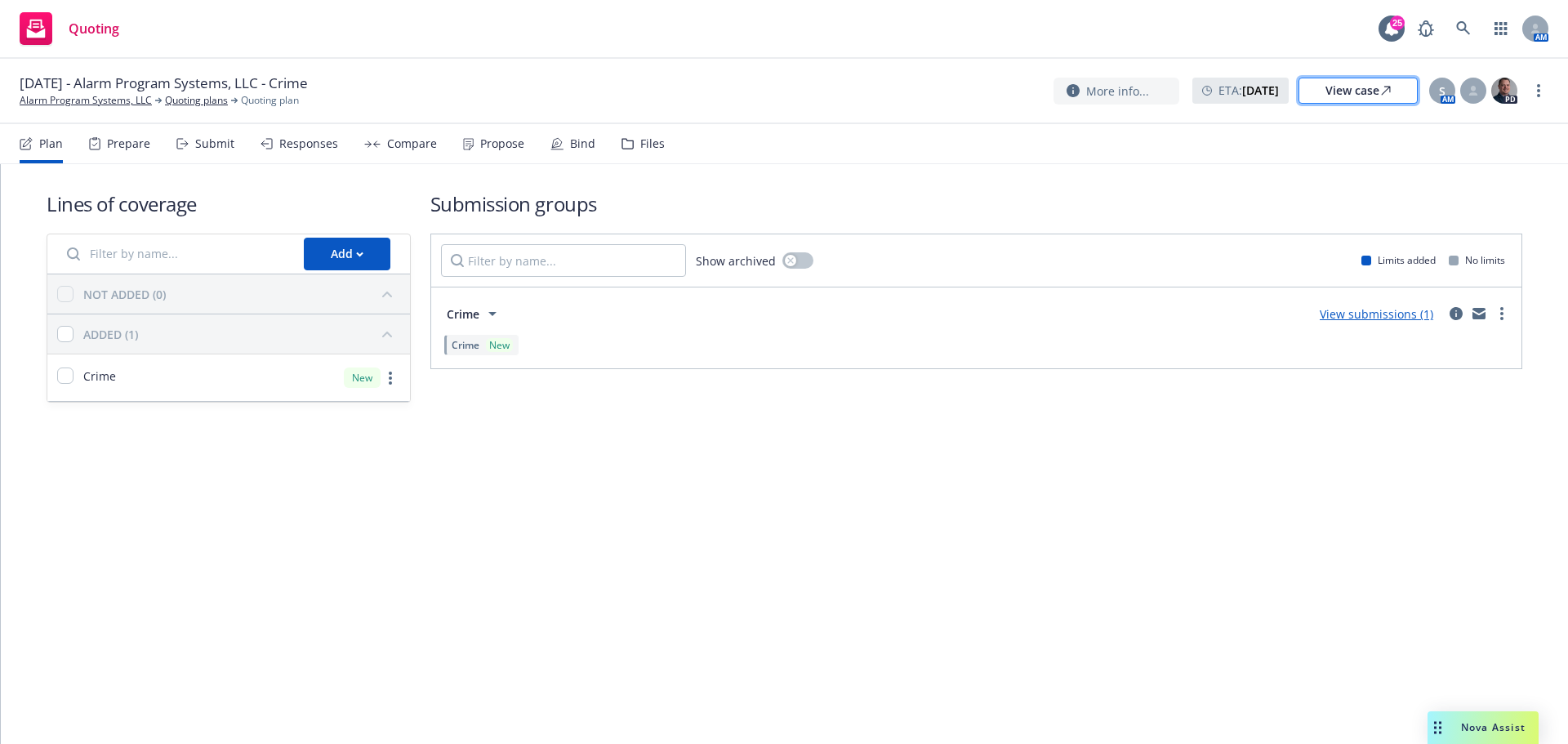
click at [1354, 99] on div "View case" at bounding box center [1357, 90] width 65 height 25
click at [199, 94] on link "Quoting plans" at bounding box center [196, 100] width 63 height 14
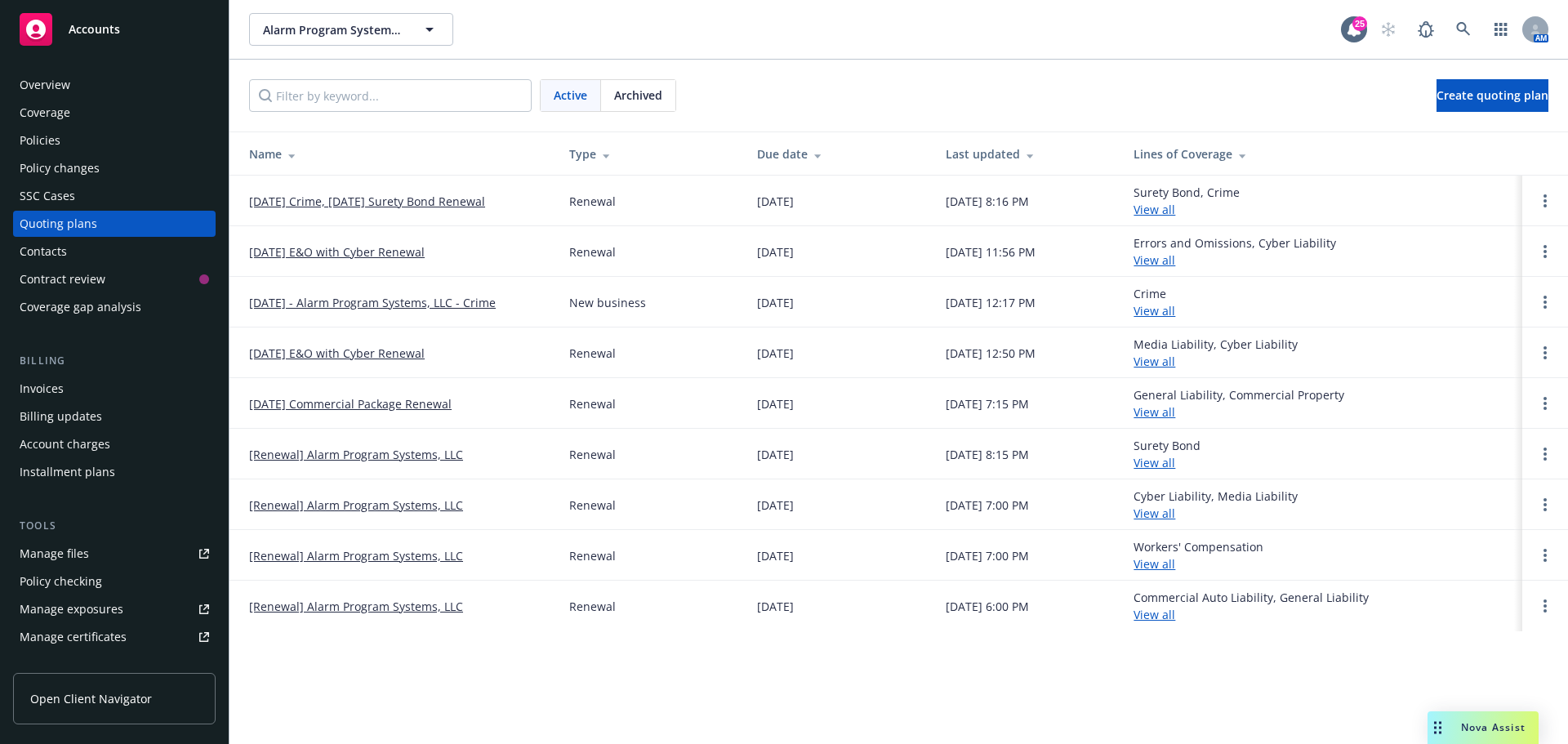
click at [647, 96] on span "Archived" at bounding box center [638, 95] width 48 height 17
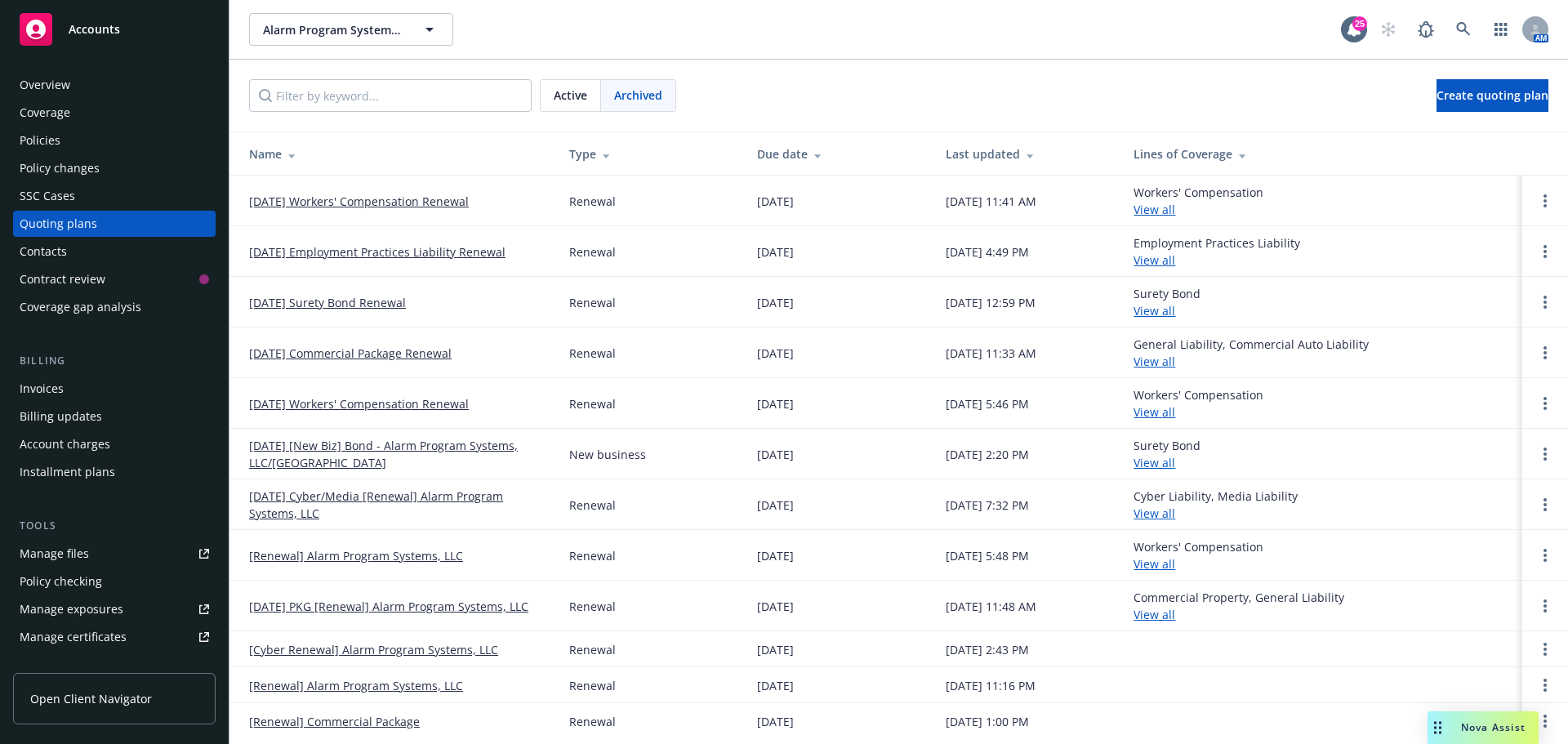
click at [370, 297] on link "[DATE] Surety Bond Renewal" at bounding box center [327, 303] width 156 height 17
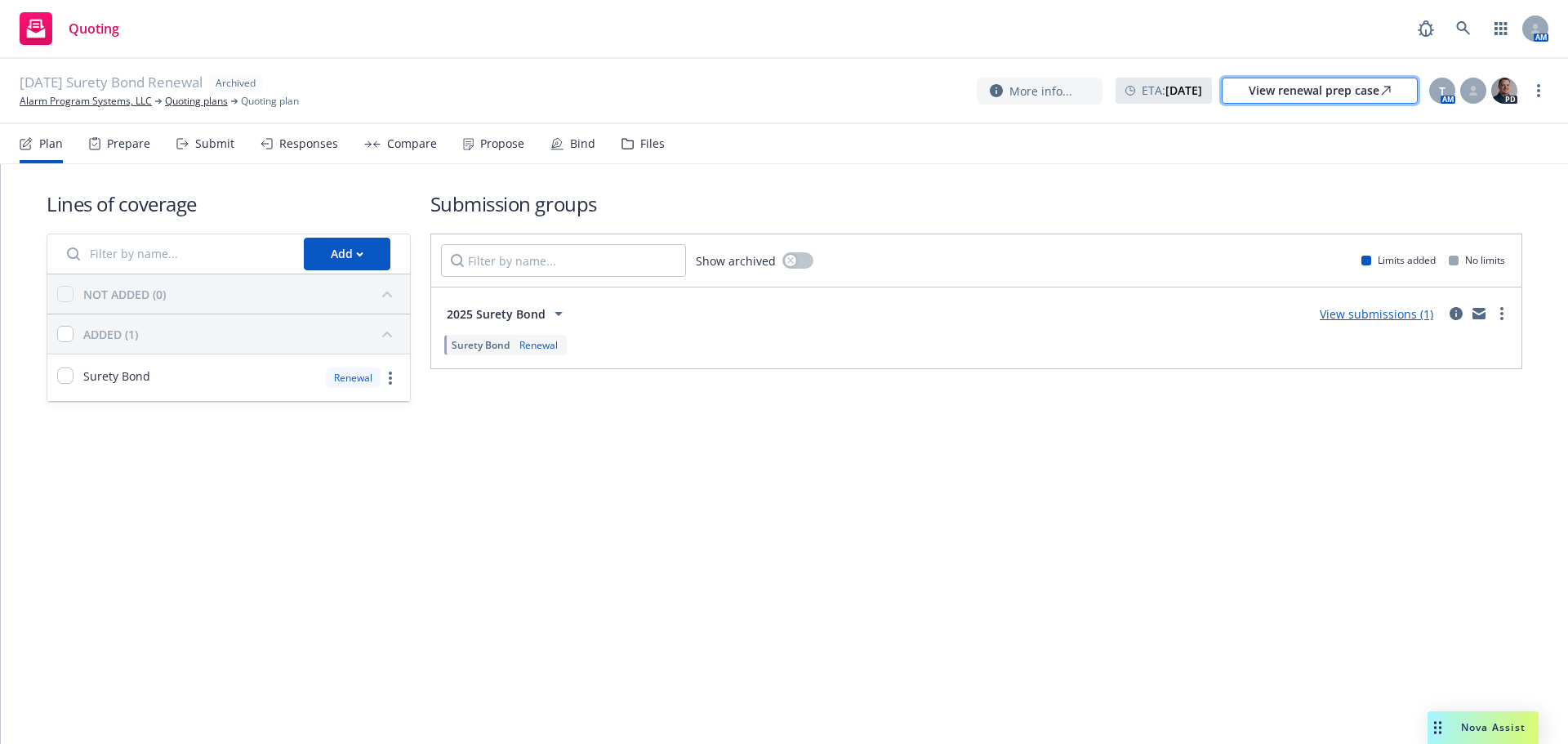
click at [1298, 80] on div "View renewal prep case" at bounding box center [1319, 90] width 142 height 25
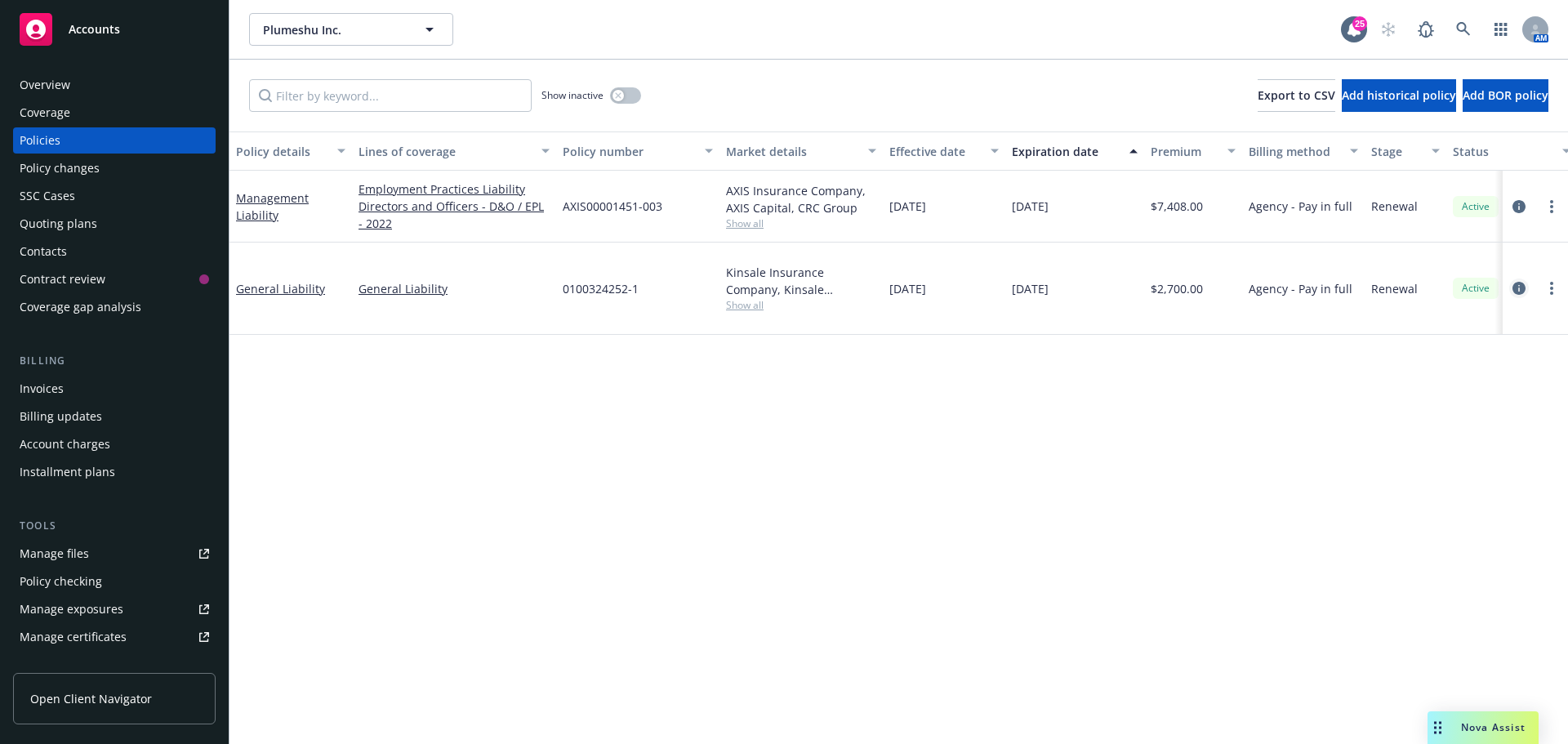
click at [1516, 282] on icon "circleInformation" at bounding box center [1518, 287] width 13 height 13
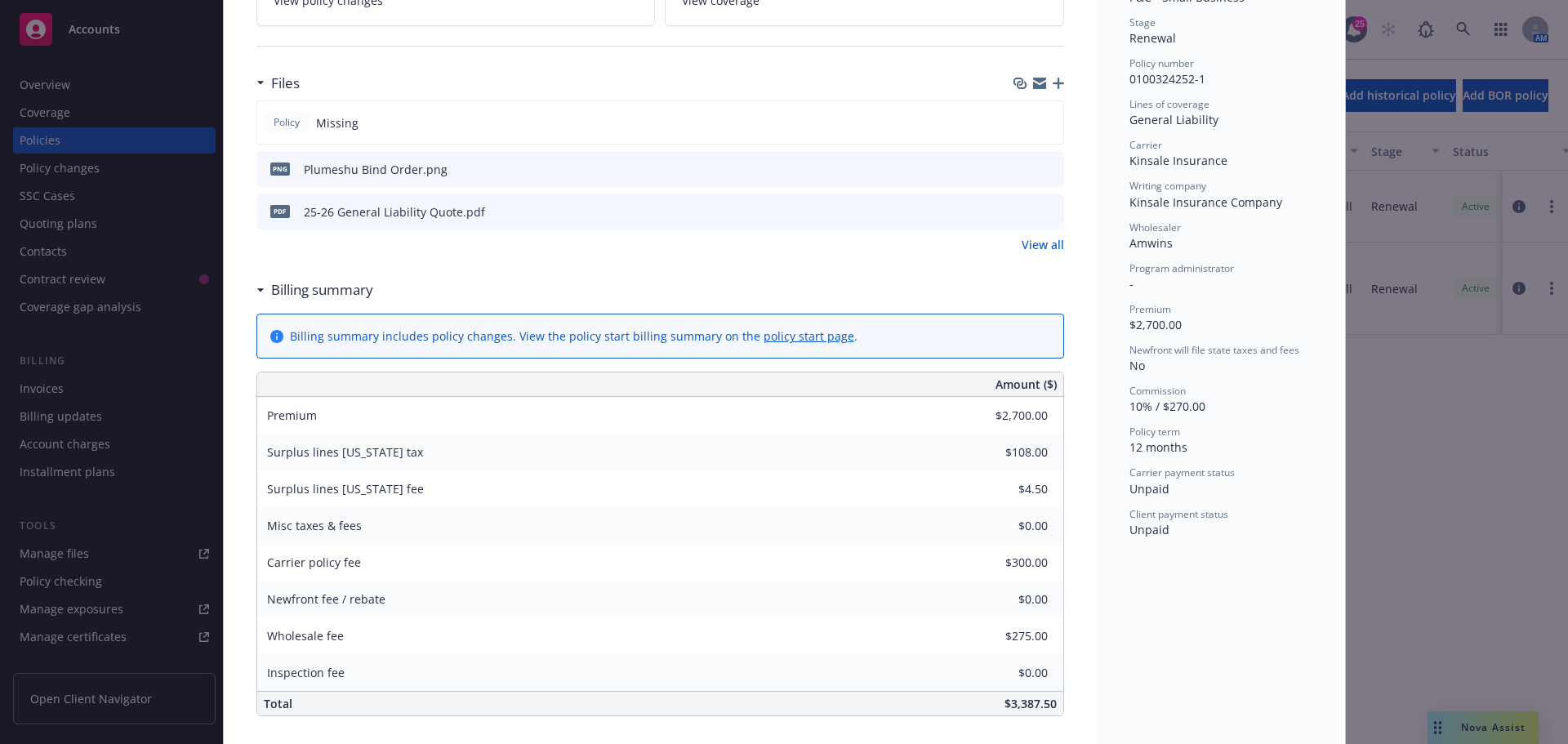
scroll to position [55, 0]
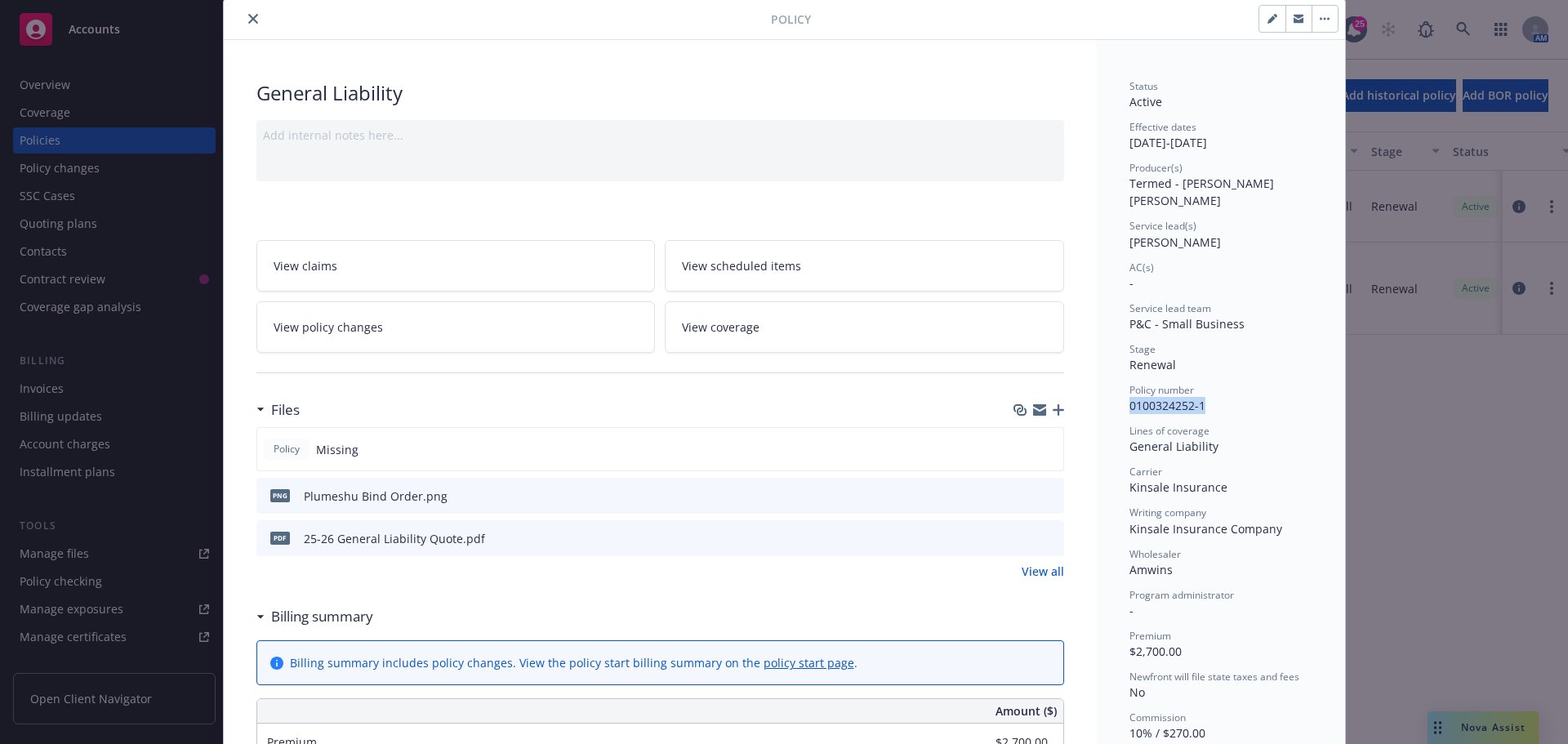
drag, startPoint x: 1127, startPoint y: 388, endPoint x: 1260, endPoint y: 394, distance: 133.1
click at [1260, 394] on div "Policy number 0100324252-1" at bounding box center [1220, 398] width 183 height 31
copy span "0100324252-1"
drag, startPoint x: 1124, startPoint y: 513, endPoint x: 1273, endPoint y: 516, distance: 149.0
click at [1273, 516] on div "Writing company Kinsale Insurance Company" at bounding box center [1220, 521] width 183 height 31
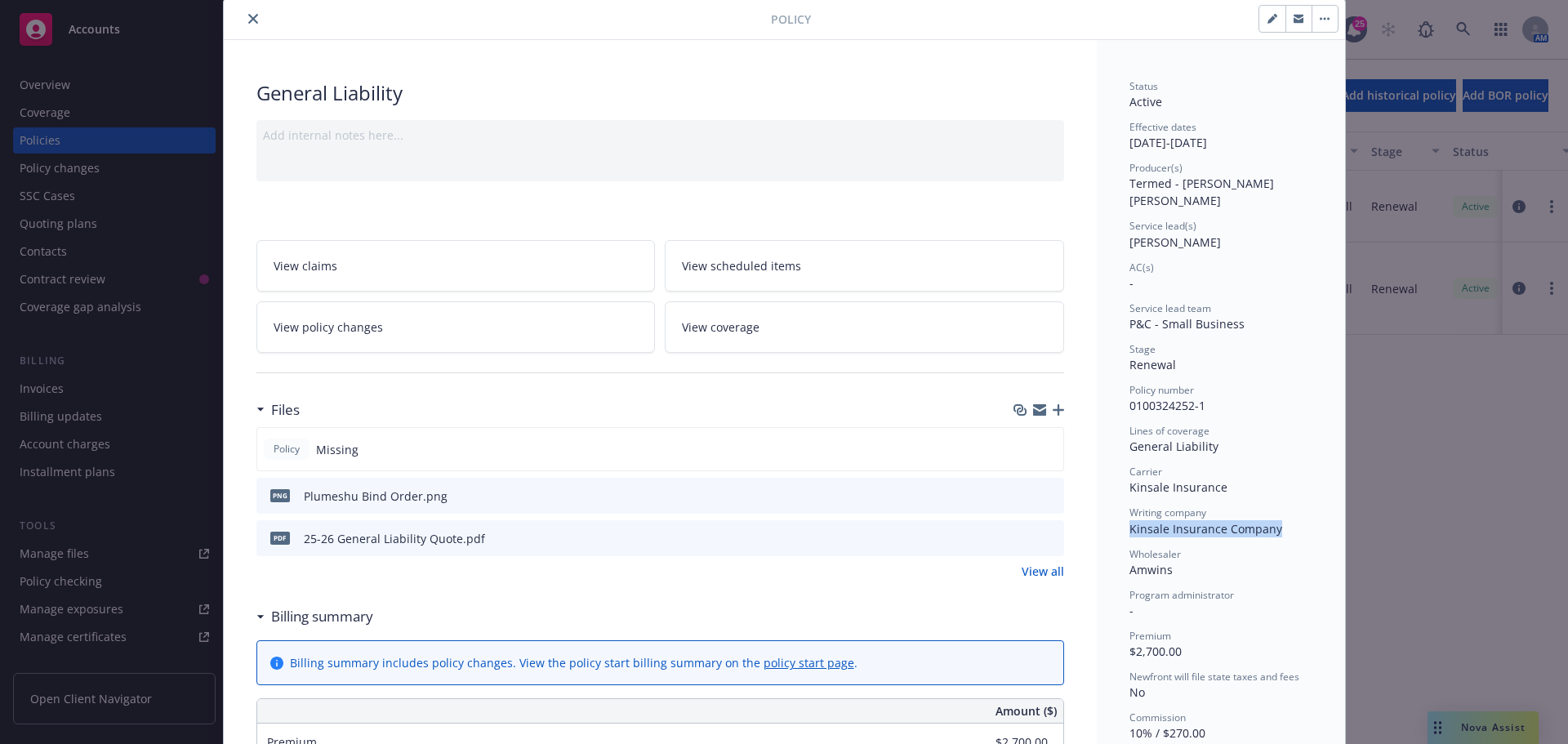
copy span "Kinsale Insurance Company"
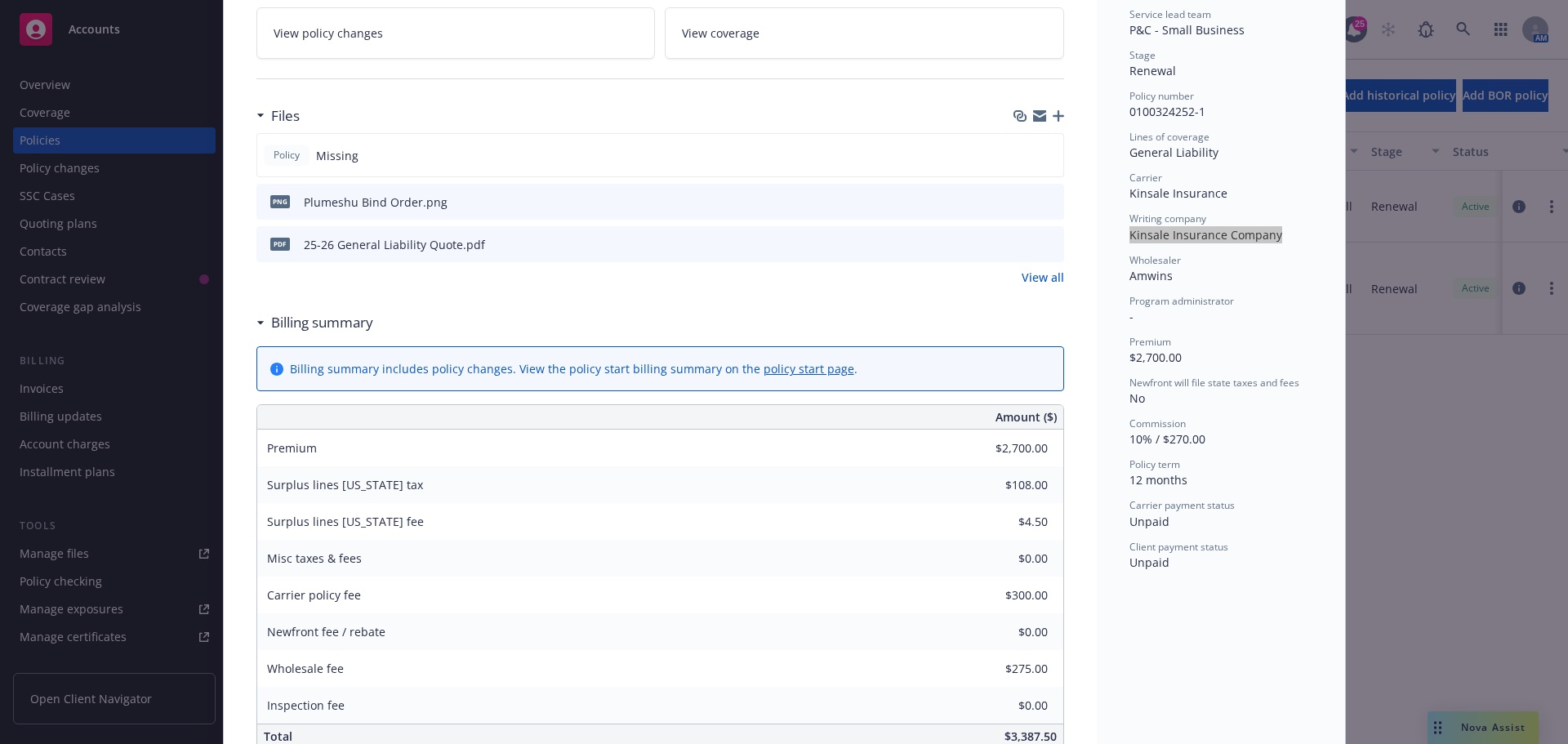
scroll to position [544, 0]
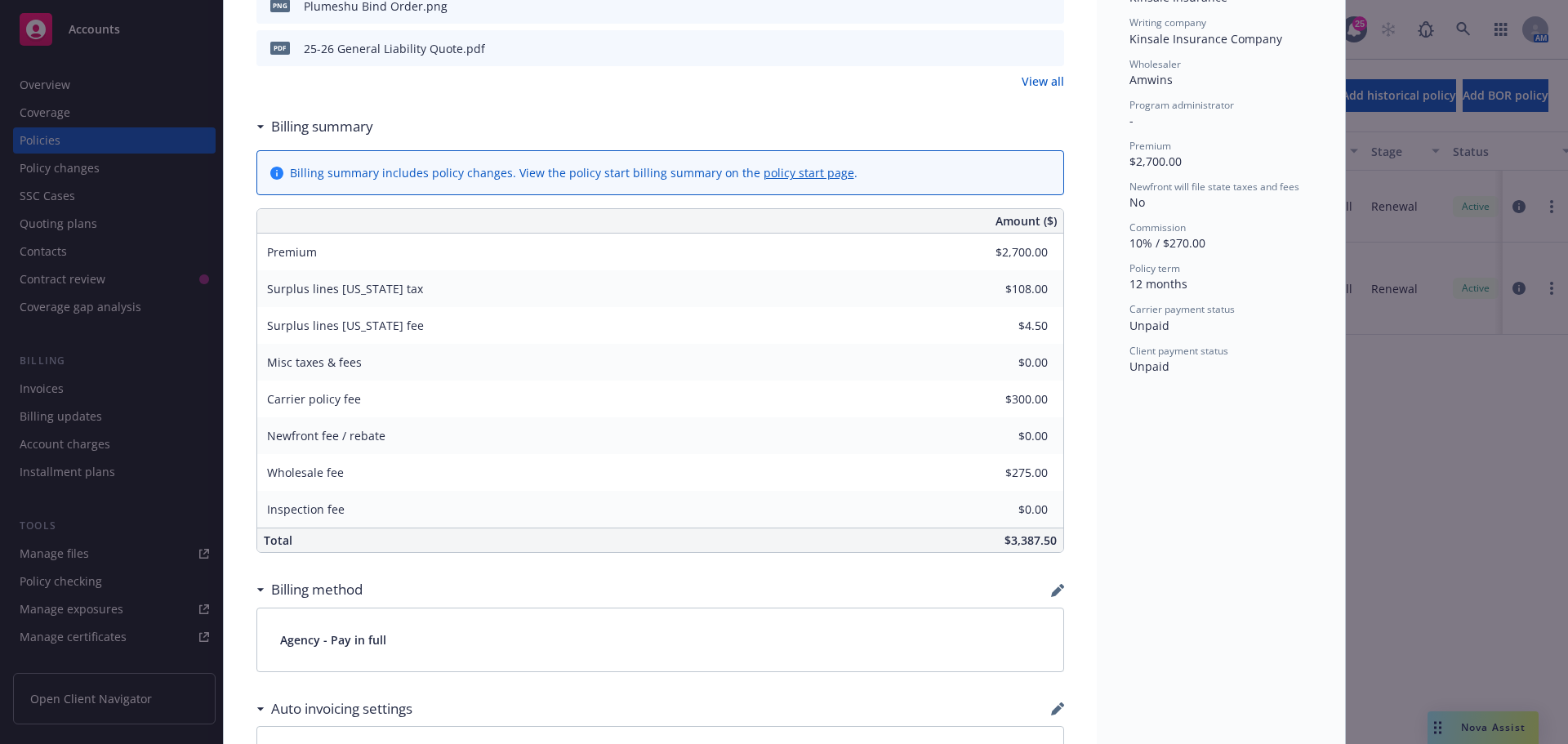
click at [1066, 253] on div "General Liability Add internal notes here... View claims View scheduled items V…" at bounding box center [661, 459] width 873 height 1818
click at [1086, 409] on div "General Liability Add internal notes here... View claims View scheduled items V…" at bounding box center [661, 459] width 873 height 1818
click at [1056, 297] on div "Amount ($) Premium $2,700.00 Surplus lines New York tax $108.00 Surplus lines N…" at bounding box center [660, 380] width 808 height 344
click at [1060, 330] on div "General Liability Add internal notes here... View claims View scheduled items V…" at bounding box center [661, 459] width 873 height 1818
drag, startPoint x: 995, startPoint y: 540, endPoint x: 1055, endPoint y: 539, distance: 60.0
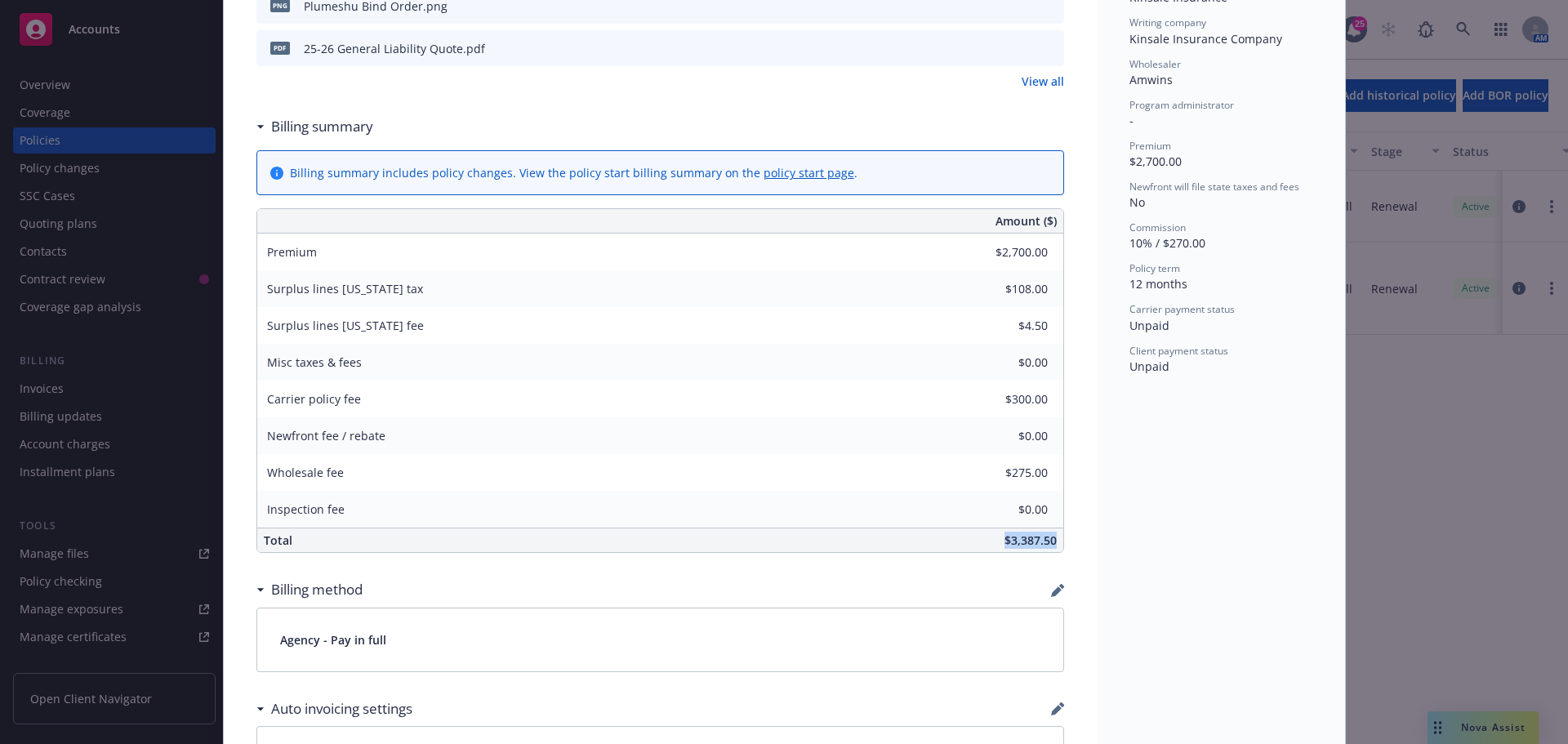
click at [1055, 539] on div "$3,387.50" at bounding box center [782, 540] width 561 height 24
copy span "$3,387.50"
drag, startPoint x: 1377, startPoint y: 396, endPoint x: 1384, endPoint y: 743, distance: 347.1
click at [1375, 401] on div "Policy General Liability Add internal notes here... View claims View scheduled …" at bounding box center [784, 372] width 1568 height 744
click at [71, 68] on div "Policy General Liability Add internal notes here... View claims View scheduled …" at bounding box center [784, 372] width 1568 height 744
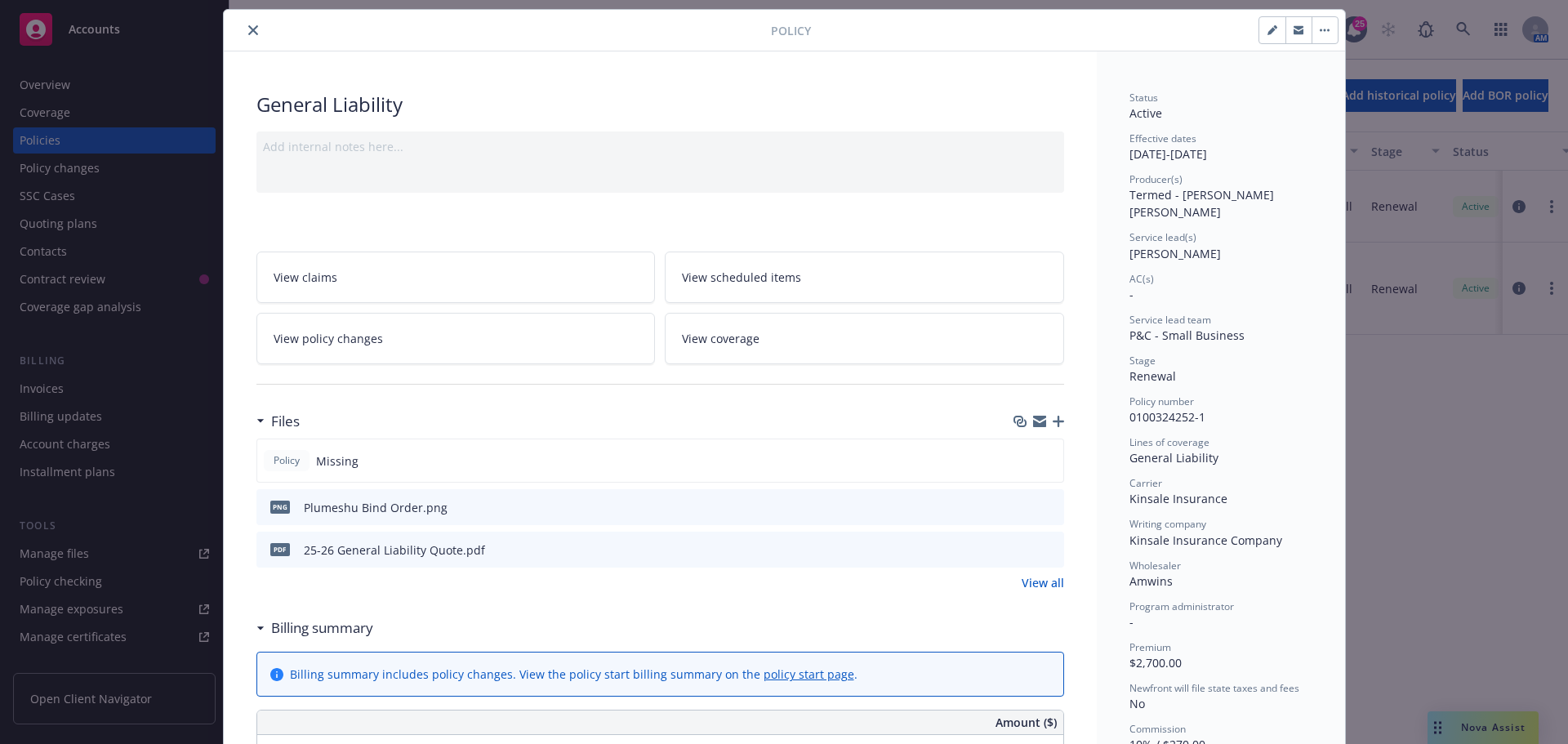
scroll to position [0, 0]
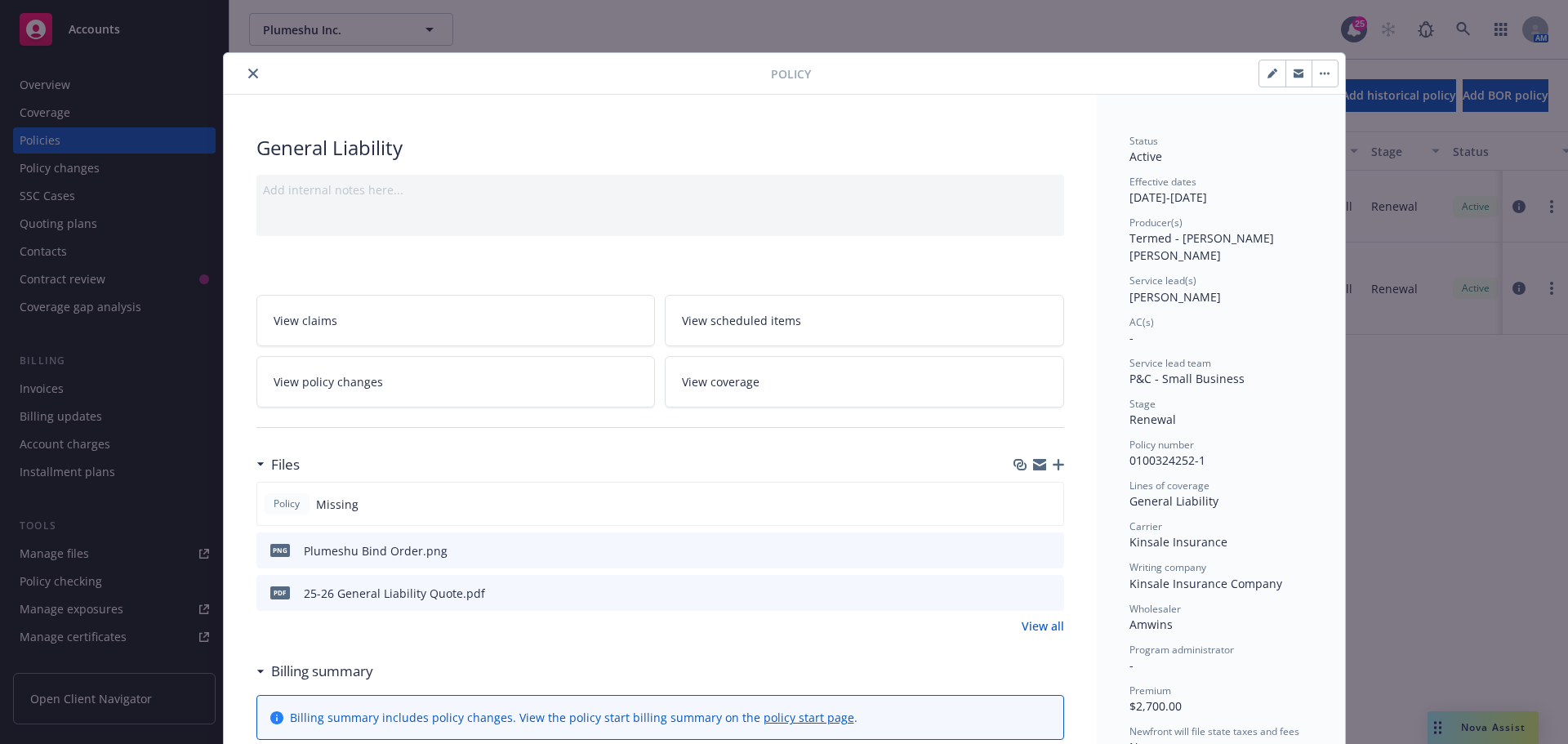
click at [244, 64] on button "close" at bounding box center [253, 73] width 19 height 19
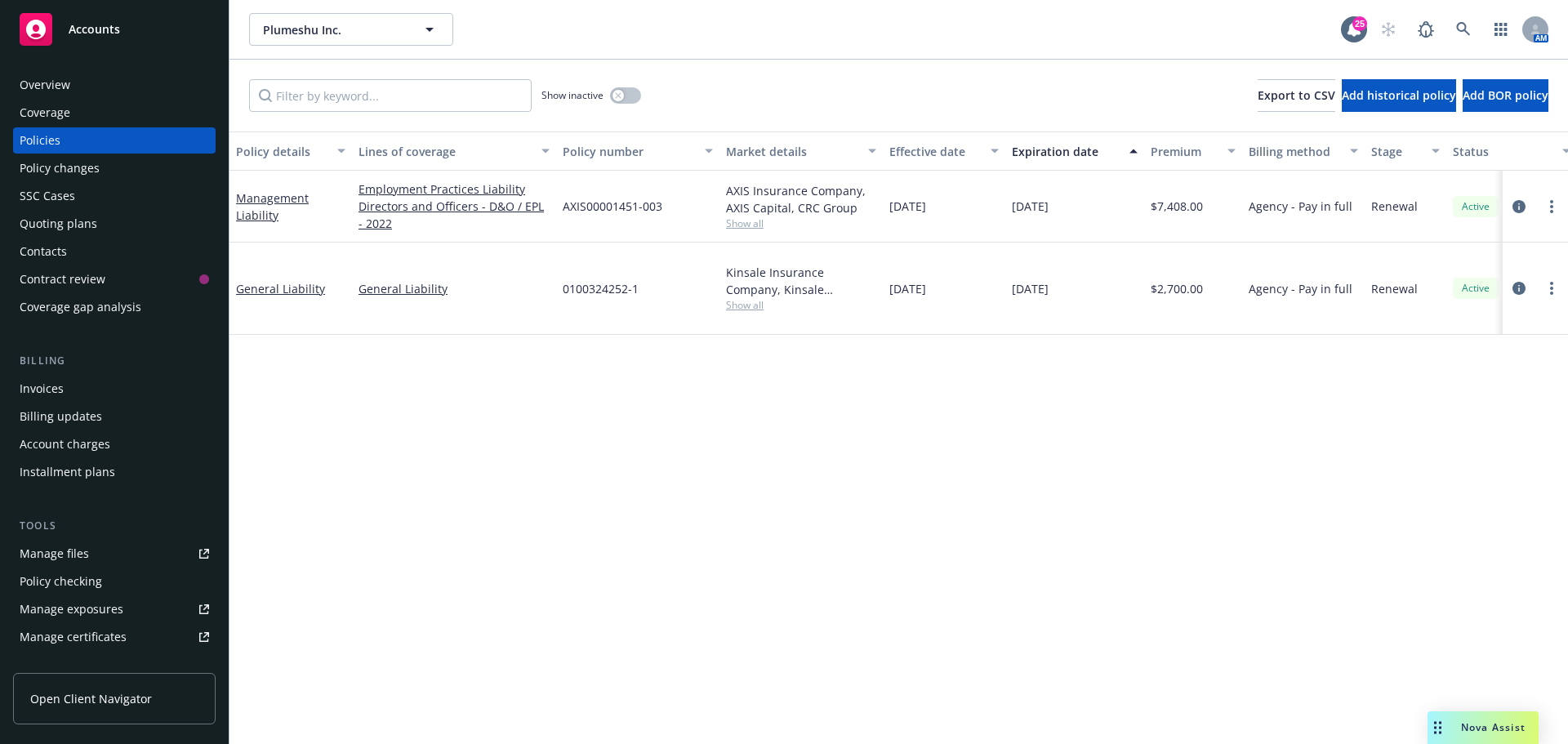
click at [63, 82] on div "Overview" at bounding box center [45, 85] width 51 height 26
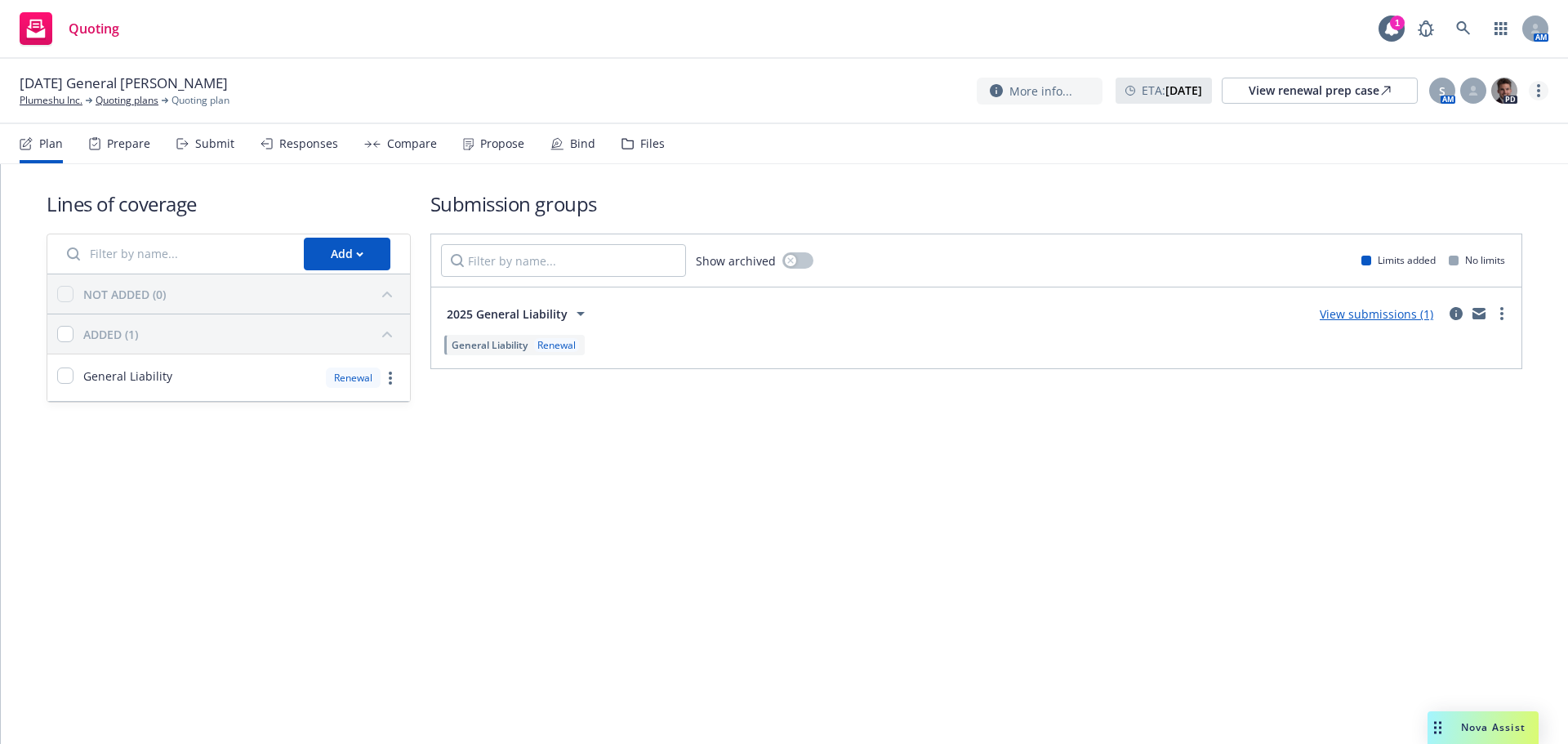
click at [1537, 86] on icon "more" at bounding box center [1538, 90] width 3 height 13
click at [1452, 112] on link "Copy logging email" at bounding box center [1456, 124] width 182 height 33
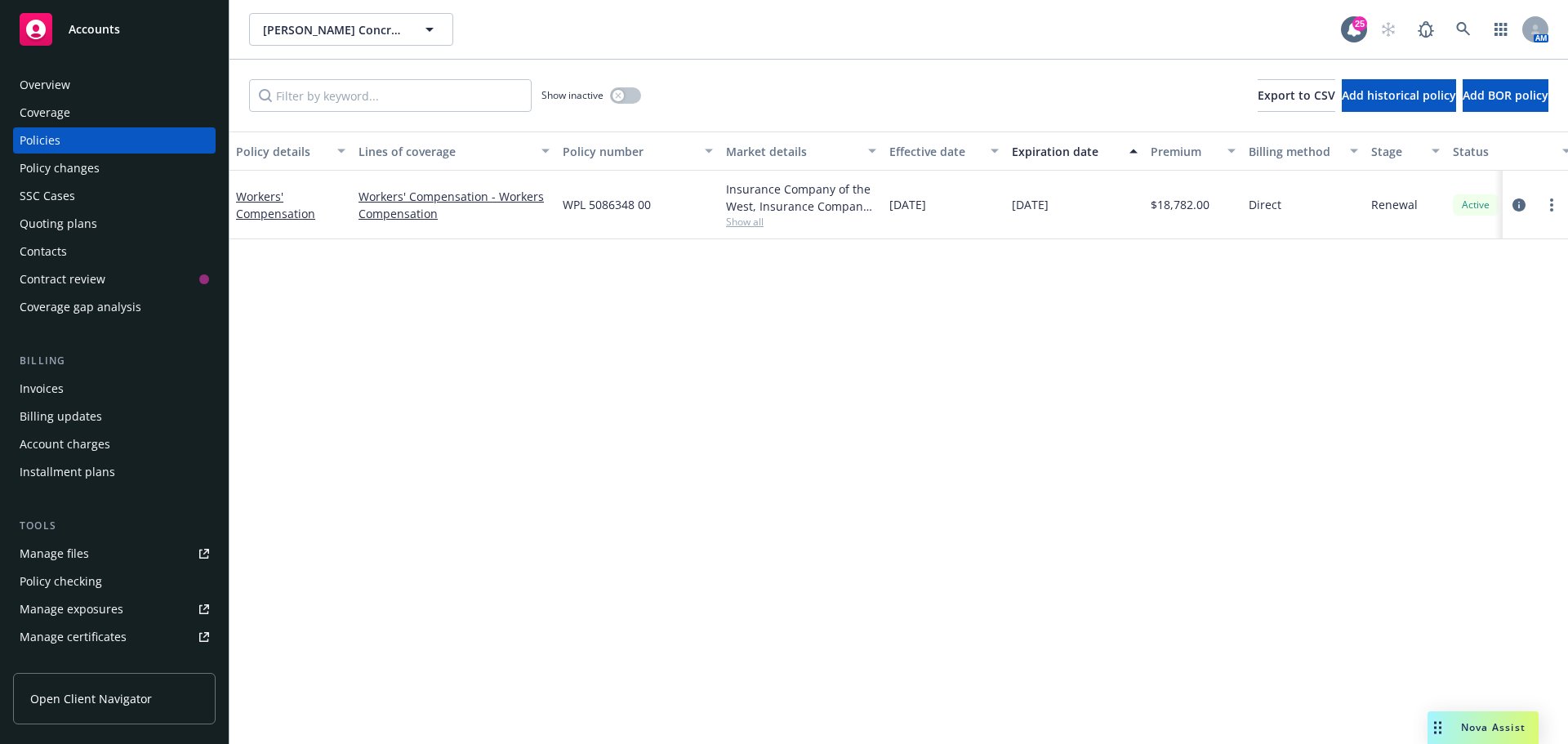
click at [96, 90] on div "Overview" at bounding box center [114, 85] width 189 height 26
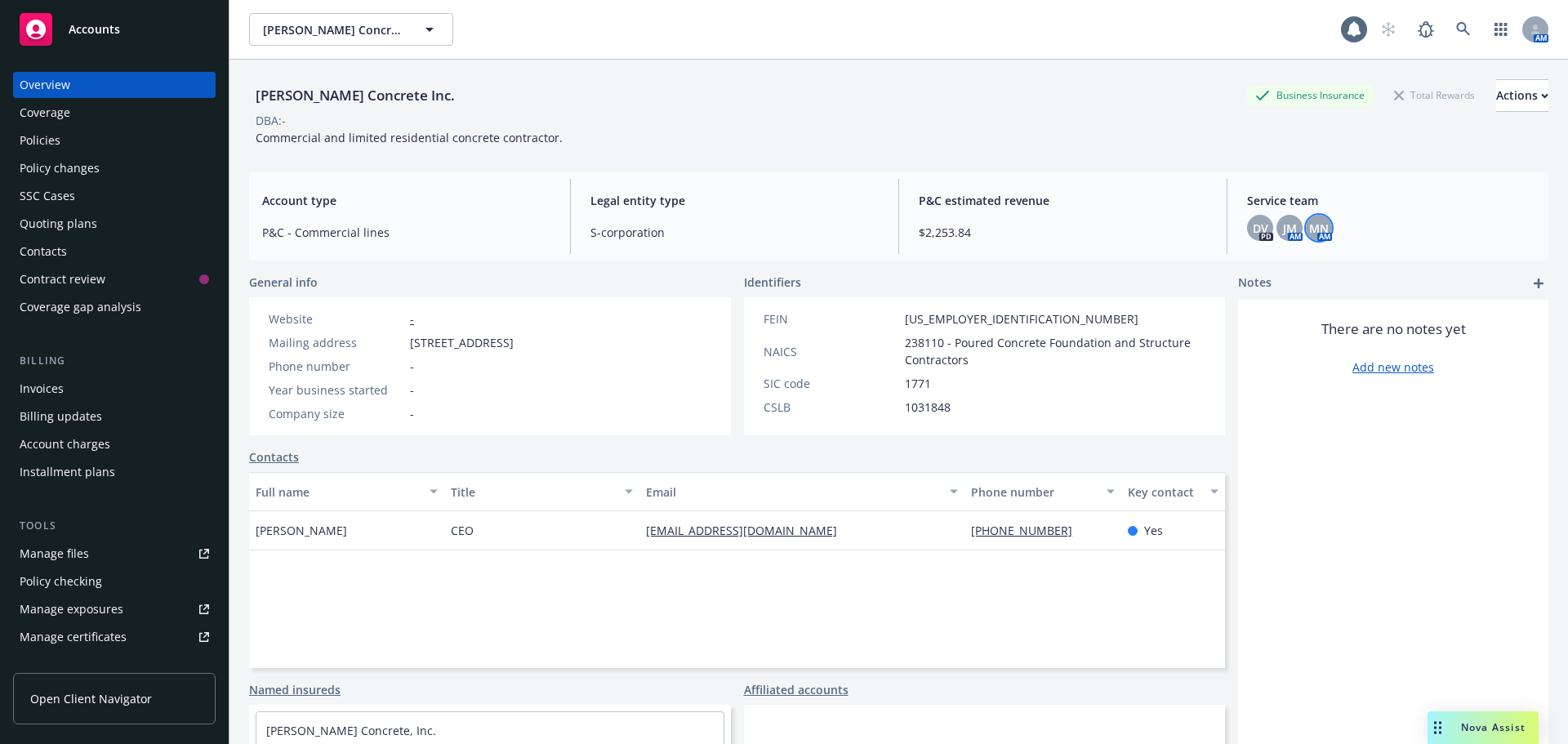
click at [1317, 228] on span "MN" at bounding box center [1319, 228] width 19 height 17
click at [1283, 226] on span "JM" at bounding box center [1290, 228] width 14 height 17
